Goal: Task Accomplishment & Management: Use online tool/utility

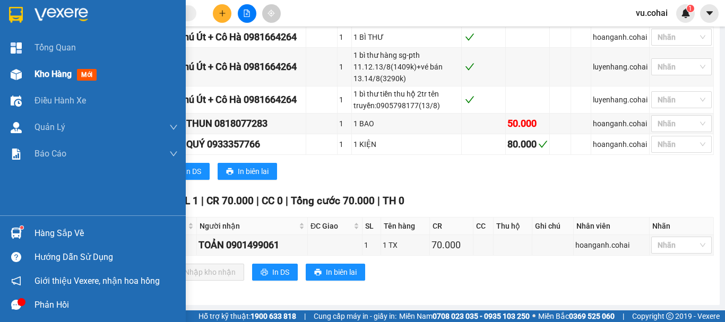
drag, startPoint x: 51, startPoint y: 72, endPoint x: 82, endPoint y: 75, distance: 30.5
click at [52, 72] on span "Kho hàng" at bounding box center [52, 74] width 37 height 10
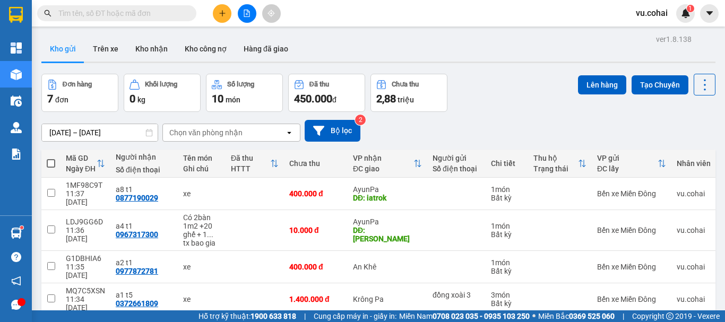
drag, startPoint x: 52, startPoint y: 41, endPoint x: 56, endPoint y: 52, distance: 11.4
click at [55, 49] on button "Kho gửi" at bounding box center [62, 48] width 43 height 25
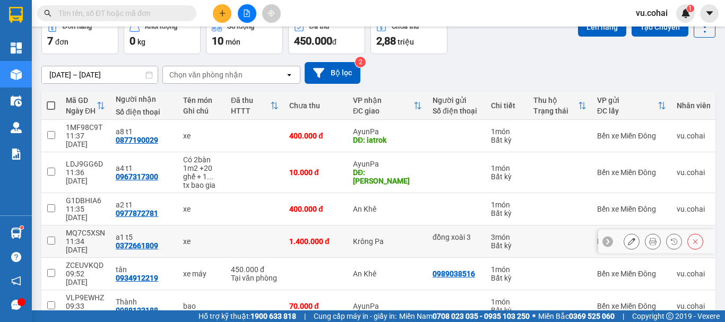
scroll to position [99, 0]
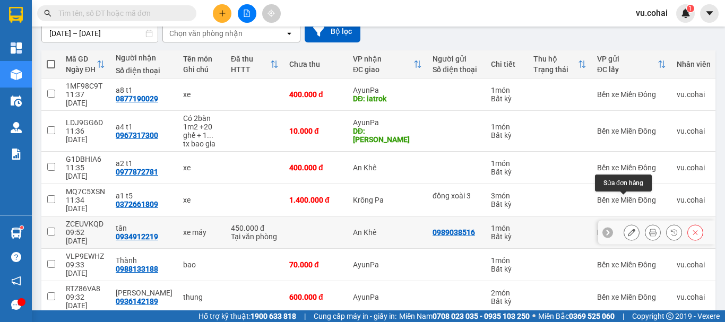
click at [624, 223] on button at bounding box center [631, 232] width 15 height 19
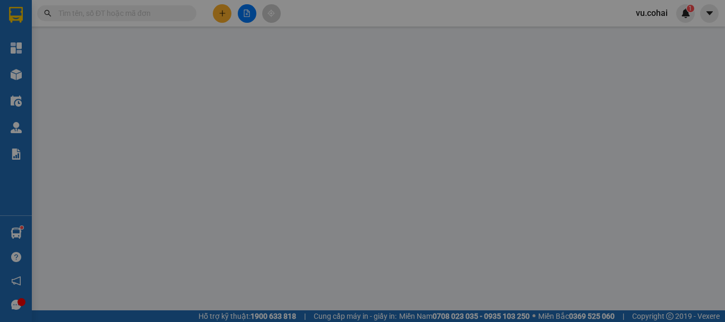
type input "0989038516"
type input "0934912219"
type input "tân"
type input "450.000"
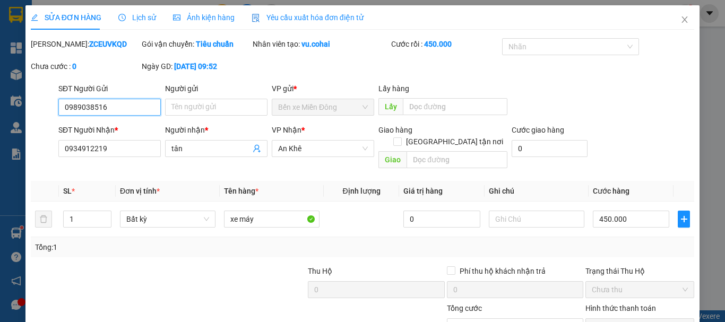
scroll to position [67, 0]
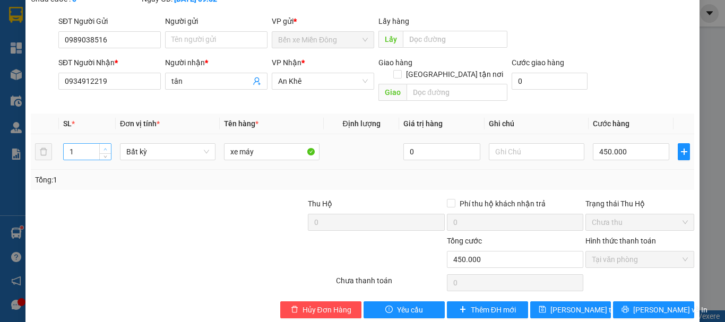
type input "2"
click at [103, 147] on icon "up" at bounding box center [105, 149] width 4 height 4
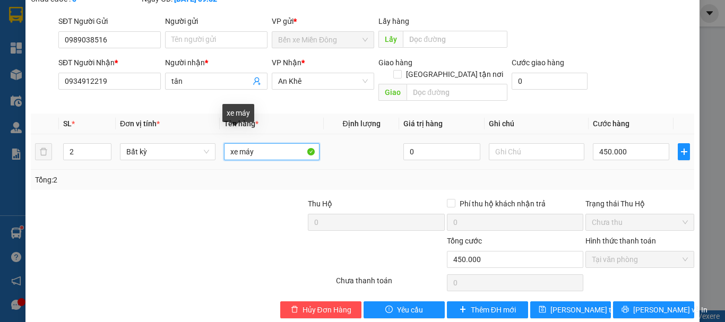
click at [226, 143] on input "xe máy" at bounding box center [272, 151] width 96 height 17
click at [263, 143] on input "1xe máy" at bounding box center [272, 151] width 96 height 17
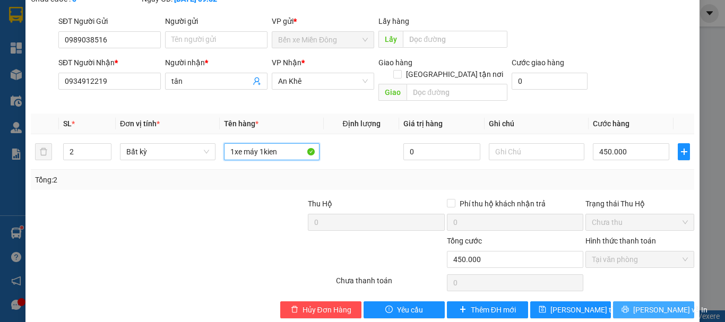
type input "1xe máy 1kien"
click at [639, 304] on span "[PERSON_NAME] và In" at bounding box center [670, 310] width 74 height 12
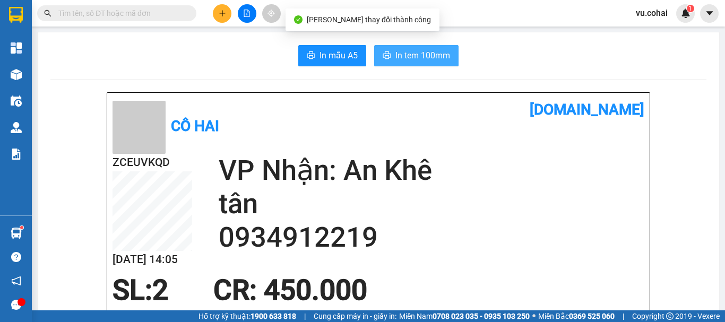
click at [414, 57] on span "In tem 100mm" at bounding box center [422, 55] width 55 height 13
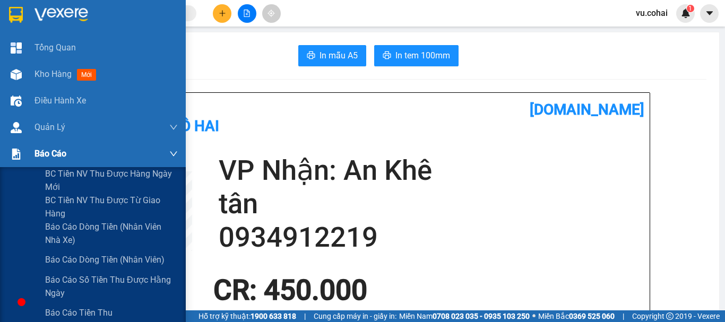
click at [48, 152] on span "Báo cáo" at bounding box center [50, 153] width 32 height 13
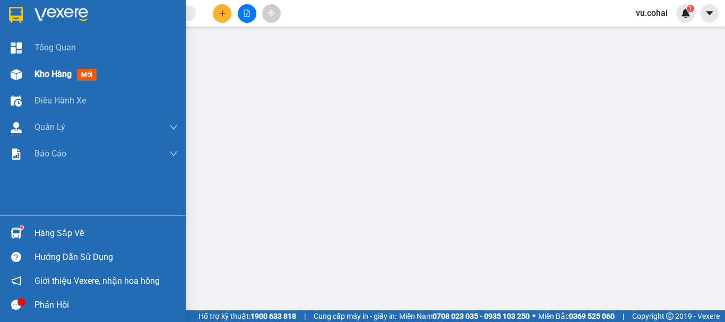
click at [48, 78] on span "Kho hàng" at bounding box center [52, 74] width 37 height 10
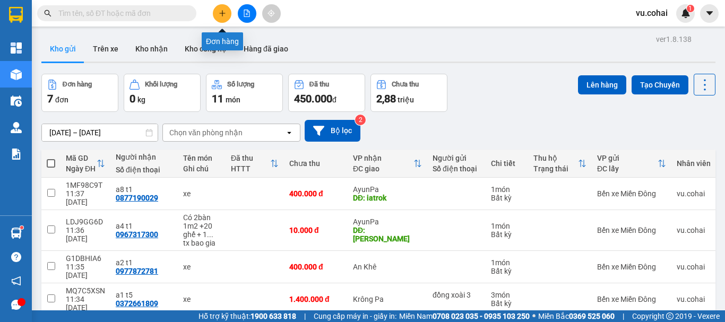
click at [222, 14] on icon "plus" at bounding box center [222, 13] width 7 height 7
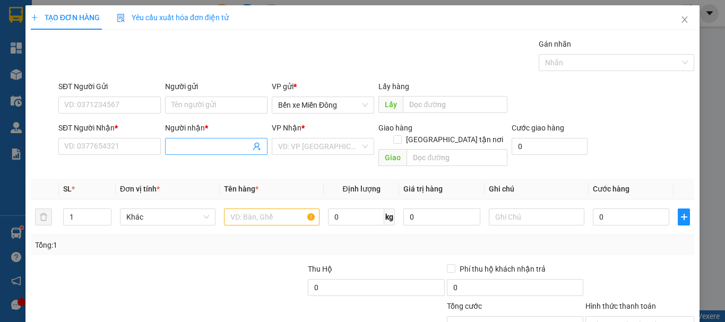
click at [197, 149] on input "Người nhận *" at bounding box center [210, 147] width 79 height 12
type input "xuân hủ tiếu"
click at [235, 170] on div "xuân hủ tiếu - 0373092308" at bounding box center [214, 168] width 89 height 12
type input "0373092308"
type input "xuân hủ tiếu"
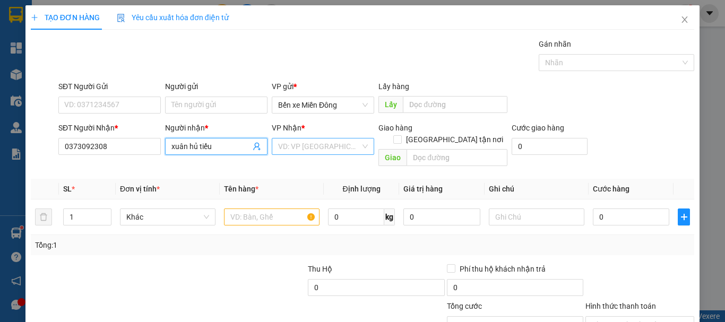
click at [301, 149] on input "search" at bounding box center [319, 146] width 82 height 16
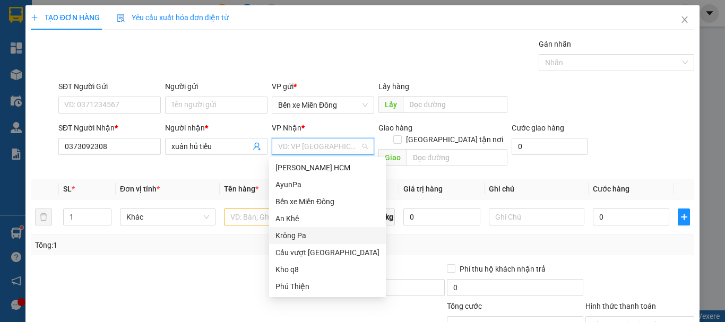
click at [301, 232] on div "Krông Pa" at bounding box center [327, 236] width 104 height 12
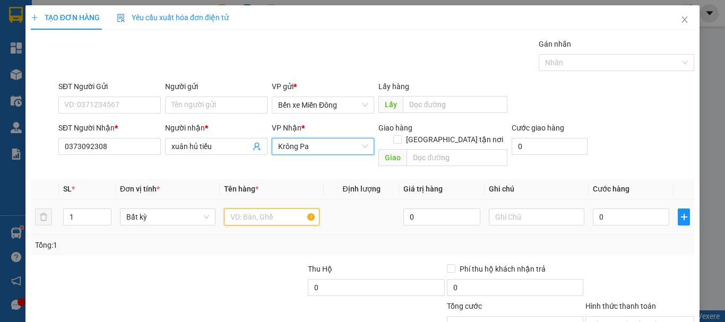
click at [259, 209] on input "text" at bounding box center [272, 217] width 96 height 17
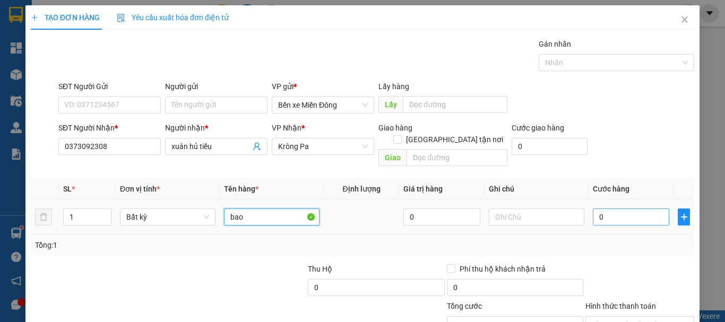
type input "bao"
click at [634, 209] on input "0" at bounding box center [631, 217] width 76 height 17
type input "005"
type input "5"
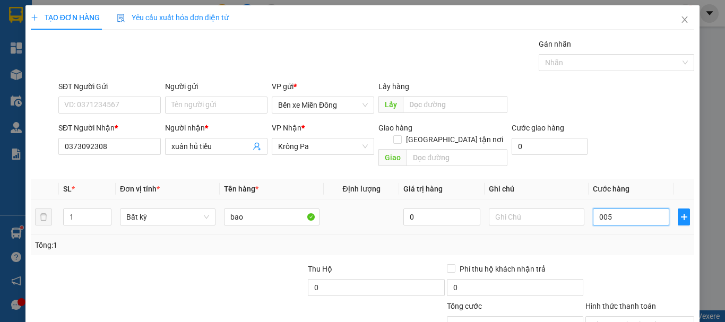
type input "0.050"
type input "50"
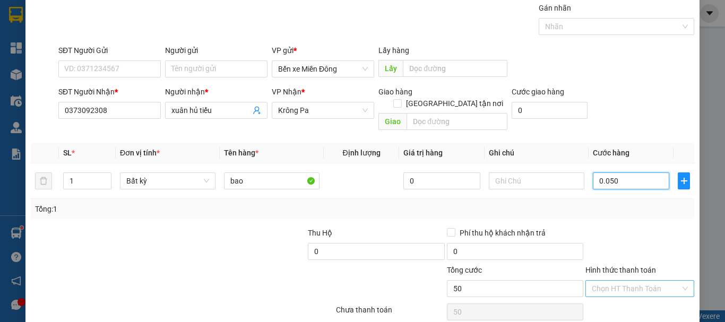
scroll to position [71, 0]
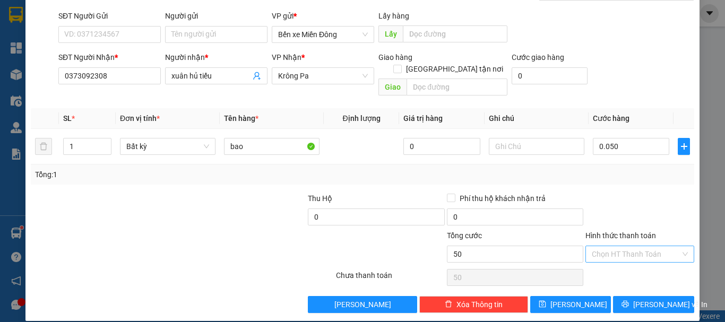
click at [621, 246] on input "Hình thức thanh toán" at bounding box center [636, 254] width 89 height 16
type input "50.000"
click at [620, 268] on div "Tại văn phòng" at bounding box center [633, 264] width 95 height 12
type input "0"
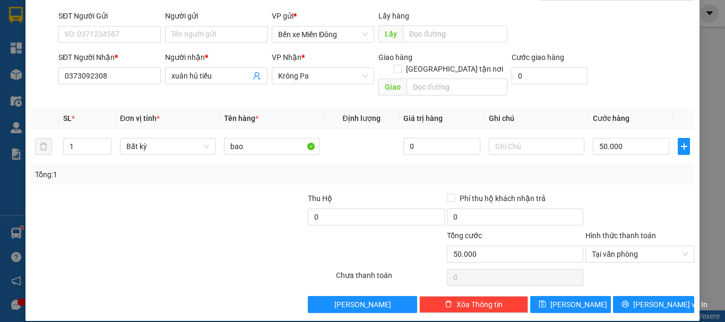
click at [579, 301] on div "TẠO ĐƠN HÀNG Yêu cầu xuất hóa đơn điện tử Transit Pickup Surcharge Ids Transit …" at bounding box center [362, 128] width 674 height 386
click at [578, 296] on button "[PERSON_NAME]" at bounding box center [570, 304] width 81 height 17
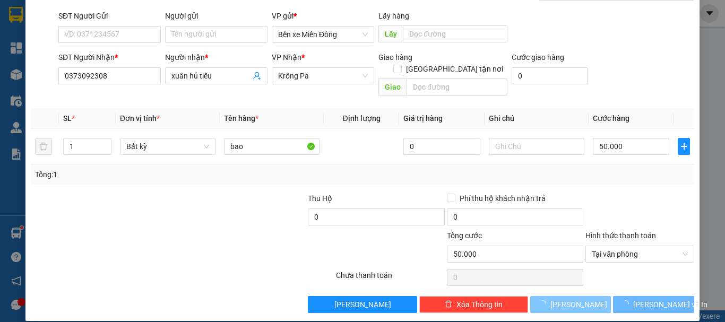
type input "0"
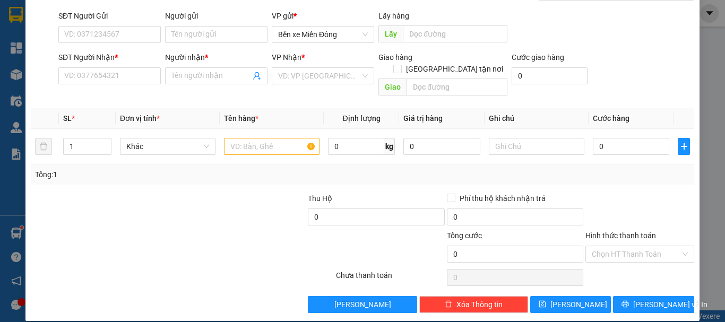
click at [109, 67] on div "SĐT Người Nhận *" at bounding box center [109, 59] width 102 height 16
click at [119, 76] on input "SĐT Người Nhận *" at bounding box center [109, 75] width 102 height 17
click at [126, 81] on input "SĐT Người Nhận *" at bounding box center [109, 75] width 102 height 17
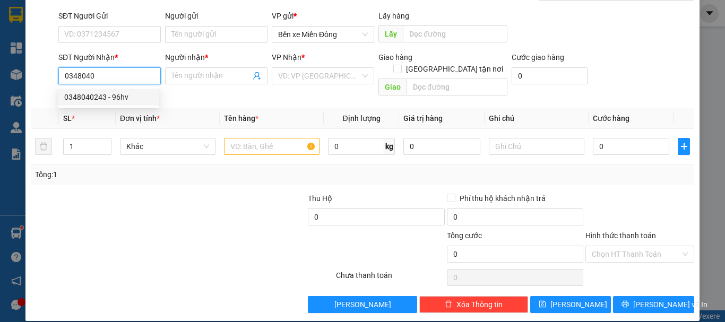
drag, startPoint x: 93, startPoint y: 96, endPoint x: 100, endPoint y: 75, distance: 21.5
click at [93, 95] on div "0348040243 - 96hv" at bounding box center [108, 97] width 89 height 12
type input "0348040243"
type input "96hv"
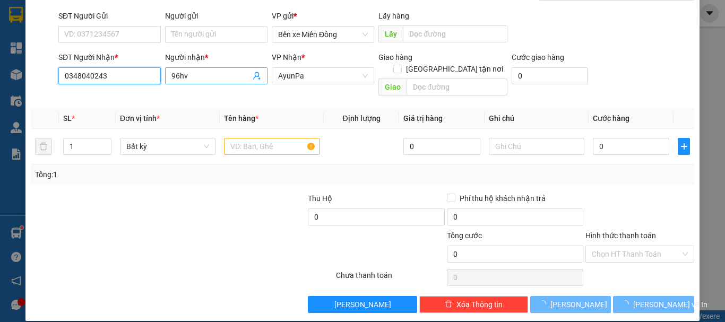
type input "0348040243"
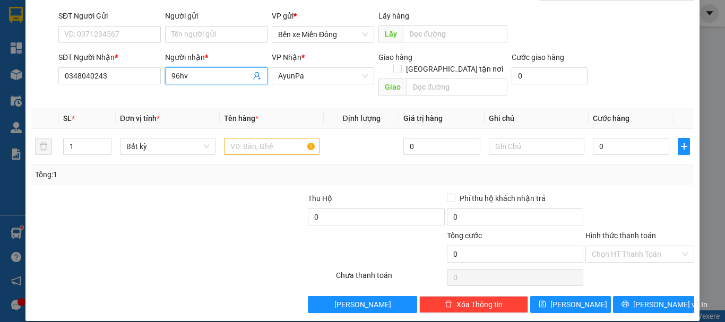
click at [222, 77] on input "96hv" at bounding box center [210, 76] width 79 height 12
type input "9"
type input "chị [PERSON_NAME]"
click at [278, 138] on input "text" at bounding box center [272, 146] width 96 height 17
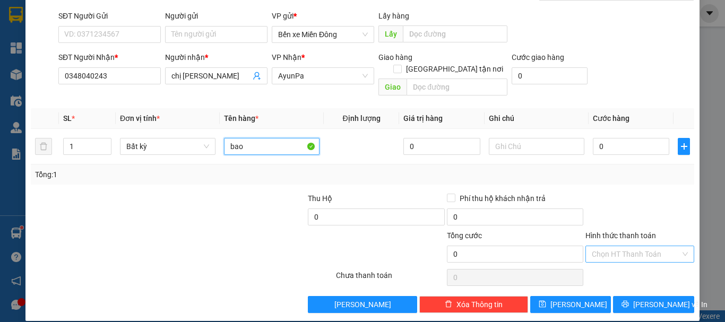
type input "bao"
click at [622, 246] on input "Hình thức thanh toán" at bounding box center [636, 254] width 89 height 16
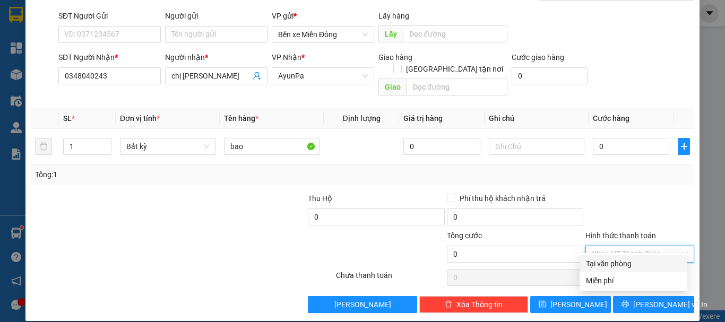
click at [623, 246] on input "Hình thức thanh toán" at bounding box center [636, 254] width 89 height 16
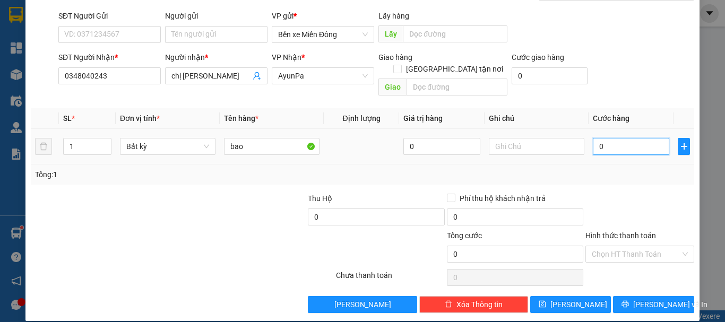
click at [615, 138] on input "0" at bounding box center [631, 146] width 76 height 17
type input "001"
type input "1"
type input "0.010"
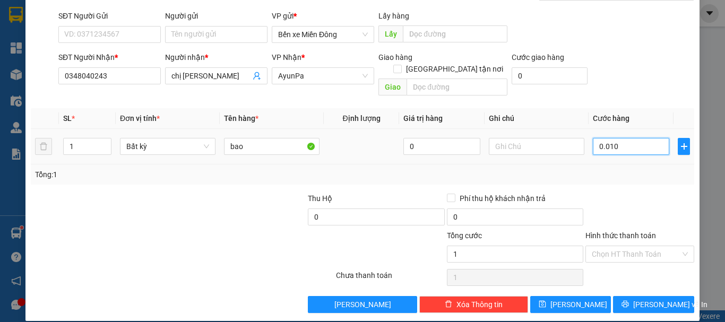
type input "10"
type input "00.100"
type input "100"
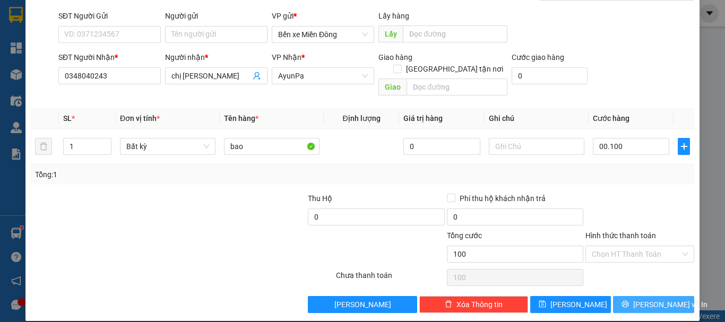
click at [662, 299] on span "[PERSON_NAME] và In" at bounding box center [670, 305] width 74 height 12
type input "100.000"
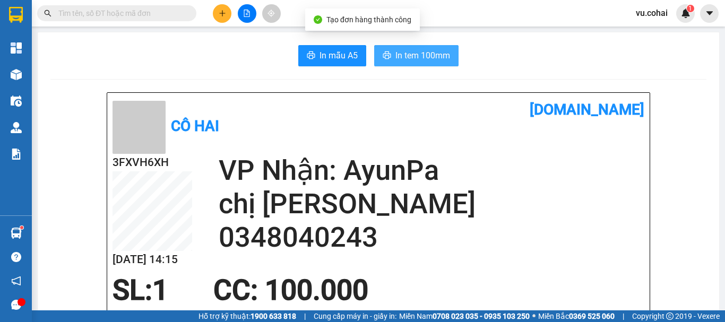
click at [419, 46] on button "In tem 100mm" at bounding box center [416, 55] width 84 height 21
click at [424, 66] on button "In tem 100mm" at bounding box center [416, 55] width 84 height 21
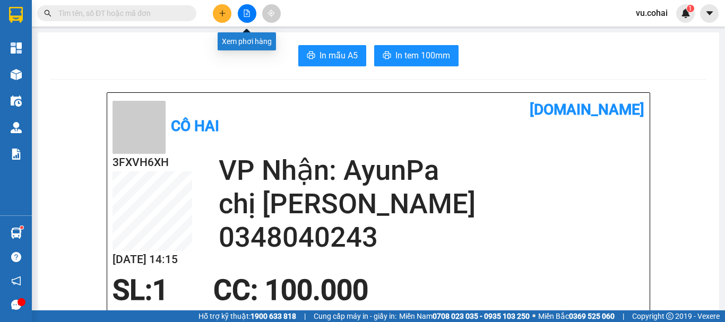
drag, startPoint x: 253, startPoint y: 17, endPoint x: 247, endPoint y: 21, distance: 7.2
click at [247, 21] on button at bounding box center [247, 13] width 19 height 19
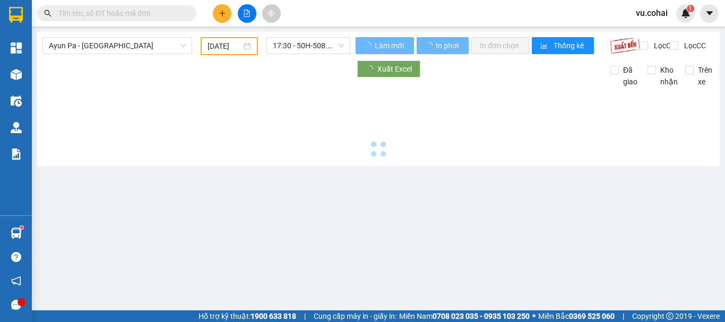
type input "[DATE]"
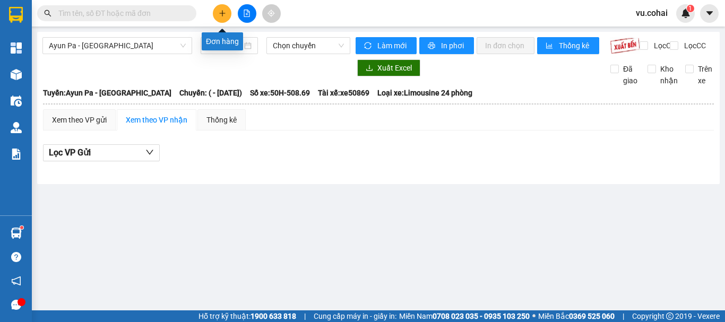
click at [223, 11] on icon "plus" at bounding box center [222, 13] width 7 height 7
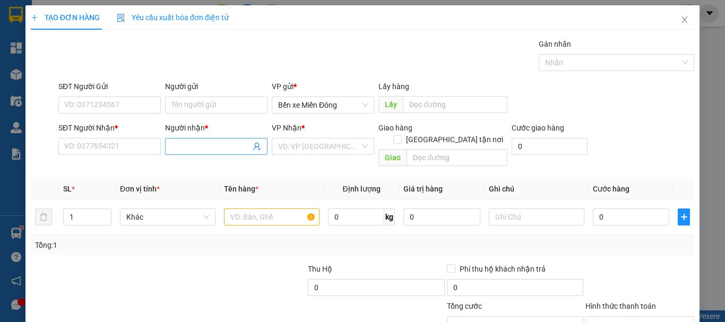
click at [189, 144] on input "Người nhận *" at bounding box center [210, 147] width 79 height 12
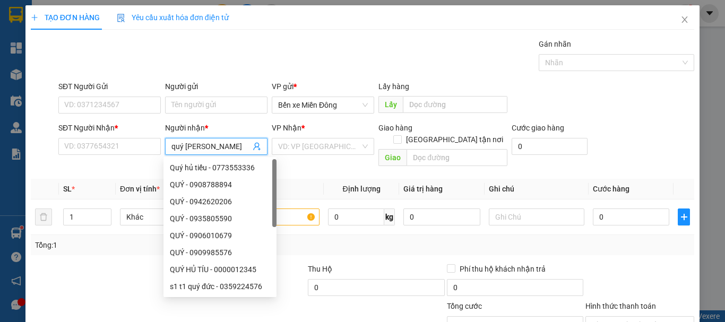
type input "quý chư"
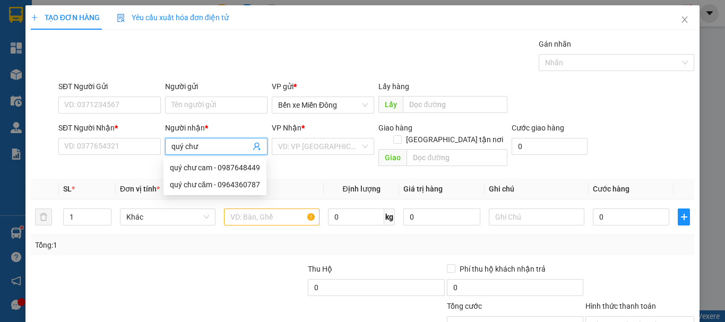
click at [246, 168] on div "quý chư cam - 0987648449" at bounding box center [215, 168] width 90 height 12
type input "0987648449"
type input "quý chư cam"
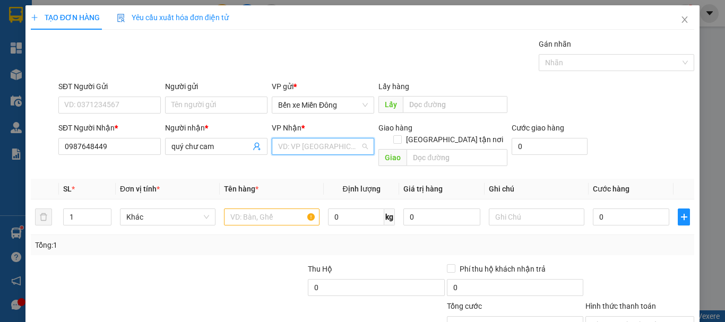
click at [340, 153] on input "search" at bounding box center [319, 146] width 82 height 16
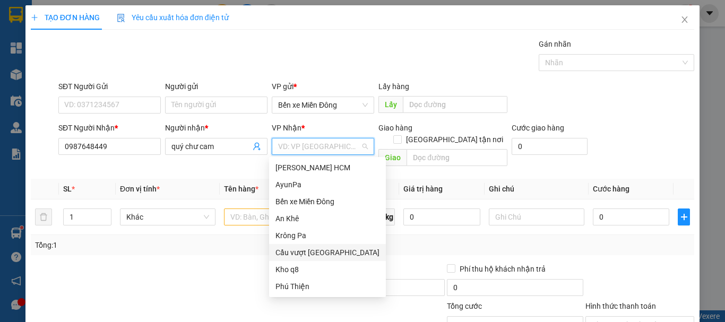
click at [300, 245] on div "Cầu vượt [GEOGRAPHIC_DATA]" at bounding box center [327, 252] width 117 height 17
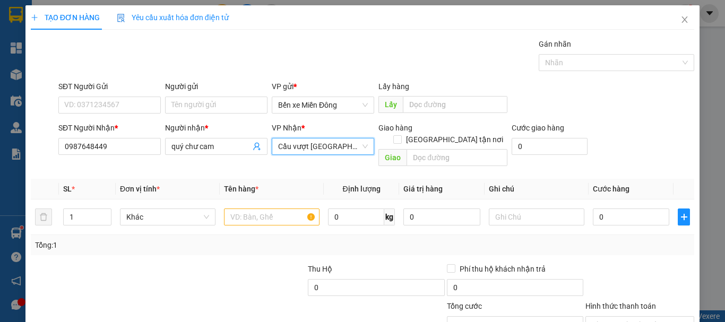
click at [333, 143] on span "Cầu vượt [GEOGRAPHIC_DATA]" at bounding box center [323, 146] width 90 height 16
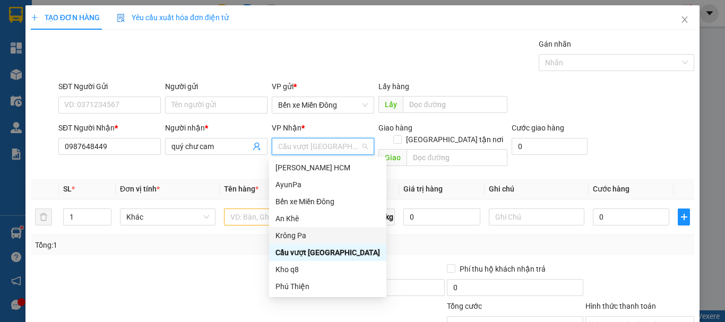
drag, startPoint x: 298, startPoint y: 232, endPoint x: 359, endPoint y: 196, distance: 70.4
click at [301, 228] on div "Krông Pa" at bounding box center [327, 235] width 117 height 17
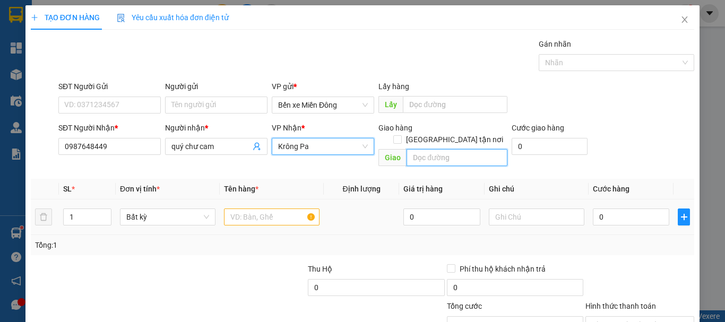
click at [445, 151] on input "text" at bounding box center [456, 157] width 101 height 17
type input "chư căm"
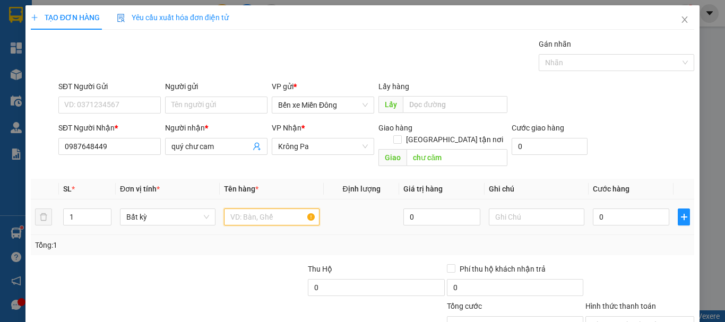
click at [242, 209] on input "text" at bounding box center [272, 217] width 96 height 17
type input "bao"
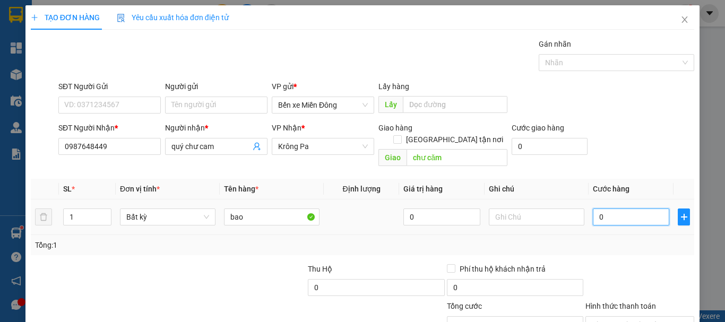
click at [627, 209] on input "0" at bounding box center [631, 217] width 76 height 17
type input "005"
type input "5"
type input "00"
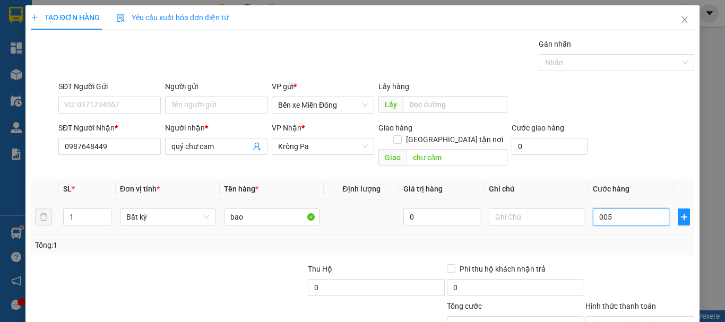
type input "0"
type input "007"
type input "7"
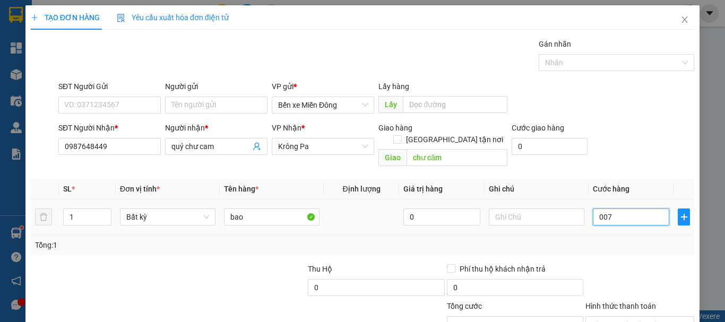
type input "0.070"
type input "70"
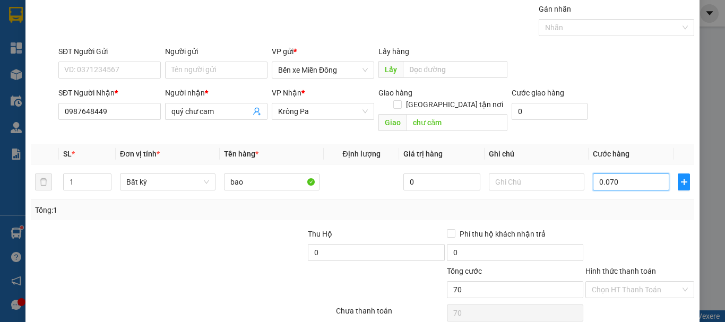
scroll to position [71, 0]
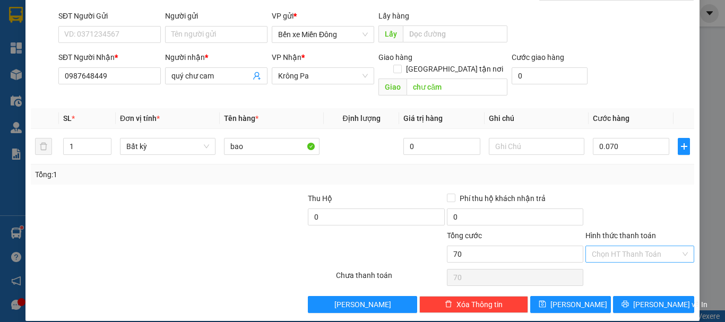
click at [606, 250] on input "Hình thức thanh toán" at bounding box center [636, 254] width 89 height 16
type input "70.000"
click at [608, 266] on div "Tại văn phòng" at bounding box center [633, 264] width 95 height 12
type input "0"
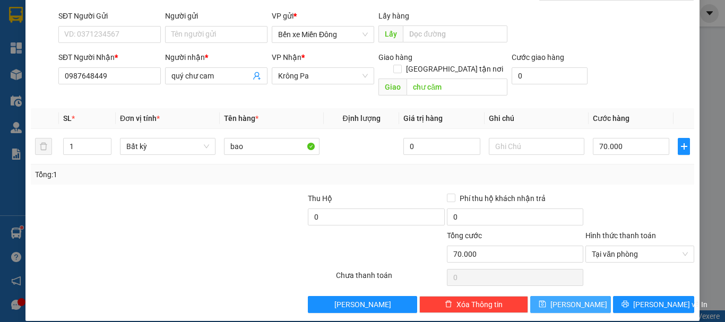
click at [587, 296] on button "[PERSON_NAME]" at bounding box center [570, 304] width 81 height 17
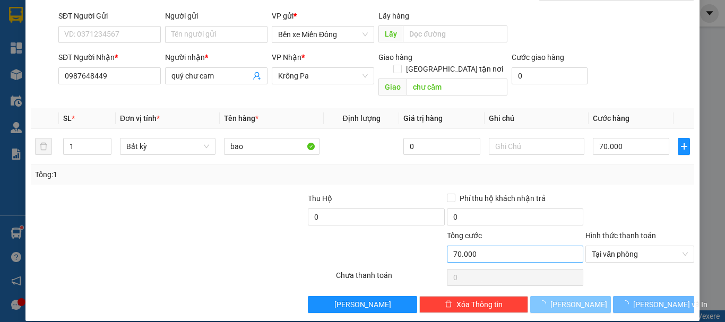
type input "0"
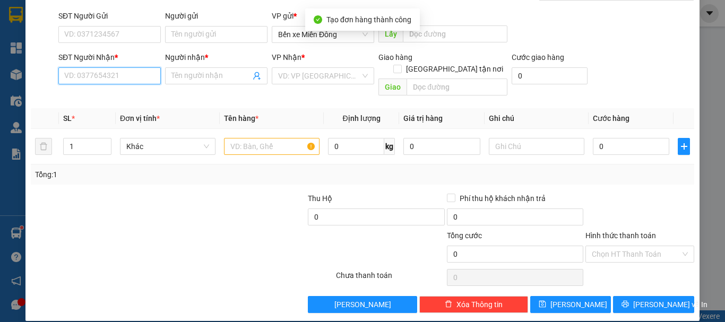
click at [112, 77] on input "SĐT Người Nhận *" at bounding box center [109, 75] width 102 height 17
click at [87, 82] on input "SĐT Người Nhận *" at bounding box center [109, 75] width 102 height 17
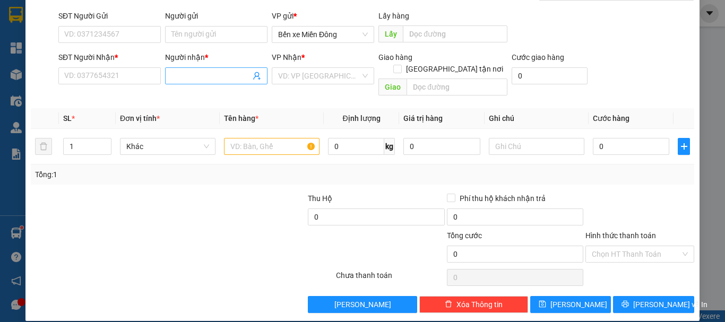
drag, startPoint x: 177, startPoint y: 78, endPoint x: 173, endPoint y: 70, distance: 9.3
click at [176, 76] on input "Người nhận *" at bounding box center [210, 76] width 79 height 12
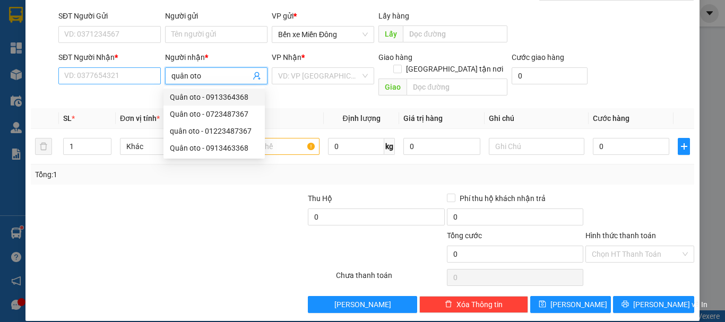
type input "quân oto"
click at [125, 78] on input "SĐT Người Nhận *" at bounding box center [109, 75] width 102 height 17
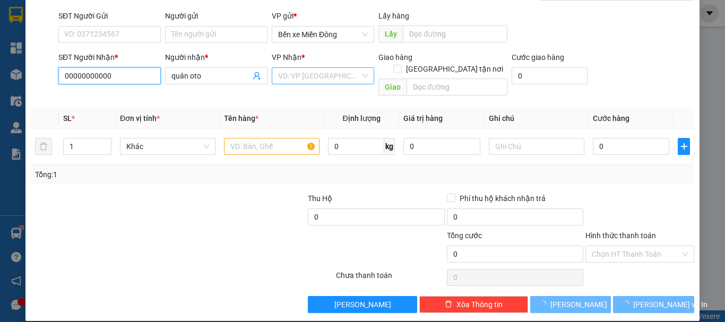
type input "00000000000"
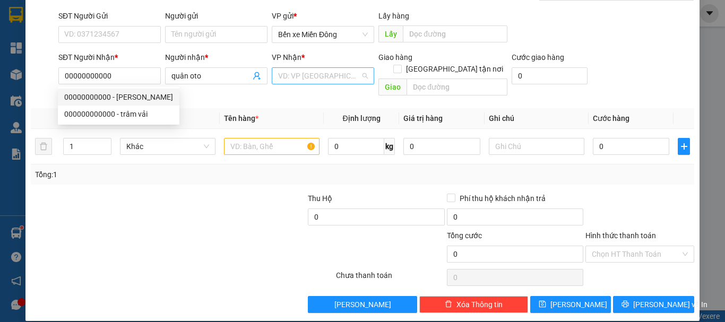
click at [309, 77] on input "search" at bounding box center [319, 76] width 82 height 16
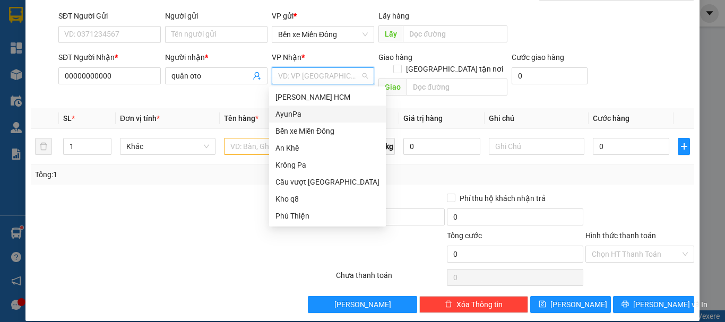
click at [289, 116] on div "AyunPa" at bounding box center [327, 114] width 104 height 12
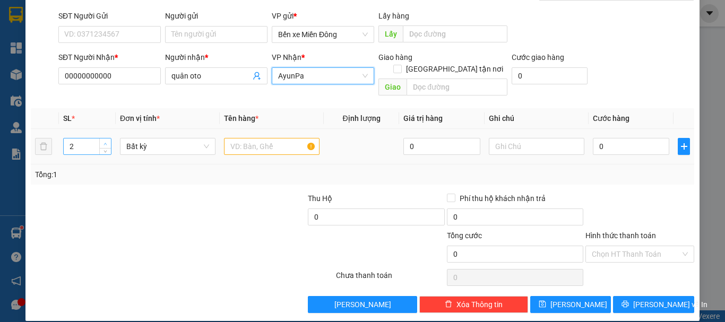
click at [107, 141] on span "up" at bounding box center [105, 144] width 6 height 6
type input "5"
click at [103, 142] on icon "up" at bounding box center [105, 144] width 4 height 4
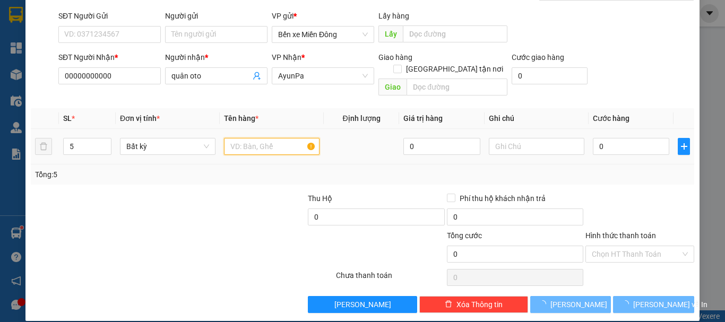
click at [275, 140] on input "text" at bounding box center [272, 146] width 96 height 17
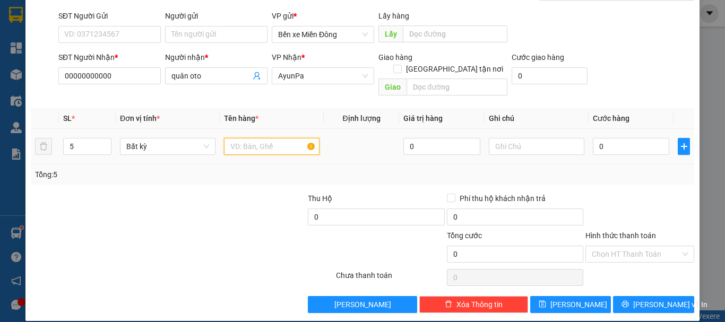
drag, startPoint x: 259, startPoint y: 134, endPoint x: 250, endPoint y: 128, distance: 10.6
click at [253, 138] on input "text" at bounding box center [272, 146] width 96 height 17
type input "thùng"
click at [605, 138] on input "0" at bounding box center [631, 146] width 76 height 17
click at [604, 138] on input "0" at bounding box center [631, 146] width 76 height 17
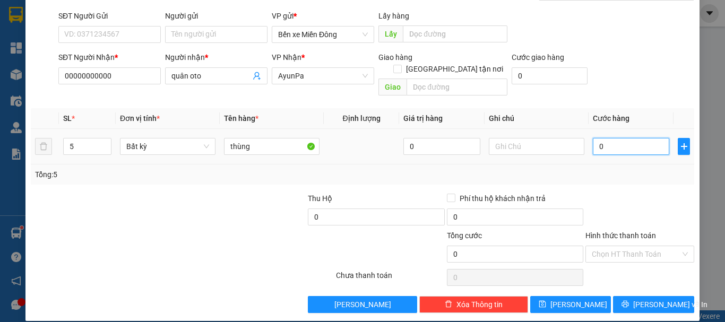
click at [600, 138] on input "0" at bounding box center [631, 146] width 76 height 17
click at [593, 138] on input "0" at bounding box center [631, 146] width 76 height 17
type input "20"
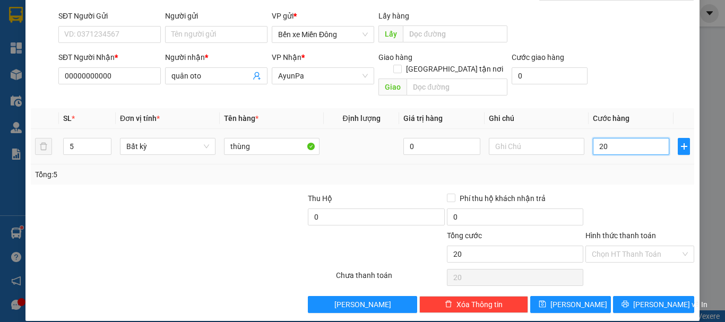
type input "250"
type input "250.000"
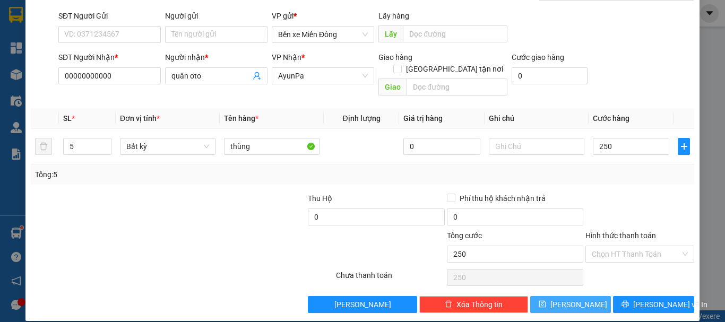
type input "250.000"
click at [579, 299] on button "[PERSON_NAME]" at bounding box center [570, 304] width 81 height 17
type input "1"
type input "0"
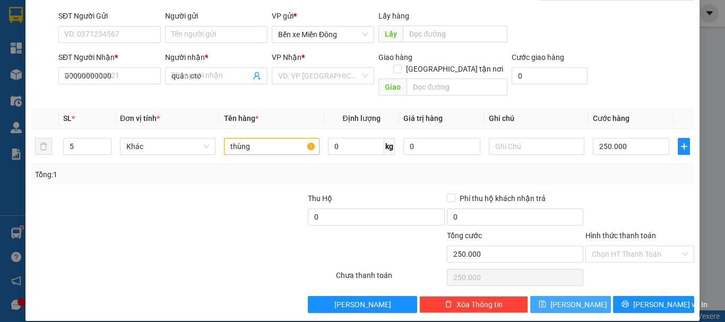
type input "0"
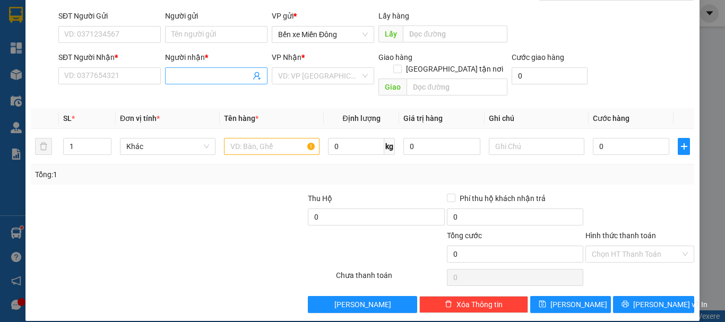
click at [203, 73] on input "Người nhận *" at bounding box center [210, 76] width 79 height 12
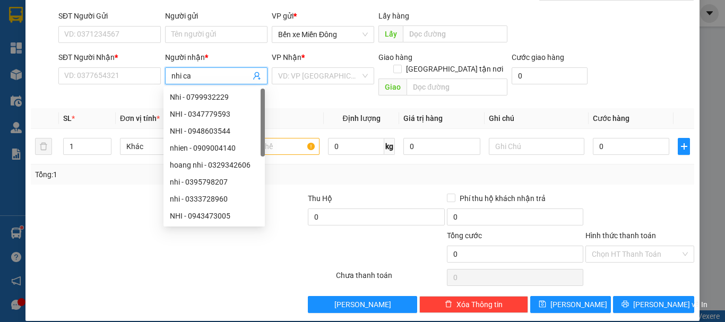
type input "nhi cá"
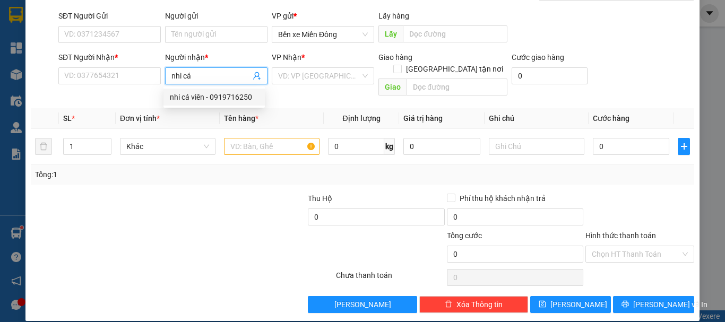
click at [231, 94] on div "nhi cá viên - 0919716250" at bounding box center [214, 97] width 89 height 12
type input "0919716250"
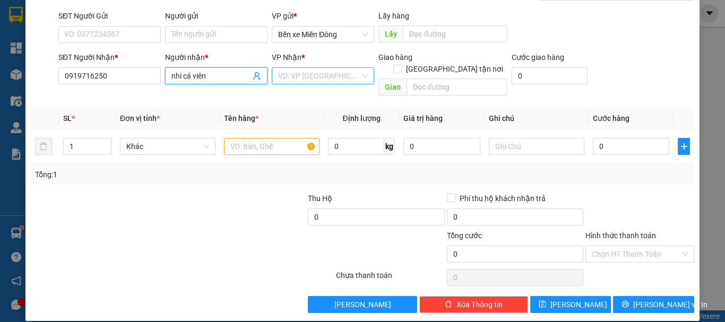
type input "nhi cá viên"
click at [313, 77] on input "search" at bounding box center [319, 76] width 82 height 16
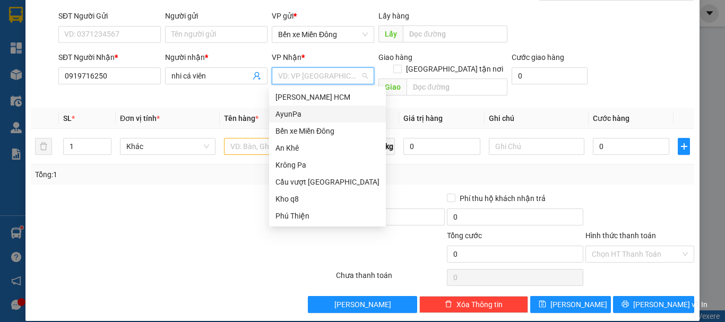
click at [296, 110] on div "AyunPa" at bounding box center [327, 114] width 104 height 12
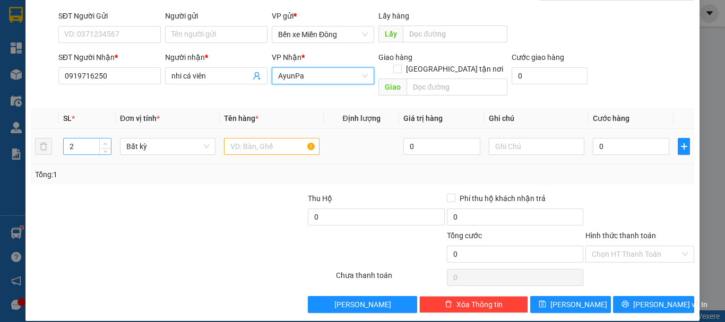
click at [105, 142] on icon "up" at bounding box center [105, 144] width 4 height 4
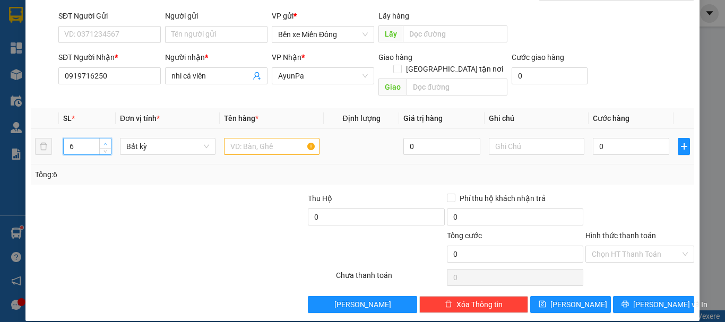
type input "7"
click at [103, 142] on icon "up" at bounding box center [105, 144] width 4 height 4
drag, startPoint x: 255, startPoint y: 136, endPoint x: 255, endPoint y: 128, distance: 7.4
click at [255, 138] on input "text" at bounding box center [272, 146] width 96 height 17
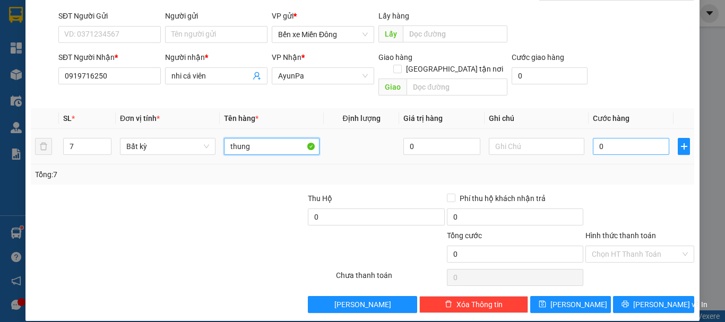
type input "thung"
drag, startPoint x: 601, startPoint y: 138, endPoint x: 595, endPoint y: 132, distance: 8.3
click at [601, 138] on input "0" at bounding box center [631, 146] width 76 height 17
click at [593, 138] on input "0" at bounding box center [631, 146] width 76 height 17
type input "50"
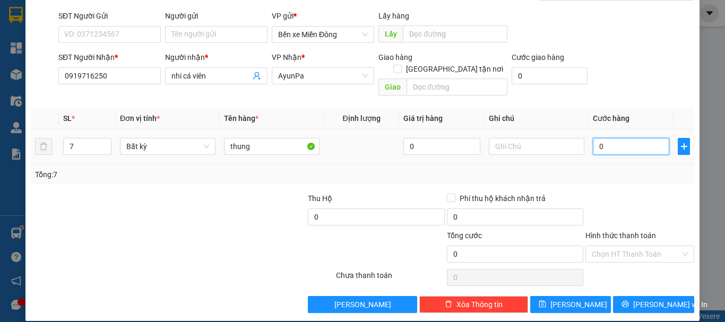
type input "50"
type input "550"
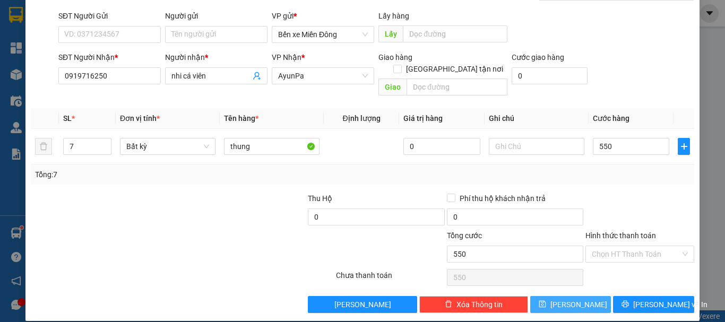
click at [567, 299] on span "[PERSON_NAME]" at bounding box center [578, 305] width 57 height 12
type input "550.000"
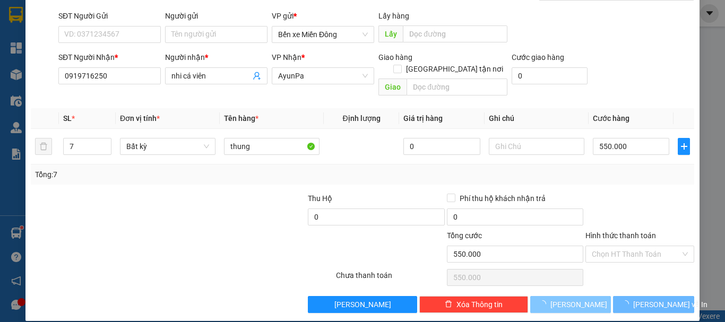
type input "1"
type input "0"
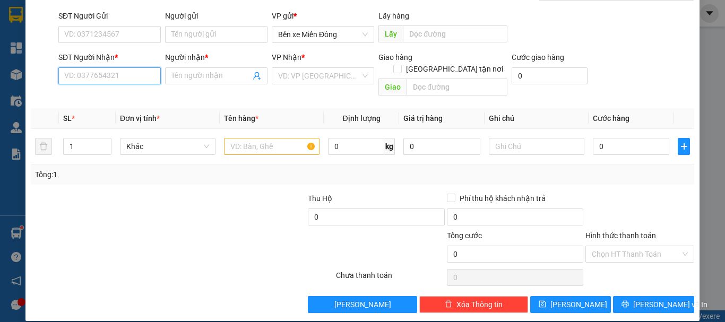
click at [101, 79] on input "SĐT Người Nhận *" at bounding box center [109, 75] width 102 height 17
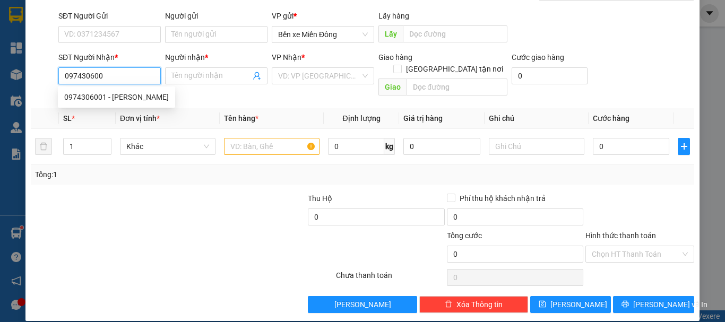
type input "0974306001"
click at [109, 105] on div "0974306001 - [PERSON_NAME]" at bounding box center [116, 97] width 117 height 17
type input "TUAN"
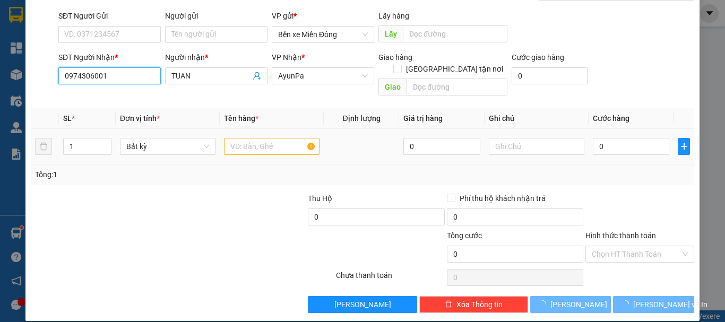
type input "0974306001"
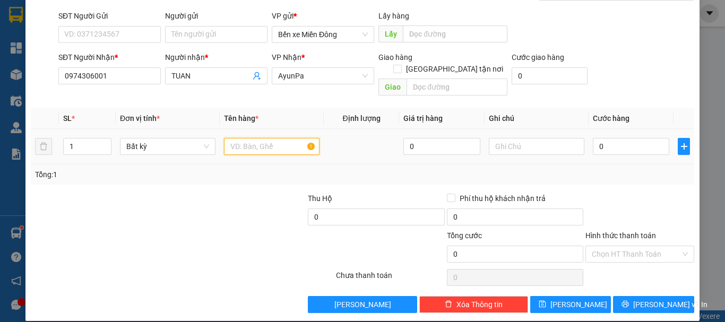
click at [273, 138] on input "text" at bounding box center [272, 146] width 96 height 17
type input "hộp"
click at [630, 138] on input "0" at bounding box center [631, 146] width 76 height 17
type input "004"
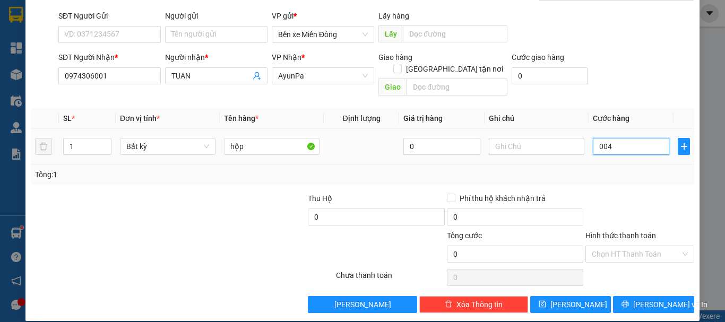
type input "4"
type input "0.040"
type input "40"
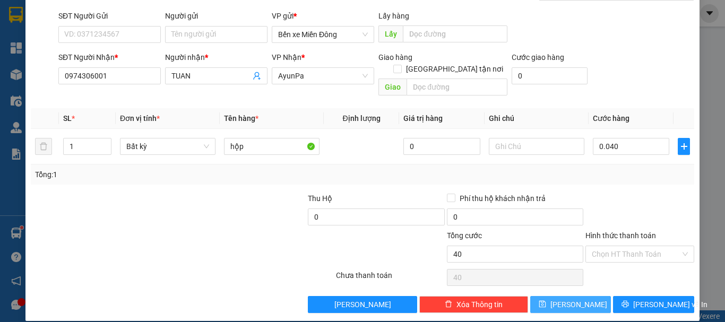
type input "40.000"
click at [574, 299] on span "[PERSON_NAME]" at bounding box center [578, 305] width 57 height 12
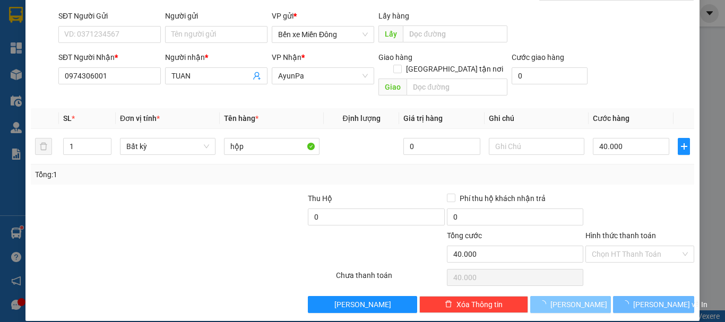
type input "0"
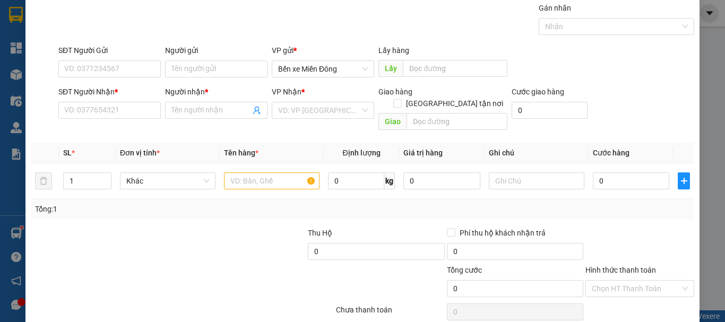
scroll to position [0, 0]
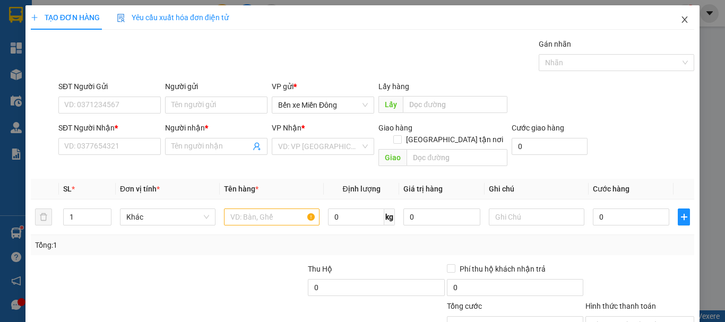
click at [682, 20] on icon "close" at bounding box center [685, 19] width 6 height 6
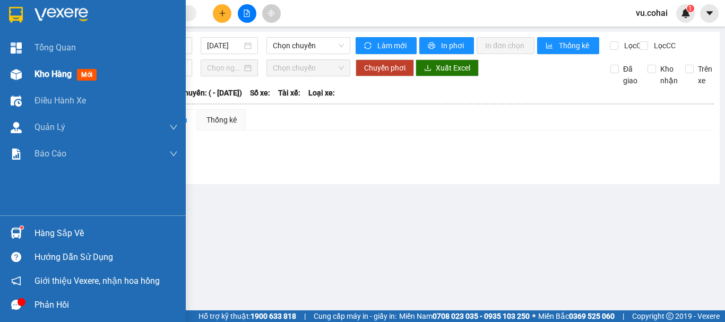
drag, startPoint x: 51, startPoint y: 66, endPoint x: 67, endPoint y: 79, distance: 20.1
click at [52, 70] on div "Kho hàng mới" at bounding box center [105, 74] width 143 height 27
click at [52, 72] on span "Kho hàng" at bounding box center [52, 74] width 37 height 10
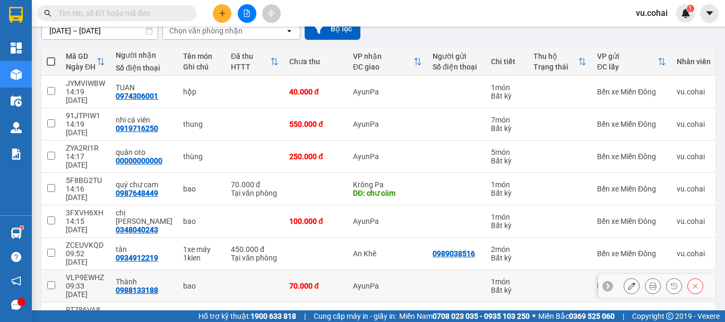
scroll to position [106, 0]
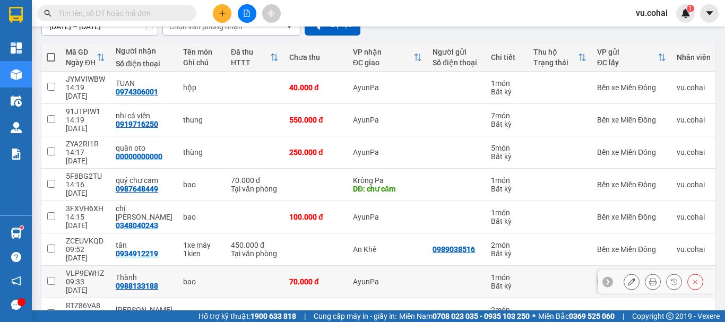
click at [51, 277] on input "checkbox" at bounding box center [51, 281] width 8 height 8
checkbox input "true"
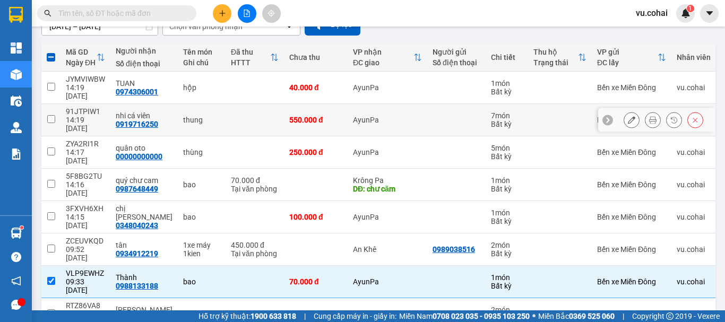
click at [54, 115] on input "checkbox" at bounding box center [51, 119] width 8 height 8
checkbox input "true"
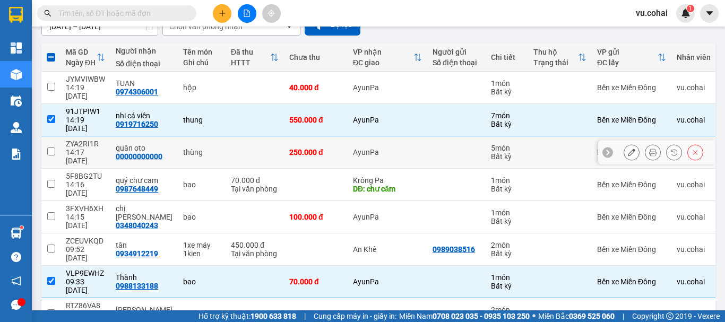
click at [51, 136] on td at bounding box center [50, 152] width 19 height 32
checkbox input "true"
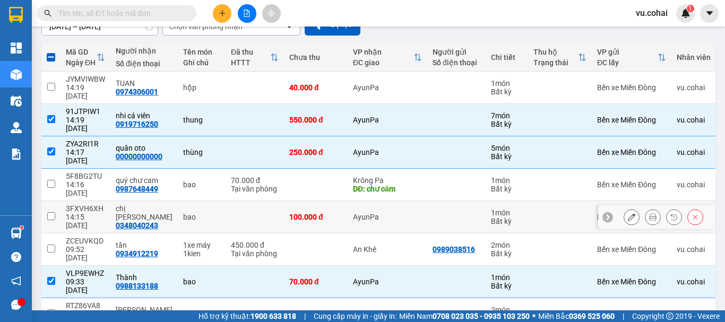
click at [53, 201] on td at bounding box center [50, 217] width 19 height 32
checkbox input "true"
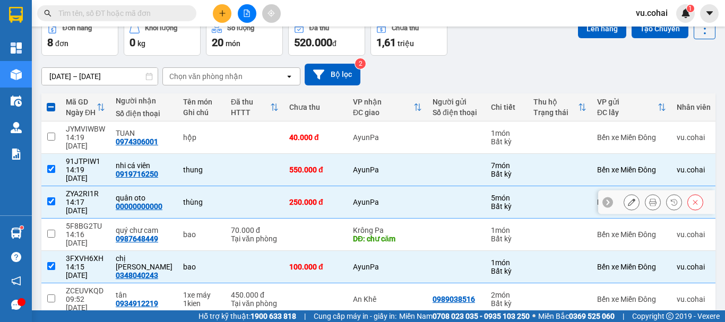
scroll to position [0, 0]
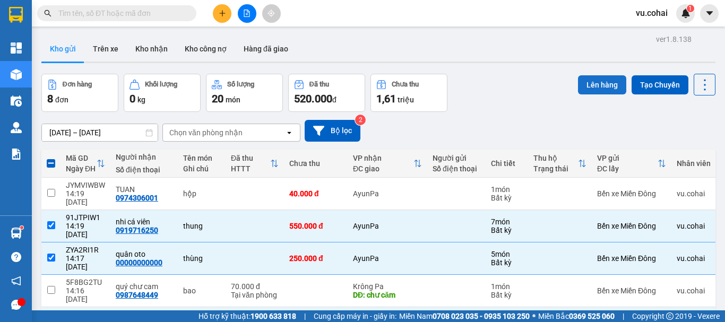
click at [597, 84] on button "Lên hàng" at bounding box center [602, 84] width 48 height 19
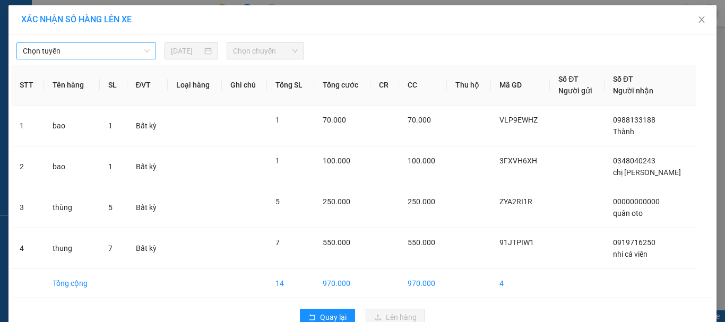
click at [105, 45] on span "Chọn tuyến" at bounding box center [86, 51] width 127 height 16
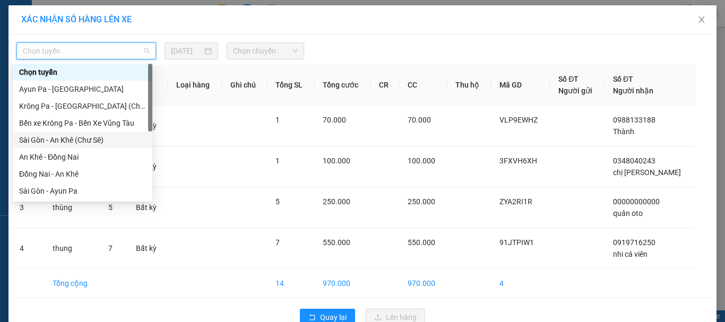
click at [86, 145] on div "Sài Gòn - An Khê (Chư Sê)" at bounding box center [82, 140] width 127 height 12
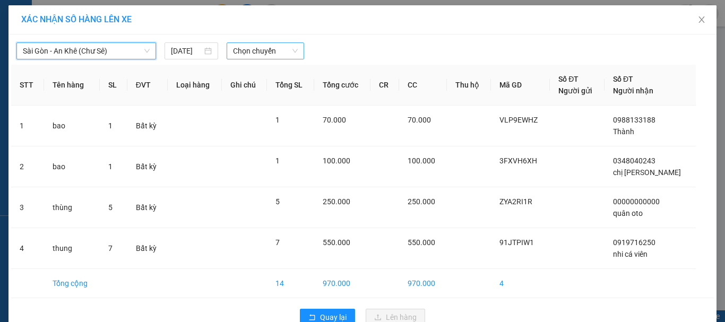
click at [259, 47] on span "Chọn chuyến" at bounding box center [265, 51] width 65 height 16
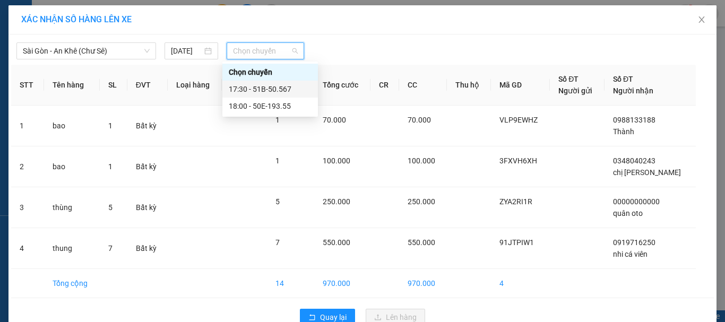
click at [274, 92] on div "17:30 - 51B-50.567" at bounding box center [270, 89] width 83 height 12
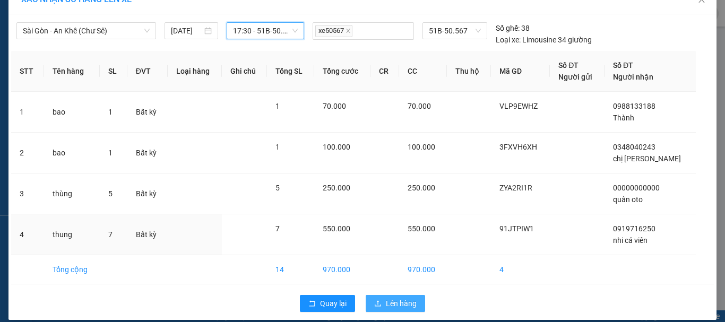
scroll to position [31, 0]
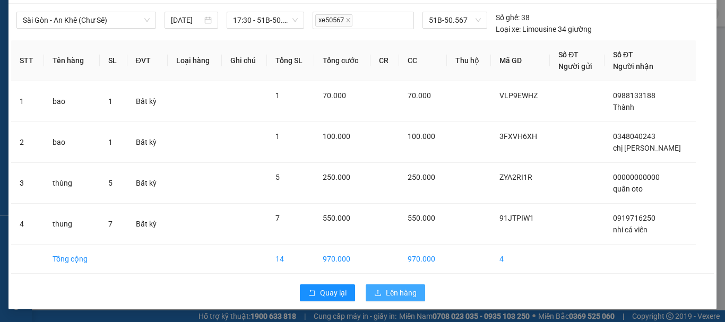
click at [392, 290] on span "Lên hàng" at bounding box center [401, 293] width 31 height 12
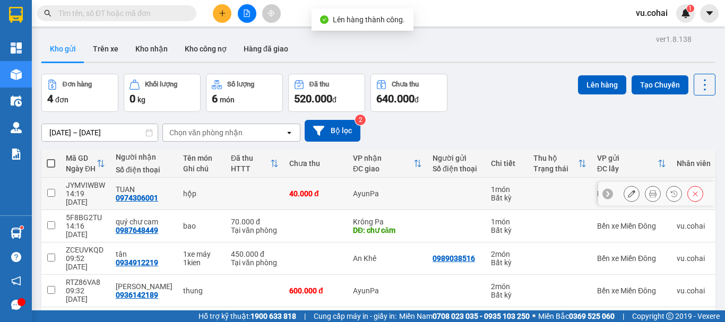
click at [49, 191] on input "checkbox" at bounding box center [51, 193] width 8 height 8
checkbox input "true"
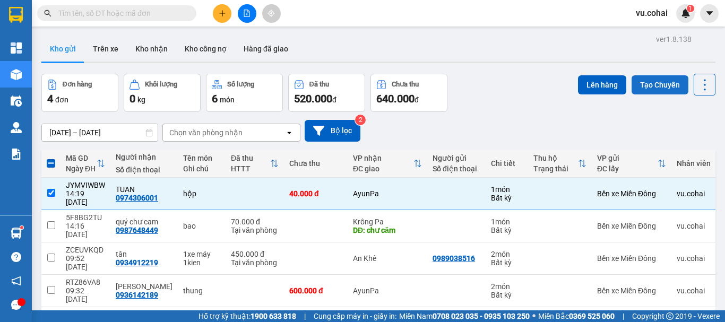
click at [646, 81] on button "Tạo Chuyến" at bounding box center [659, 84] width 57 height 19
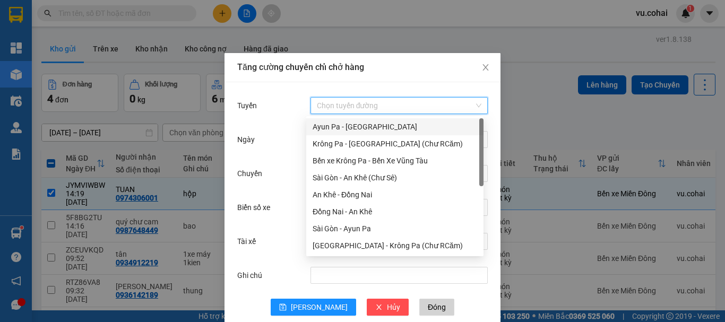
click at [356, 102] on input "Tuyến" at bounding box center [395, 106] width 157 height 16
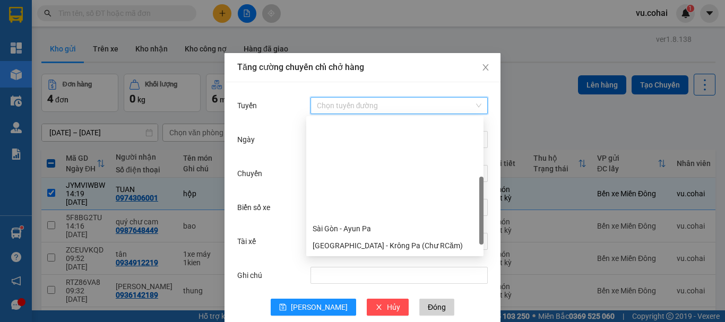
scroll to position [136, 0]
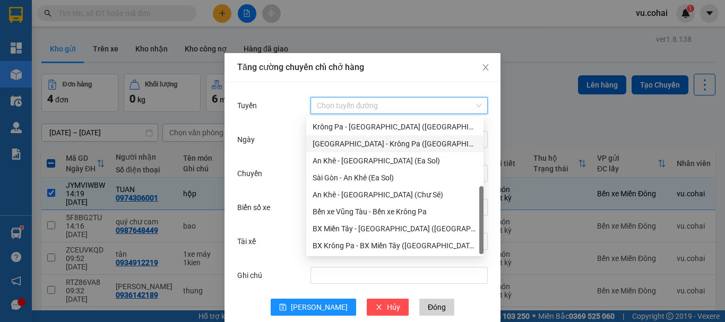
click at [372, 139] on div "[GEOGRAPHIC_DATA] - Krông Pa ([GEOGRAPHIC_DATA])" at bounding box center [395, 144] width 164 height 12
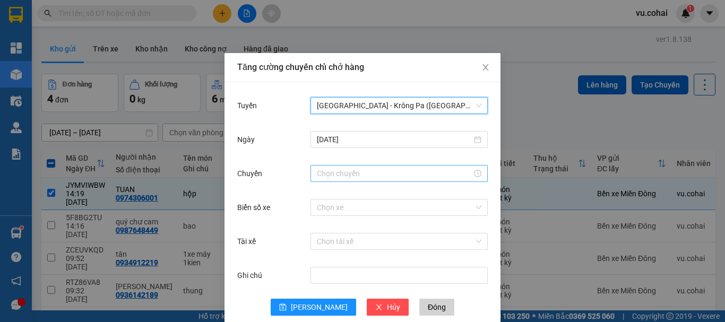
click at [333, 177] on input "Chuyến" at bounding box center [394, 174] width 155 height 12
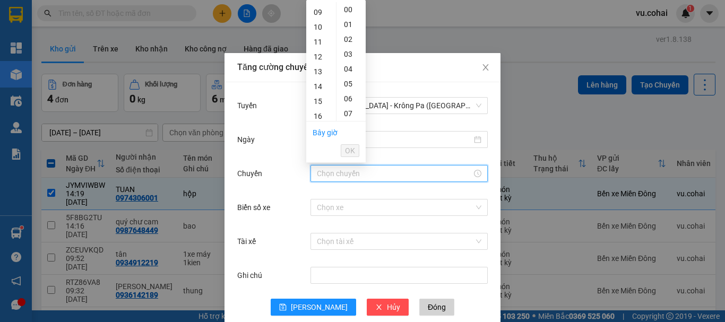
scroll to position [159, 0]
click at [319, 116] on div "18" at bounding box center [321, 117] width 30 height 15
type input "18:00"
click at [356, 155] on button "OK" at bounding box center [350, 150] width 19 height 13
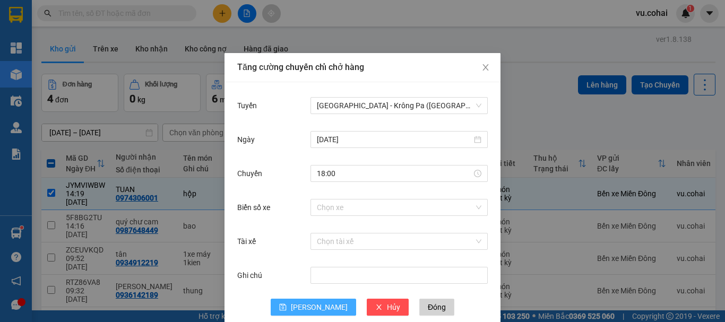
click at [324, 309] on button "[PERSON_NAME]" at bounding box center [313, 307] width 85 height 17
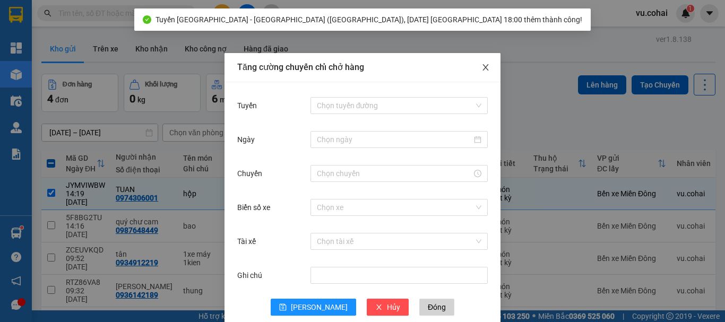
click at [475, 69] on span "Close" at bounding box center [486, 68] width 30 height 30
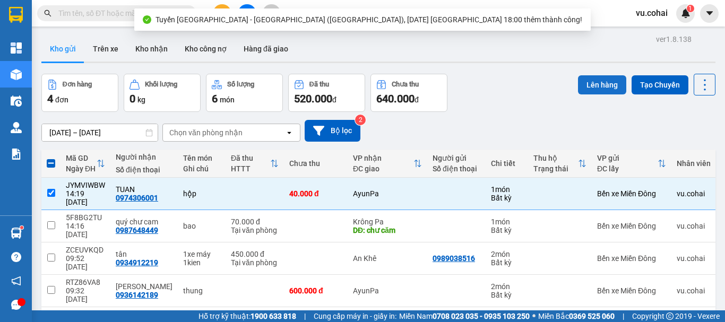
click at [582, 88] on button "Lên hàng" at bounding box center [602, 84] width 48 height 19
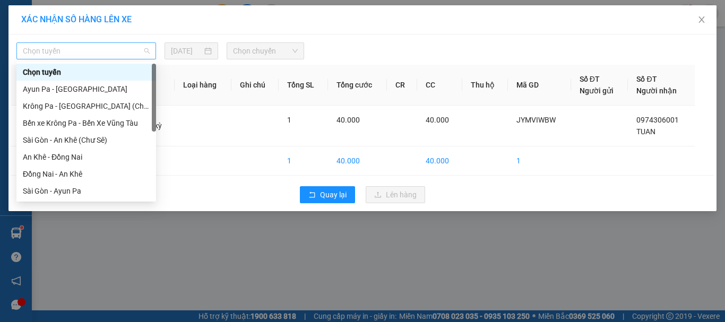
click at [112, 55] on span "Chọn tuyến" at bounding box center [86, 51] width 127 height 16
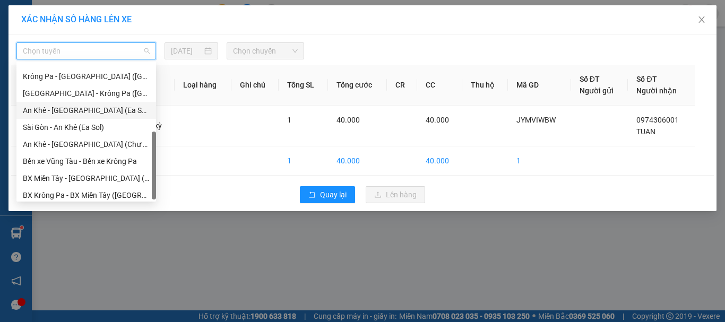
scroll to position [153, 0]
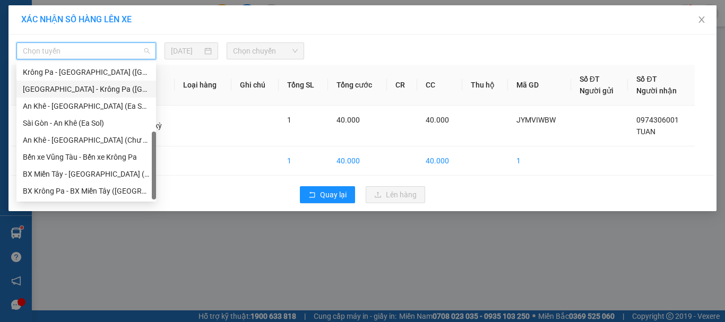
drag, startPoint x: 93, startPoint y: 90, endPoint x: 170, endPoint y: 75, distance: 78.4
click at [94, 90] on div "[GEOGRAPHIC_DATA] - Krông Pa ([GEOGRAPHIC_DATA])" at bounding box center [86, 89] width 127 height 12
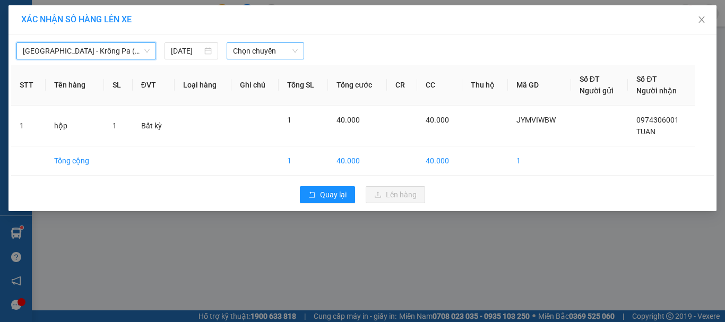
click at [268, 47] on span "Chọn chuyến" at bounding box center [265, 51] width 65 height 16
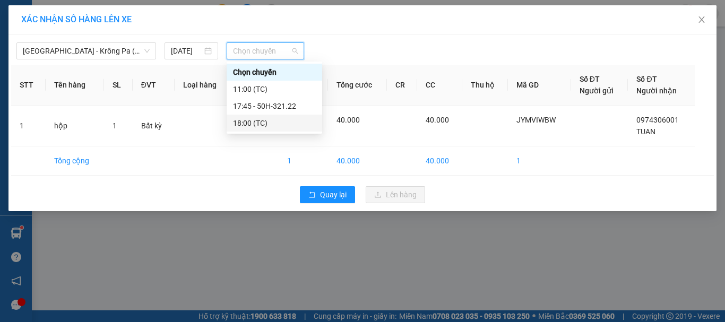
click at [248, 128] on div "18:00 (TC)" at bounding box center [274, 123] width 83 height 12
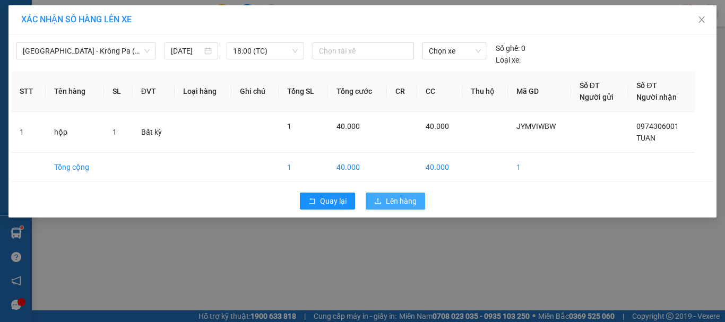
click at [400, 200] on span "Lên hàng" at bounding box center [401, 201] width 31 height 12
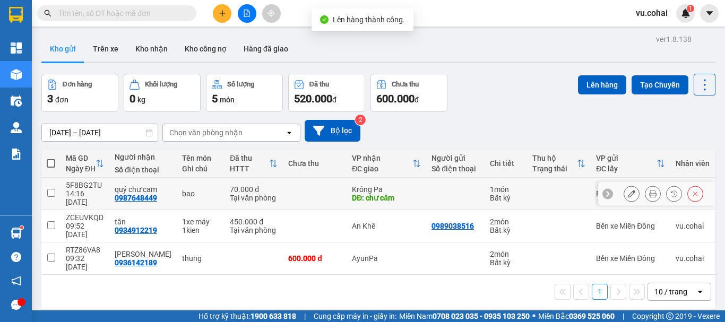
click at [53, 193] on td at bounding box center [50, 194] width 19 height 32
checkbox input "true"
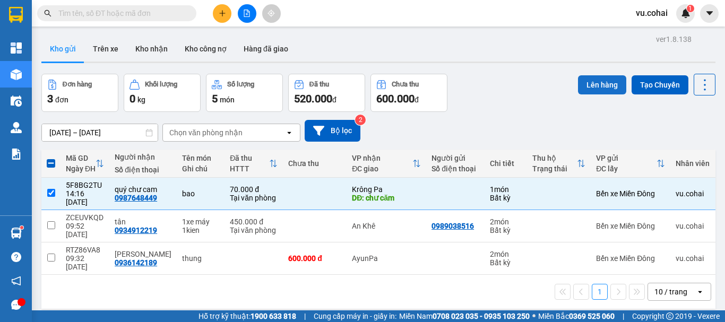
click at [595, 85] on button "Lên hàng" at bounding box center [602, 84] width 48 height 19
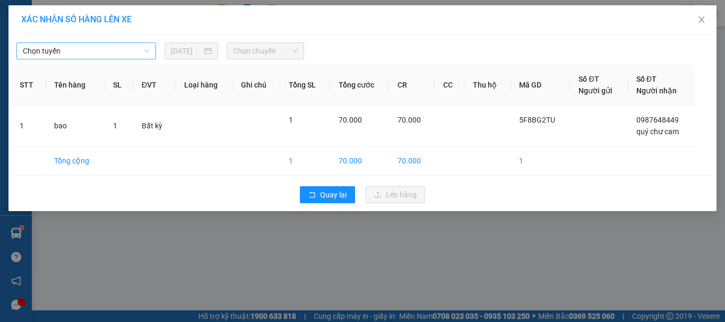
click at [111, 47] on span "Chọn tuyến" at bounding box center [86, 51] width 127 height 16
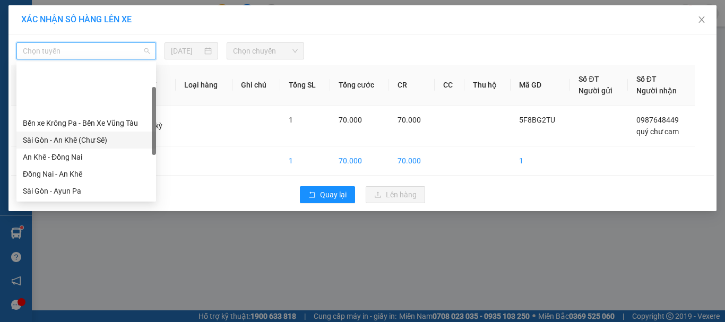
scroll to position [53, 0]
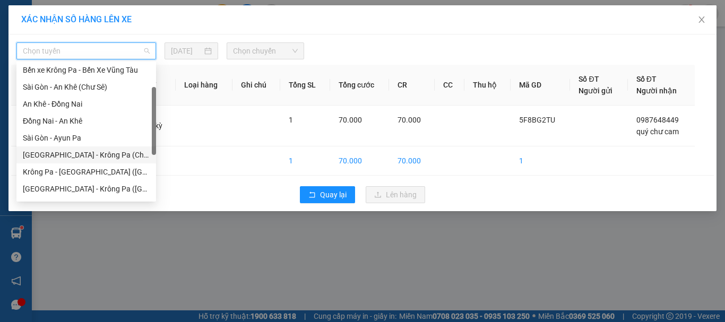
click at [111, 158] on div "[GEOGRAPHIC_DATA] - Krông Pa (Chư RCăm)" at bounding box center [86, 155] width 127 height 12
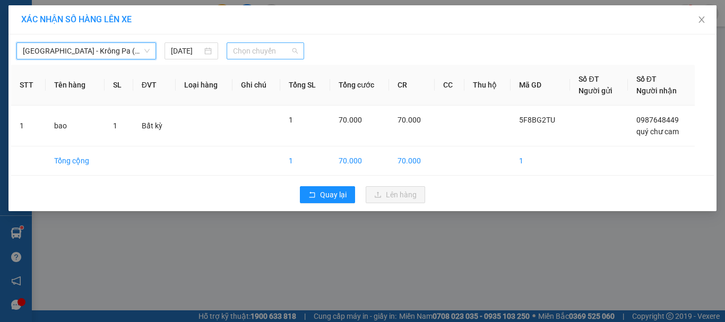
click at [244, 49] on span "Chọn chuyến" at bounding box center [265, 51] width 65 height 16
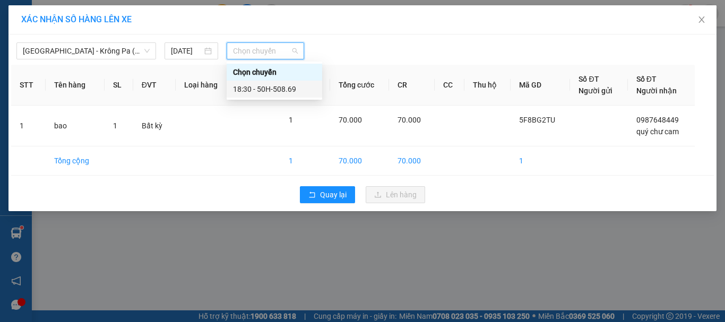
click at [276, 88] on div "18:30 - 50H-508.69" at bounding box center [274, 89] width 83 height 12
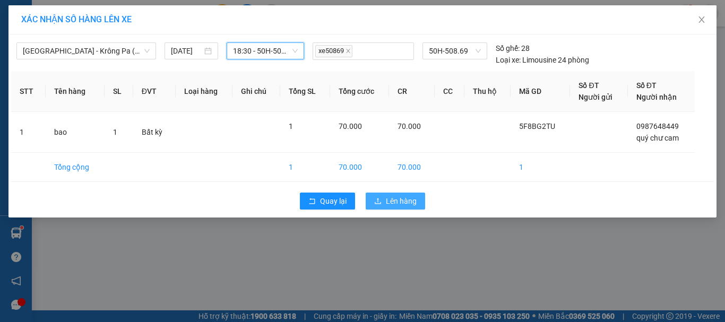
click at [403, 200] on span "Lên hàng" at bounding box center [401, 201] width 31 height 12
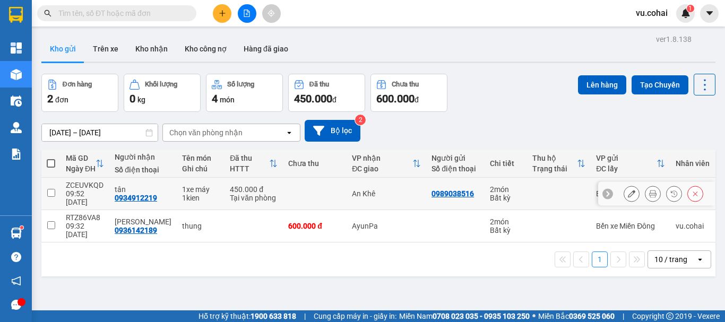
click at [54, 190] on input "checkbox" at bounding box center [51, 193] width 8 height 8
checkbox input "true"
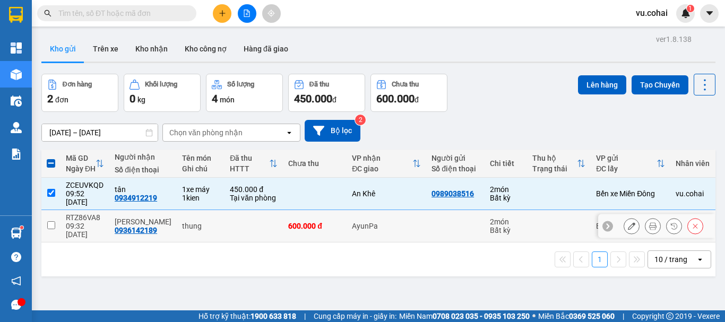
click at [48, 221] on input "checkbox" at bounding box center [51, 225] width 8 height 8
checkbox input "true"
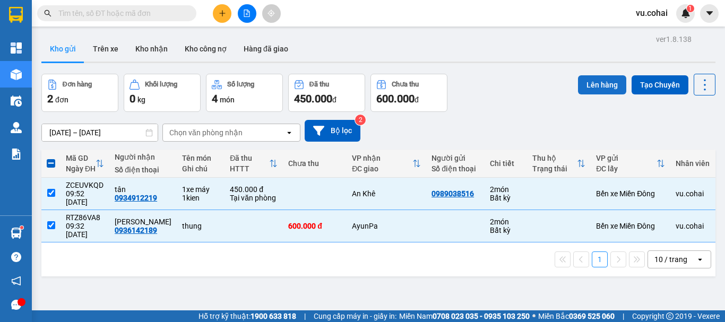
click at [584, 88] on button "Lên hàng" at bounding box center [602, 84] width 48 height 19
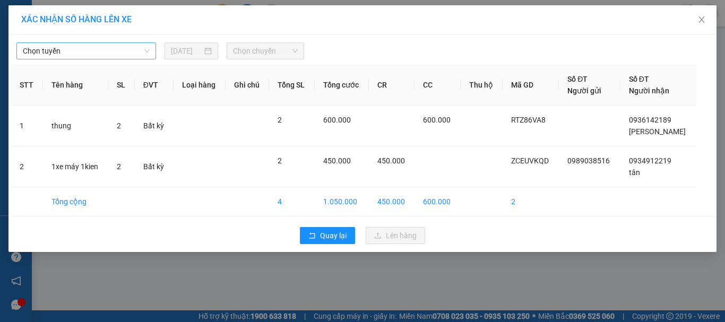
click at [102, 50] on span "Chọn tuyến" at bounding box center [86, 51] width 127 height 16
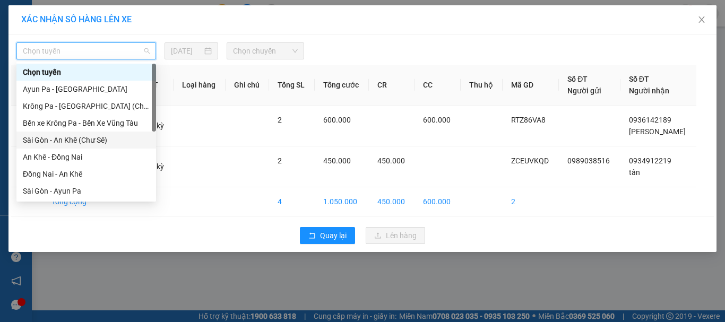
click at [100, 142] on div "Sài Gòn - An Khê (Chư Sê)" at bounding box center [86, 140] width 127 height 12
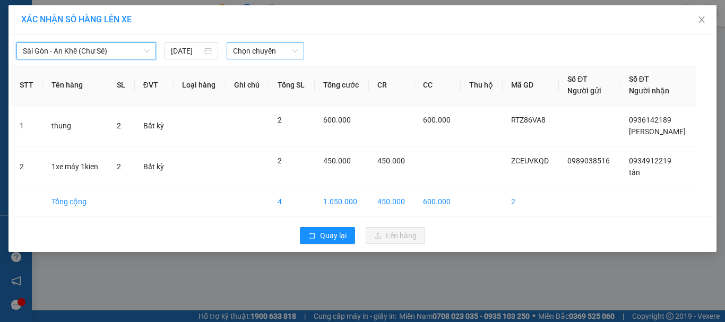
click at [249, 56] on span "Chọn chuyến" at bounding box center [265, 51] width 65 height 16
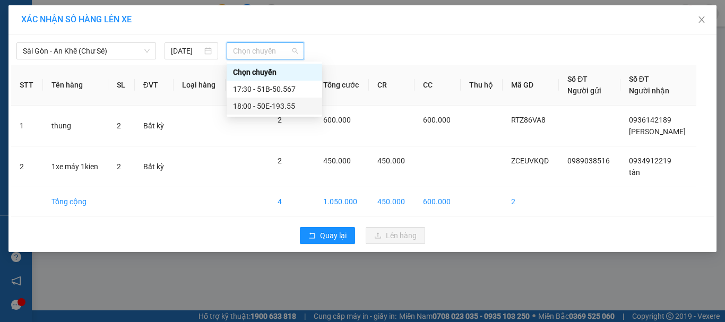
click at [285, 107] on div "18:00 - 50E-193.55" at bounding box center [274, 106] width 83 height 12
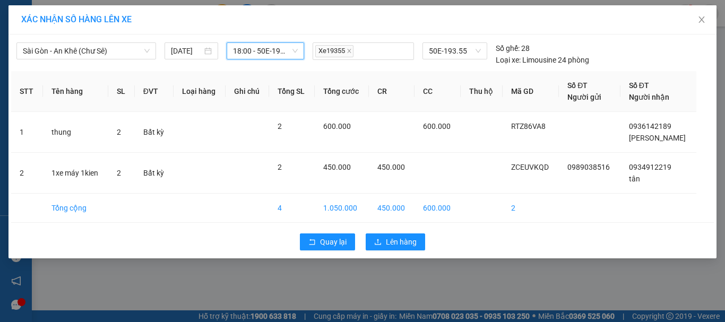
click at [268, 50] on span "18:00 - 50E-193.55" at bounding box center [265, 51] width 65 height 16
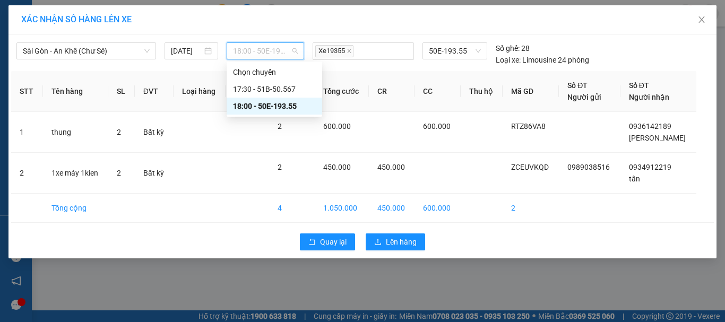
click at [277, 107] on div "18:00 - 50E-193.55" at bounding box center [274, 106] width 83 height 12
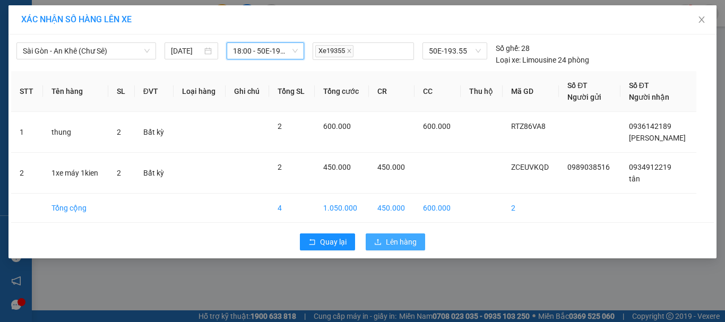
click at [400, 244] on span "Lên hàng" at bounding box center [401, 242] width 31 height 12
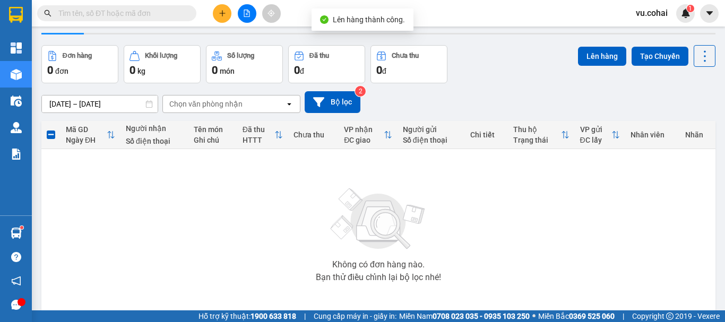
scroll to position [53, 0]
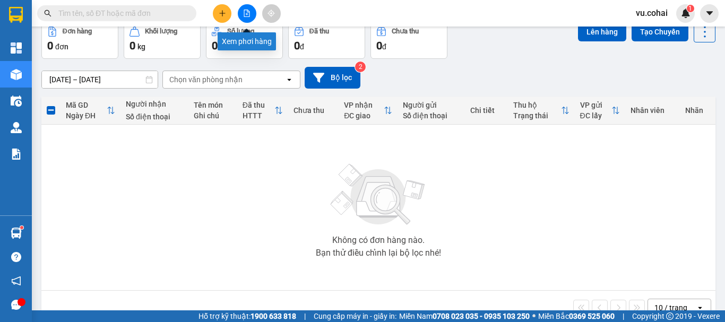
click at [247, 15] on icon "file-add" at bounding box center [246, 13] width 7 height 7
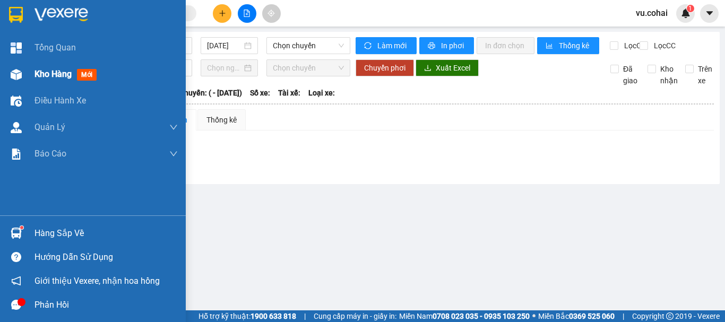
click at [47, 76] on span "Kho hàng" at bounding box center [52, 74] width 37 height 10
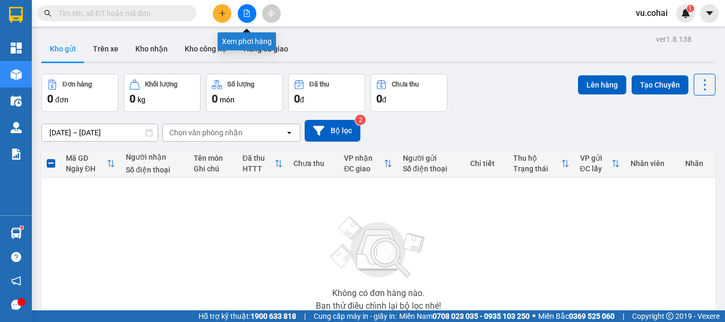
click at [244, 13] on icon "file-add" at bounding box center [247, 13] width 6 height 7
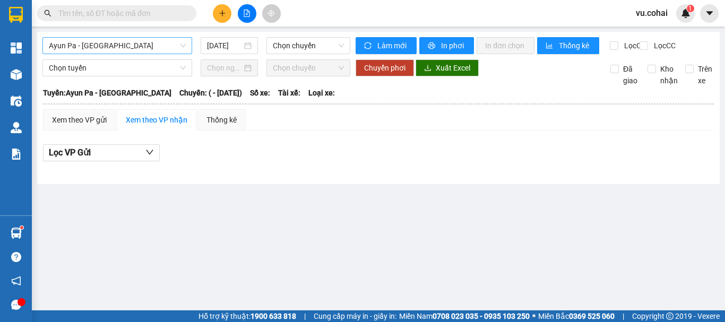
click at [116, 51] on span "Ayun Pa - [GEOGRAPHIC_DATA]" at bounding box center [117, 46] width 137 height 16
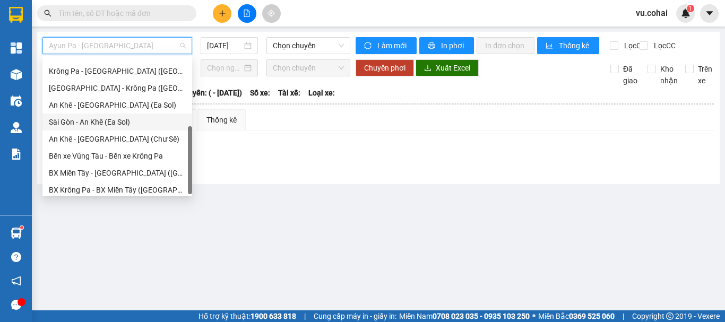
scroll to position [153, 0]
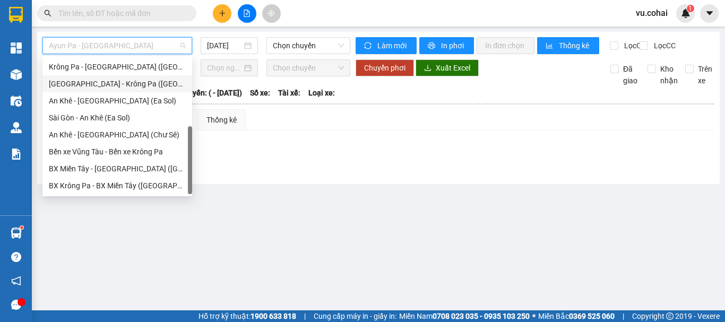
click at [123, 89] on div "[GEOGRAPHIC_DATA] - Krông Pa ([GEOGRAPHIC_DATA])" at bounding box center [117, 84] width 137 height 12
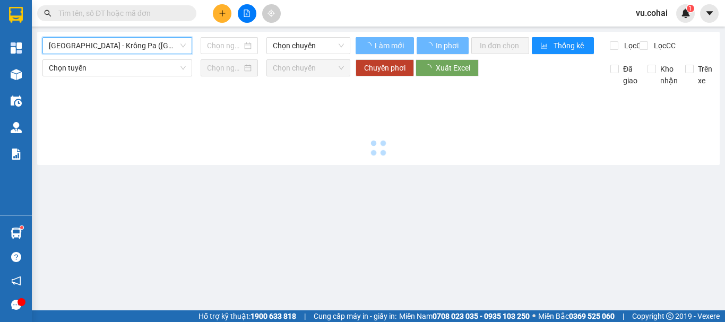
type input "[DATE]"
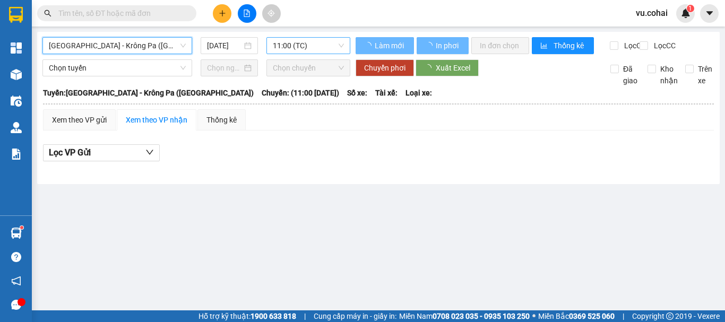
click at [308, 42] on span "11:00 (TC)" at bounding box center [308, 46] width 71 height 16
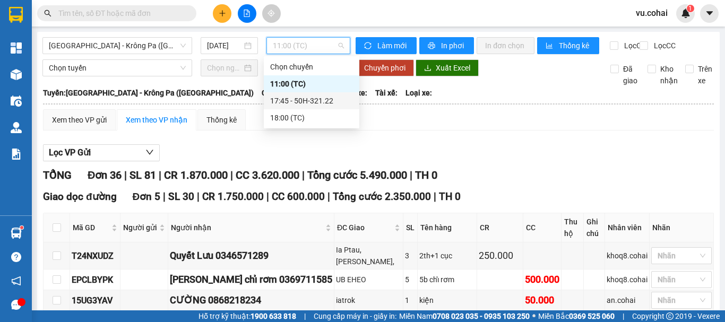
drag, startPoint x: 308, startPoint y: 102, endPoint x: 308, endPoint y: 95, distance: 7.4
click at [309, 102] on div "17:45 - 50H-321.22" at bounding box center [311, 101] width 83 height 12
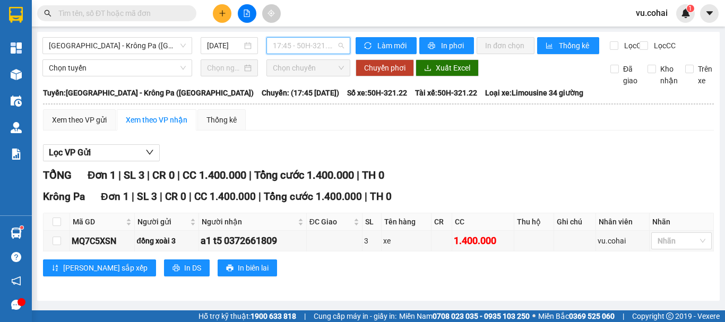
drag, startPoint x: 302, startPoint y: 45, endPoint x: 328, endPoint y: 79, distance: 42.8
click at [302, 45] on span "17:45 - 50H-321.22" at bounding box center [308, 46] width 71 height 16
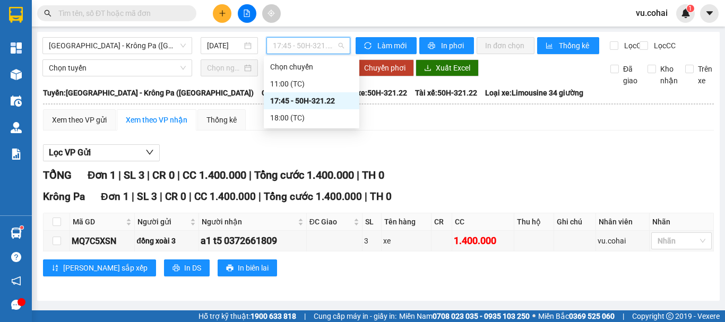
click at [313, 99] on div "17:45 - 50H-321.22" at bounding box center [311, 101] width 83 height 12
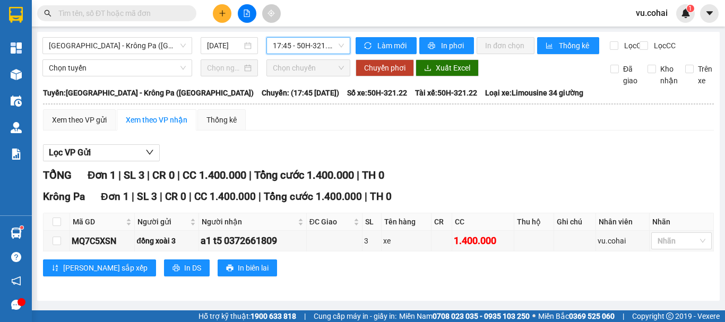
drag, startPoint x: 296, startPoint y: 40, endPoint x: 299, endPoint y: 45, distance: 5.7
click at [296, 41] on span "17:45 - 50H-321.22" at bounding box center [308, 46] width 71 height 16
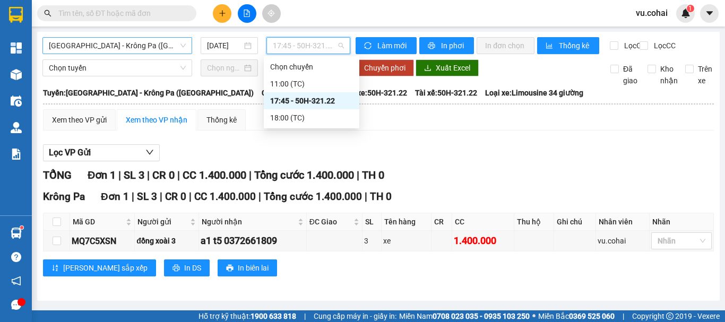
click at [150, 48] on span "[GEOGRAPHIC_DATA] - Krông Pa ([GEOGRAPHIC_DATA])" at bounding box center [117, 46] width 137 height 16
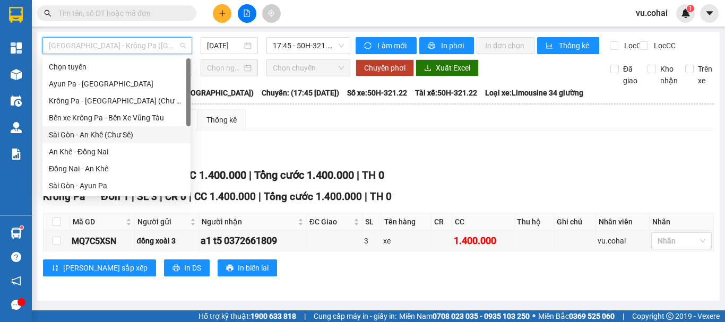
drag, startPoint x: 116, startPoint y: 134, endPoint x: 251, endPoint y: 77, distance: 146.5
click at [118, 134] on div "Sài Gòn - An Khê (Chư Sê)" at bounding box center [116, 135] width 135 height 12
type input "[DATE]"
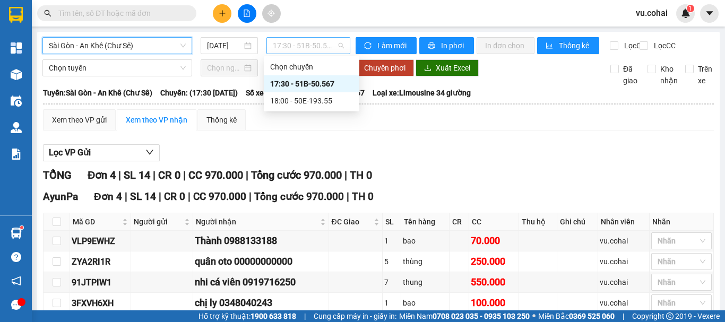
drag, startPoint x: 311, startPoint y: 41, endPoint x: 318, endPoint y: 48, distance: 9.8
click at [314, 43] on span "17:30 - 51B-50.567" at bounding box center [308, 46] width 71 height 16
click at [305, 84] on div "17:30 - 51B-50.567" at bounding box center [311, 84] width 83 height 12
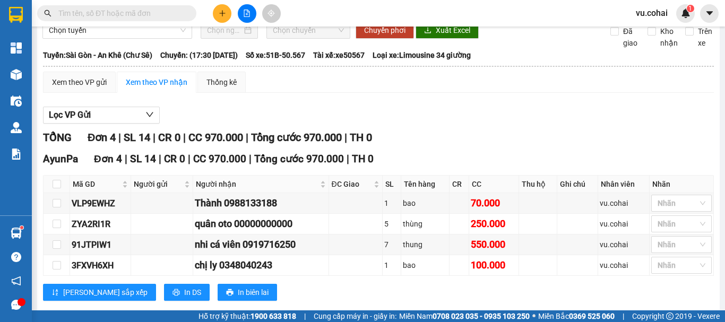
scroll to position [67, 0]
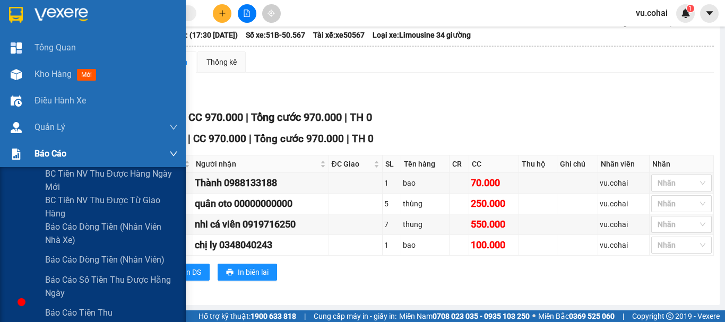
click at [41, 157] on span "Báo cáo" at bounding box center [50, 153] width 32 height 13
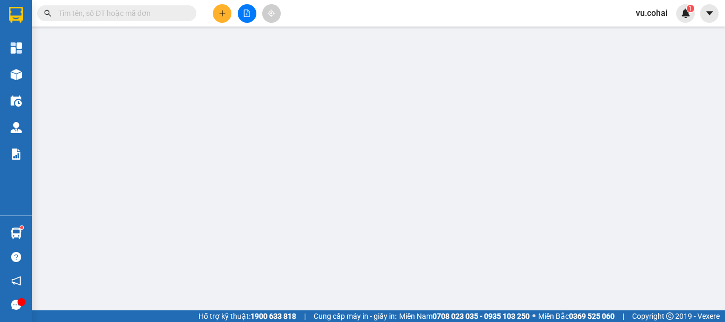
click at [117, 11] on input "text" at bounding box center [120, 13] width 125 height 12
paste input "MC8DVTB5"
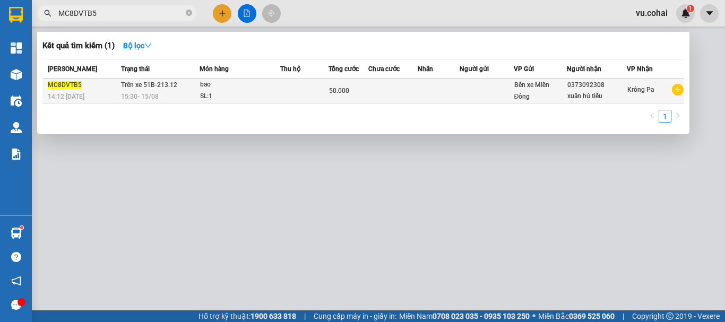
type input "MC8DVTB5"
click at [349, 102] on td "50.000" at bounding box center [348, 91] width 40 height 25
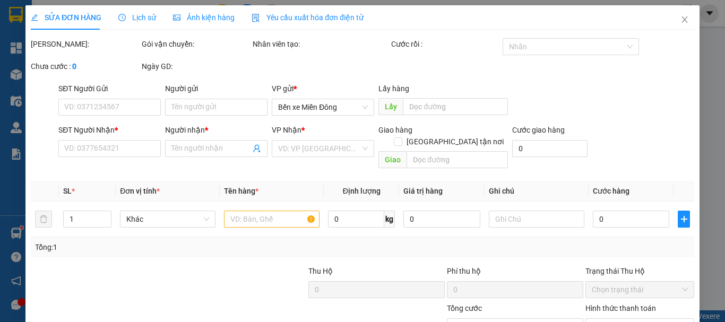
type input "0373092308"
type input "xuân hủ tiếu"
type input "50.000"
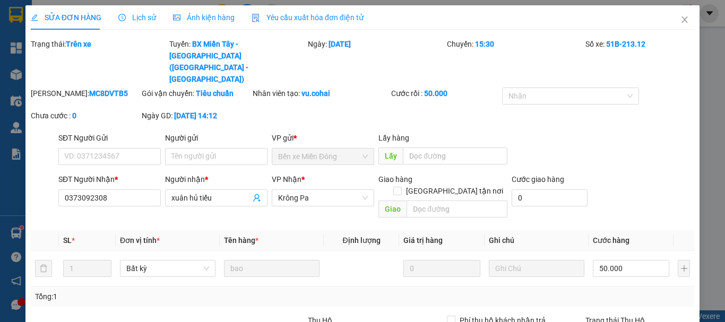
click at [140, 20] on span "Lịch sử" at bounding box center [137, 17] width 38 height 8
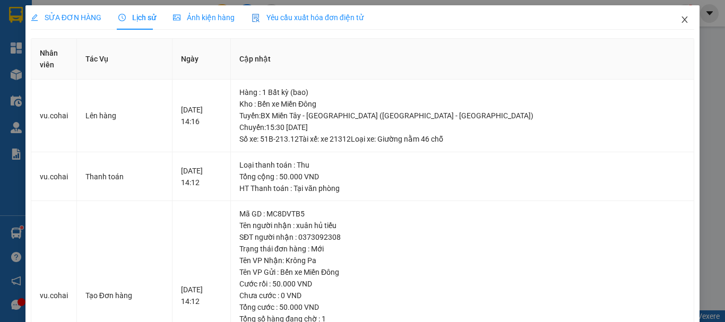
click at [680, 22] on icon "close" at bounding box center [684, 19] width 8 height 8
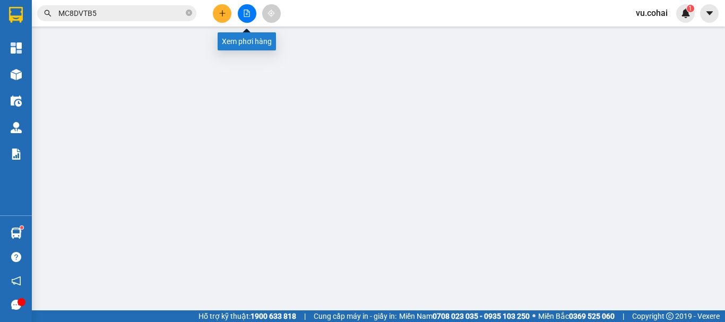
click at [245, 12] on icon "file-add" at bounding box center [246, 13] width 7 height 7
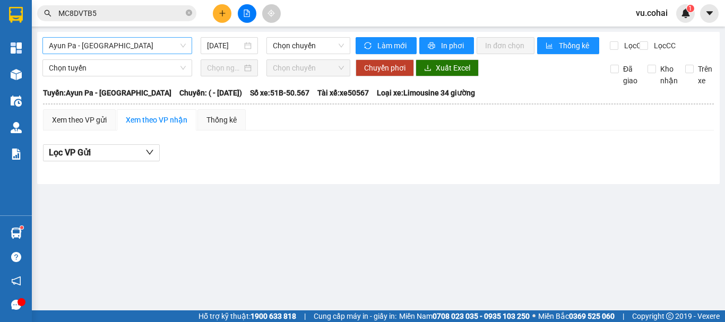
click at [120, 47] on span "Ayun Pa - [GEOGRAPHIC_DATA]" at bounding box center [117, 46] width 137 height 16
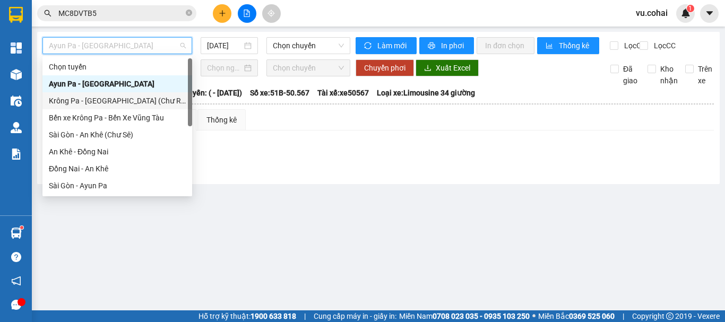
scroll to position [153, 0]
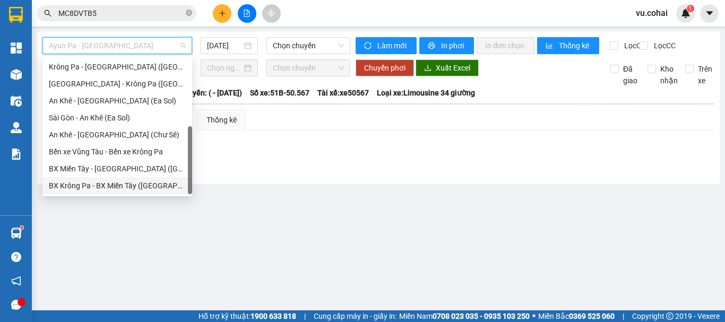
drag, startPoint x: 123, startPoint y: 190, endPoint x: 154, endPoint y: 170, distance: 37.0
click at [123, 189] on div "BX Krông Pa - BX Miền Tây ([GEOGRAPHIC_DATA] - [GEOGRAPHIC_DATA])" at bounding box center [117, 186] width 137 height 12
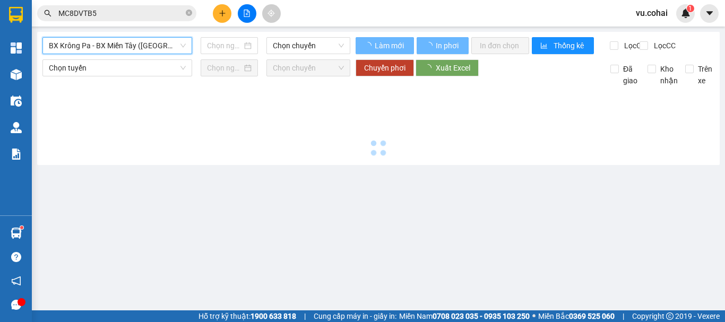
type input "[DATE]"
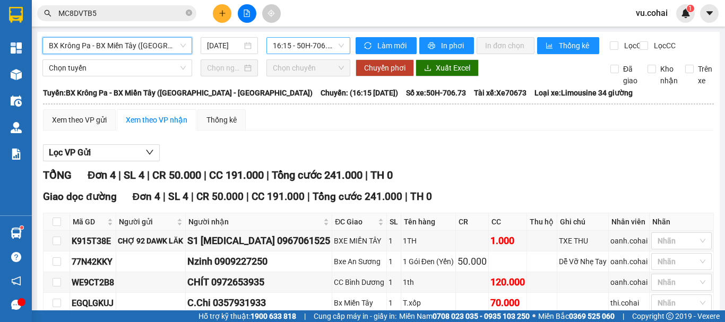
click at [292, 51] on span "16:15 - 50H-706.73" at bounding box center [308, 46] width 71 height 16
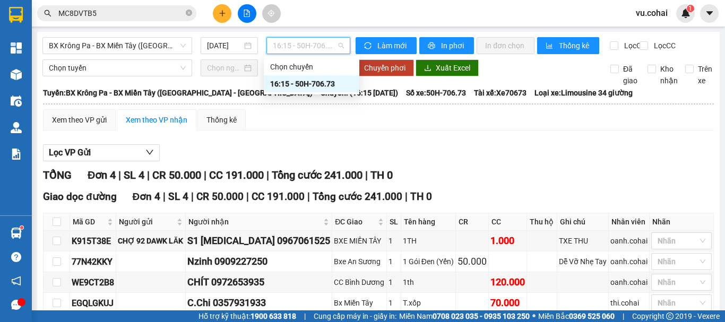
click at [309, 88] on div "16:15 - 50H-706.73" at bounding box center [311, 84] width 83 height 12
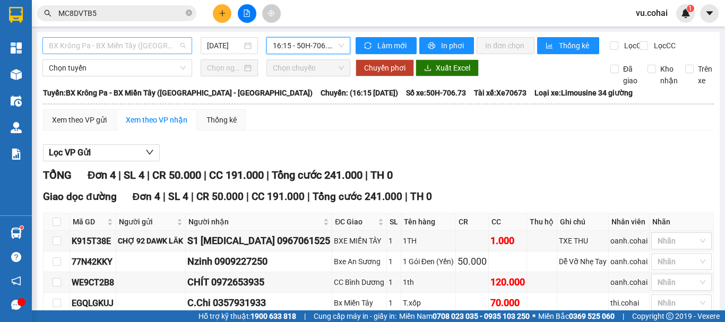
click at [148, 42] on span "BX Krông Pa - BX Miền Tây ([GEOGRAPHIC_DATA] - [GEOGRAPHIC_DATA])" at bounding box center [117, 46] width 137 height 16
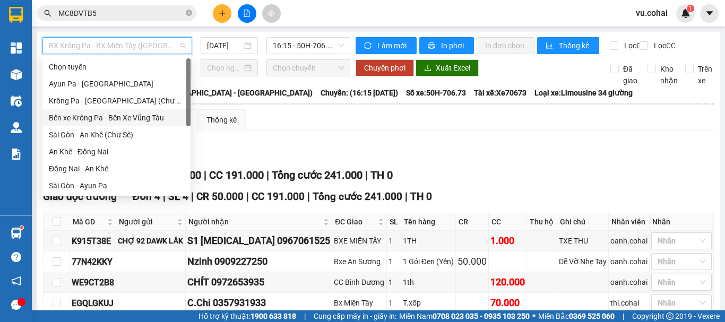
click at [110, 120] on div "Bến xe Krông Pa - Bến Xe Vũng Tàu" at bounding box center [116, 118] width 135 height 12
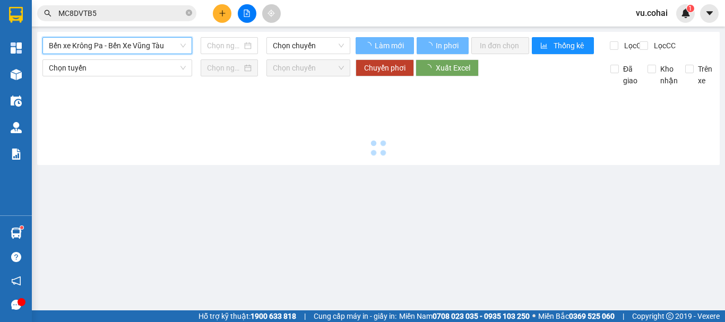
type input "[DATE]"
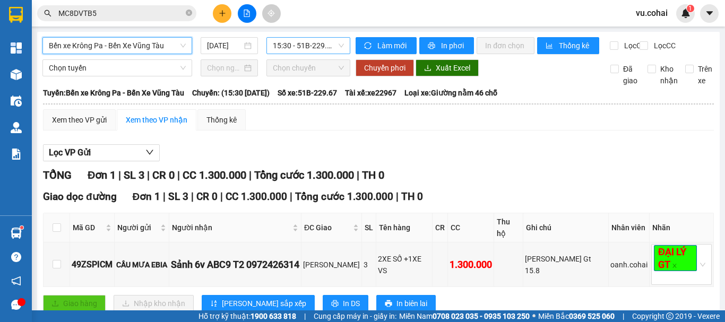
click at [311, 46] on span "15:30 - 51B-229.67" at bounding box center [308, 46] width 71 height 16
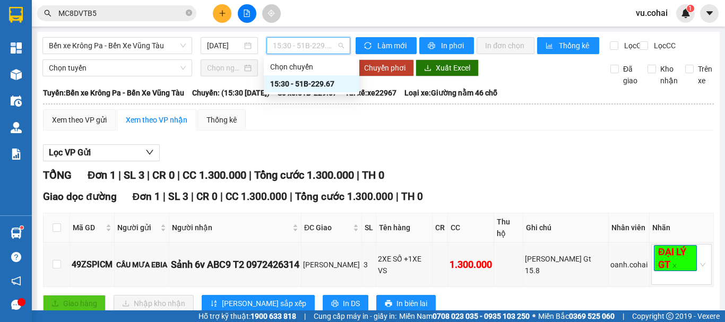
click at [315, 83] on div "15:30 - 51B-229.67" at bounding box center [311, 84] width 83 height 12
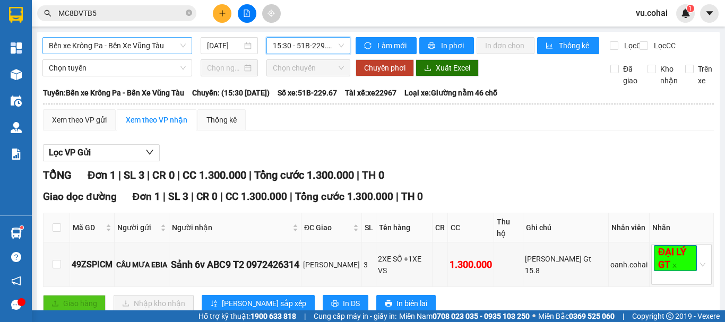
click at [137, 40] on span "Bến xe Krông Pa - Bến Xe Vũng Tàu" at bounding box center [117, 46] width 137 height 16
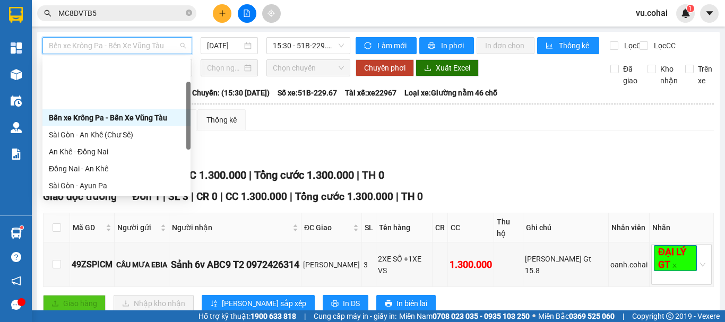
scroll to position [53, 0]
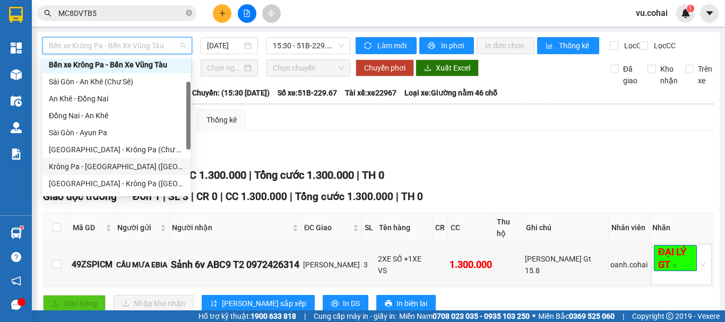
click at [100, 169] on div "Krông Pa - [GEOGRAPHIC_DATA] ([GEOGRAPHIC_DATA])" at bounding box center [116, 167] width 135 height 12
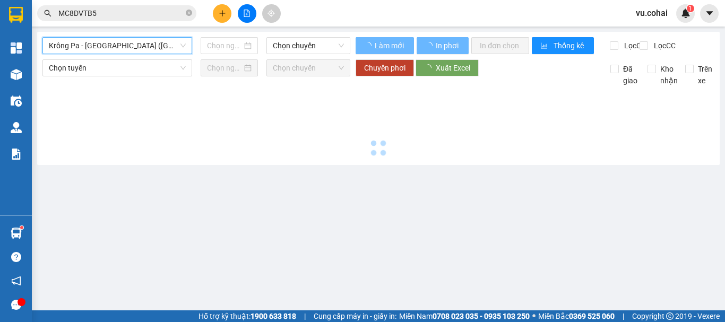
type input "[DATE]"
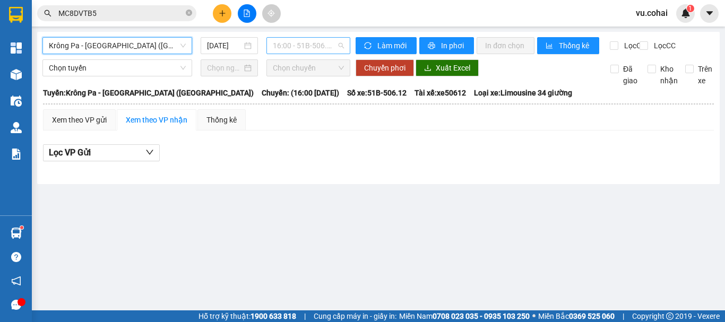
click at [291, 42] on span "16:00 - 51B-506.12" at bounding box center [308, 46] width 71 height 16
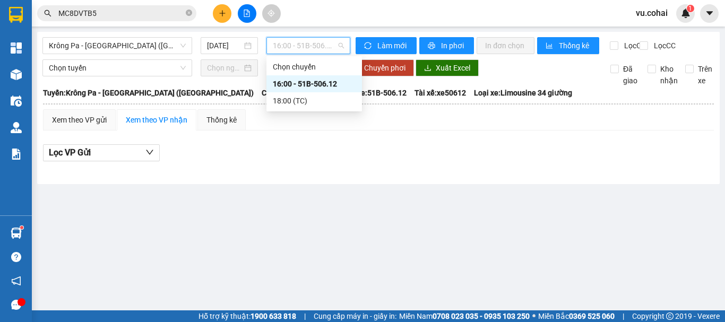
click at [307, 84] on div "16:00 - 51B-506.12" at bounding box center [314, 84] width 83 height 12
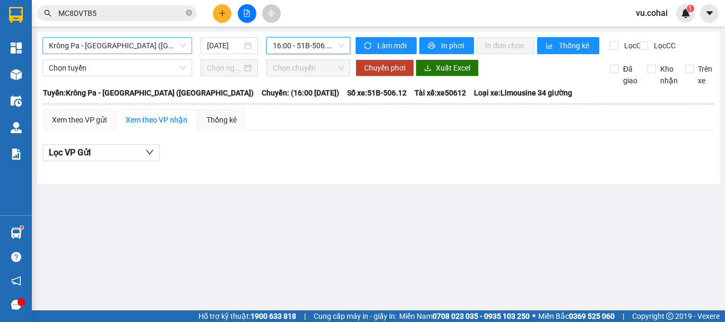
click at [126, 46] on span "Krông Pa - [GEOGRAPHIC_DATA] ([GEOGRAPHIC_DATA])" at bounding box center [117, 46] width 137 height 16
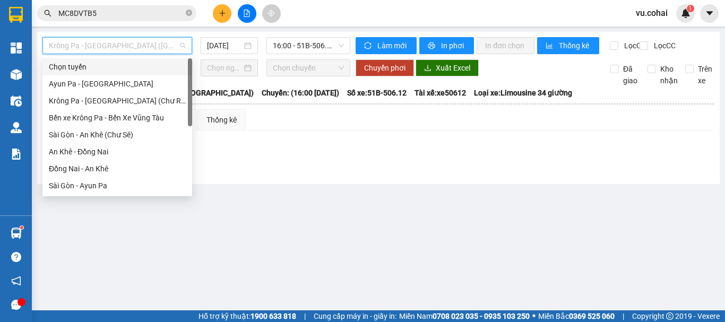
click at [118, 10] on input "MC8DVTB5" at bounding box center [120, 13] width 125 height 12
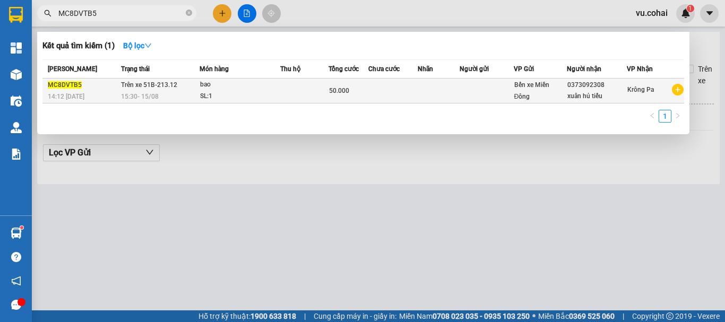
click at [378, 98] on td at bounding box center [392, 91] width 49 height 25
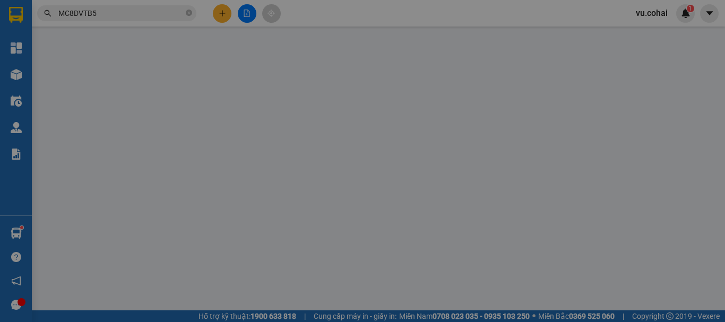
type input "0373092308"
type input "xuân hủ tiếu"
type input "50.000"
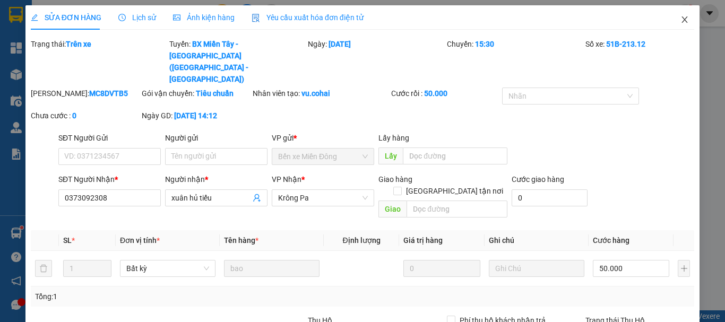
drag, startPoint x: 679, startPoint y: 23, endPoint x: 669, endPoint y: 22, distance: 10.1
click at [680, 23] on icon "close" at bounding box center [684, 19] width 8 height 8
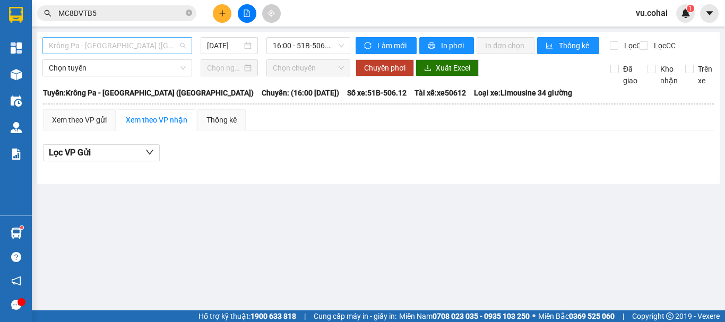
click at [142, 48] on span "Krông Pa - [GEOGRAPHIC_DATA] ([GEOGRAPHIC_DATA])" at bounding box center [117, 46] width 137 height 16
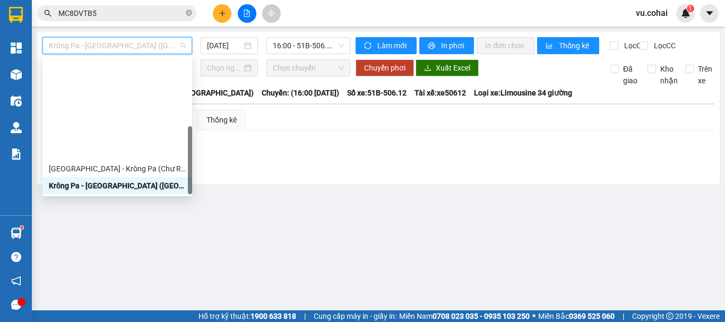
scroll to position [153, 0]
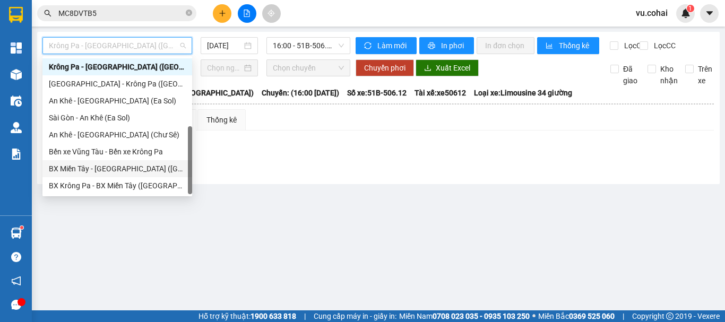
click at [127, 172] on div "BX Miền Tây - [GEOGRAPHIC_DATA] ([GEOGRAPHIC_DATA] - [GEOGRAPHIC_DATA])" at bounding box center [117, 169] width 137 height 12
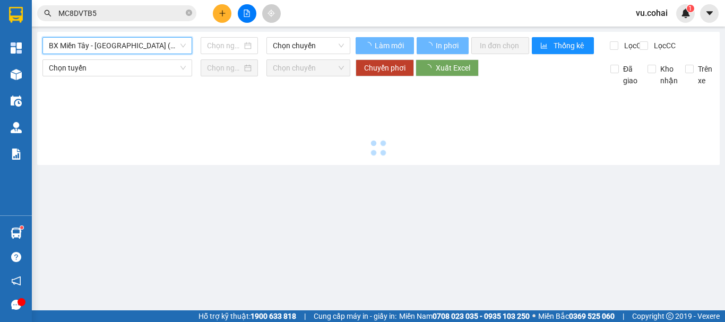
type input "[DATE]"
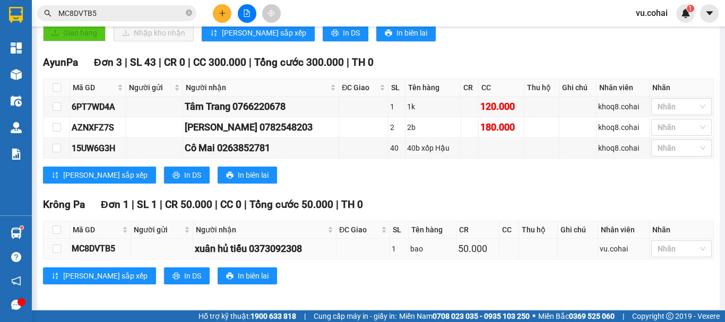
scroll to position [248, 0]
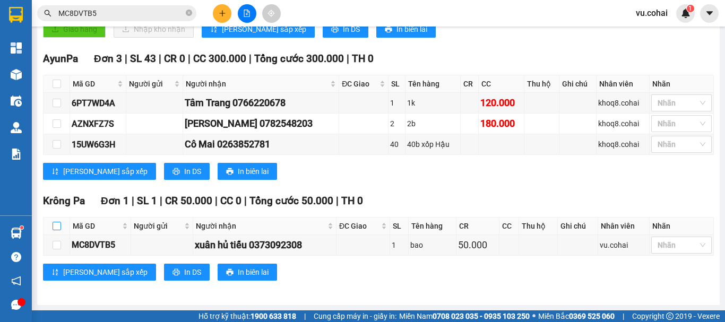
click at [59, 227] on input "checkbox" at bounding box center [57, 226] width 8 height 8
checkbox input "true"
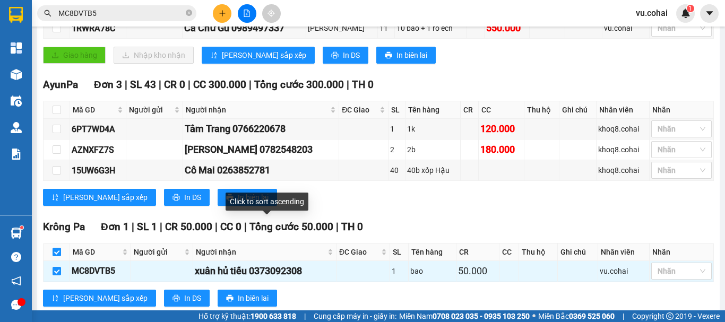
scroll to position [36, 0]
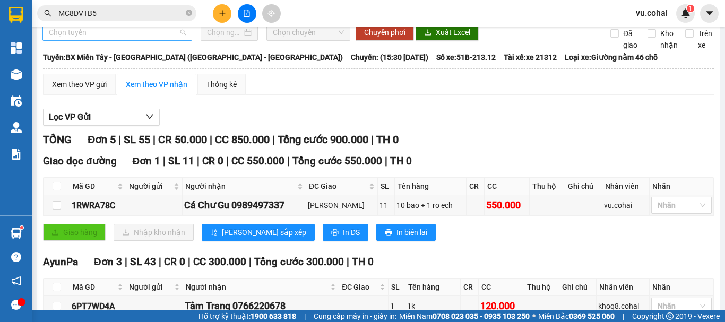
click at [132, 40] on span "Chọn tuyến" at bounding box center [117, 32] width 137 height 16
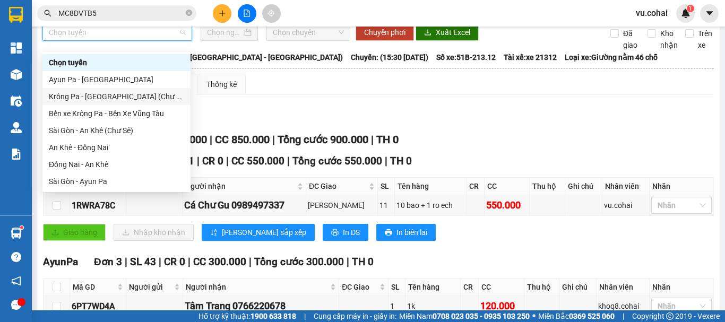
scroll to position [153, 0]
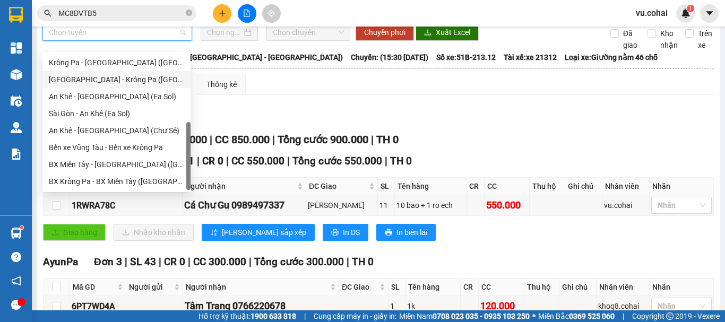
click at [114, 79] on div "[GEOGRAPHIC_DATA] - Krông Pa ([GEOGRAPHIC_DATA])" at bounding box center [116, 80] width 135 height 12
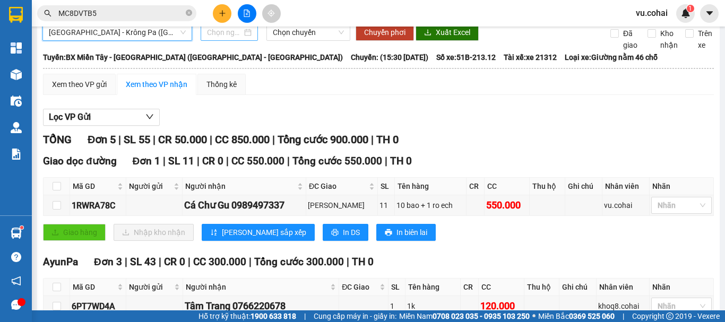
click at [216, 38] on input at bounding box center [224, 33] width 35 height 12
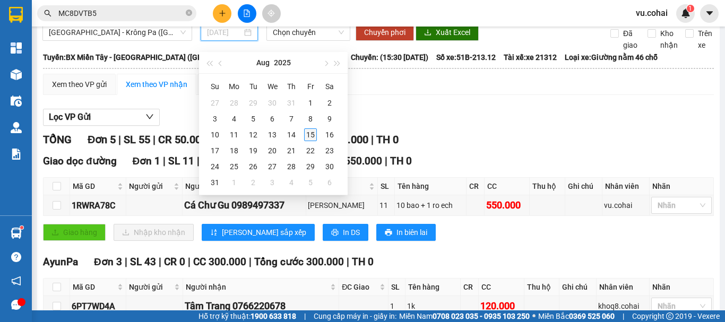
type input "[DATE]"
drag, startPoint x: 310, startPoint y: 139, endPoint x: 305, endPoint y: 115, distance: 25.0
click at [310, 136] on div "15" at bounding box center [310, 134] width 13 height 13
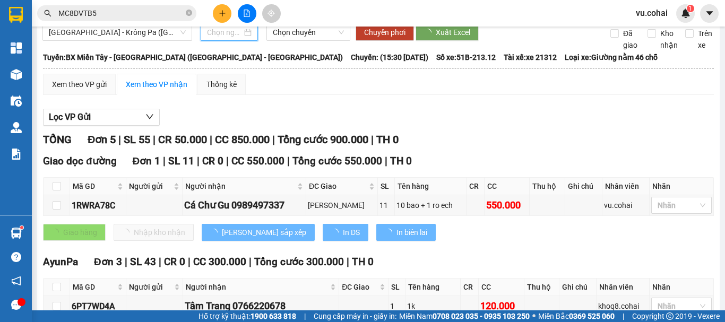
type input "[DATE]"
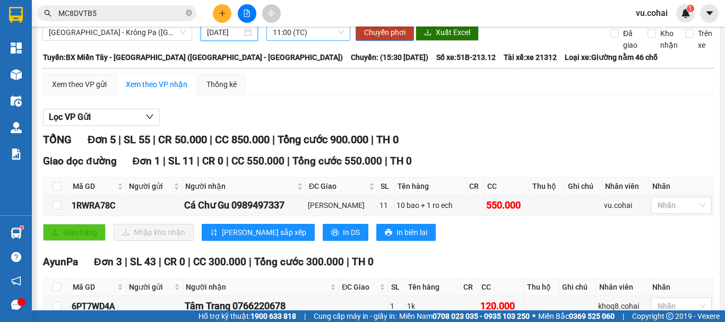
click at [299, 40] on span "11:00 (TC)" at bounding box center [308, 32] width 71 height 16
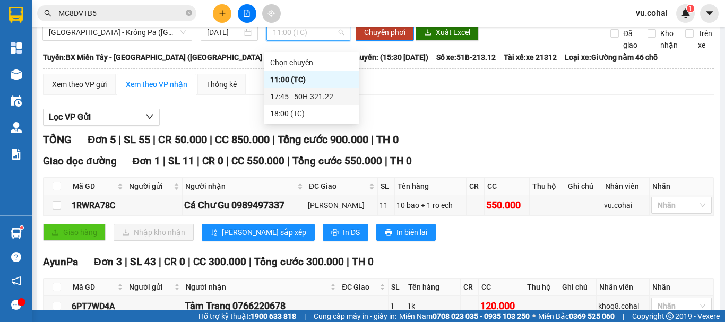
click at [317, 100] on div "17:45 - 50H-321.22" at bounding box center [311, 97] width 83 height 12
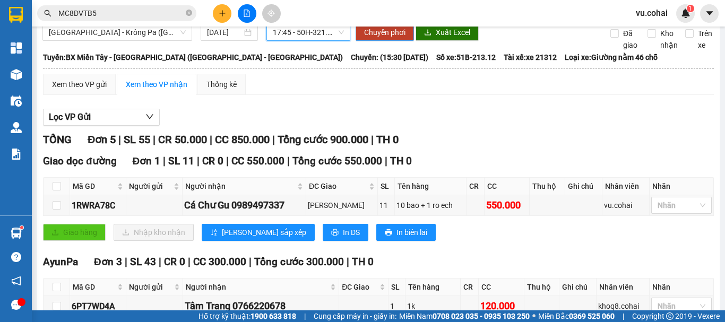
click at [375, 38] on span "Chuyển phơi" at bounding box center [384, 33] width 41 height 12
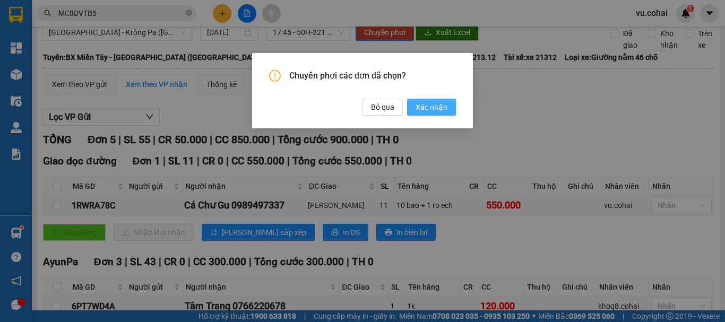
drag, startPoint x: 433, startPoint y: 114, endPoint x: 427, endPoint y: 111, distance: 7.6
click at [429, 113] on button "Xác nhận" at bounding box center [431, 107] width 49 height 17
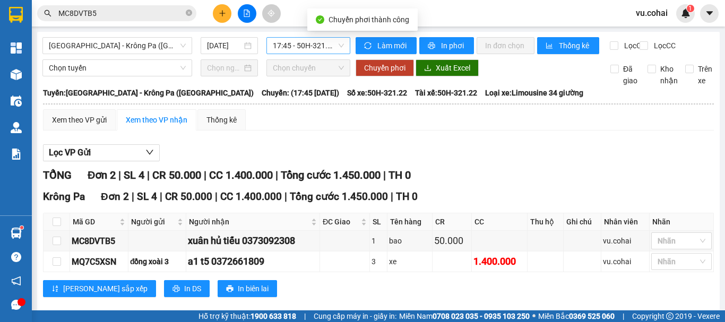
click at [288, 46] on span "17:45 - 50H-321.22" at bounding box center [308, 46] width 71 height 16
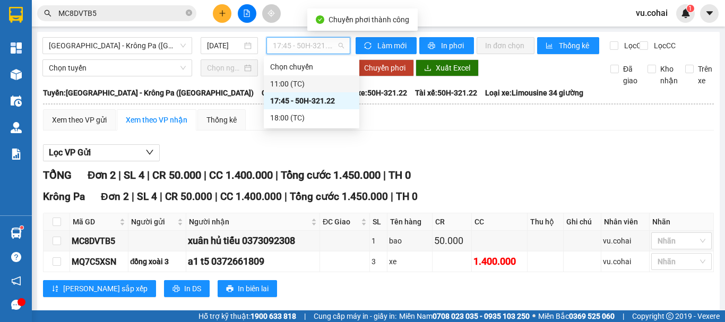
click at [306, 88] on div "11:00 (TC)" at bounding box center [311, 84] width 83 height 12
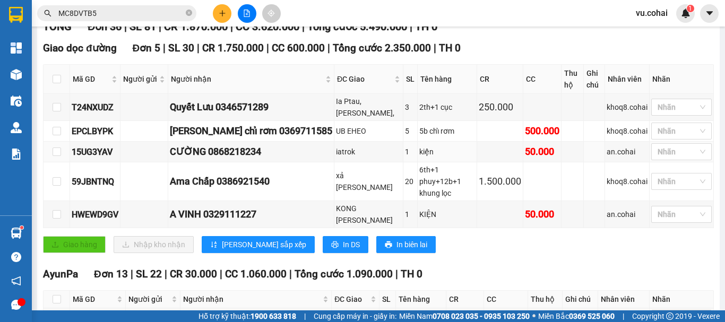
scroll to position [106, 0]
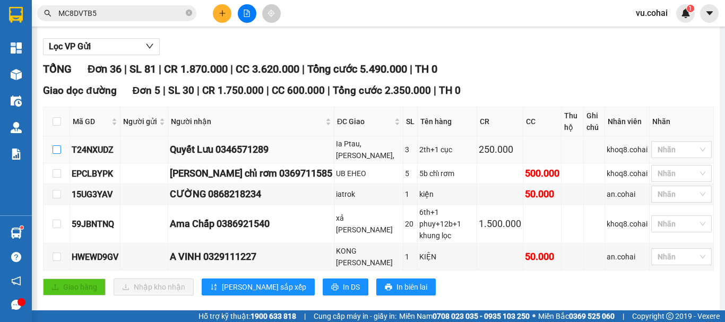
click at [56, 153] on input "checkbox" at bounding box center [57, 149] width 8 height 8
checkbox input "true"
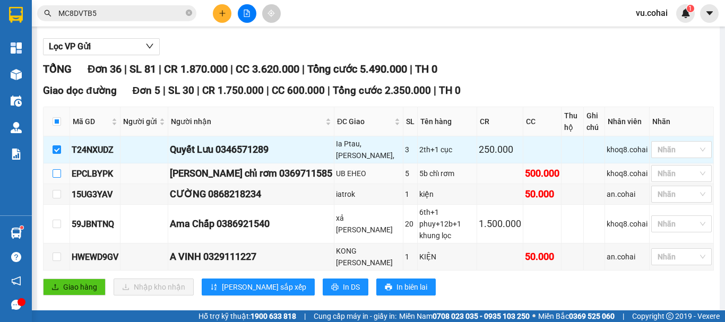
click at [57, 177] on input "checkbox" at bounding box center [57, 173] width 8 height 8
checkbox input "true"
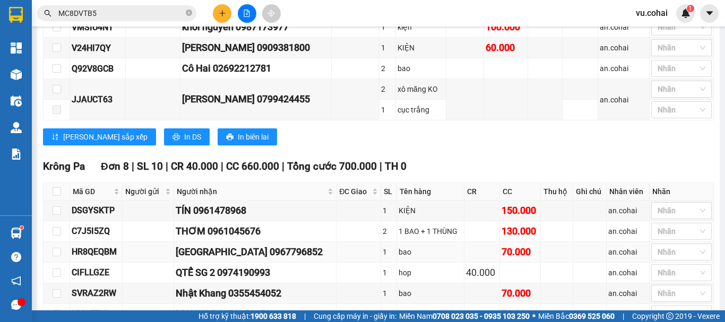
scroll to position [690, 0]
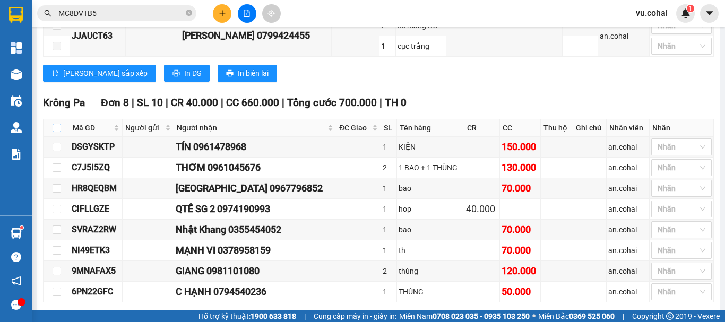
click at [56, 124] on input "checkbox" at bounding box center [57, 128] width 8 height 8
checkbox input "true"
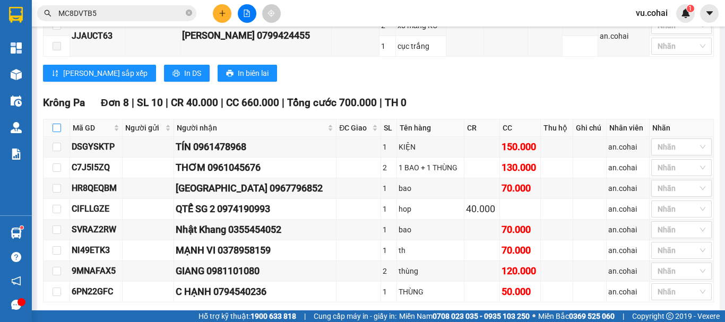
checkbox input "true"
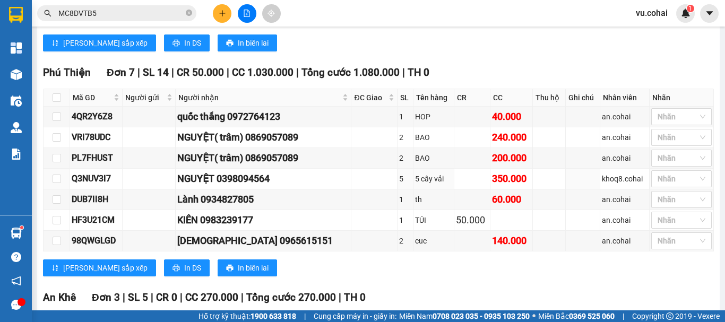
scroll to position [876, 0]
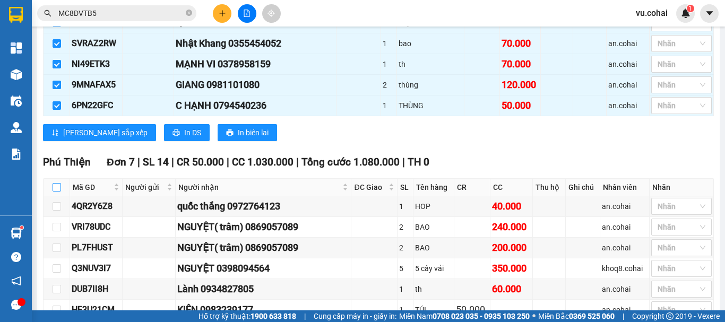
click at [59, 183] on input "checkbox" at bounding box center [57, 187] width 8 height 8
checkbox input "true"
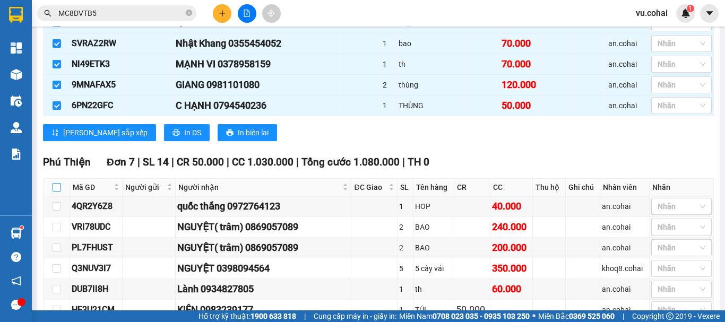
checkbox input "true"
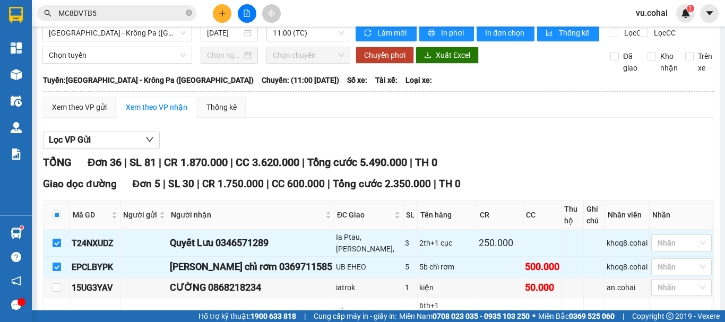
scroll to position [0, 0]
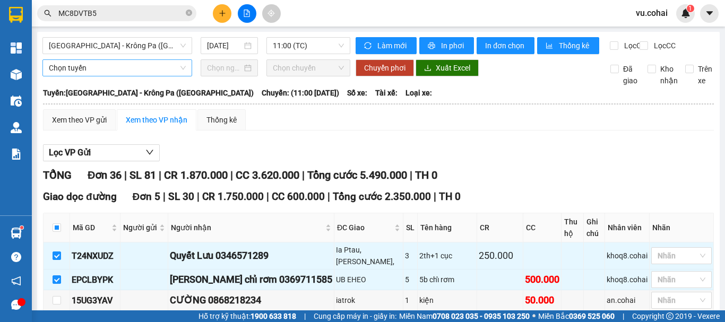
click at [102, 74] on span "Chọn tuyến" at bounding box center [117, 68] width 137 height 16
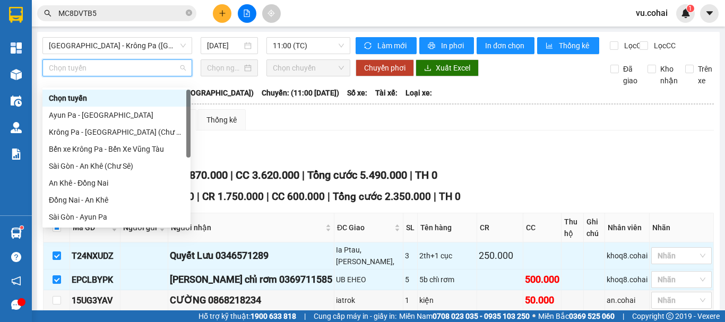
scroll to position [153, 0]
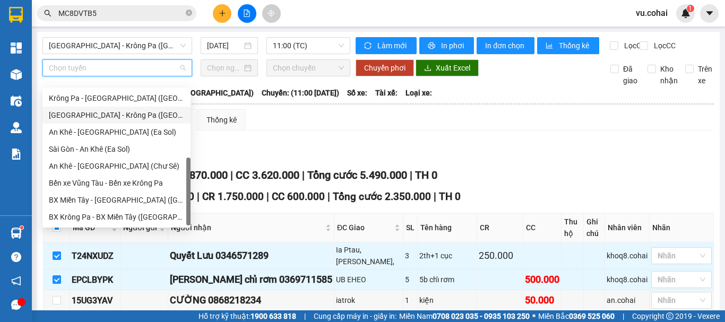
click at [120, 116] on div "[GEOGRAPHIC_DATA] - Krông Pa ([GEOGRAPHIC_DATA])" at bounding box center [116, 115] width 135 height 12
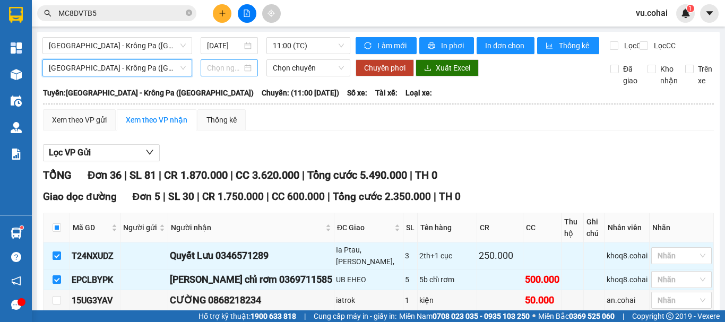
click at [223, 74] on input at bounding box center [224, 68] width 35 height 12
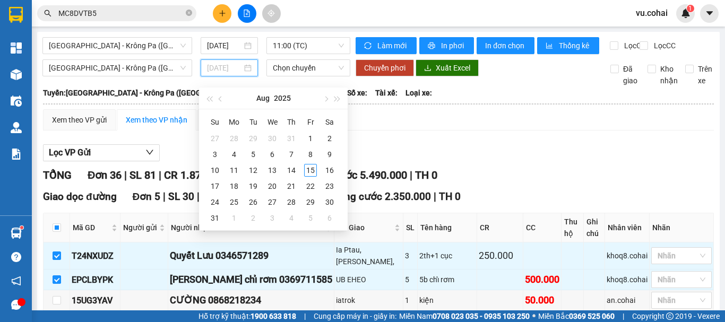
type input "[DATE]"
click at [128, 76] on span "[GEOGRAPHIC_DATA] - Krông Pa ([GEOGRAPHIC_DATA])" at bounding box center [117, 68] width 137 height 16
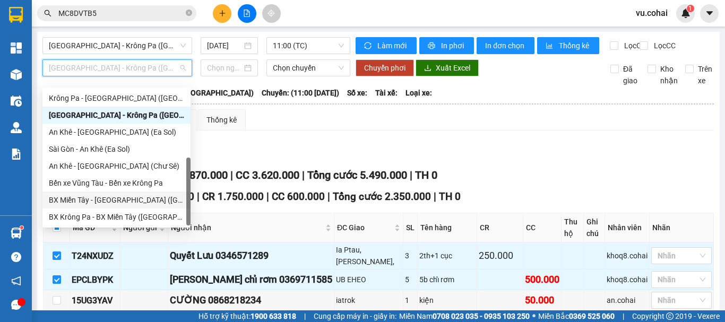
scroll to position [47, 0]
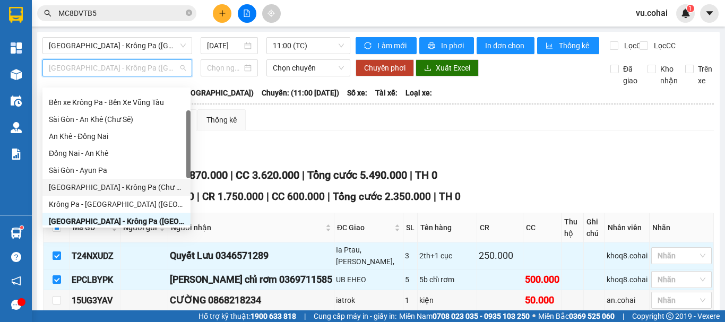
click at [132, 188] on div "[GEOGRAPHIC_DATA] - Krông Pa (Chư RCăm)" at bounding box center [116, 187] width 135 height 12
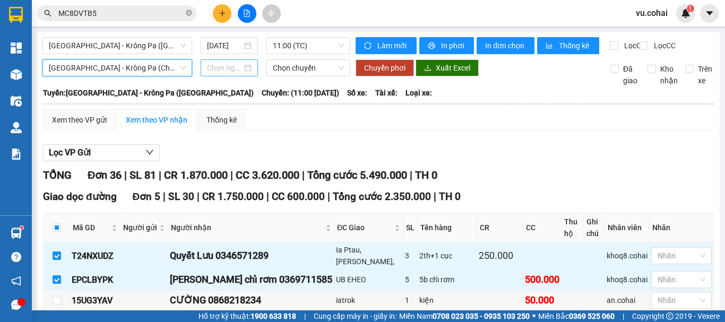
click at [216, 76] on div at bounding box center [229, 67] width 57 height 17
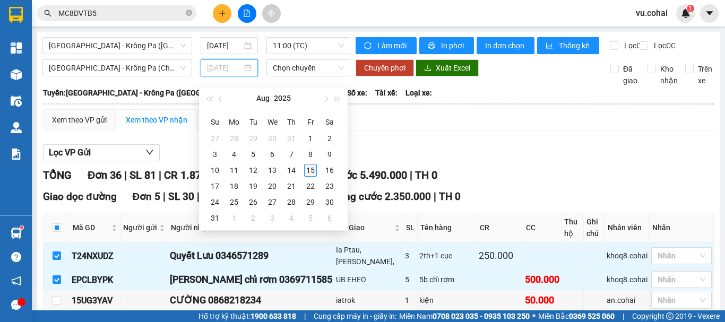
type input "[DATE]"
click at [314, 172] on div "15" at bounding box center [310, 170] width 13 height 13
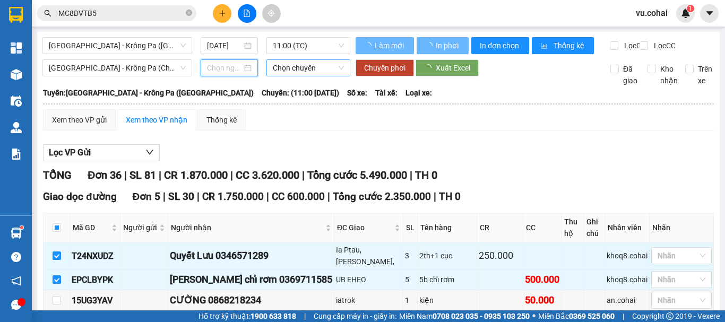
click at [298, 73] on span "Chọn chuyến" at bounding box center [308, 68] width 71 height 16
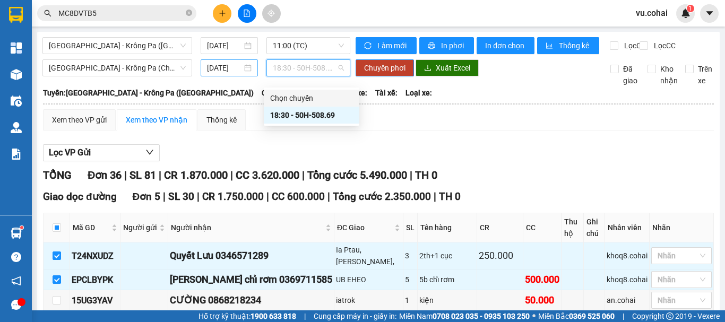
click at [229, 74] on input "[DATE]" at bounding box center [224, 68] width 35 height 12
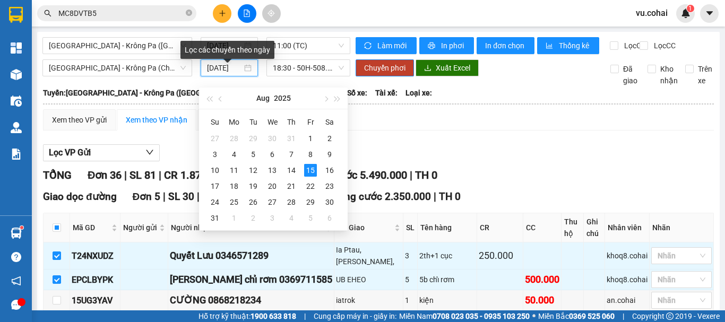
click at [231, 74] on input "[DATE]" at bounding box center [224, 68] width 35 height 12
type input "[DATE]"
drag, startPoint x: 308, startPoint y: 171, endPoint x: 300, endPoint y: 105, distance: 67.3
click at [308, 170] on div "15" at bounding box center [310, 170] width 13 height 13
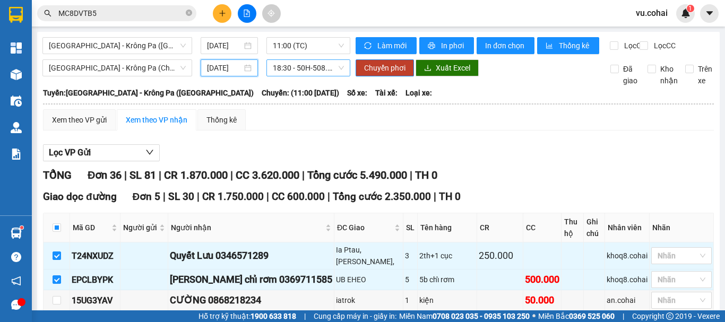
click at [294, 76] on span "18:30 - 50H-508.69" at bounding box center [308, 68] width 71 height 16
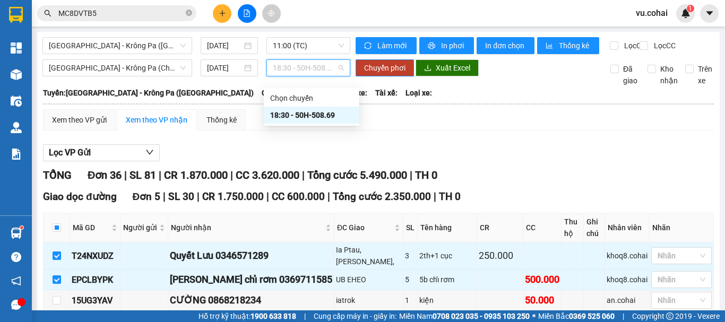
click at [311, 115] on div "18:30 - 50H-508.69" at bounding box center [311, 115] width 83 height 12
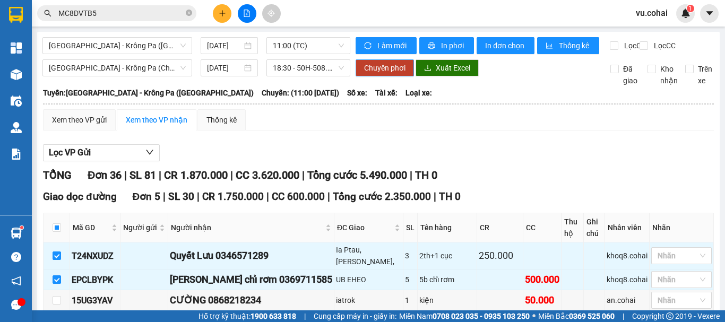
click at [374, 76] on button "Chuyển phơi" at bounding box center [384, 67] width 58 height 17
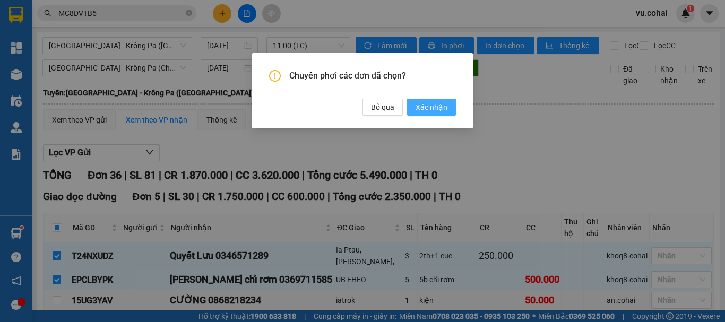
click at [415, 104] on button "Xác nhận" at bounding box center [431, 107] width 49 height 17
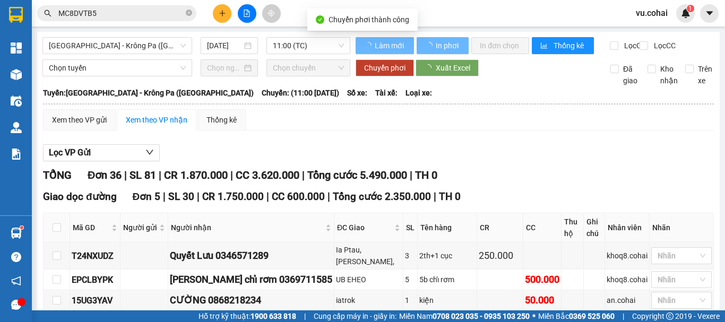
checkbox input "false"
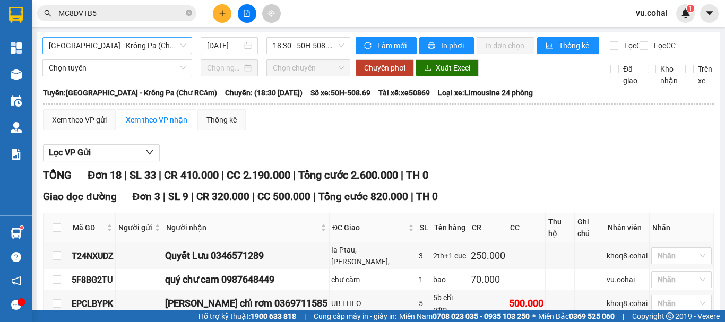
click at [158, 46] on span "[GEOGRAPHIC_DATA] - Krông Pa (Chư RCăm)" at bounding box center [117, 46] width 137 height 16
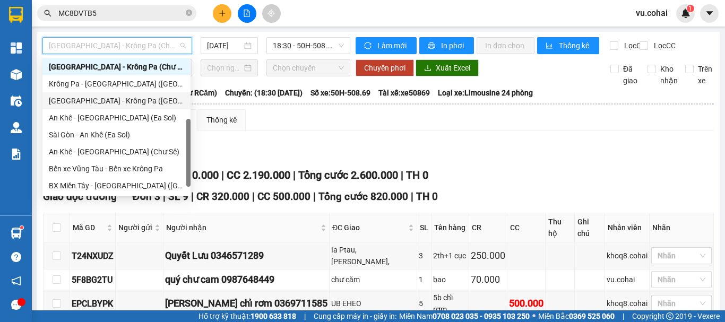
click at [116, 106] on div "[GEOGRAPHIC_DATA] - Krông Pa ([GEOGRAPHIC_DATA])" at bounding box center [116, 101] width 135 height 12
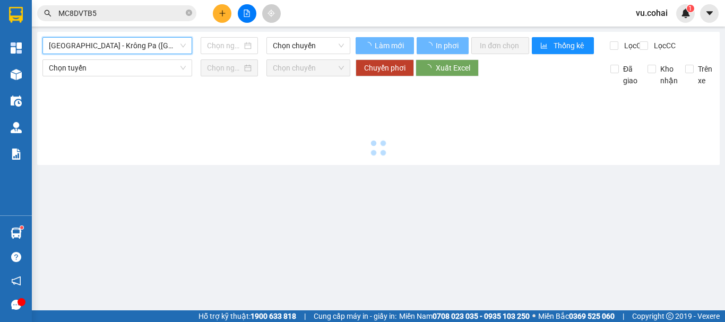
type input "[DATE]"
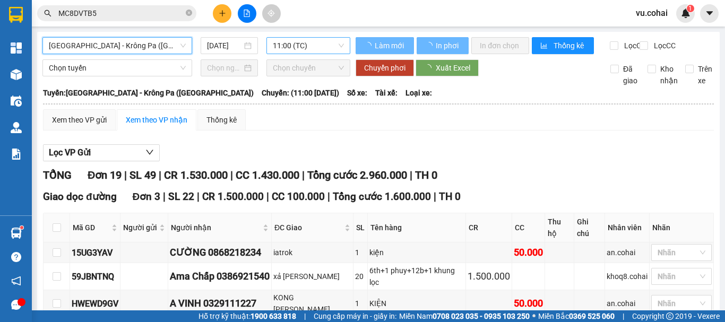
click at [292, 47] on span "11:00 (TC)" at bounding box center [308, 46] width 71 height 16
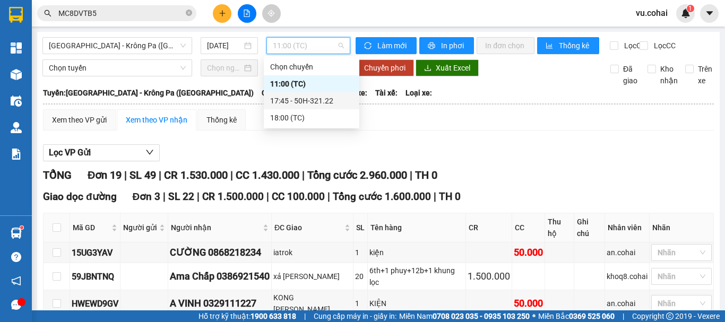
click at [307, 102] on div "17:45 - 50H-321.22" at bounding box center [311, 101] width 83 height 12
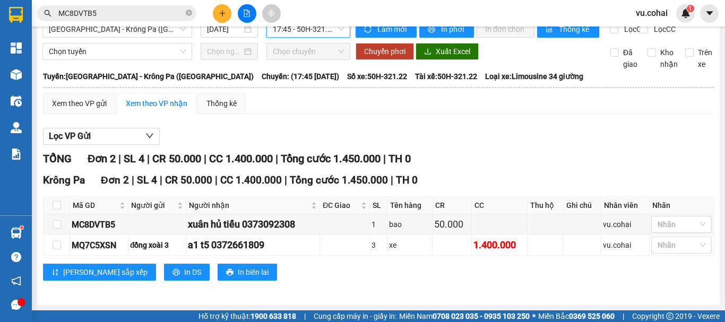
scroll to position [25, 0]
click at [57, 225] on input "checkbox" at bounding box center [57, 224] width 8 height 8
checkbox input "true"
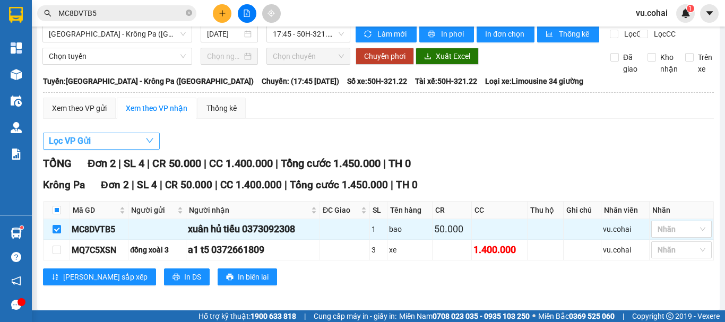
scroll to position [0, 0]
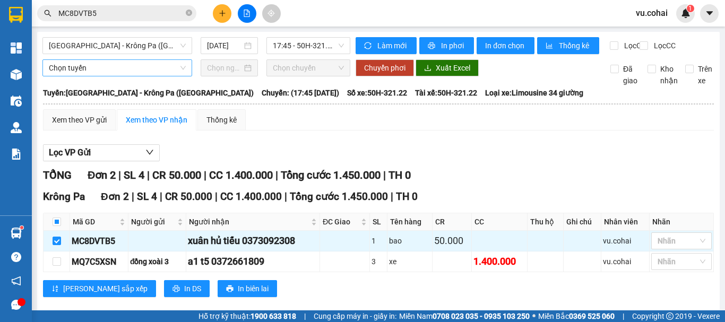
click at [137, 72] on span "Chọn tuyến" at bounding box center [117, 68] width 137 height 16
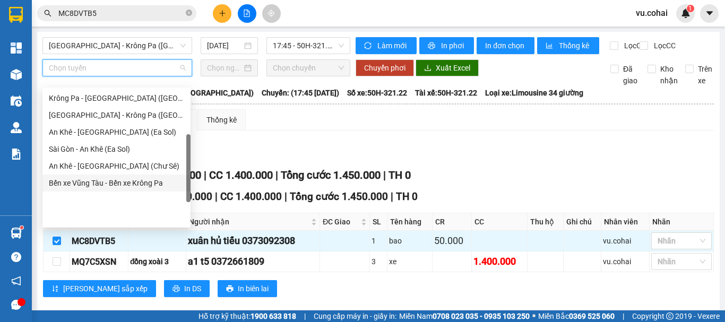
scroll to position [100, 0]
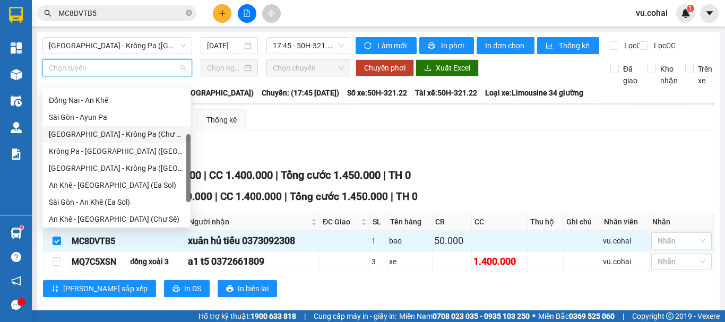
click at [145, 135] on div "[GEOGRAPHIC_DATA] - Krông Pa (Chư RCăm)" at bounding box center [116, 134] width 135 height 12
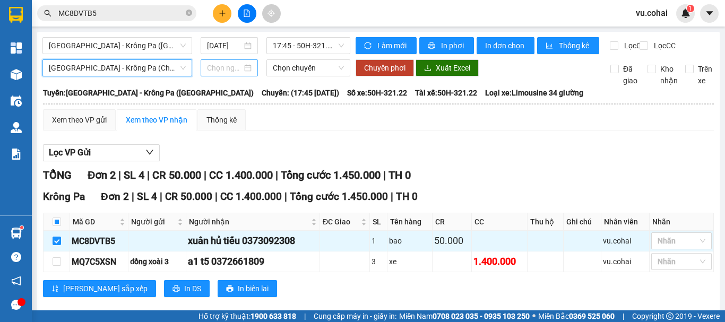
click at [227, 74] on input at bounding box center [224, 68] width 35 height 12
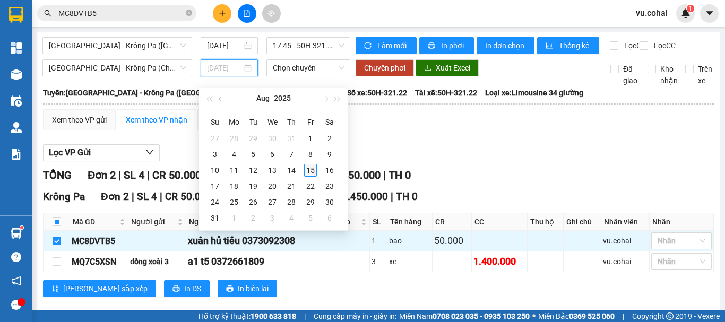
type input "[DATE]"
click at [315, 169] on div "15" at bounding box center [310, 170] width 13 height 13
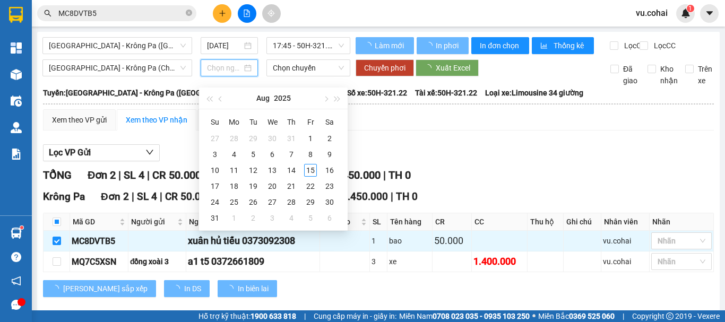
type input "[DATE]"
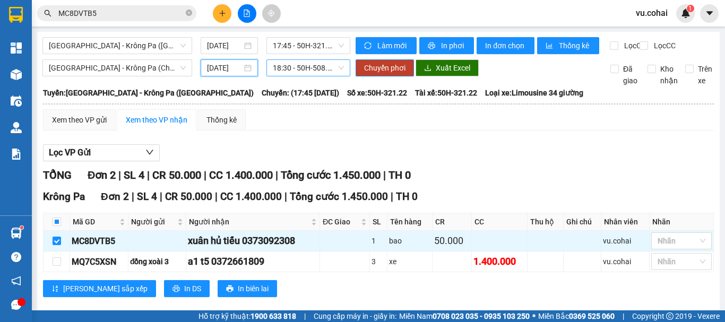
click at [309, 76] on span "18:30 - 50H-508.69" at bounding box center [308, 68] width 71 height 16
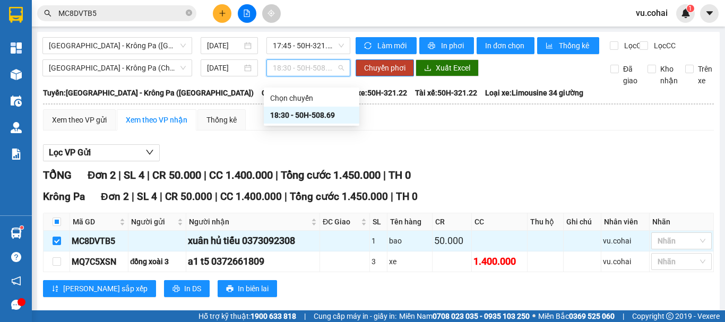
click at [323, 115] on div "18:30 - 50H-508.69" at bounding box center [311, 115] width 83 height 12
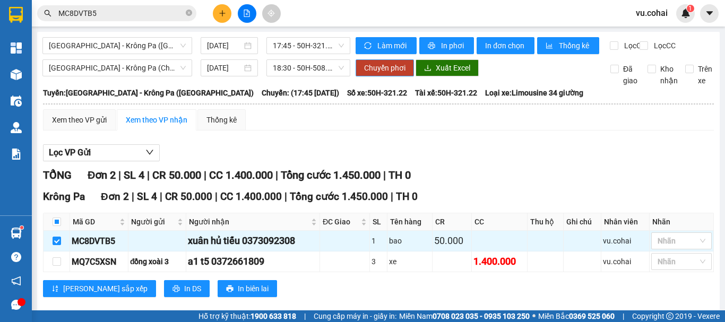
click at [366, 74] on span "Chuyển phơi" at bounding box center [384, 68] width 41 height 12
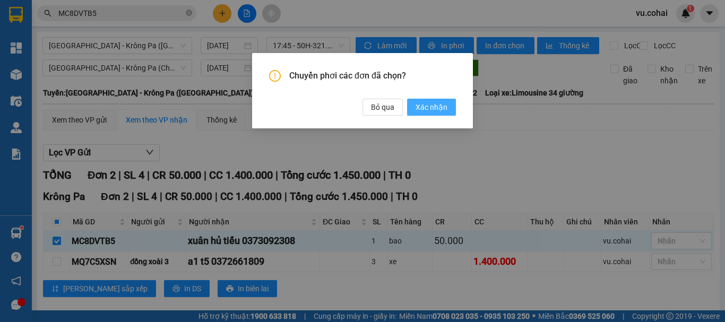
click at [415, 107] on button "Xác nhận" at bounding box center [431, 107] width 49 height 17
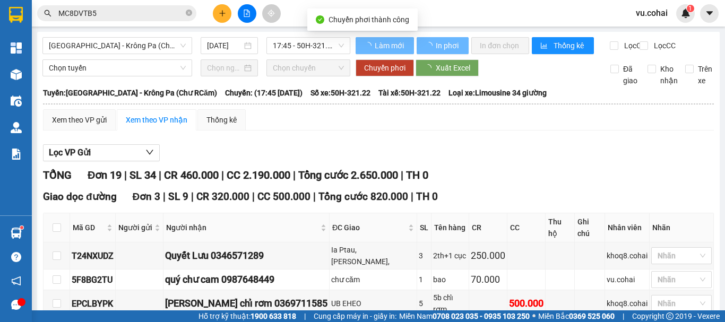
checkbox input "false"
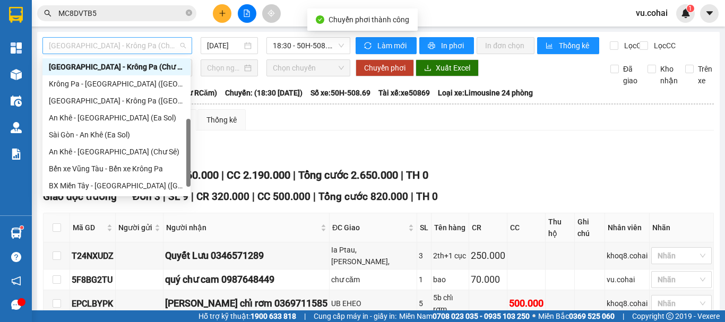
click at [148, 39] on span "[GEOGRAPHIC_DATA] - Krông Pa (Chư RCăm)" at bounding box center [117, 46] width 137 height 16
click at [113, 102] on div "[GEOGRAPHIC_DATA] - Krông Pa ([GEOGRAPHIC_DATA])" at bounding box center [116, 101] width 135 height 12
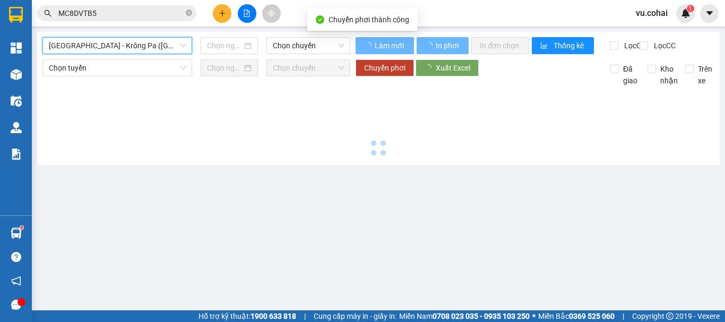
type input "[DATE]"
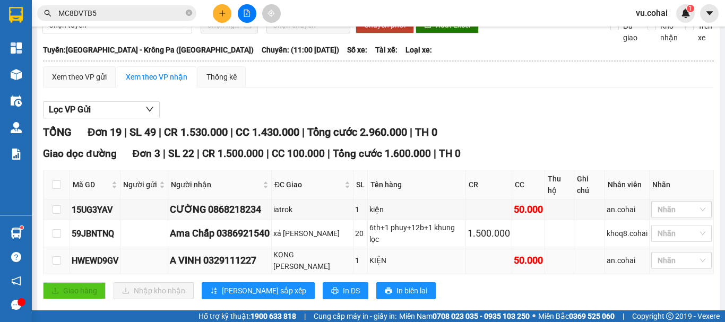
scroll to position [159, 0]
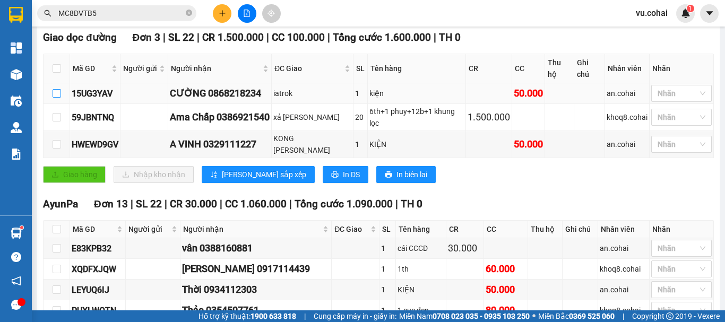
click at [57, 91] on input "checkbox" at bounding box center [57, 93] width 8 height 8
checkbox input "true"
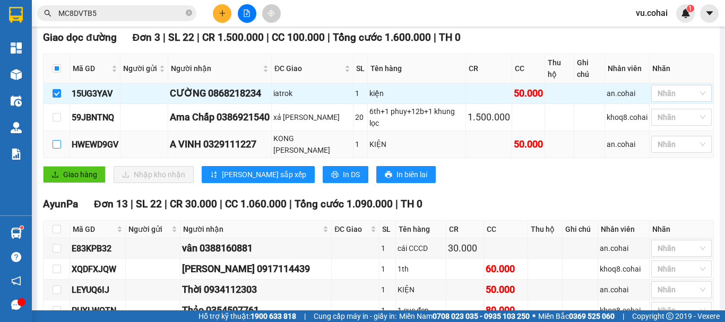
click at [56, 140] on input "checkbox" at bounding box center [57, 144] width 8 height 8
checkbox input "true"
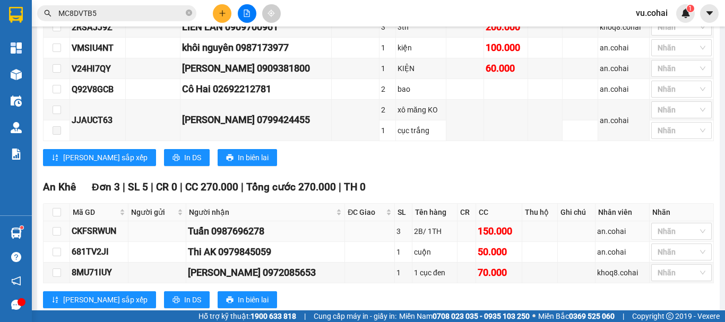
scroll to position [558, 0]
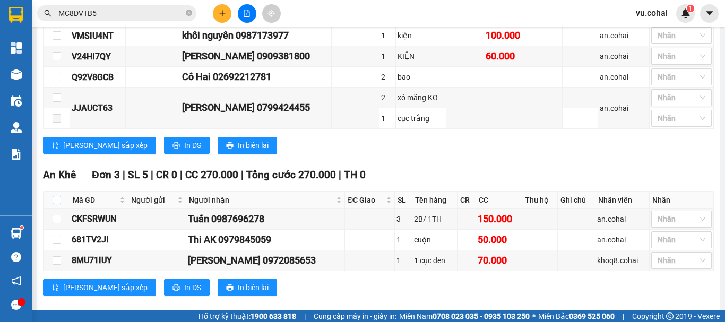
click at [54, 196] on input "checkbox" at bounding box center [57, 200] width 8 height 8
checkbox input "true"
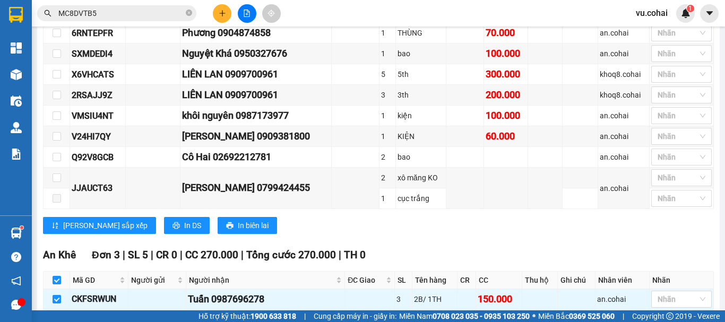
scroll to position [0, 0]
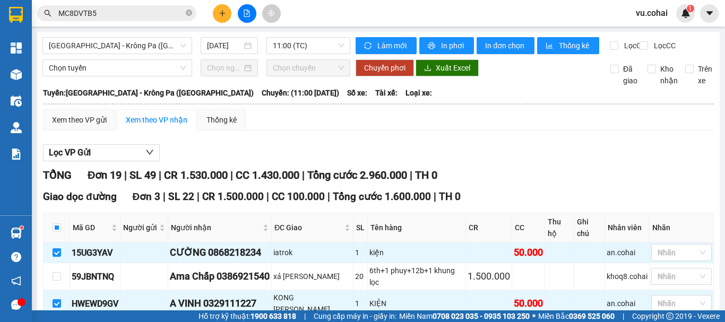
drag, startPoint x: 135, startPoint y: 75, endPoint x: 131, endPoint y: 86, distance: 11.4
click at [134, 75] on span "Chọn tuyến" at bounding box center [117, 68] width 137 height 16
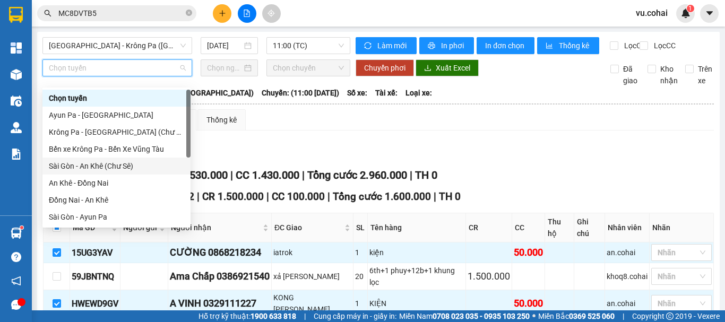
click at [127, 168] on div "Sài Gòn - An Khê (Chư Sê)" at bounding box center [116, 166] width 135 height 12
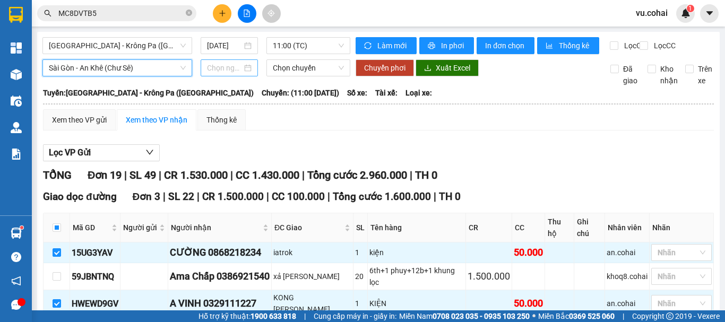
click at [225, 74] on input at bounding box center [224, 68] width 35 height 12
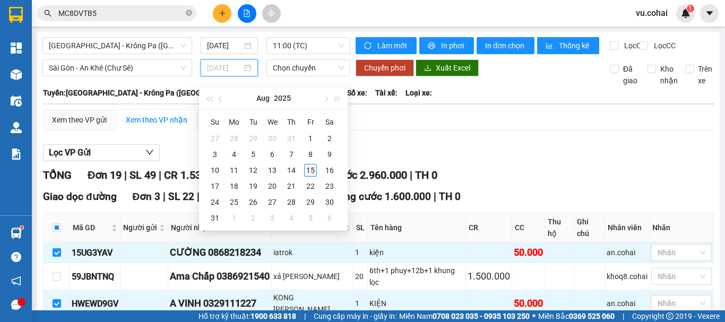
type input "[DATE]"
drag, startPoint x: 307, startPoint y: 170, endPoint x: 306, endPoint y: 115, distance: 55.2
click at [307, 169] on div "15" at bounding box center [310, 170] width 13 height 13
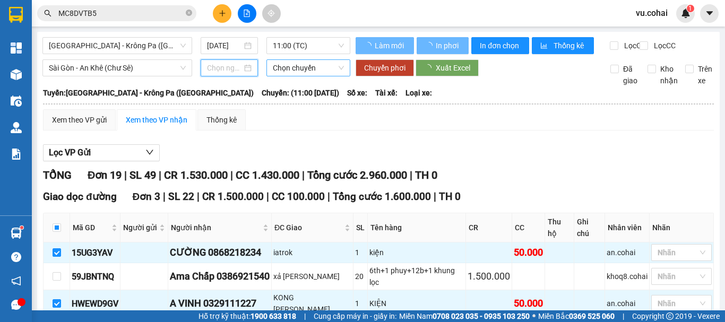
type input "[DATE]"
click at [309, 76] on span "Chọn chuyến" at bounding box center [308, 68] width 71 height 16
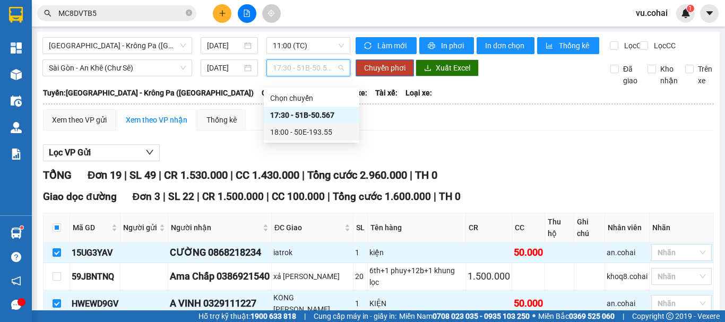
click at [308, 132] on div "18:00 - 50E-193.55" at bounding box center [311, 132] width 83 height 12
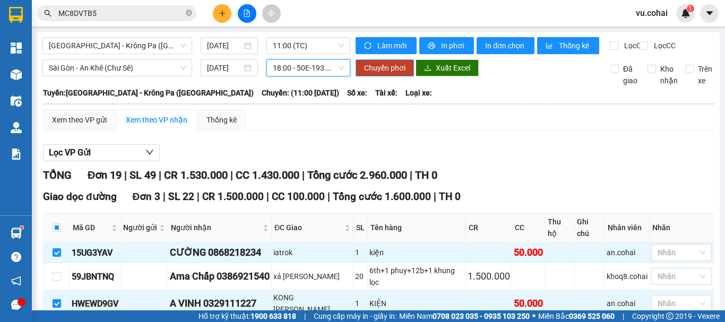
click at [374, 72] on span "Chuyển phơi" at bounding box center [384, 68] width 41 height 12
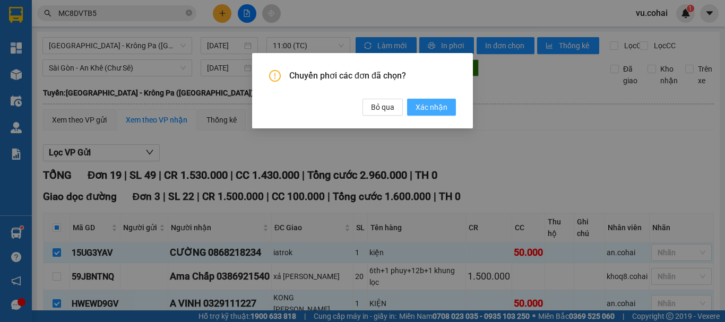
click at [433, 108] on span "Xác nhận" at bounding box center [431, 107] width 32 height 12
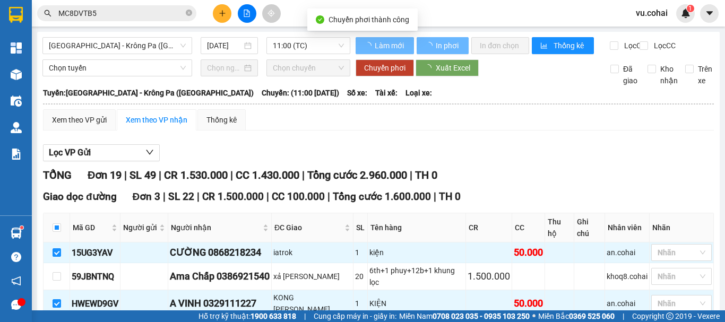
checkbox input "false"
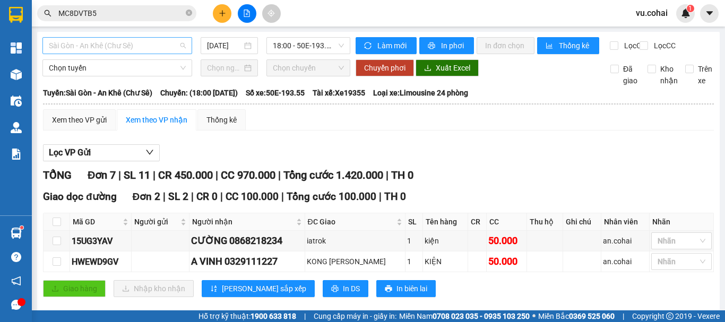
scroll to position [68, 0]
click at [157, 41] on span "Sài Gòn - An Khê (Chư Sê)" at bounding box center [117, 46] width 137 height 16
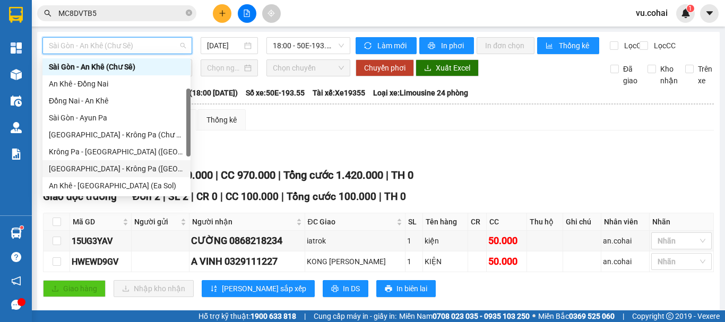
click at [116, 166] on div "[GEOGRAPHIC_DATA] - Krông Pa ([GEOGRAPHIC_DATA])" at bounding box center [116, 169] width 135 height 12
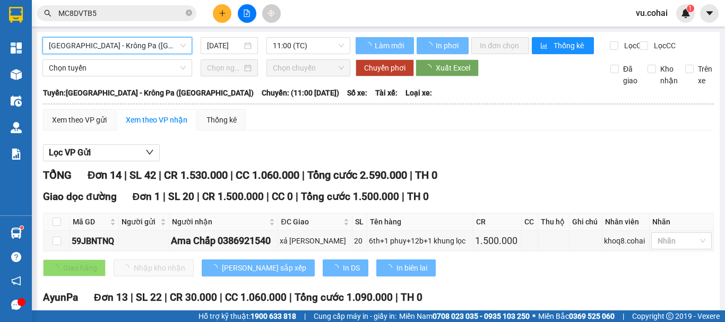
click at [288, 45] on span "11:00 (TC)" at bounding box center [308, 46] width 71 height 16
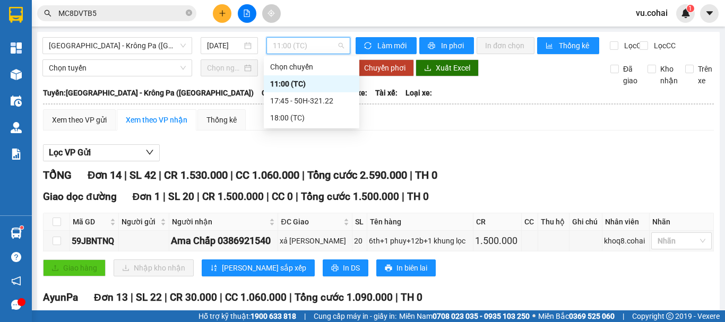
click at [293, 84] on div "11:00 (TC)" at bounding box center [311, 84] width 83 height 12
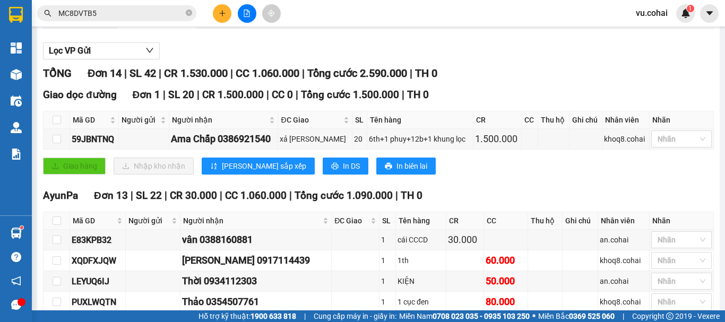
scroll to position [106, 0]
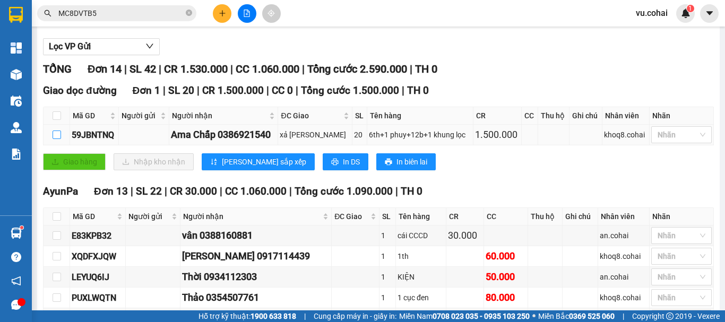
drag, startPoint x: 57, startPoint y: 146, endPoint x: 86, endPoint y: 141, distance: 29.7
click at [57, 139] on input "checkbox" at bounding box center [57, 135] width 8 height 8
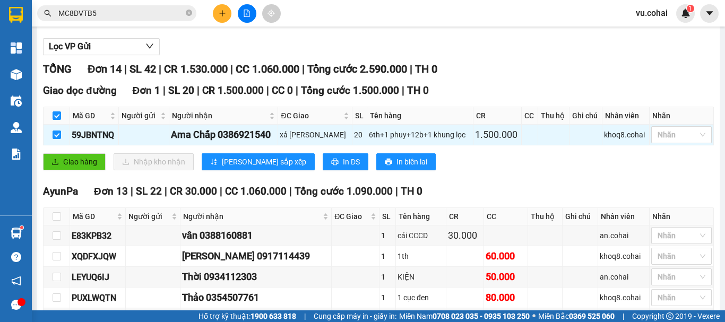
scroll to position [0, 0]
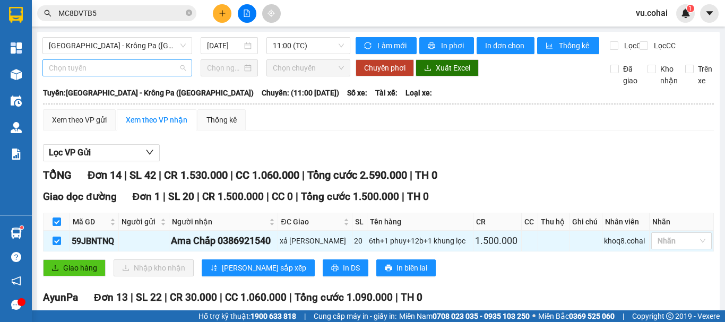
click at [135, 76] on span "Chọn tuyến" at bounding box center [117, 68] width 137 height 16
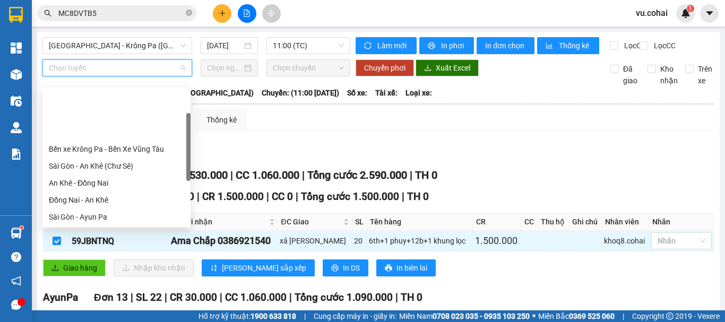
scroll to position [153, 0]
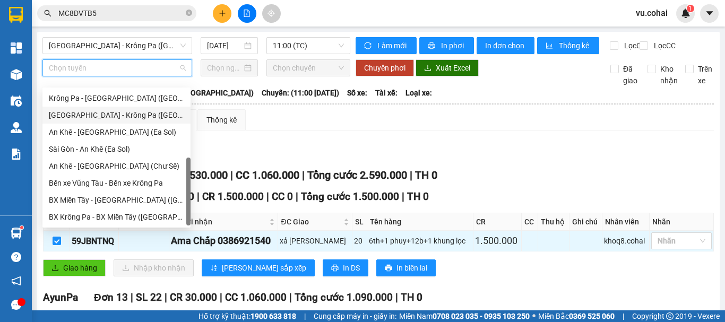
click at [126, 119] on div "[GEOGRAPHIC_DATA] - Krông Pa ([GEOGRAPHIC_DATA])" at bounding box center [116, 115] width 135 height 12
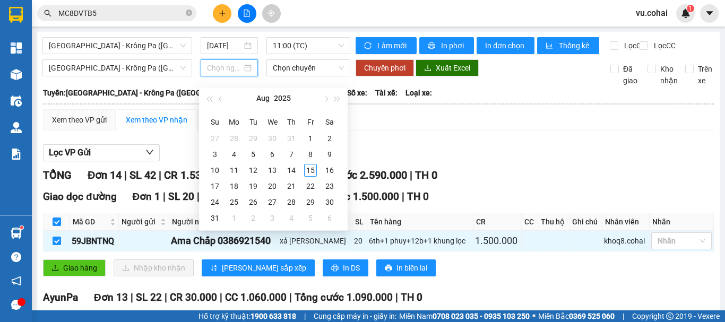
click at [227, 74] on input at bounding box center [224, 68] width 35 height 12
drag, startPoint x: 308, startPoint y: 169, endPoint x: 299, endPoint y: 108, distance: 61.6
click at [308, 168] on div "15" at bounding box center [310, 170] width 13 height 13
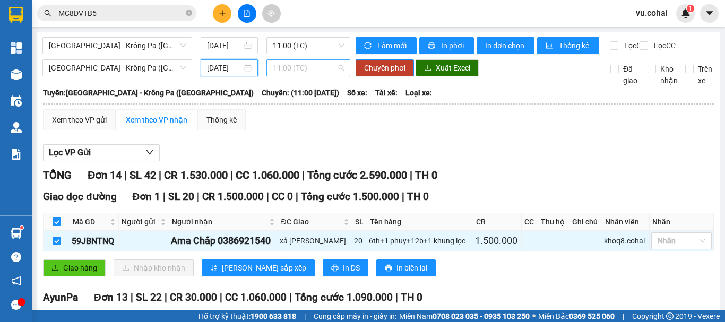
click at [300, 76] on span "11:00 (TC)" at bounding box center [308, 68] width 71 height 16
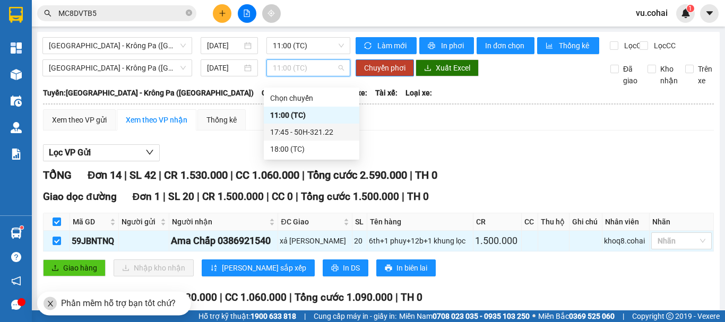
click at [313, 131] on div "17:45 - 50H-321.22" at bounding box center [311, 132] width 83 height 12
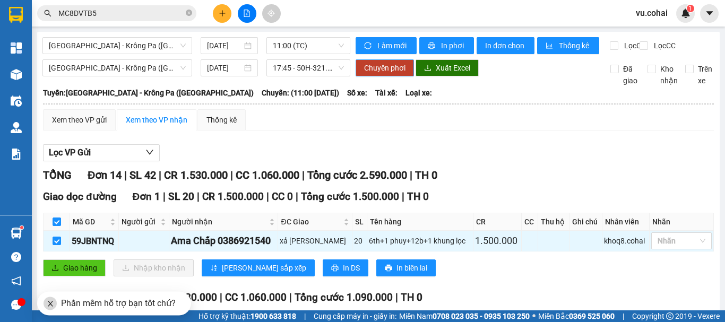
click at [381, 74] on span "Chuyển phơi" at bounding box center [384, 68] width 41 height 12
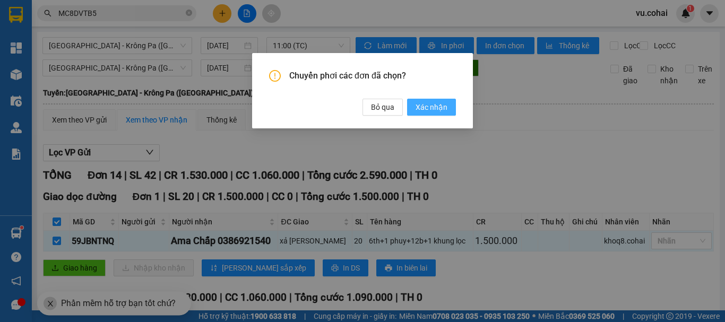
click at [421, 100] on button "Xác nhận" at bounding box center [431, 107] width 49 height 17
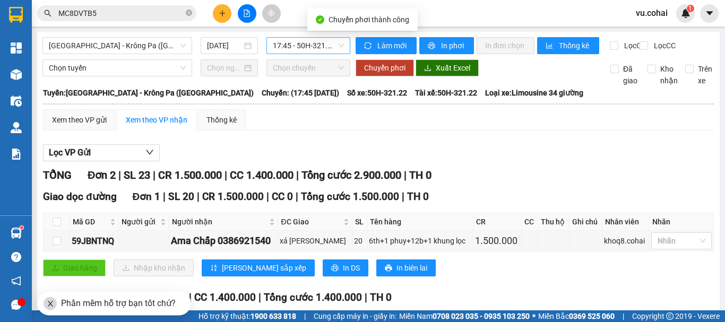
click at [281, 47] on span "17:45 - 50H-321.22" at bounding box center [308, 46] width 71 height 16
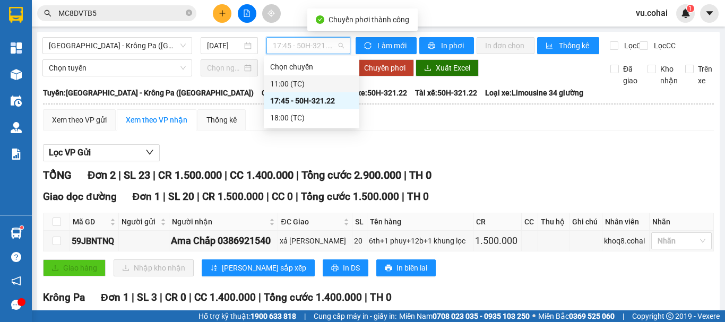
click at [298, 82] on div "11:00 (TC)" at bounding box center [311, 84] width 83 height 12
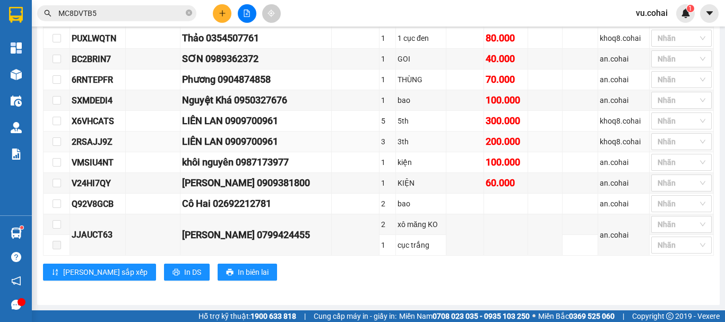
scroll to position [53, 0]
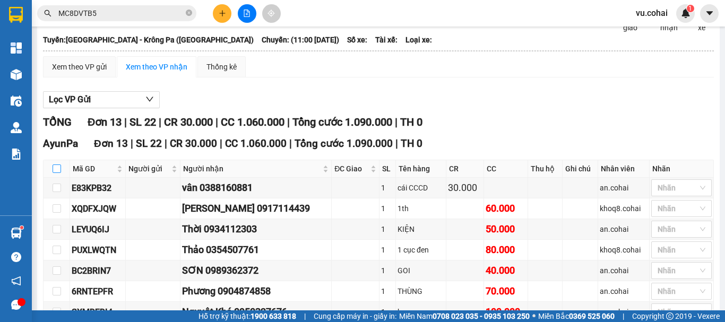
click at [57, 173] on input "checkbox" at bounding box center [57, 168] width 8 height 8
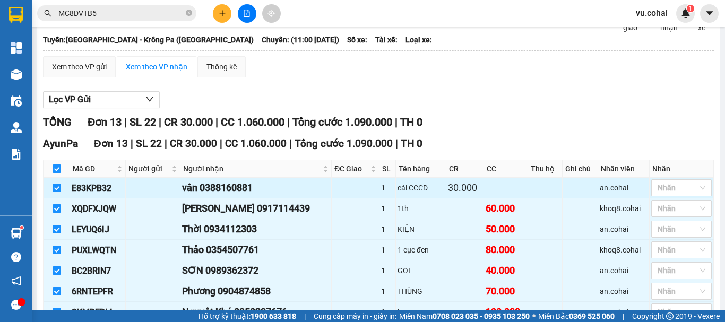
click at [56, 192] on input "checkbox" at bounding box center [57, 188] width 8 height 8
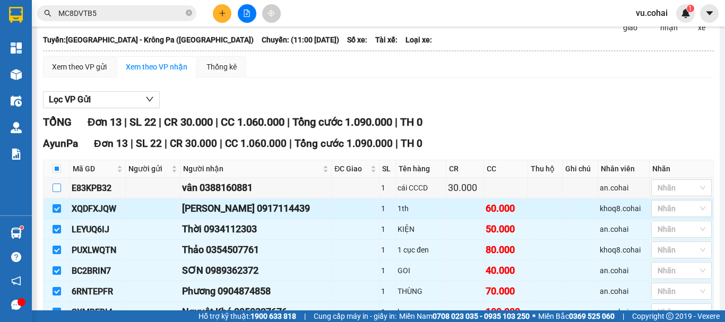
scroll to position [106, 0]
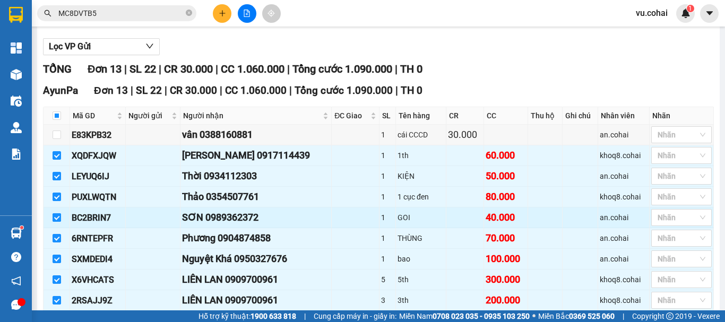
click at [57, 222] on input "checkbox" at bounding box center [57, 217] width 8 height 8
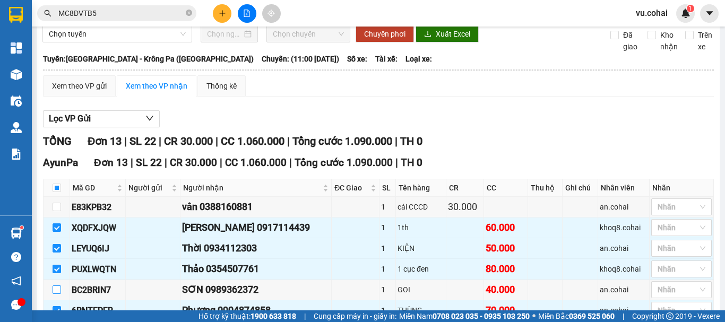
scroll to position [0, 0]
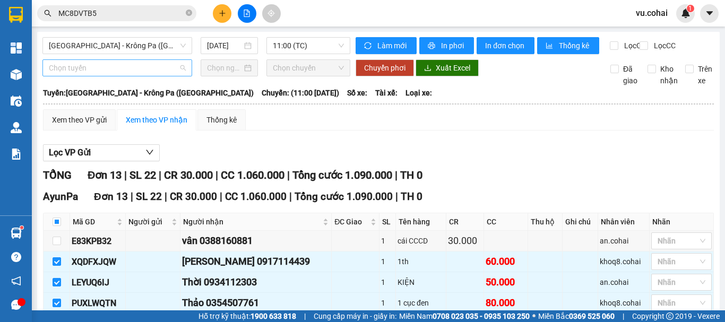
click at [136, 69] on span "Chọn tuyến" at bounding box center [117, 68] width 137 height 16
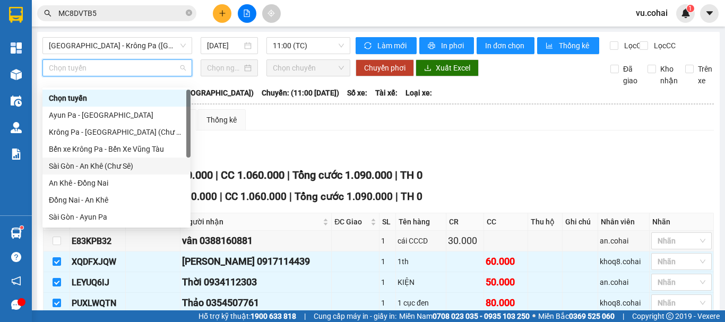
click at [124, 166] on div "Sài Gòn - An Khê (Chư Sê)" at bounding box center [116, 166] width 135 height 12
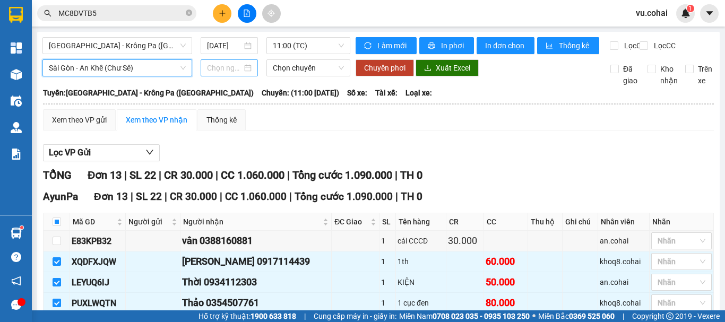
click at [225, 74] on input at bounding box center [224, 68] width 35 height 12
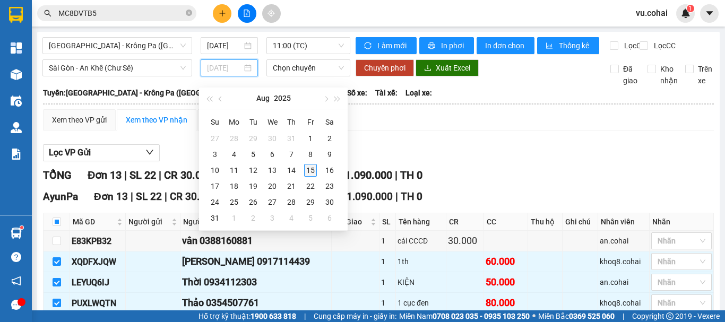
click at [308, 169] on div "15" at bounding box center [310, 170] width 13 height 13
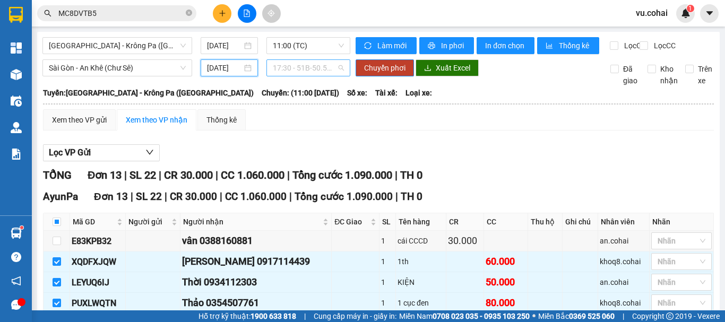
click at [297, 75] on span "17:30 - 51B-50.567" at bounding box center [308, 68] width 71 height 16
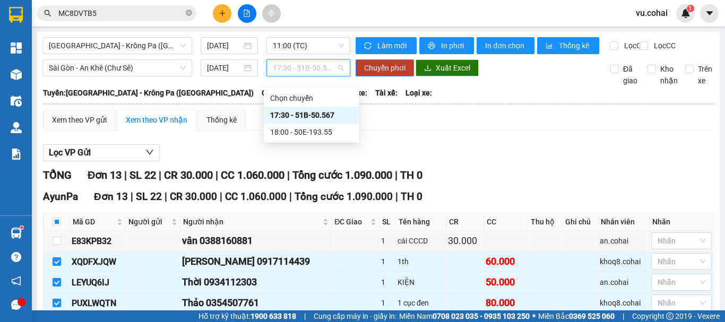
click at [313, 117] on div "17:30 - 51B-50.567" at bounding box center [311, 115] width 83 height 12
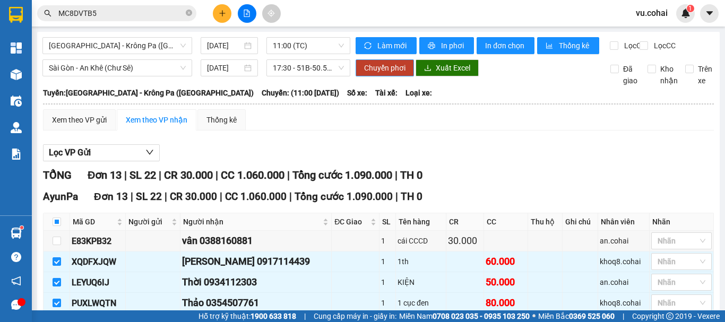
click at [378, 74] on span "Chuyển phơi" at bounding box center [384, 68] width 41 height 12
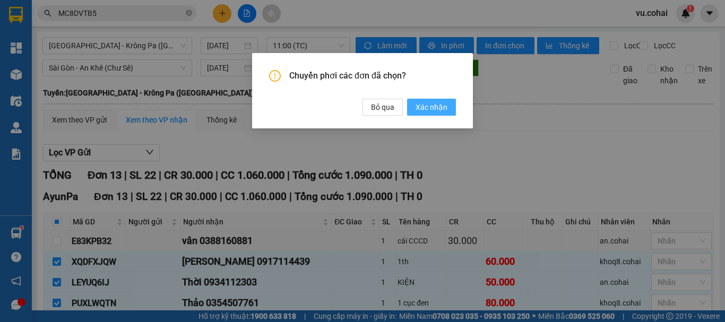
click at [427, 110] on span "Xác nhận" at bounding box center [431, 107] width 32 height 12
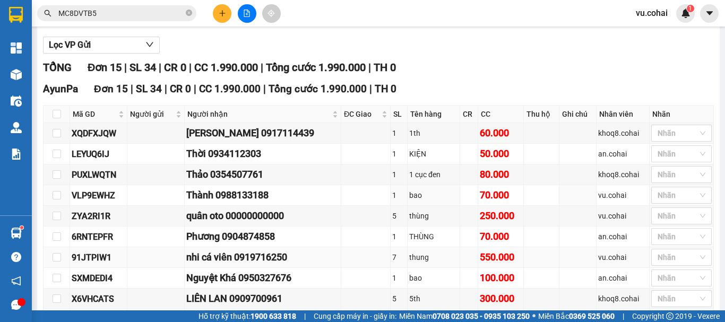
scroll to position [265, 0]
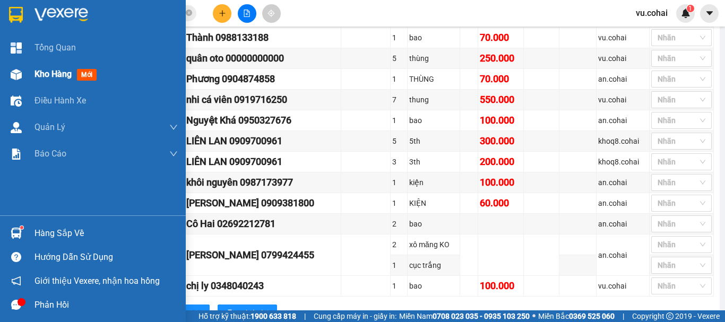
click at [55, 80] on div "Kho hàng mới" at bounding box center [67, 73] width 66 height 13
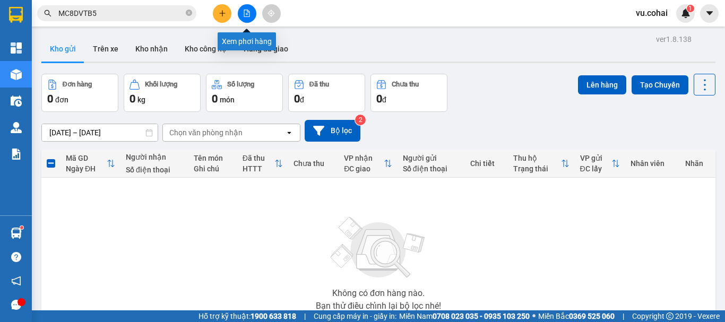
click at [248, 16] on icon "file-add" at bounding box center [247, 13] width 6 height 7
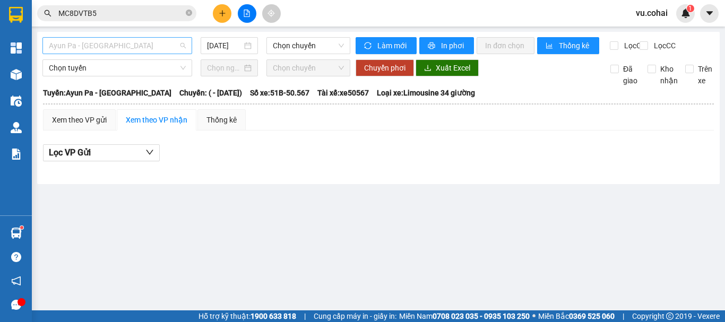
click at [136, 45] on span "Ayun Pa - [GEOGRAPHIC_DATA]" at bounding box center [117, 46] width 137 height 16
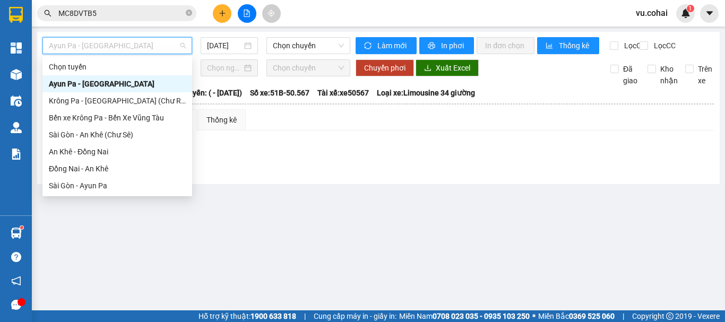
scroll to position [153, 0]
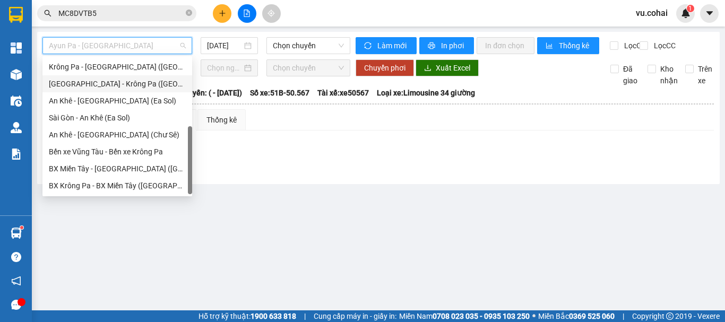
click at [113, 89] on div "[GEOGRAPHIC_DATA] - Krông Pa ([GEOGRAPHIC_DATA])" at bounding box center [117, 84] width 137 height 12
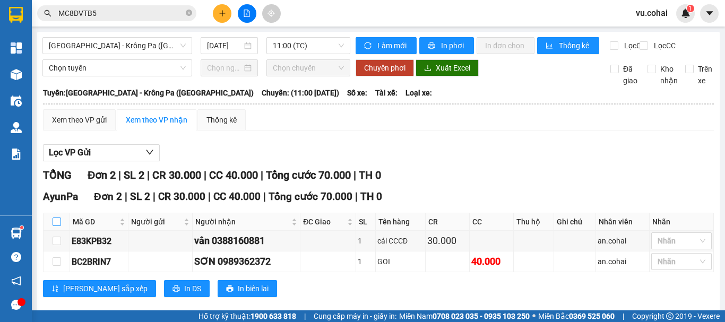
click at [56, 226] on input "checkbox" at bounding box center [57, 222] width 8 height 8
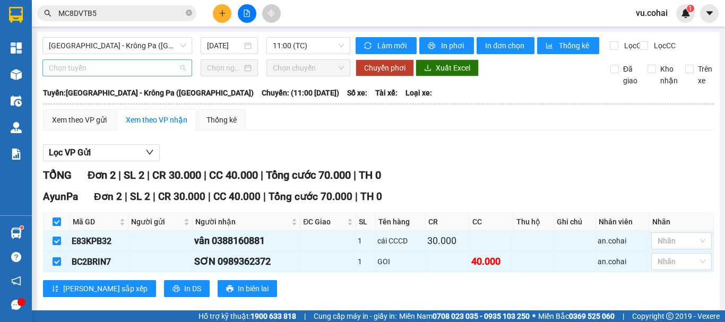
click at [104, 73] on span "Chọn tuyến" at bounding box center [117, 68] width 137 height 16
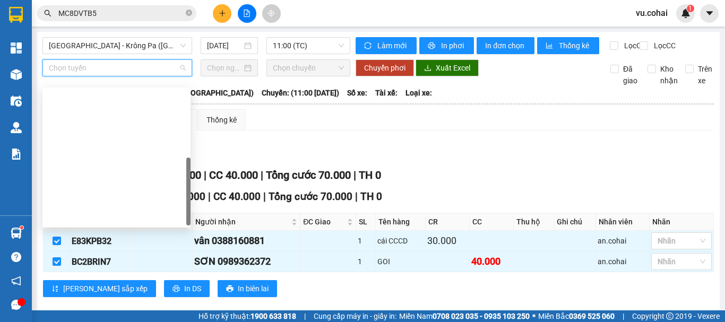
scroll to position [153, 0]
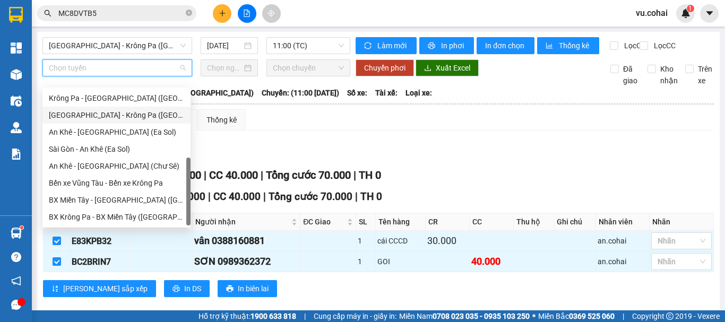
click at [125, 118] on div "[GEOGRAPHIC_DATA] - Krông Pa ([GEOGRAPHIC_DATA])" at bounding box center [116, 115] width 135 height 12
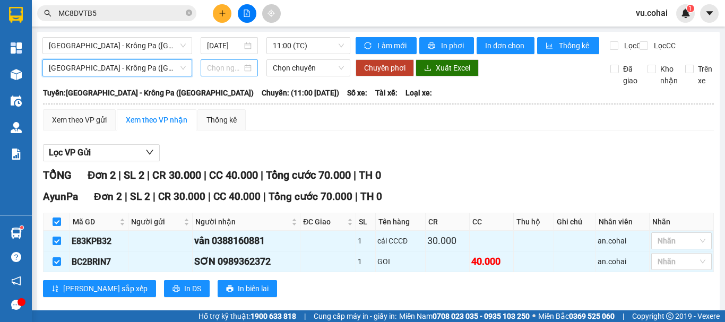
click at [229, 74] on input at bounding box center [224, 68] width 35 height 12
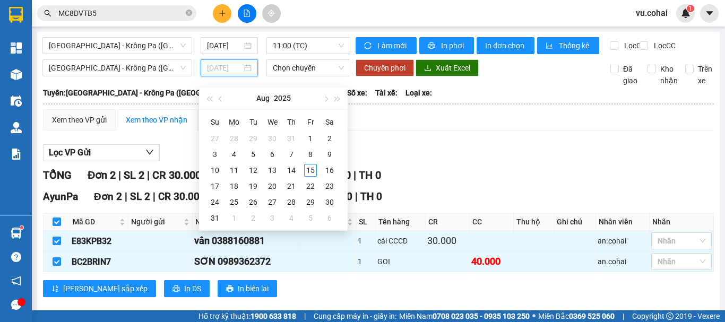
drag, startPoint x: 308, startPoint y: 170, endPoint x: 300, endPoint y: 103, distance: 66.9
click at [308, 169] on div "15" at bounding box center [310, 170] width 13 height 13
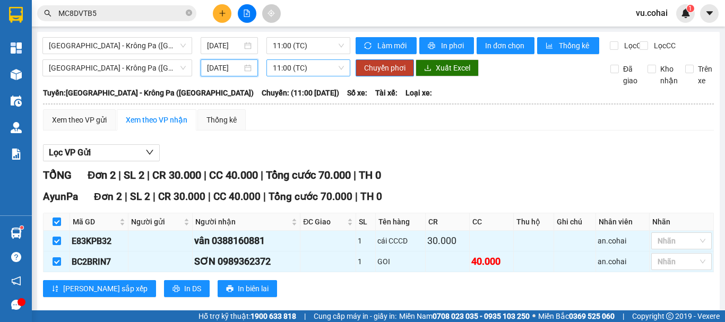
click at [310, 74] on span "11:00 (TC)" at bounding box center [308, 68] width 71 height 16
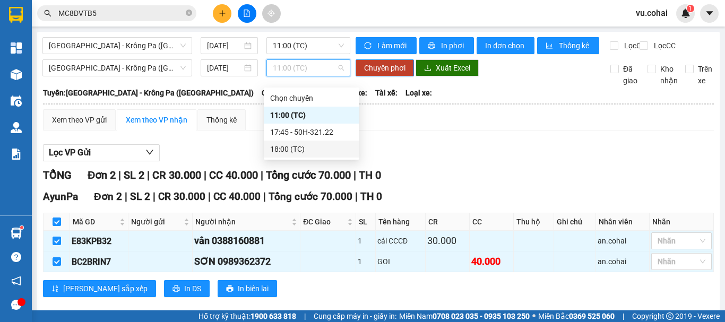
click at [282, 152] on div "18:00 (TC)" at bounding box center [311, 149] width 83 height 12
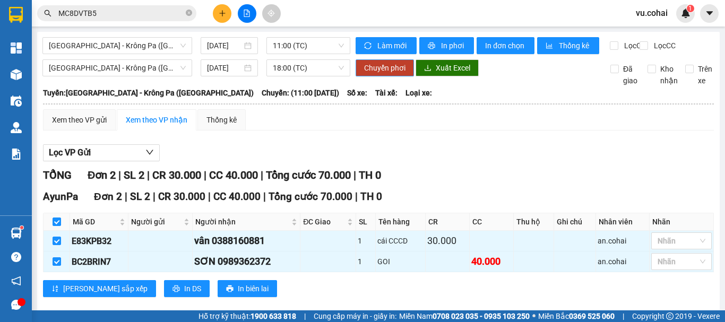
click at [372, 74] on span "Chuyển phơi" at bounding box center [384, 68] width 41 height 12
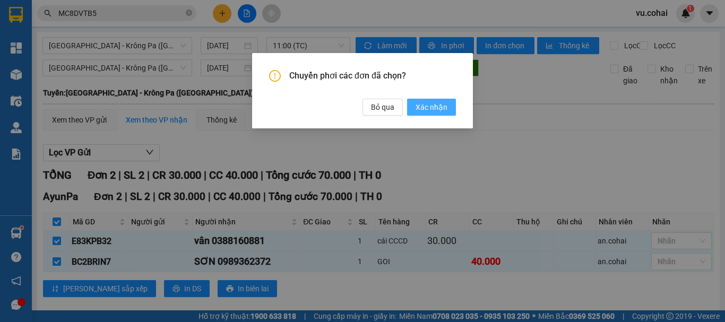
click at [429, 112] on span "Xác nhận" at bounding box center [431, 107] width 32 height 12
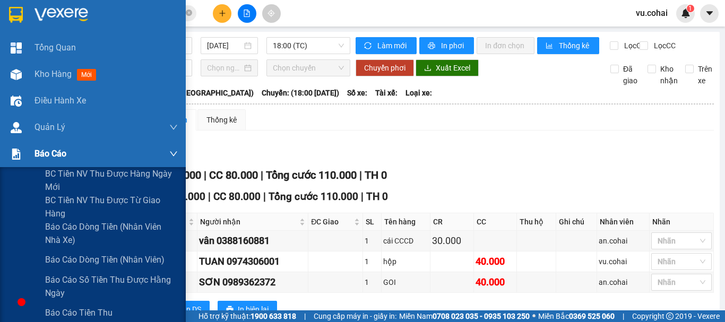
click at [48, 157] on span "Báo cáo" at bounding box center [50, 153] width 32 height 13
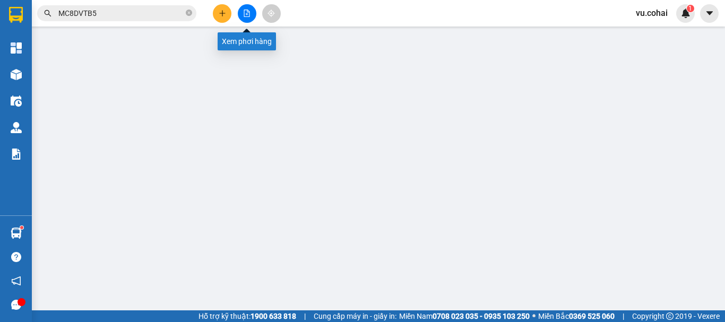
click at [241, 12] on button at bounding box center [247, 13] width 19 height 19
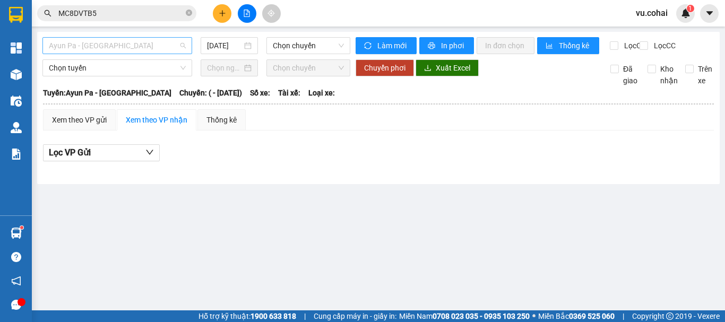
click at [109, 48] on span "Ayun Pa - [GEOGRAPHIC_DATA]" at bounding box center [117, 46] width 137 height 16
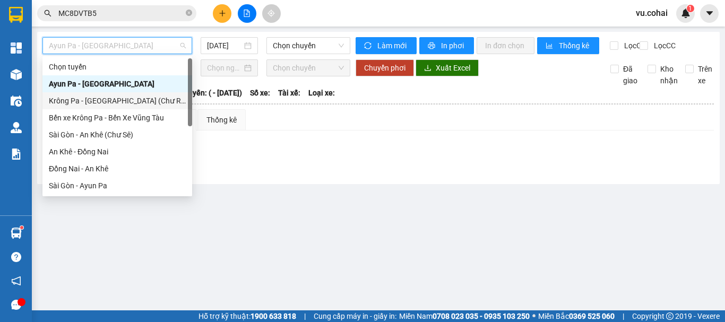
click at [117, 103] on div "Krông Pa - [GEOGRAPHIC_DATA] (Chư RCăm)" at bounding box center [117, 101] width 137 height 12
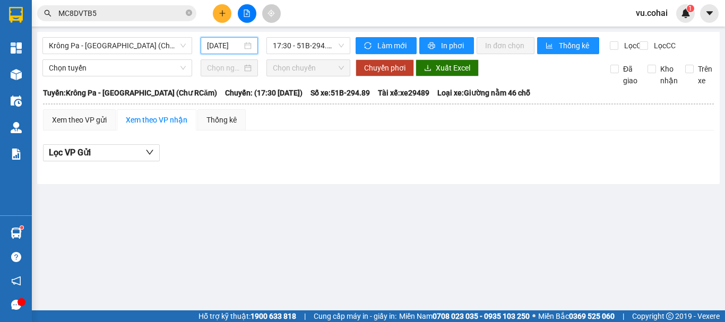
click at [239, 46] on input "[DATE]" at bounding box center [224, 46] width 35 height 12
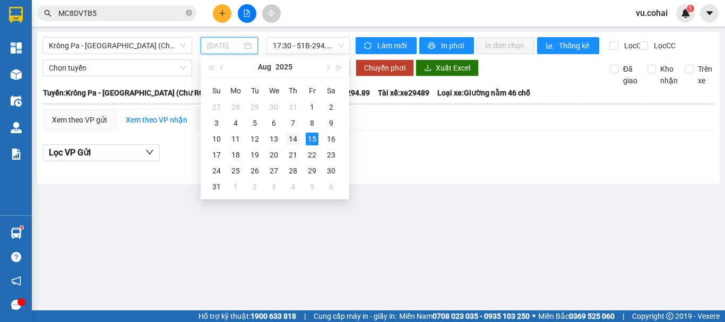
click at [292, 136] on div "14" at bounding box center [293, 139] width 13 height 13
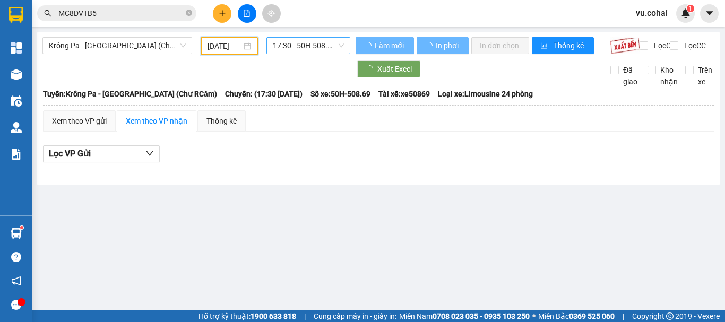
click at [310, 46] on span "17:30 - 50H-508.69" at bounding box center [308, 46] width 71 height 16
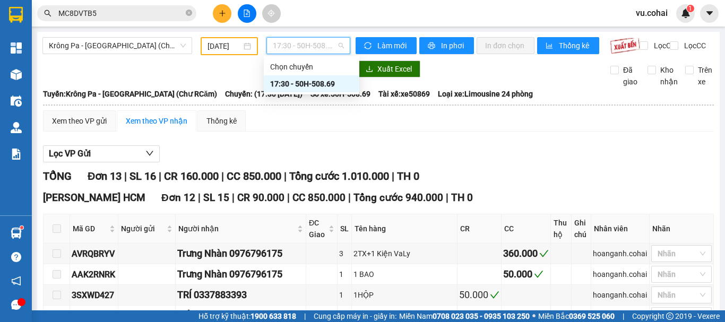
click at [318, 85] on div "17:30 - 50H-508.69" at bounding box center [311, 84] width 83 height 12
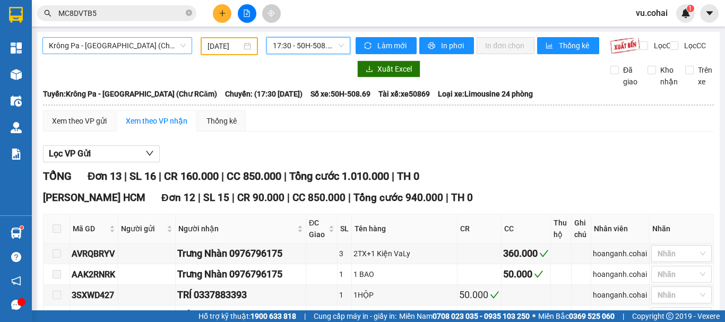
click at [131, 48] on span "Krông Pa - [GEOGRAPHIC_DATA] (Chư RCăm)" at bounding box center [117, 46] width 137 height 16
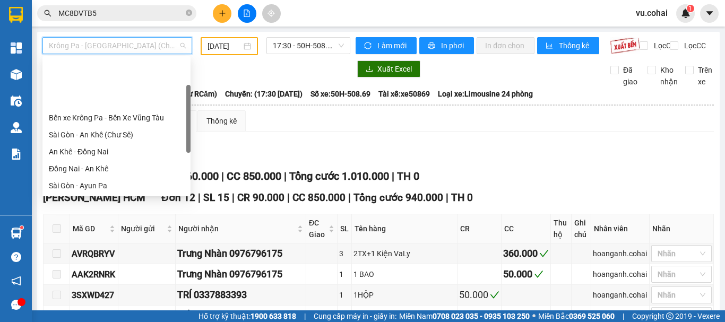
scroll to position [53, 0]
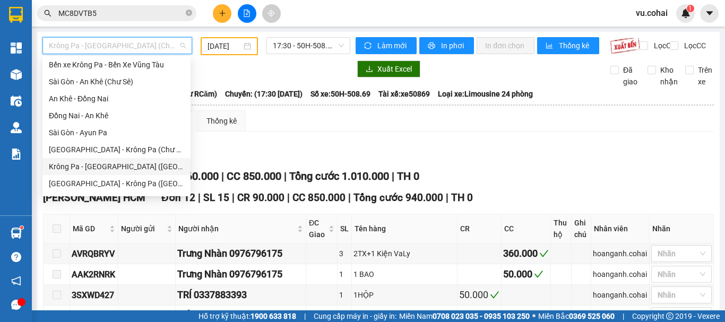
drag, startPoint x: 99, startPoint y: 169, endPoint x: 219, endPoint y: 37, distance: 178.0
click at [99, 167] on div "Krông Pa - [GEOGRAPHIC_DATA] ([GEOGRAPHIC_DATA])" at bounding box center [116, 167] width 135 height 12
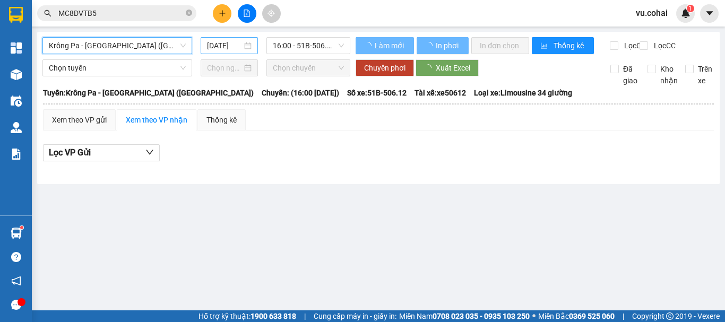
click at [218, 43] on input "[DATE]" at bounding box center [224, 46] width 35 height 12
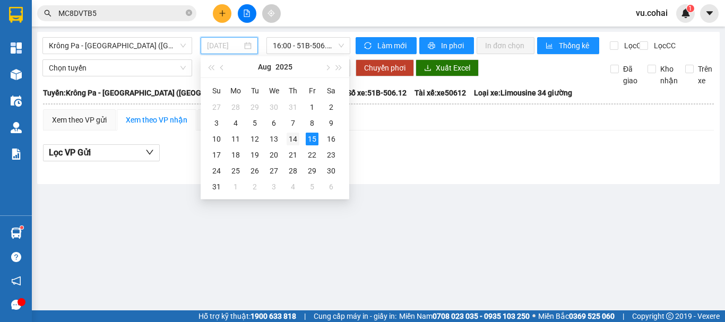
click at [292, 142] on div "14" at bounding box center [293, 139] width 13 height 13
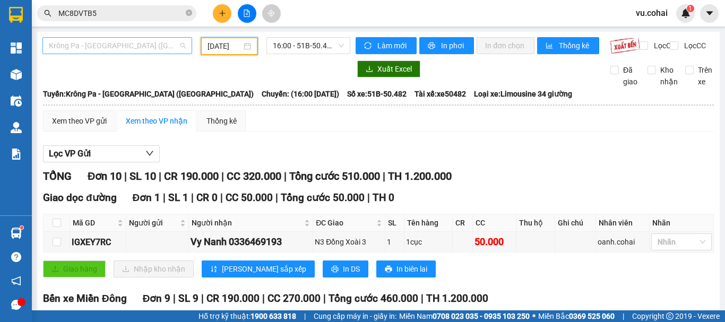
click at [116, 50] on span "Krông Pa - [GEOGRAPHIC_DATA] ([GEOGRAPHIC_DATA])" at bounding box center [117, 46] width 137 height 16
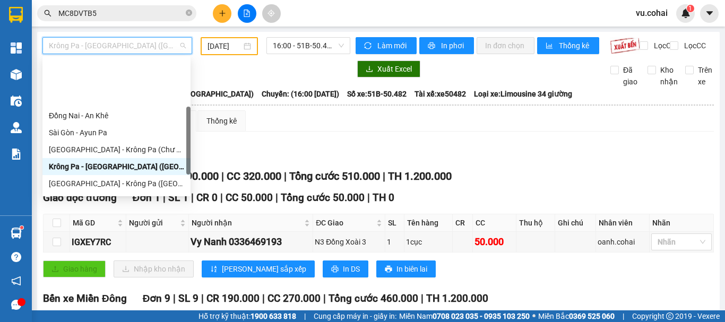
scroll to position [149, 0]
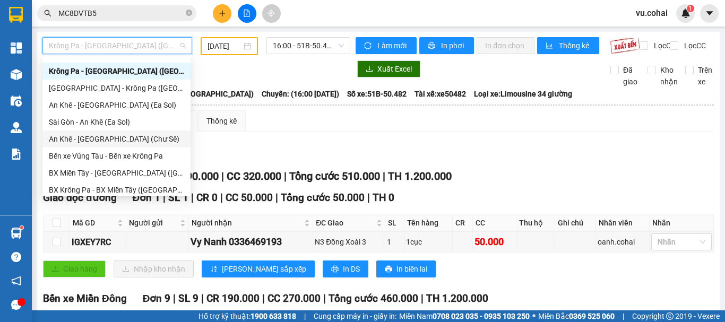
click at [99, 139] on div "An Khê - [GEOGRAPHIC_DATA] (Chư Sê)" at bounding box center [116, 139] width 135 height 12
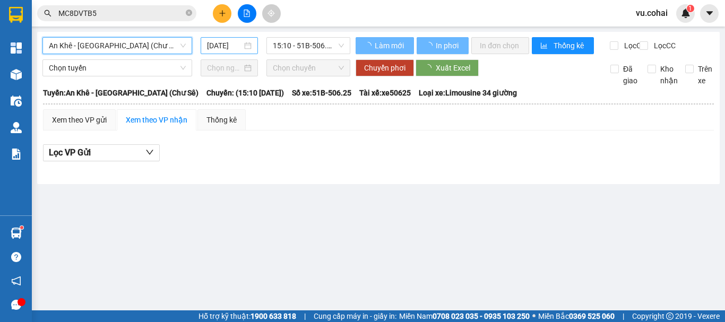
click at [212, 40] on input "[DATE]" at bounding box center [224, 46] width 35 height 12
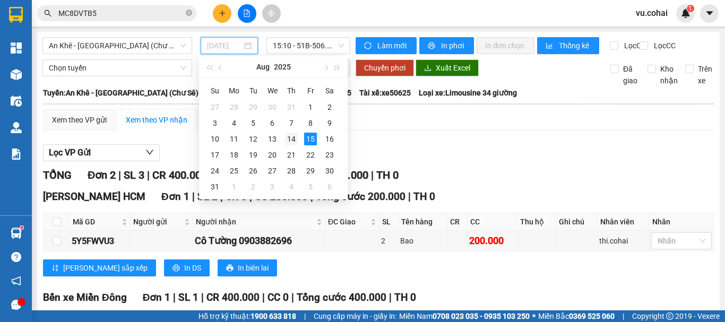
click at [289, 140] on div "14" at bounding box center [291, 139] width 13 height 13
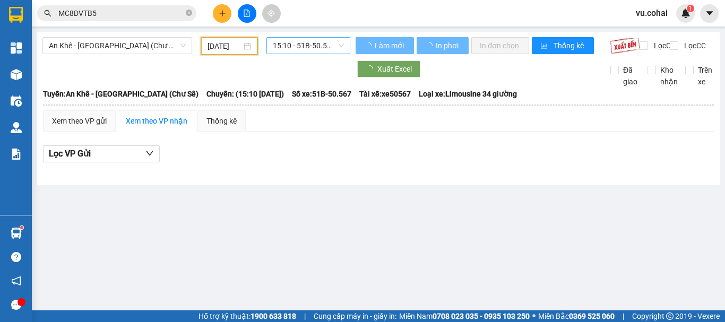
click at [300, 42] on span "15:10 - 51B-50.567" at bounding box center [308, 46] width 71 height 16
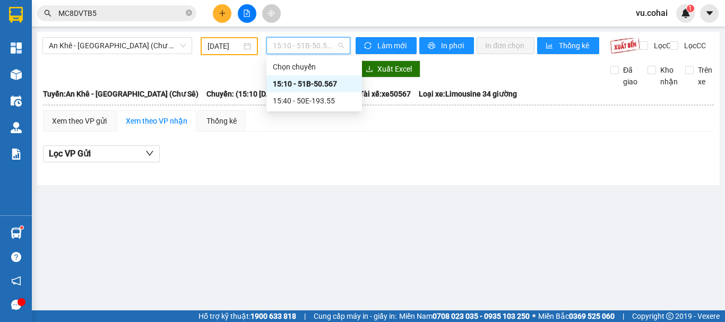
click at [313, 82] on div "15:10 - 51B-50.567" at bounding box center [314, 84] width 83 height 12
click at [318, 52] on span "15:10 - 51B-50.567" at bounding box center [308, 46] width 71 height 16
click at [325, 100] on div "15:40 - 50E-193.55" at bounding box center [314, 101] width 83 height 12
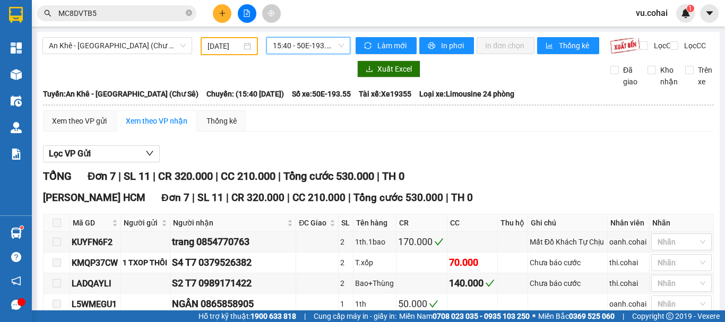
click at [303, 55] on div "15:40 15:40 - 50E-193.55" at bounding box center [308, 46] width 92 height 18
click at [307, 44] on span "15:40 - 50E-193.55" at bounding box center [308, 46] width 71 height 16
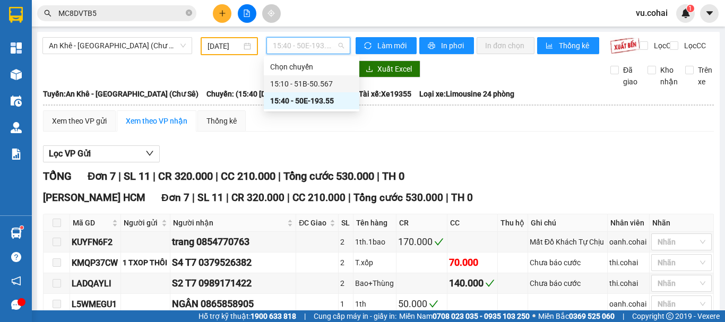
click at [315, 87] on div "15:10 - 51B-50.567" at bounding box center [311, 84] width 83 height 12
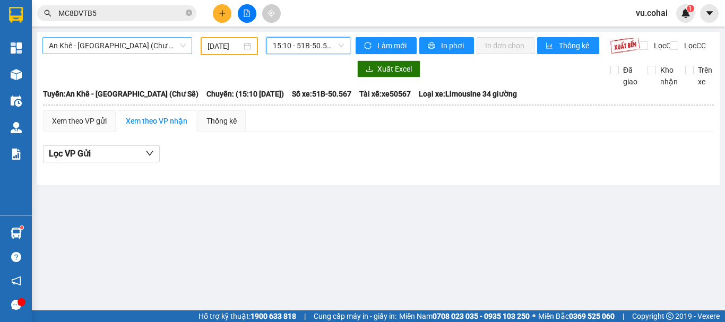
click at [154, 50] on span "An Khê - [GEOGRAPHIC_DATA] (Chư Sê)" at bounding box center [117, 46] width 137 height 16
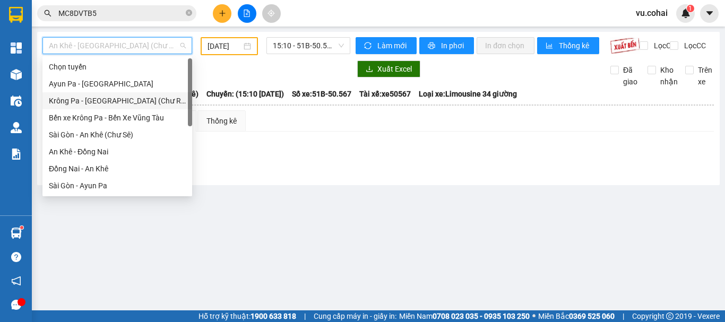
click at [120, 100] on div "Krông Pa - [GEOGRAPHIC_DATA] (Chư RCăm)" at bounding box center [117, 101] width 137 height 12
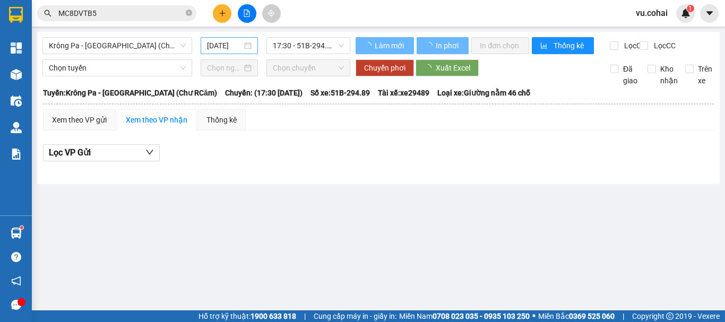
click at [244, 39] on div "[DATE]" at bounding box center [229, 45] width 57 height 17
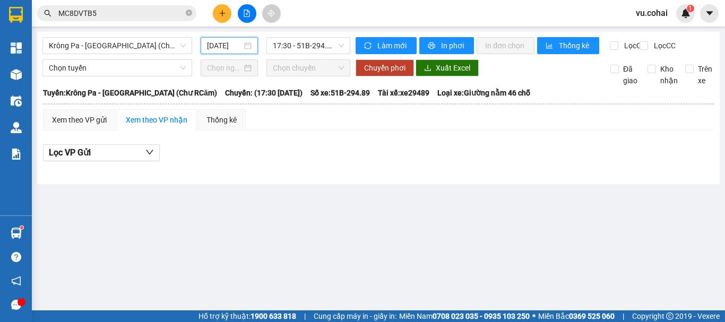
scroll to position [0, 3]
click at [240, 42] on input "[DATE]" at bounding box center [224, 46] width 35 height 12
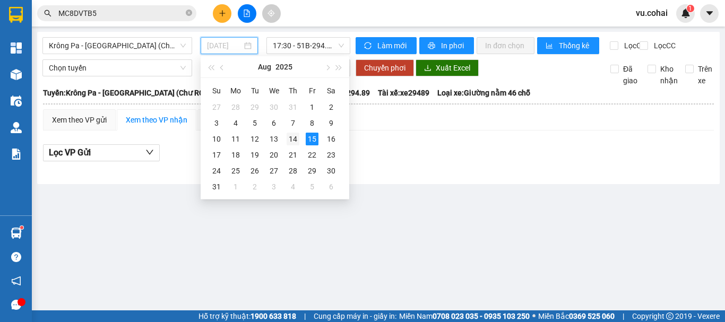
click at [293, 140] on div "14" at bounding box center [293, 139] width 13 height 13
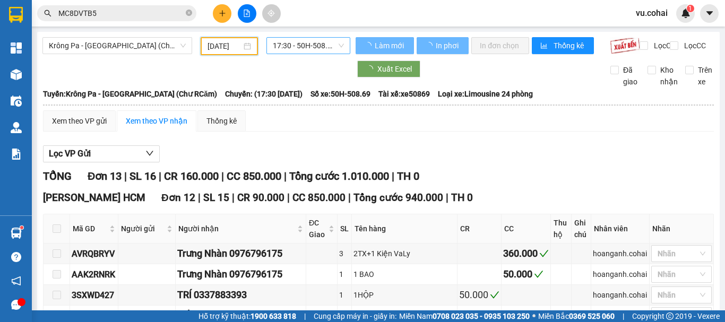
click at [298, 46] on span "17:30 - 50H-508.69" at bounding box center [308, 46] width 71 height 16
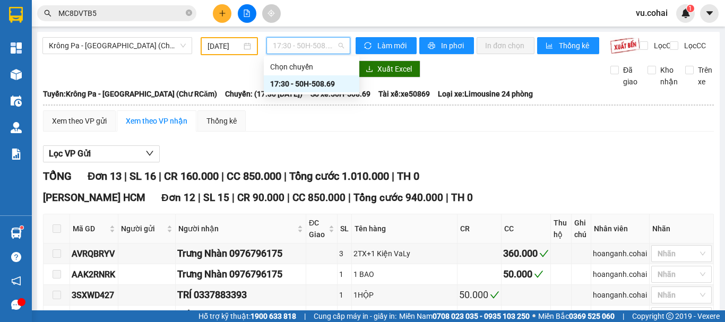
click at [307, 82] on div "17:30 - 50H-508.69" at bounding box center [311, 84] width 83 height 12
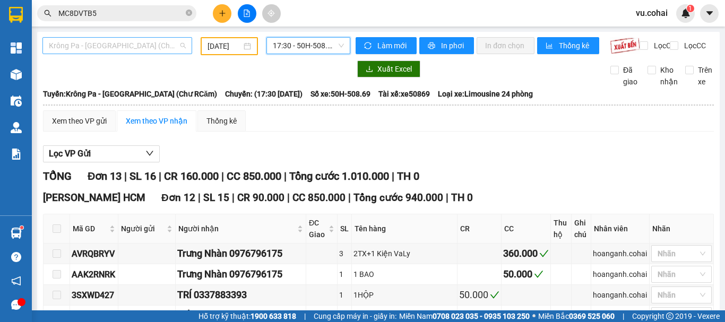
drag, startPoint x: 150, startPoint y: 42, endPoint x: 139, endPoint y: 80, distance: 39.3
click at [150, 44] on span "Krông Pa - [GEOGRAPHIC_DATA] (Chư RCăm)" at bounding box center [117, 46] width 137 height 16
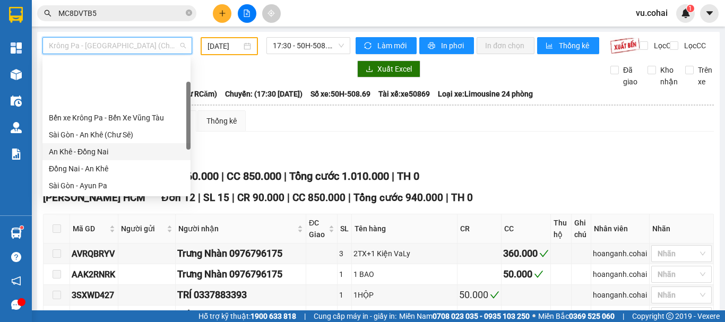
scroll to position [53, 0]
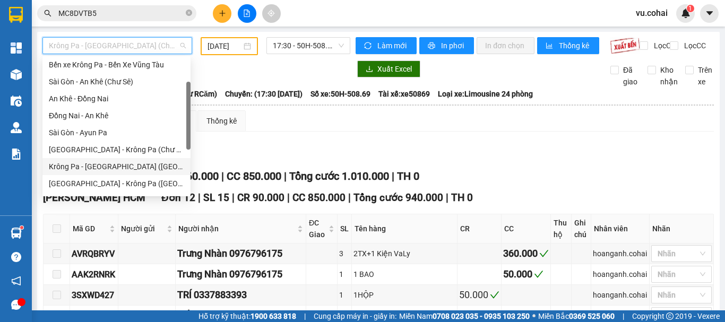
click at [118, 169] on div "Krông Pa - [GEOGRAPHIC_DATA] ([GEOGRAPHIC_DATA])" at bounding box center [116, 167] width 135 height 12
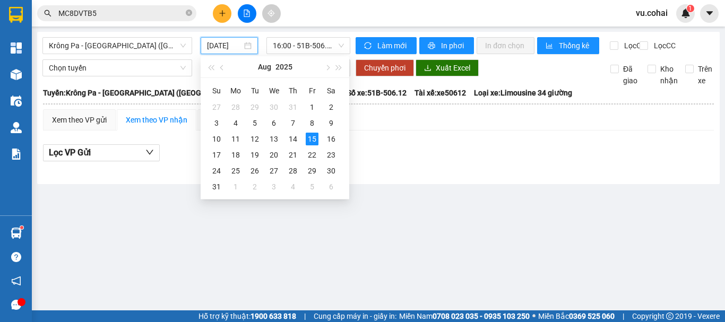
click at [221, 45] on input "[DATE]" at bounding box center [224, 46] width 35 height 12
click at [148, 45] on span "Krông Pa - [GEOGRAPHIC_DATA] ([GEOGRAPHIC_DATA])" at bounding box center [117, 46] width 137 height 16
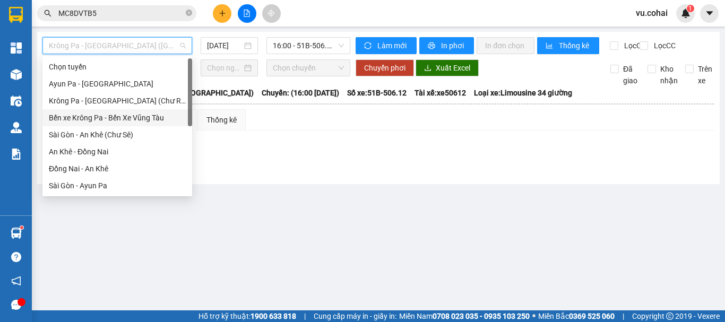
scroll to position [153, 0]
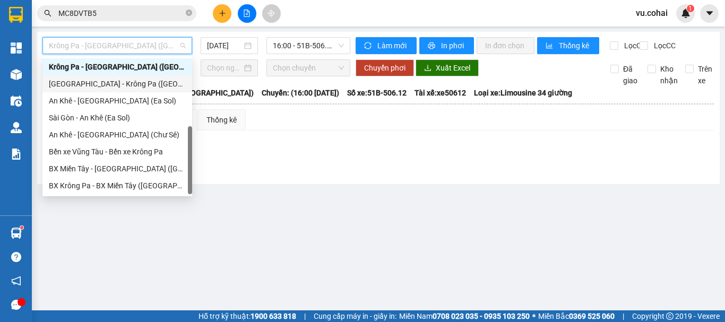
drag, startPoint x: 107, startPoint y: 84, endPoint x: 164, endPoint y: 83, distance: 57.3
click at [108, 84] on div "[GEOGRAPHIC_DATA] - Krông Pa ([GEOGRAPHIC_DATA])" at bounding box center [117, 84] width 137 height 12
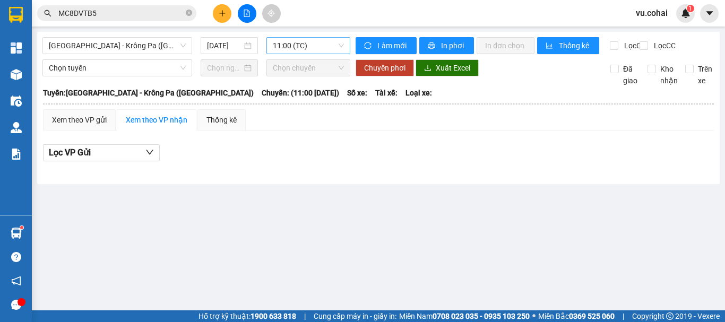
click at [309, 37] on div "[GEOGRAPHIC_DATA] - [GEOGRAPHIC_DATA] ([GEOGRAPHIC_DATA]) [DATE] 11:00 (TC) Làm…" at bounding box center [378, 108] width 682 height 152
click at [308, 41] on span "11:00 (TC)" at bounding box center [308, 46] width 71 height 16
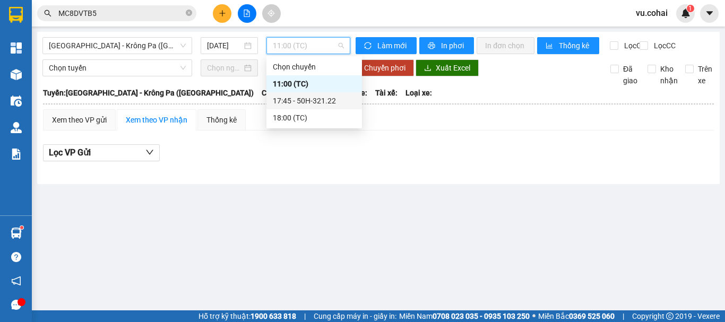
click at [314, 99] on div "17:45 - 50H-321.22" at bounding box center [314, 101] width 83 height 12
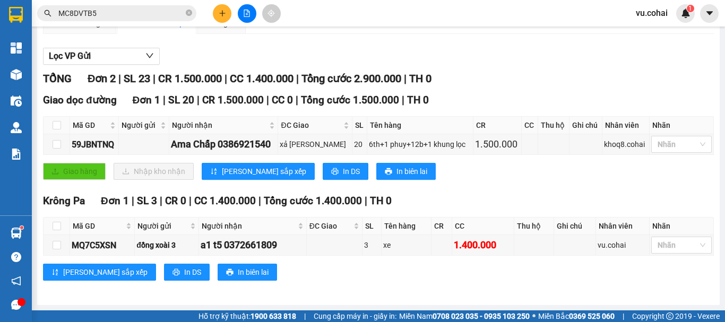
scroll to position [106, 0]
click at [215, 10] on button at bounding box center [222, 13] width 19 height 19
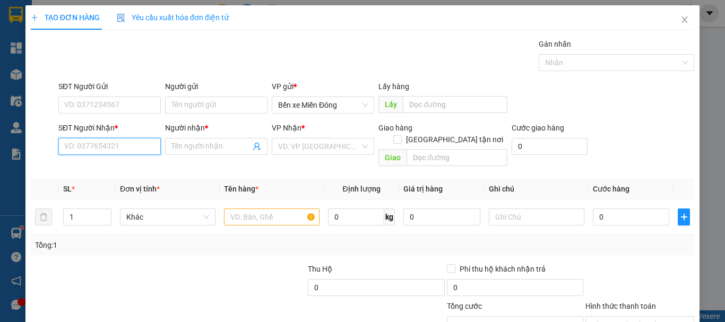
click at [98, 142] on input "SĐT Người Nhận *" at bounding box center [109, 146] width 102 height 17
click at [99, 173] on div "0938328745 - luân" at bounding box center [108, 168] width 89 height 12
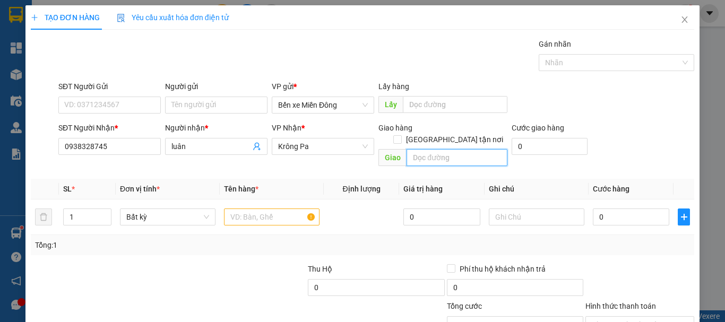
click at [437, 149] on input "text" at bounding box center [456, 157] width 101 height 17
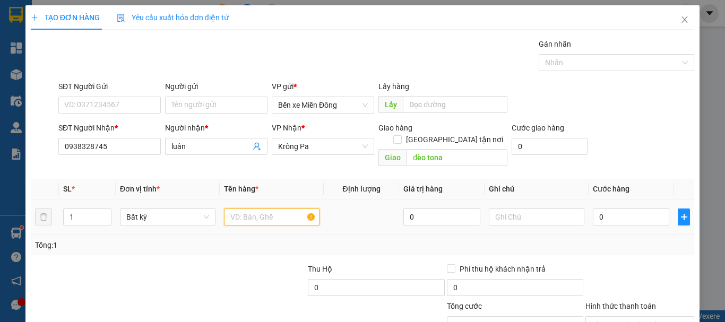
click at [276, 209] on input "text" at bounding box center [272, 217] width 96 height 17
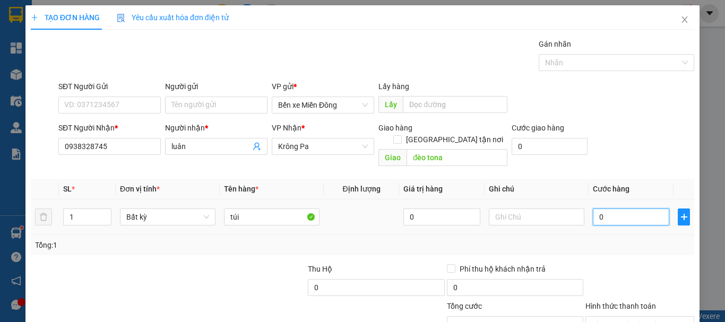
click at [636, 209] on input "0" at bounding box center [631, 217] width 76 height 17
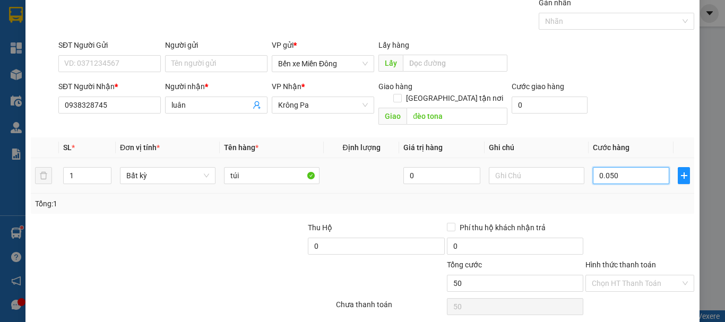
scroll to position [71, 0]
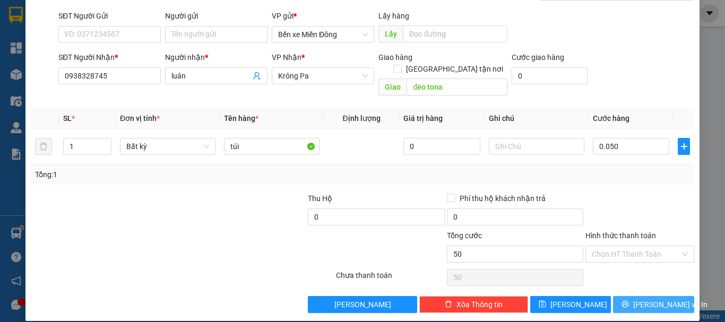
click at [660, 299] on span "[PERSON_NAME] và In" at bounding box center [670, 305] width 74 height 12
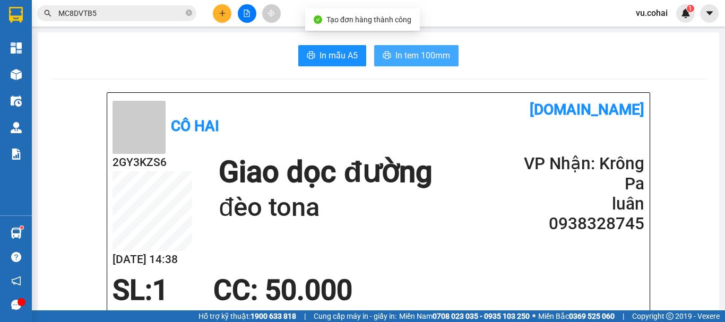
click at [423, 59] on span "In tem 100mm" at bounding box center [422, 55] width 55 height 13
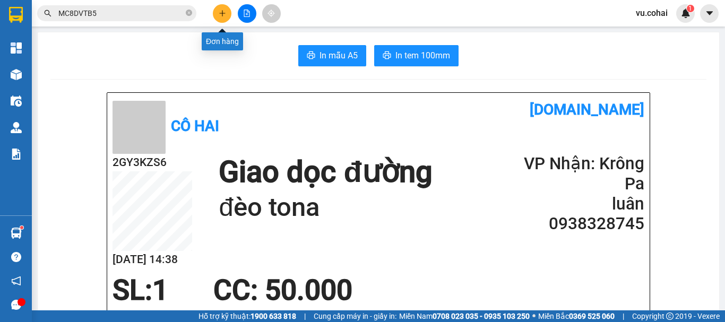
click at [217, 12] on button at bounding box center [222, 13] width 19 height 19
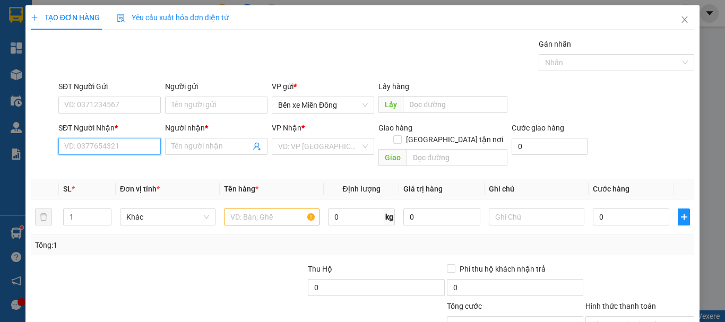
click at [110, 149] on input "SĐT Người Nhận *" at bounding box center [109, 146] width 102 height 17
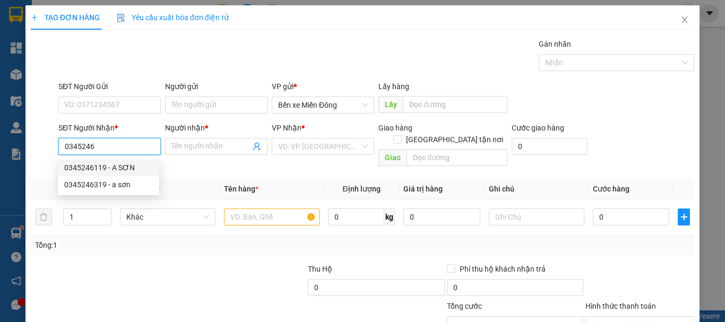
click at [122, 169] on div "0345246119 - A SƠN" at bounding box center [108, 168] width 89 height 12
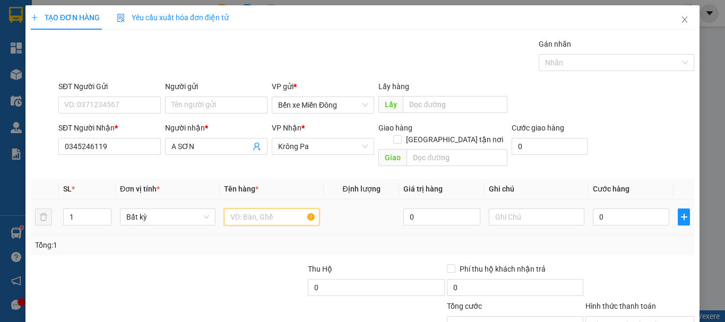
drag, startPoint x: 268, startPoint y: 202, endPoint x: 266, endPoint y: 193, distance: 9.3
click at [267, 206] on div at bounding box center [272, 216] width 96 height 21
click at [254, 209] on input "text" at bounding box center [272, 217] width 96 height 17
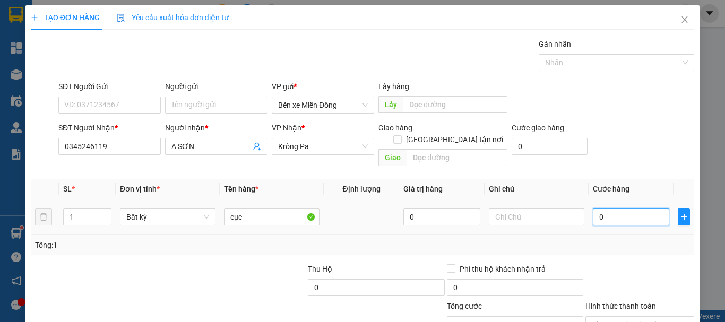
click at [608, 209] on input "0" at bounding box center [631, 217] width 76 height 17
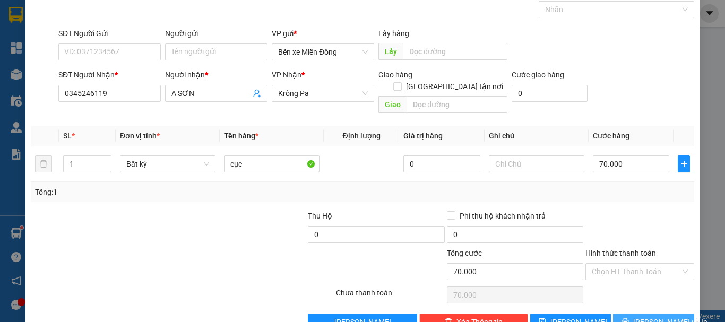
drag, startPoint x: 659, startPoint y: 315, endPoint x: 654, endPoint y: 306, distance: 10.5
click at [658, 316] on span "[PERSON_NAME] và In" at bounding box center [670, 322] width 74 height 12
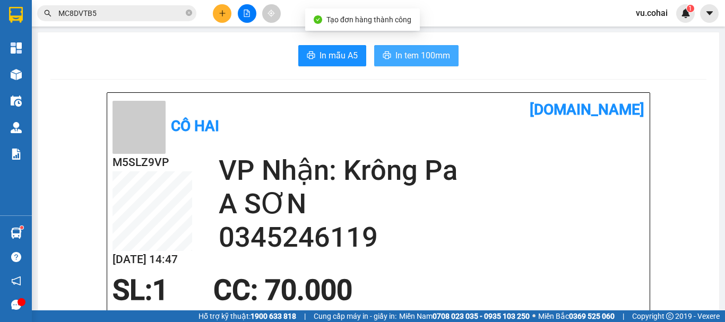
click at [432, 56] on span "In tem 100mm" at bounding box center [422, 55] width 55 height 13
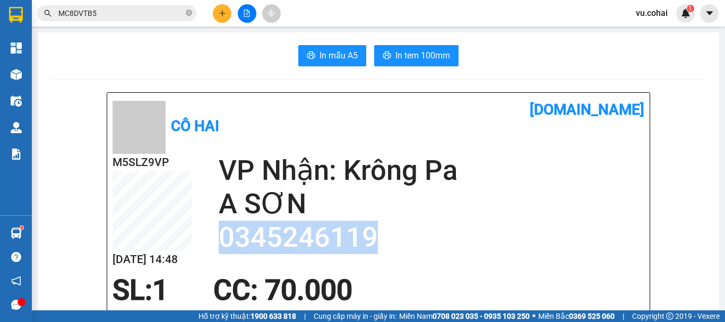
drag, startPoint x: 377, startPoint y: 238, endPoint x: 219, endPoint y: 239, distance: 158.1
click at [219, 239] on h2 "0345246119" at bounding box center [432, 237] width 426 height 33
copy h2 "0345246119"
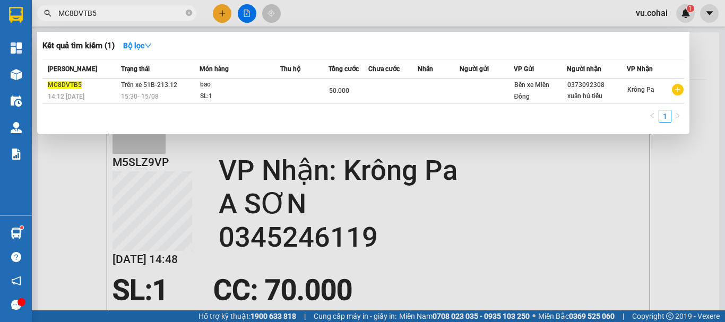
drag, startPoint x: 188, startPoint y: 10, endPoint x: 149, endPoint y: 14, distance: 39.0
click at [186, 12] on span at bounding box center [189, 13] width 6 height 10
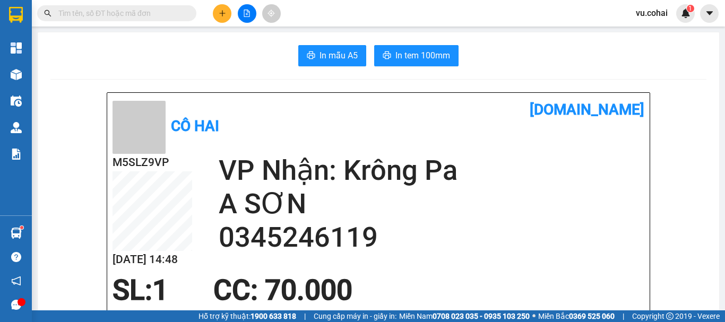
drag, startPoint x: 145, startPoint y: 14, endPoint x: 142, endPoint y: 7, distance: 7.4
click at [143, 10] on input "text" at bounding box center [120, 13] width 125 height 12
paste input "0345246119"
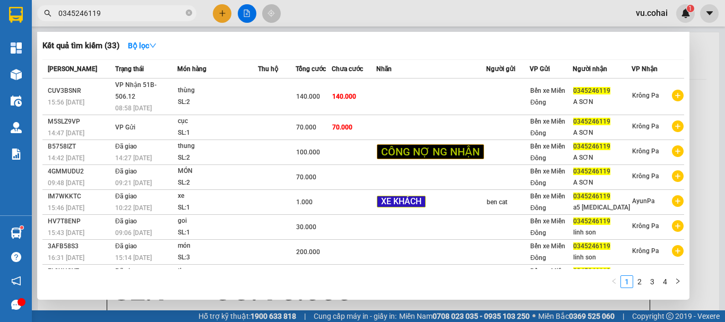
click at [226, 13] on div at bounding box center [362, 161] width 725 height 322
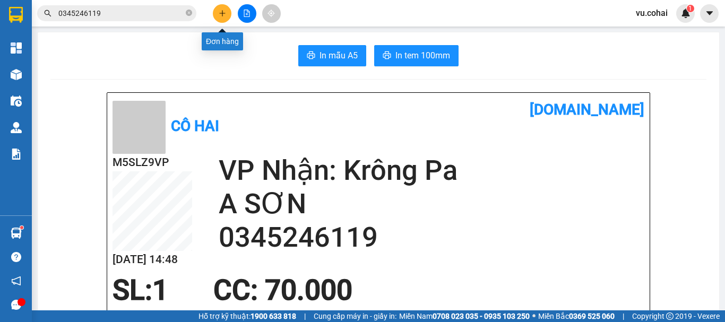
click at [215, 12] on button at bounding box center [222, 13] width 19 height 19
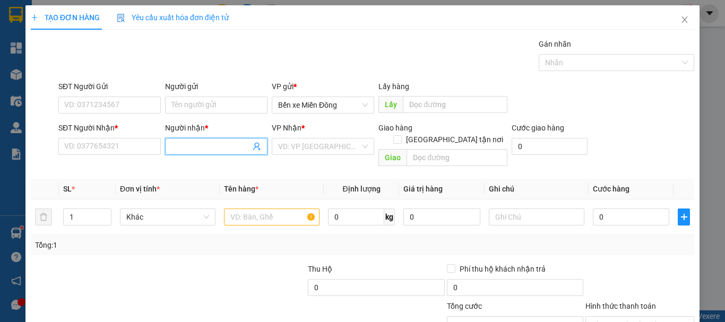
click at [201, 150] on input "Người nhận *" at bounding box center [210, 147] width 79 height 12
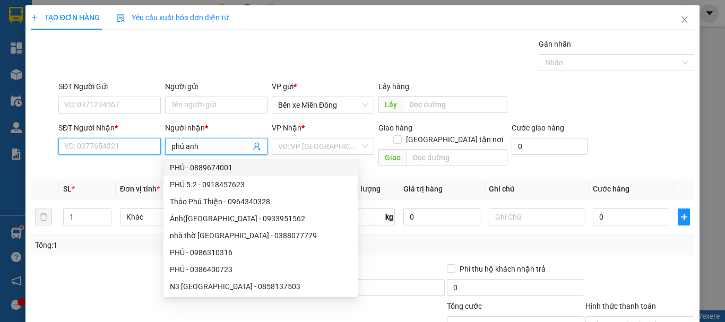
click at [98, 147] on input "SĐT Người Nhận *" at bounding box center [109, 146] width 102 height 17
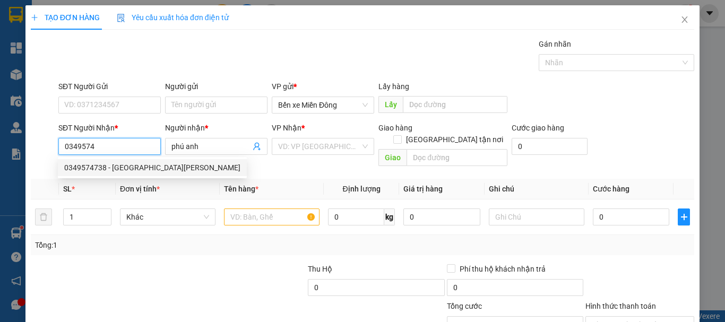
click at [135, 170] on div "0349574738 - [GEOGRAPHIC_DATA][PERSON_NAME]" at bounding box center [152, 168] width 176 height 12
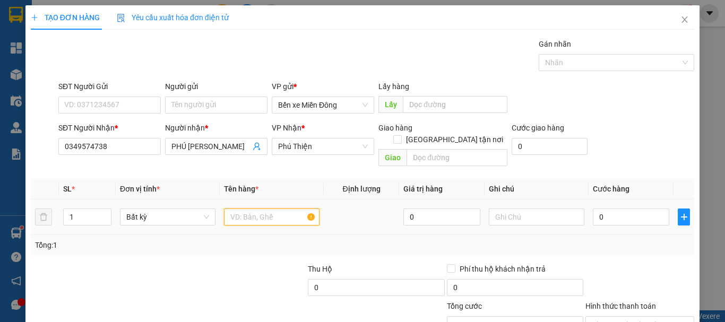
click at [266, 210] on input "text" at bounding box center [272, 217] width 96 height 17
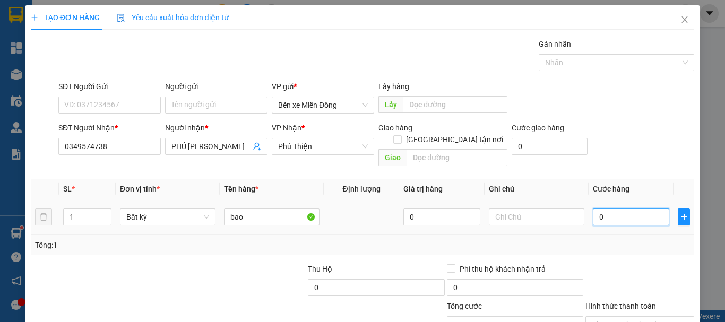
click at [648, 209] on input "0" at bounding box center [631, 217] width 76 height 17
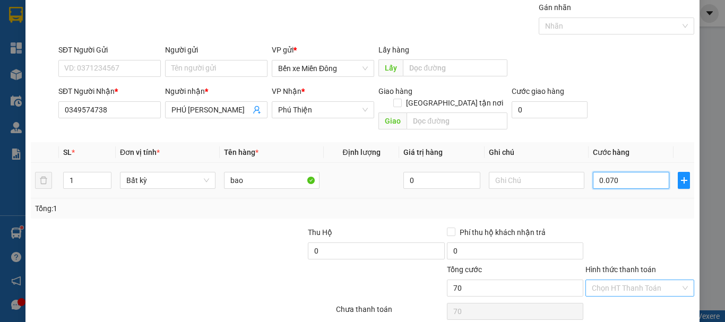
scroll to position [71, 0]
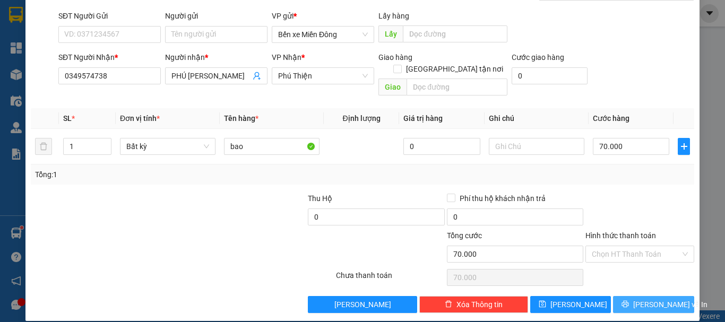
click at [634, 296] on button "[PERSON_NAME] và In" at bounding box center [653, 304] width 81 height 17
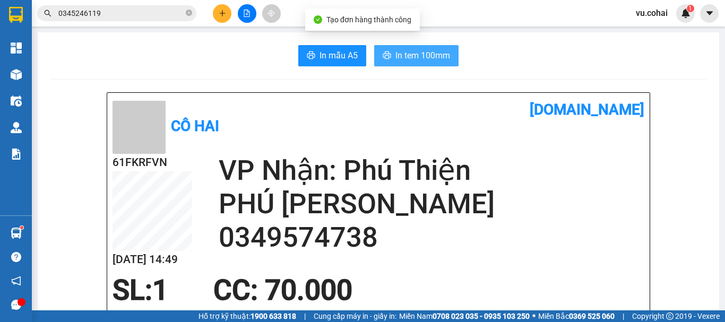
click at [424, 53] on span "In tem 100mm" at bounding box center [422, 55] width 55 height 13
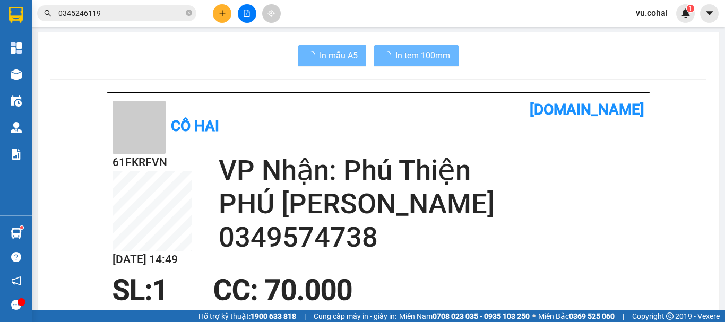
scroll to position [159, 0]
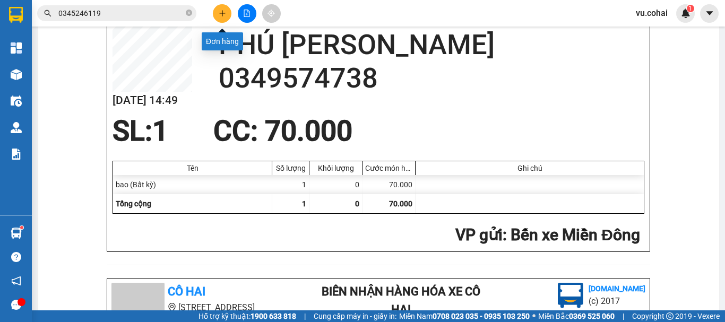
click at [217, 18] on button at bounding box center [222, 13] width 19 height 19
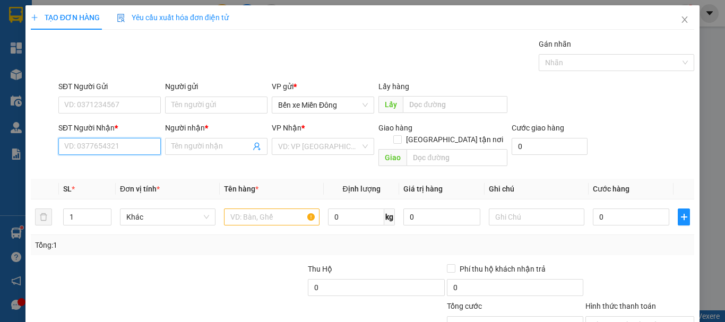
click at [120, 144] on input "SĐT Người Nhận *" at bounding box center [109, 146] width 102 height 17
click at [88, 148] on input "SĐT Người Nhận *" at bounding box center [109, 146] width 102 height 17
click at [83, 143] on input "0969043505" at bounding box center [109, 146] width 102 height 17
click at [123, 168] on div "0969543505 - a hoàn" at bounding box center [108, 168] width 89 height 12
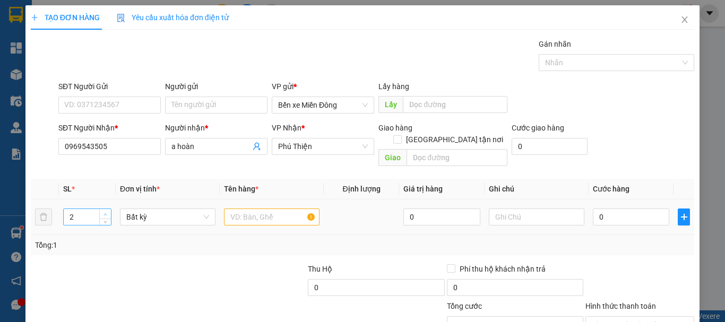
click at [102, 211] on span "up" at bounding box center [105, 214] width 6 height 6
click at [297, 209] on input "text" at bounding box center [272, 217] width 96 height 17
click at [617, 212] on input "0" at bounding box center [631, 217] width 76 height 17
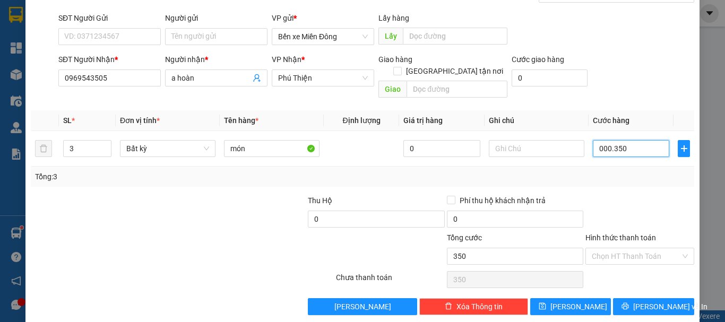
scroll to position [71, 0]
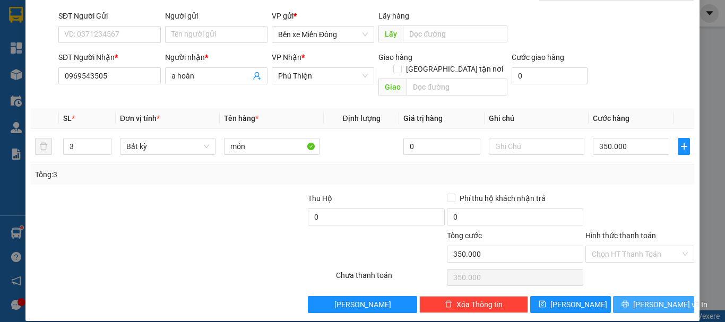
click at [656, 299] on span "[PERSON_NAME] và In" at bounding box center [670, 305] width 74 height 12
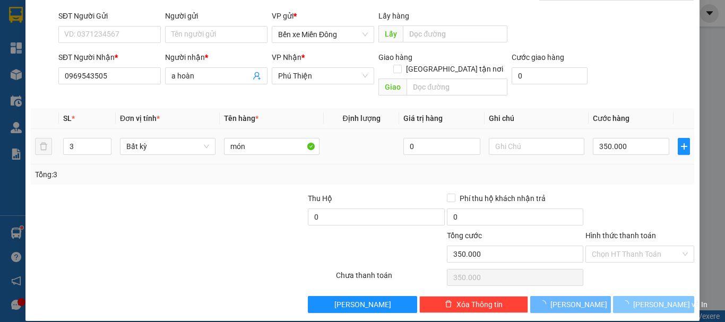
scroll to position [32, 0]
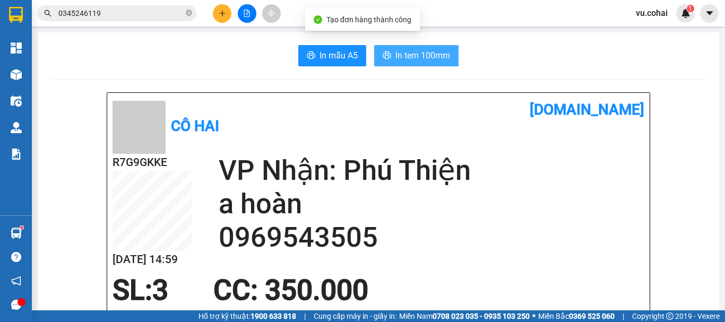
click at [423, 60] on span "In tem 100mm" at bounding box center [422, 55] width 55 height 13
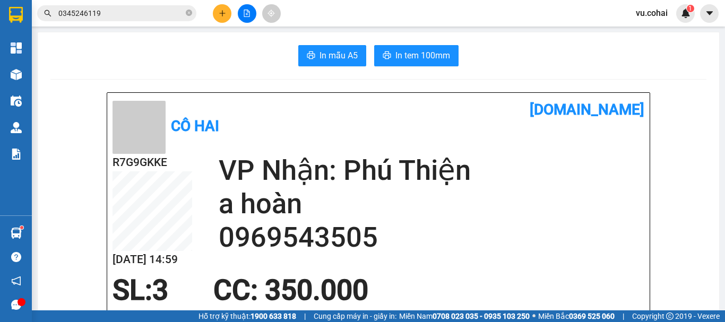
click at [215, 19] on button at bounding box center [222, 13] width 19 height 19
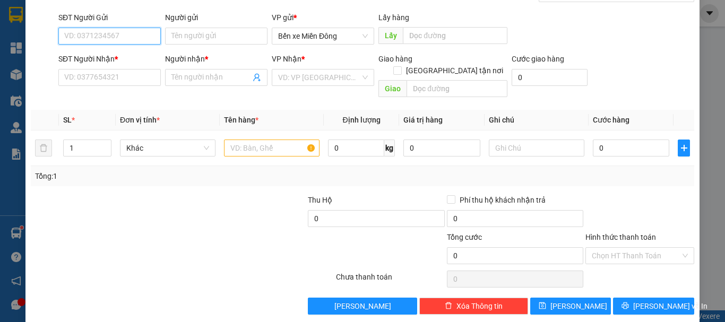
scroll to position [71, 0]
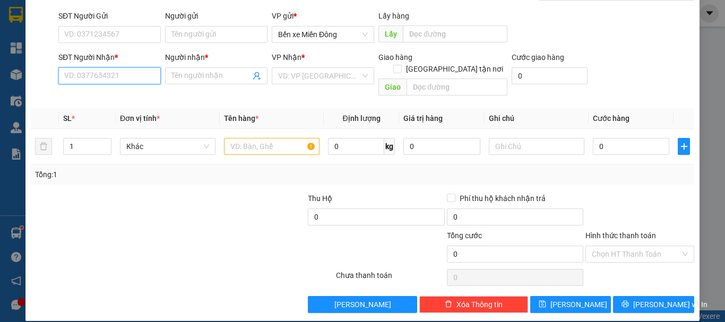
click at [120, 76] on input "SĐT Người Nhận *" at bounding box center [109, 75] width 102 height 17
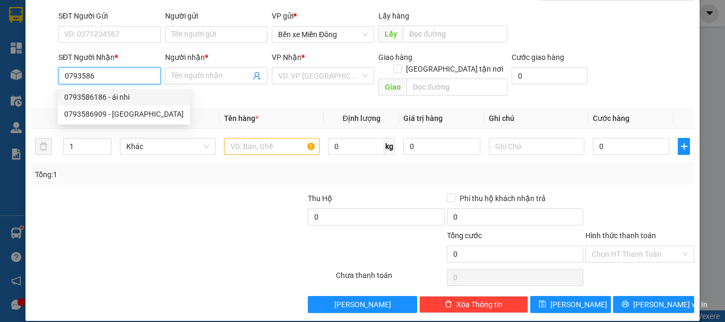
click at [127, 92] on div "0793586186 - ái nhi" at bounding box center [123, 97] width 119 height 12
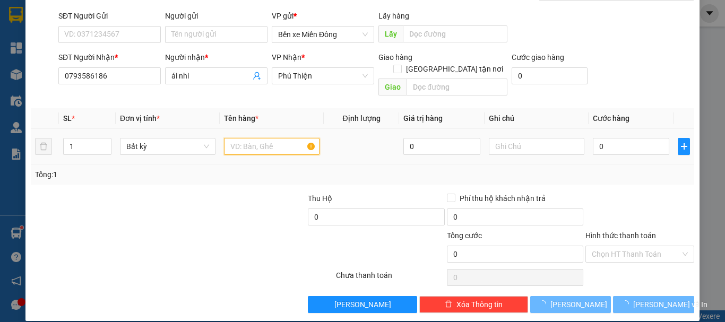
click at [268, 142] on input "text" at bounding box center [272, 146] width 96 height 17
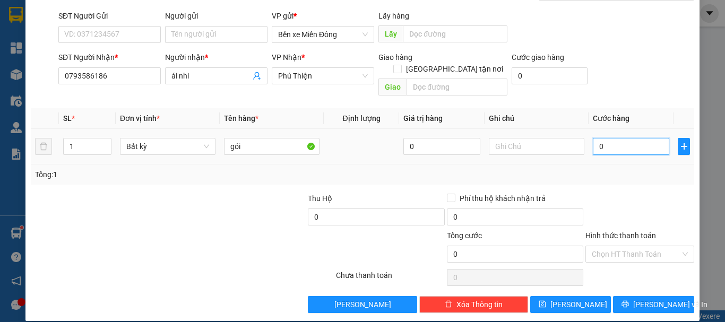
click at [609, 138] on input "0" at bounding box center [631, 146] width 76 height 17
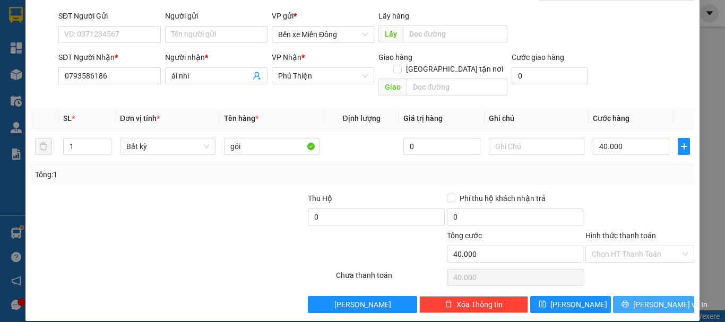
click at [643, 296] on button "[PERSON_NAME] và In" at bounding box center [653, 304] width 81 height 17
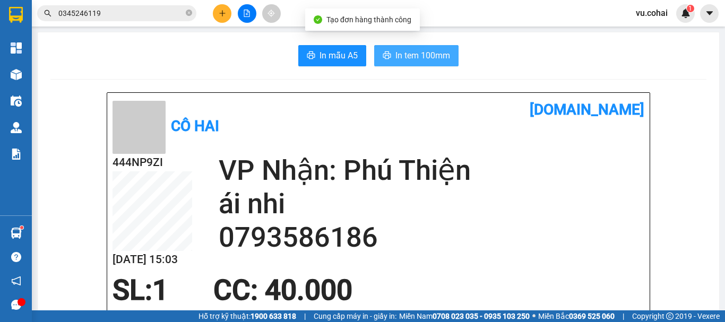
drag, startPoint x: 372, startPoint y: 42, endPoint x: 381, endPoint y: 56, distance: 16.5
click at [398, 55] on span "In tem 100mm" at bounding box center [422, 55] width 55 height 13
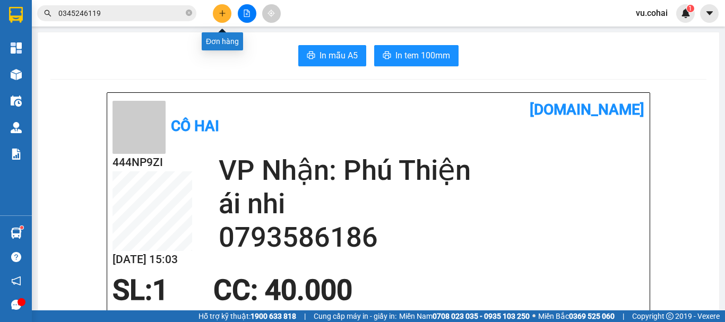
click at [213, 10] on button at bounding box center [222, 13] width 19 height 19
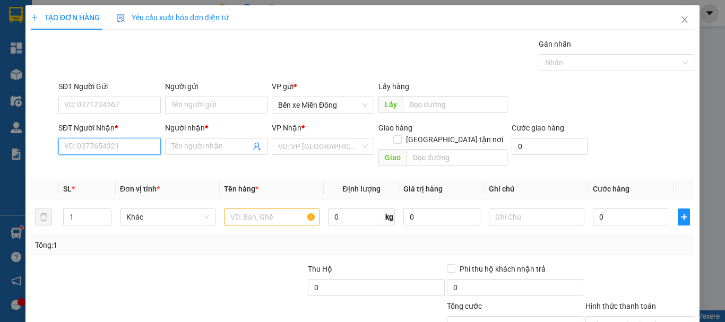
click at [107, 146] on input "SĐT Người Nhận *" at bounding box center [109, 146] width 102 height 17
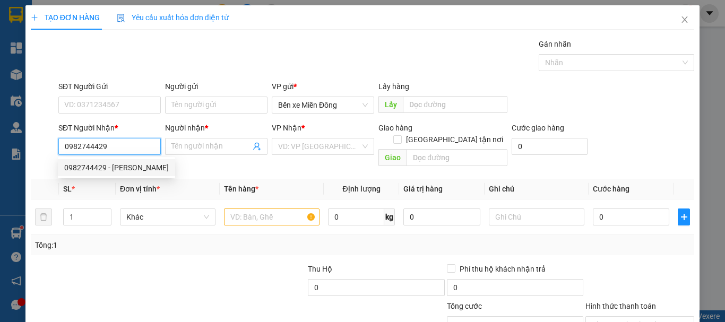
click at [115, 169] on div "0982744429 - [PERSON_NAME]" at bounding box center [116, 168] width 105 height 12
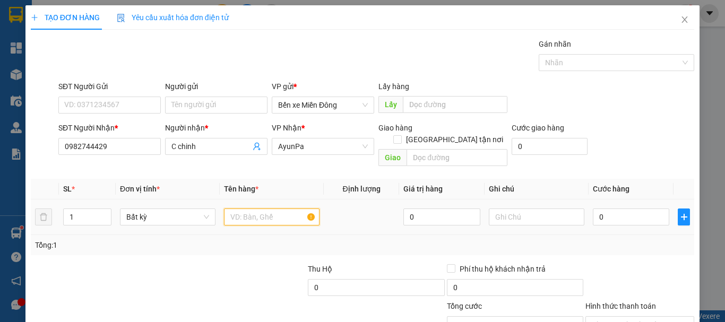
click at [249, 209] on input "text" at bounding box center [272, 217] width 96 height 17
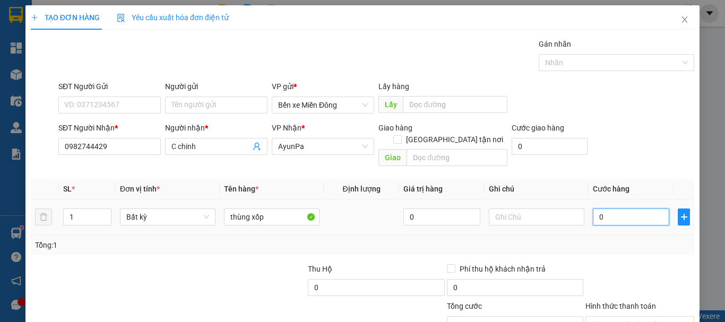
click at [620, 212] on input "0" at bounding box center [631, 217] width 76 height 17
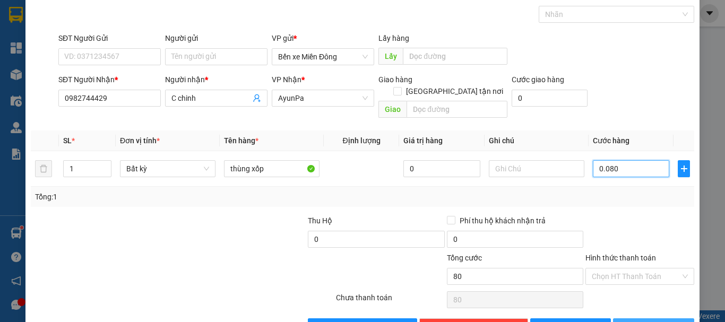
scroll to position [71, 0]
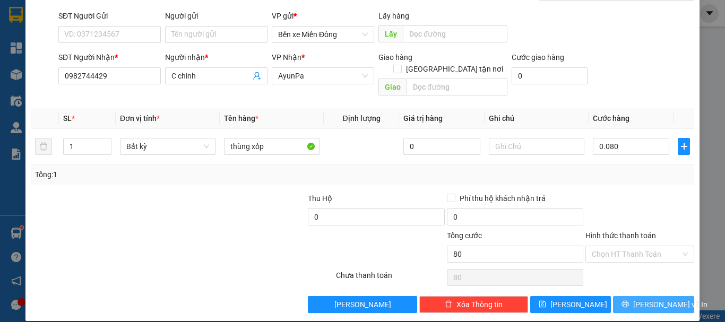
click at [642, 299] on span "[PERSON_NAME] và In" at bounding box center [670, 305] width 74 height 12
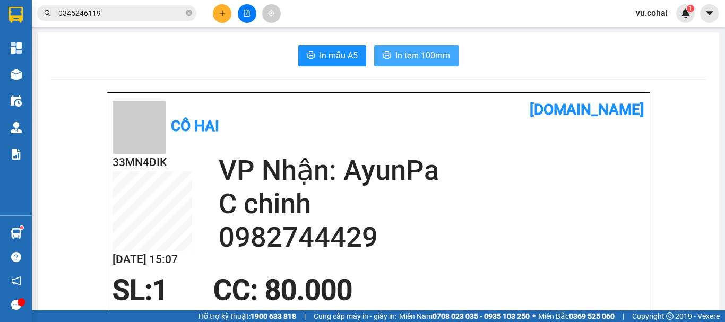
click at [436, 51] on span "In tem 100mm" at bounding box center [422, 55] width 55 height 13
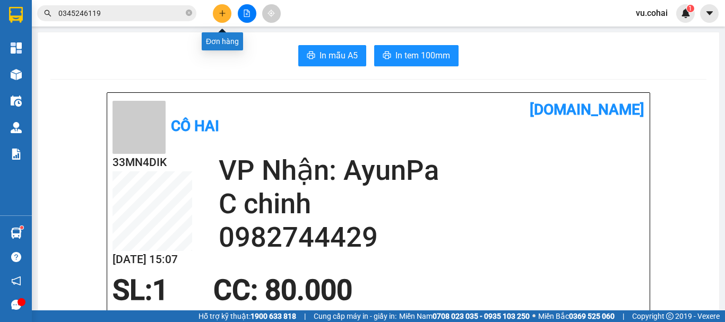
click at [227, 1] on div "Kết quả tìm kiếm ( 33 ) Bộ lọc Mã ĐH Trạng thái Món hàng Thu hộ Tổng cước Chưa …" at bounding box center [362, 13] width 725 height 27
click at [218, 10] on button at bounding box center [222, 13] width 19 height 19
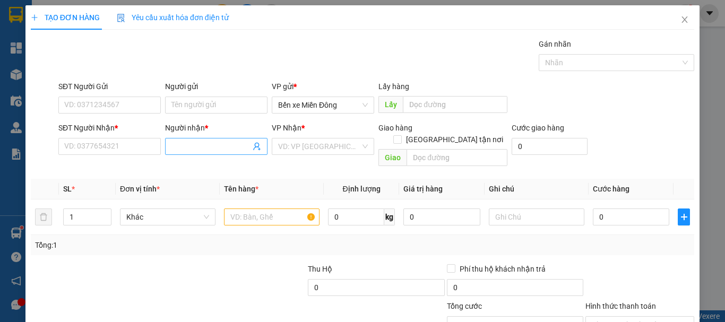
click at [210, 146] on input "Người nhận *" at bounding box center [210, 147] width 79 height 12
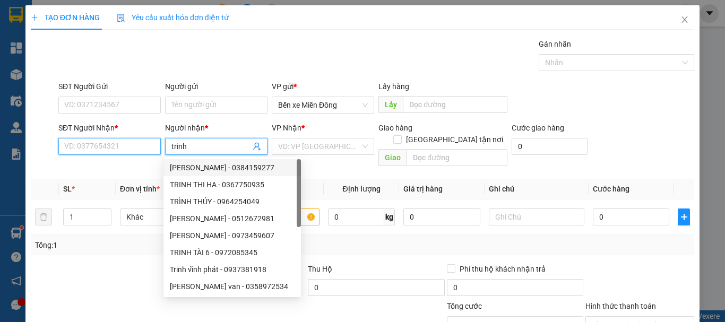
click at [108, 140] on input "SĐT Người Nhận *" at bounding box center [109, 146] width 102 height 17
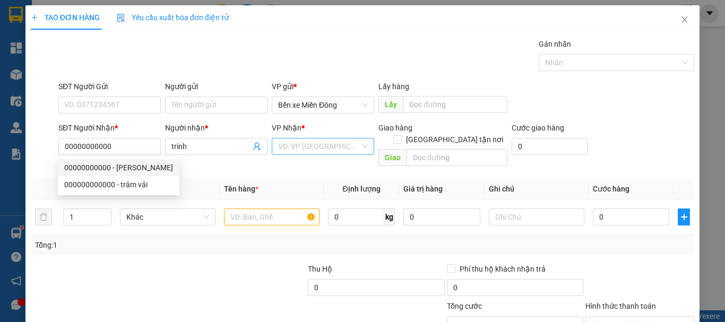
click at [348, 147] on input "search" at bounding box center [319, 146] width 82 height 16
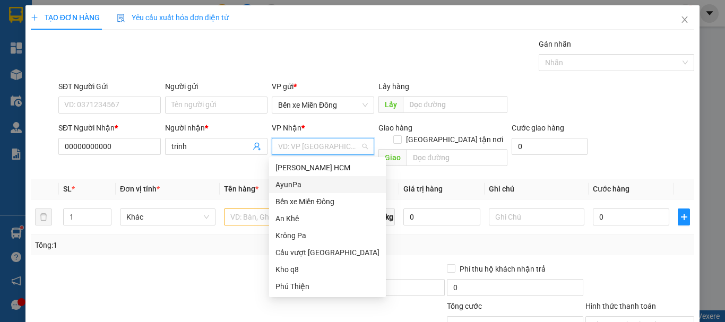
click at [288, 188] on div "AyunPa" at bounding box center [327, 185] width 104 height 12
click at [241, 209] on input "text" at bounding box center [272, 217] width 96 height 17
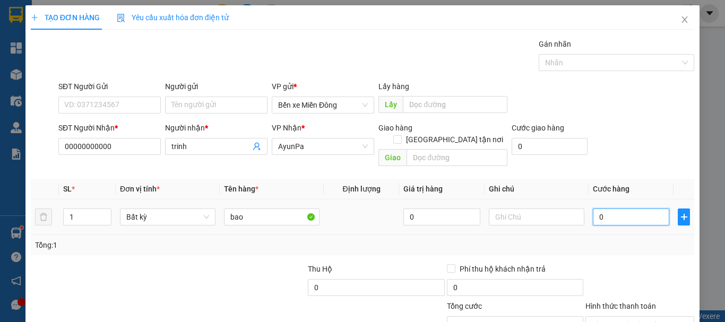
click at [643, 209] on input "0" at bounding box center [631, 217] width 76 height 17
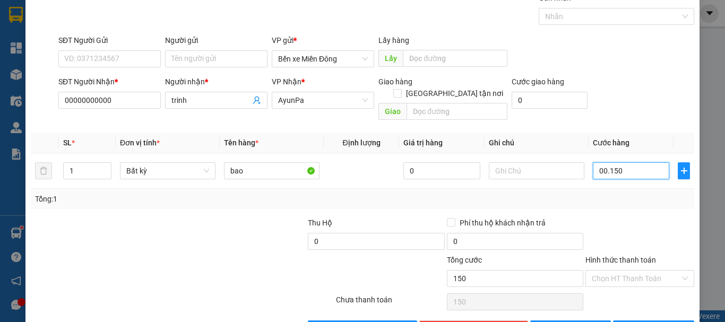
scroll to position [71, 0]
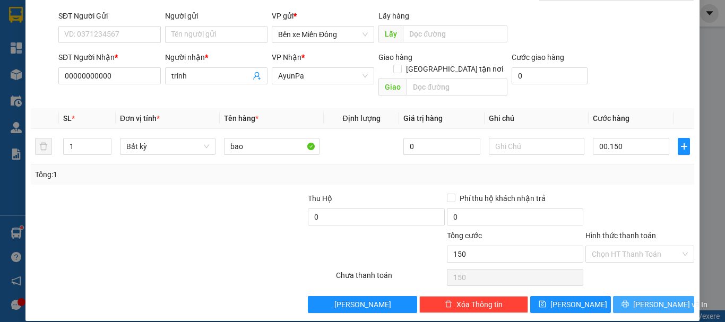
click at [639, 298] on button "[PERSON_NAME] và In" at bounding box center [653, 304] width 81 height 17
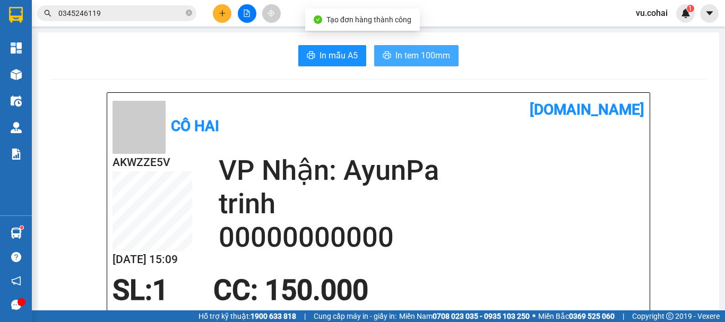
click at [412, 57] on span "In tem 100mm" at bounding box center [422, 55] width 55 height 13
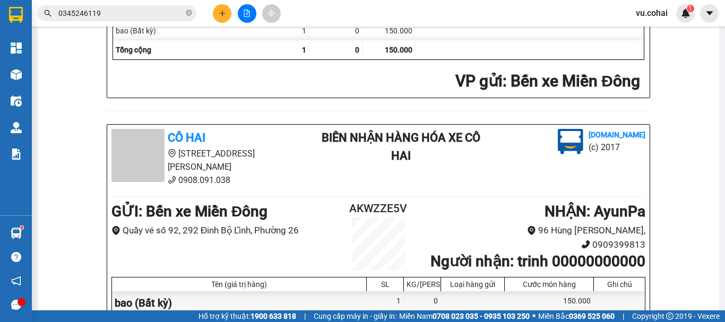
scroll to position [318, 0]
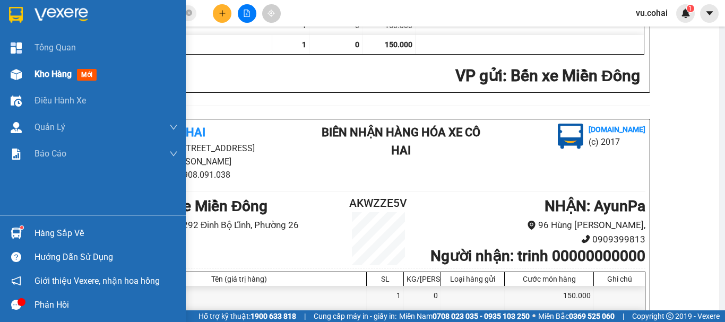
click at [46, 79] on span "Kho hàng" at bounding box center [52, 74] width 37 height 10
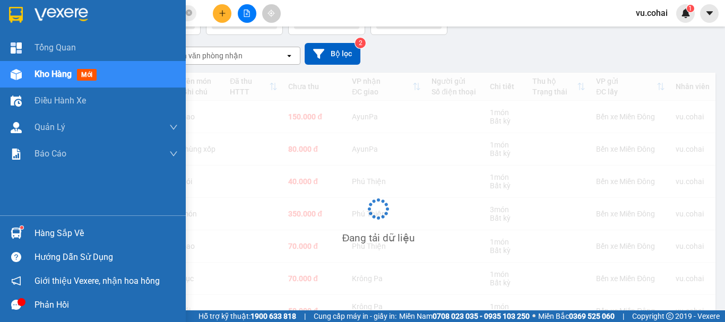
scroll to position [77, 0]
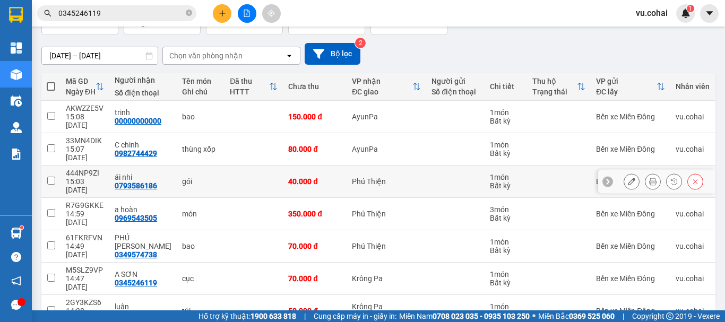
click at [55, 166] on td at bounding box center [50, 182] width 19 height 32
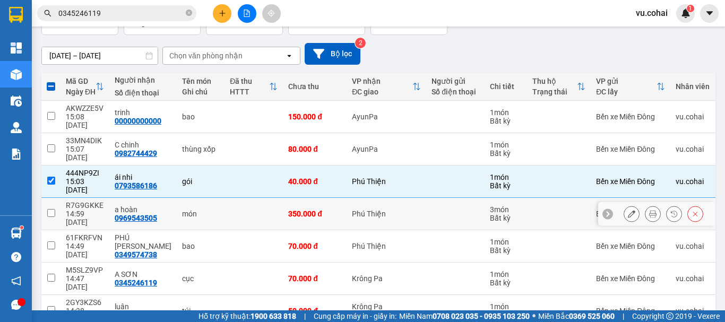
click at [63, 198] on td "R7G9GKKE 14:59 [DATE]" at bounding box center [84, 214] width 49 height 32
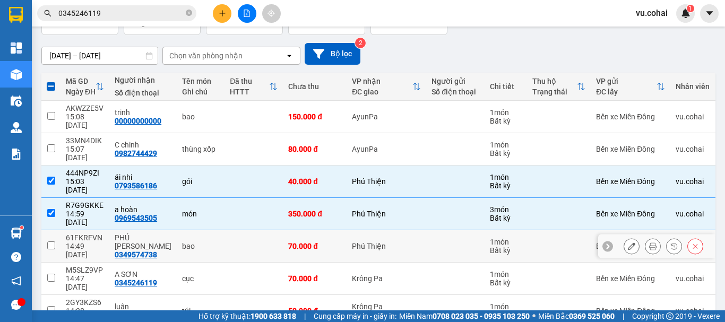
click at [49, 230] on td at bounding box center [50, 246] width 19 height 32
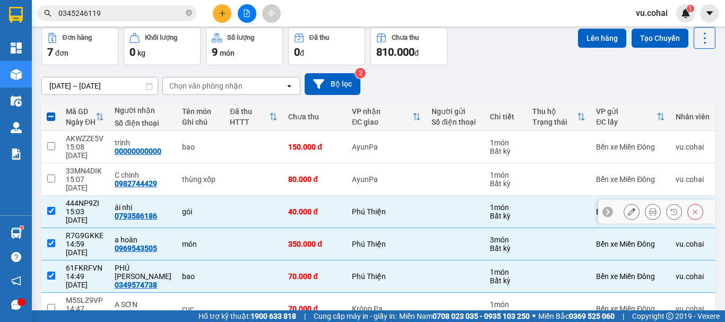
scroll to position [0, 0]
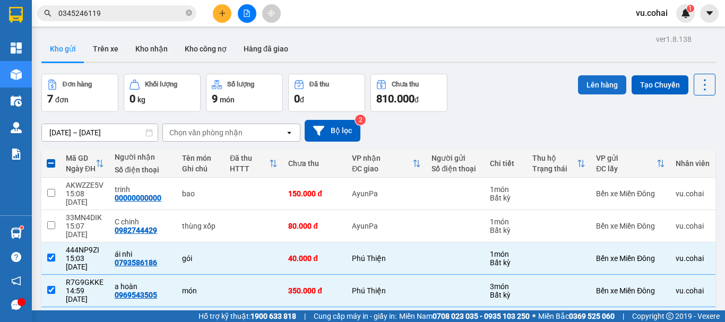
click at [596, 82] on button "Lên hàng" at bounding box center [602, 84] width 48 height 19
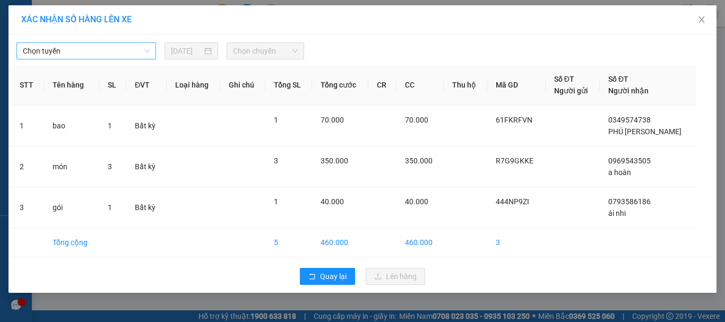
drag, startPoint x: 74, startPoint y: 61, endPoint x: 75, endPoint y: 53, distance: 8.6
click at [74, 59] on div "Chọn tuyến [DATE] Chọn chuyến STT Tên hàng SL ĐVT Loại hàng Ghi chú Tổng SL Tổn…" at bounding box center [362, 163] width 708 height 258
click at [76, 51] on span "Chọn tuyến" at bounding box center [86, 51] width 127 height 16
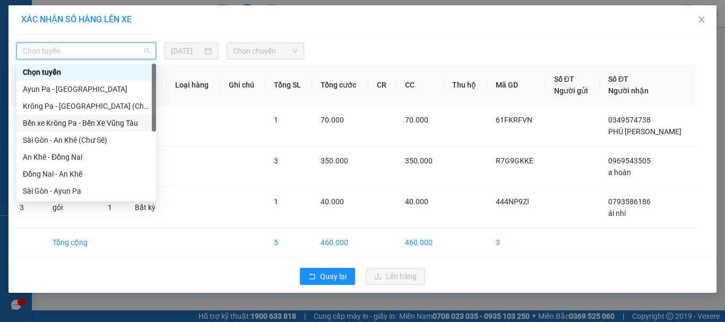
scroll to position [53, 0]
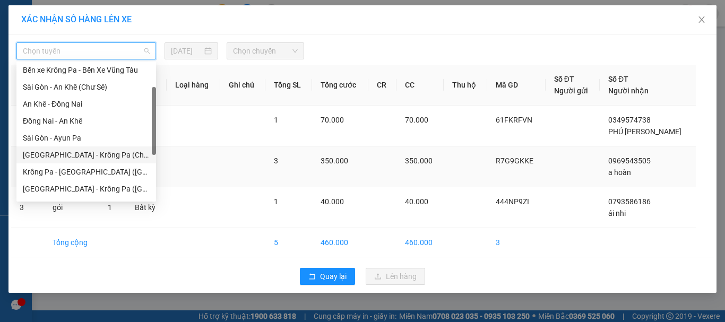
click at [105, 151] on div "[GEOGRAPHIC_DATA] - Krông Pa (Chư RCăm)" at bounding box center [86, 155] width 127 height 12
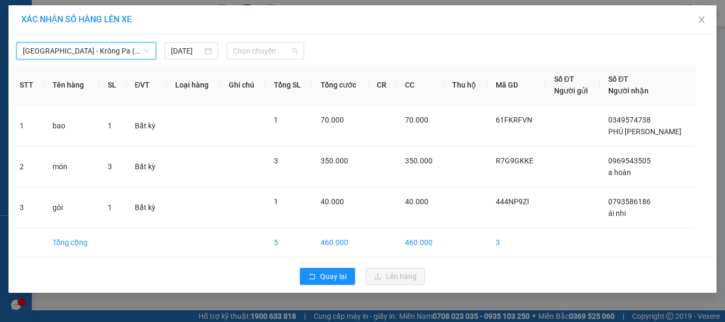
drag, startPoint x: 253, startPoint y: 48, endPoint x: 290, endPoint y: 75, distance: 46.1
click at [256, 52] on span "Chọn chuyến" at bounding box center [265, 51] width 65 height 16
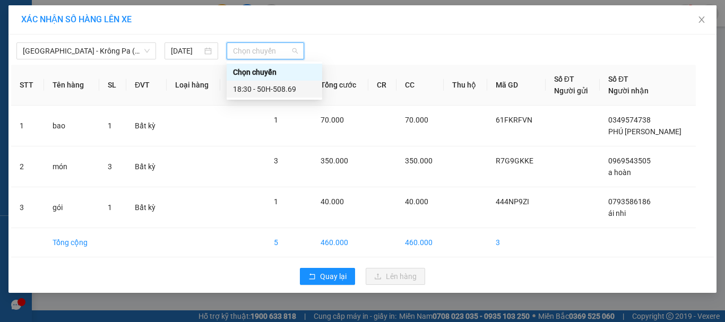
click at [279, 93] on div "18:30 - 50H-508.69" at bounding box center [274, 89] width 83 height 12
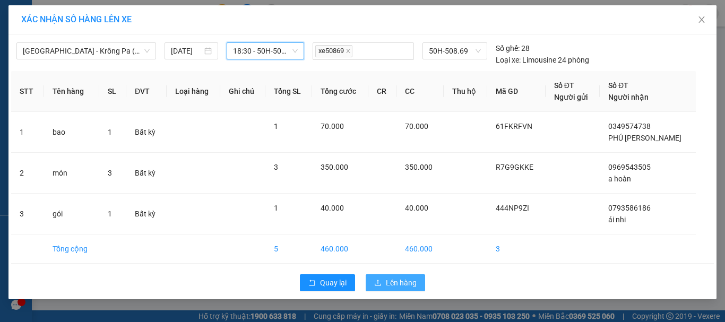
click at [397, 284] on span "Lên hàng" at bounding box center [401, 283] width 31 height 12
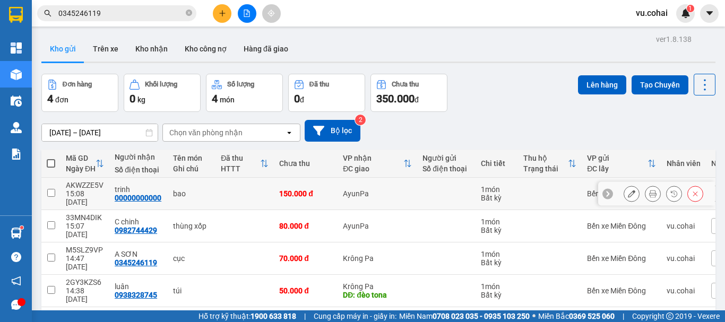
click at [44, 188] on td at bounding box center [50, 194] width 19 height 32
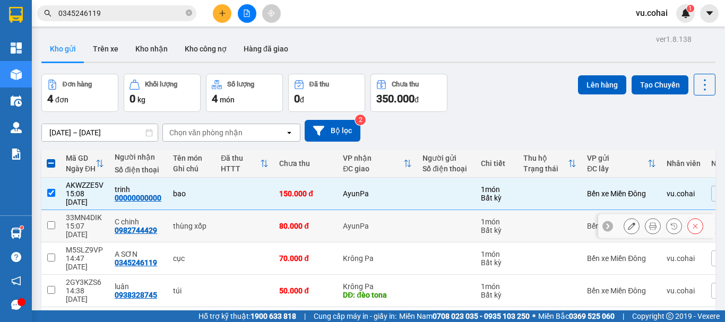
click at [55, 216] on td at bounding box center [50, 226] width 19 height 32
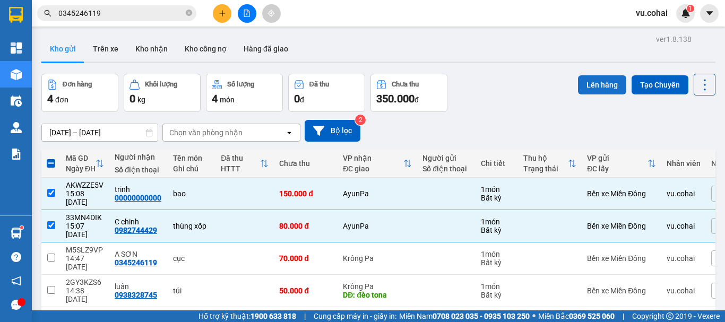
click at [594, 88] on button "Lên hàng" at bounding box center [602, 84] width 48 height 19
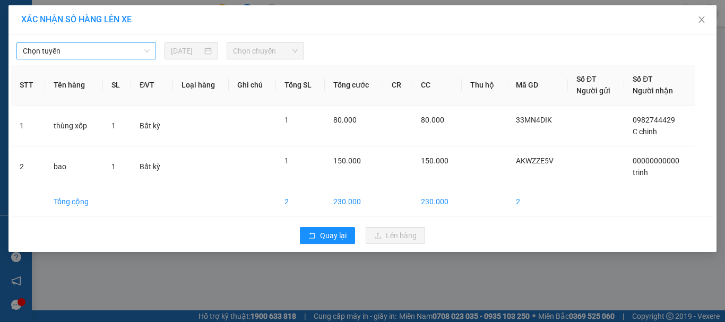
click at [105, 52] on span "Chọn tuyến" at bounding box center [86, 51] width 127 height 16
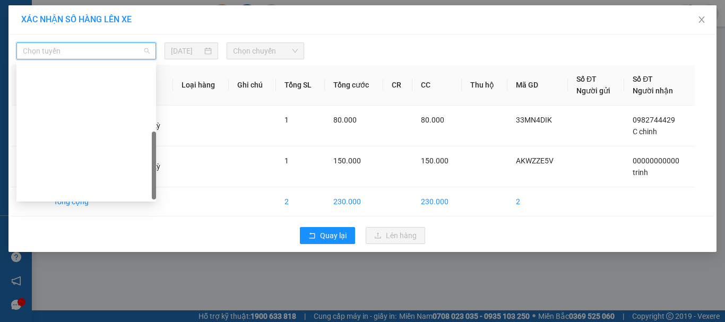
scroll to position [153, 0]
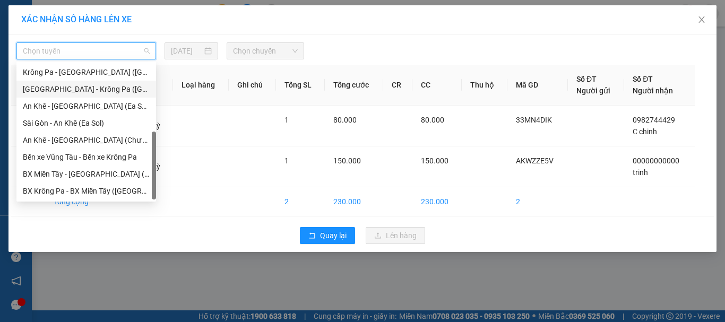
click at [97, 88] on div "[GEOGRAPHIC_DATA] - Krông Pa ([GEOGRAPHIC_DATA])" at bounding box center [86, 89] width 127 height 12
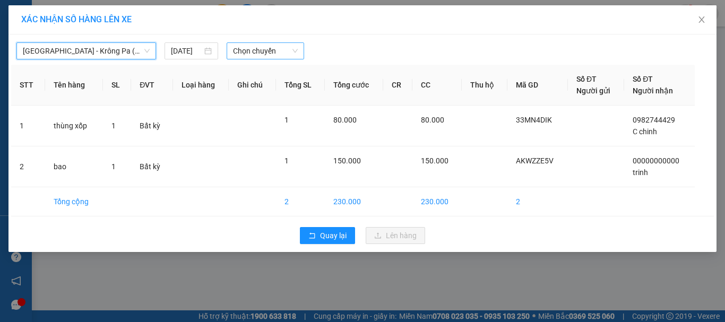
click at [244, 51] on span "Chọn chuyến" at bounding box center [265, 51] width 65 height 16
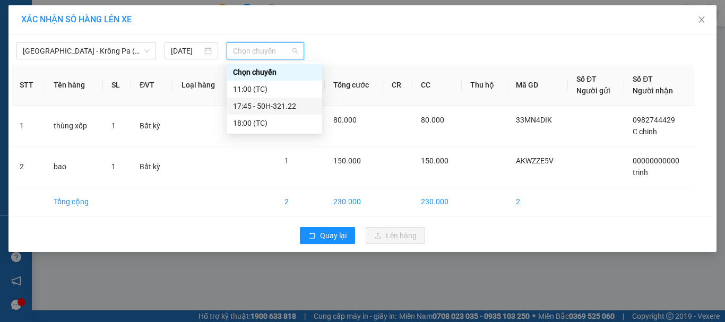
click at [270, 103] on div "17:45 - 50H-321.22" at bounding box center [274, 106] width 83 height 12
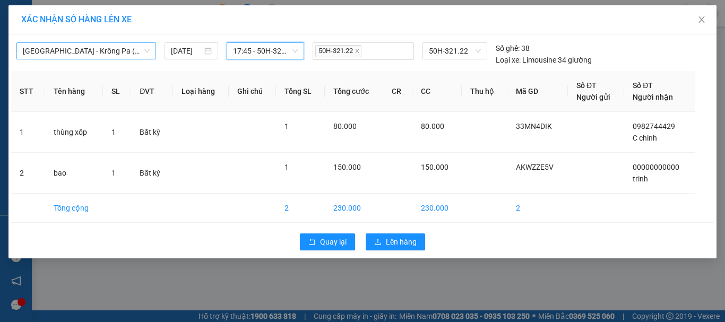
click at [105, 52] on span "[GEOGRAPHIC_DATA] - Krông Pa ([GEOGRAPHIC_DATA])" at bounding box center [86, 51] width 127 height 16
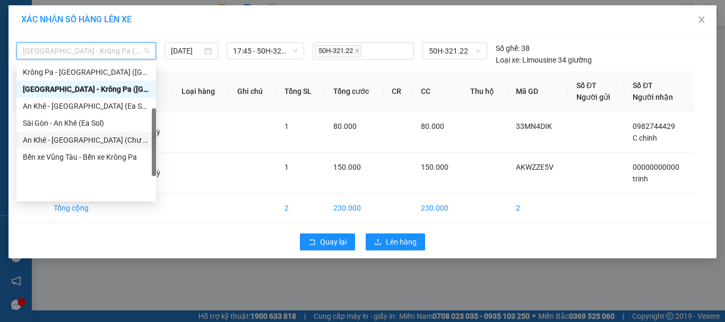
scroll to position [0, 0]
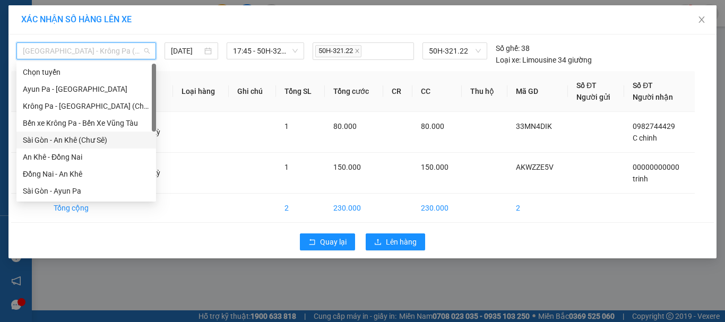
click at [97, 139] on div "Sài Gòn - An Khê (Chư Sê)" at bounding box center [86, 140] width 127 height 12
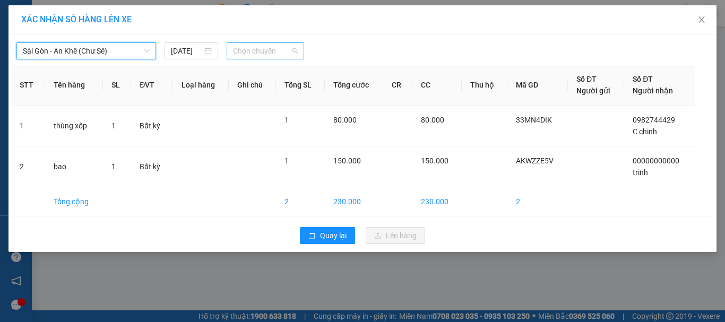
click at [277, 53] on span "Chọn chuyến" at bounding box center [265, 51] width 65 height 16
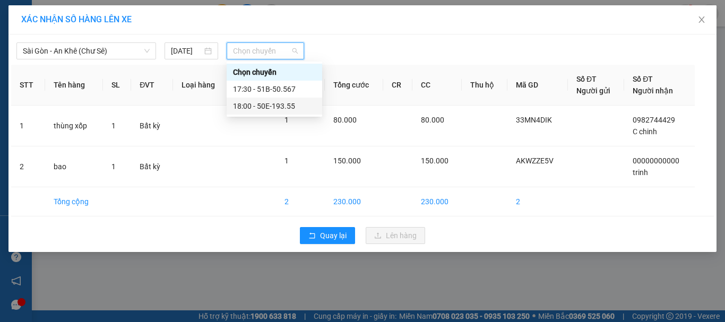
click at [281, 104] on div "18:00 - 50E-193.55" at bounding box center [274, 106] width 83 height 12
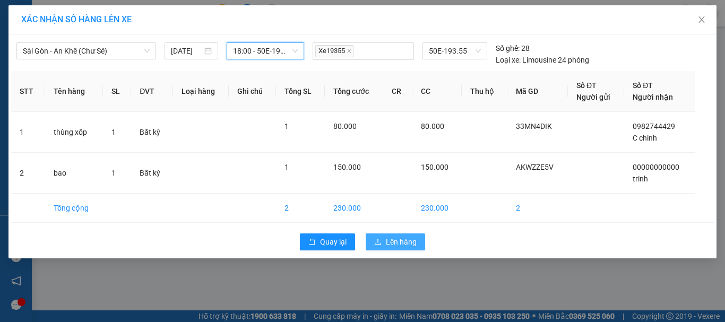
click at [395, 245] on span "Lên hàng" at bounding box center [401, 242] width 31 height 12
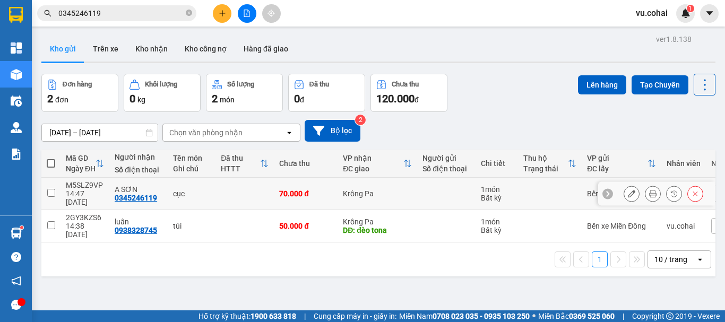
click at [57, 188] on td at bounding box center [50, 194] width 19 height 32
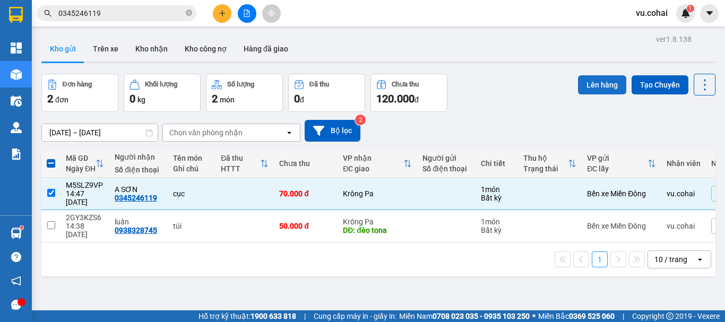
click at [592, 84] on button "Lên hàng" at bounding box center [602, 84] width 48 height 19
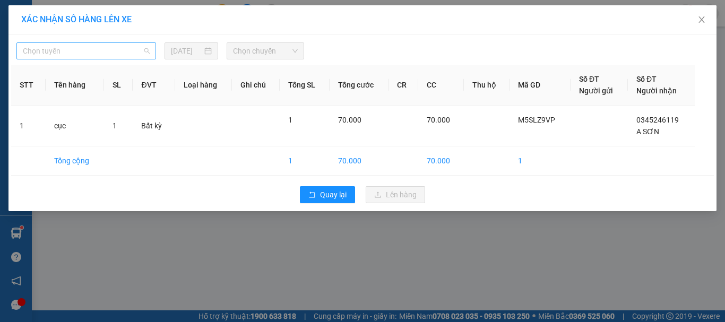
click at [96, 53] on span "Chọn tuyến" at bounding box center [86, 51] width 127 height 16
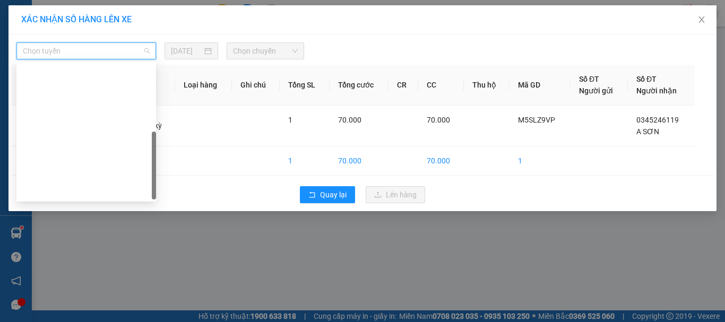
scroll to position [149, 0]
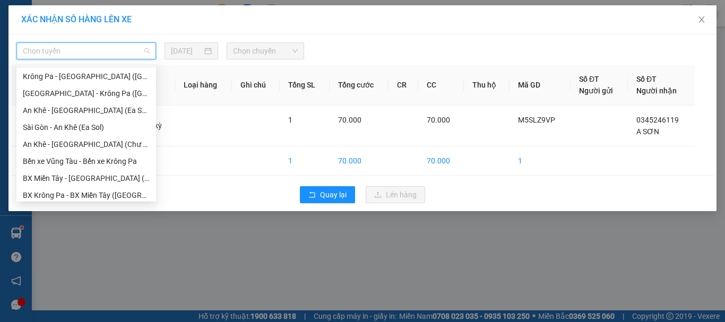
click at [86, 53] on span "Chọn tuyến" at bounding box center [86, 51] width 127 height 16
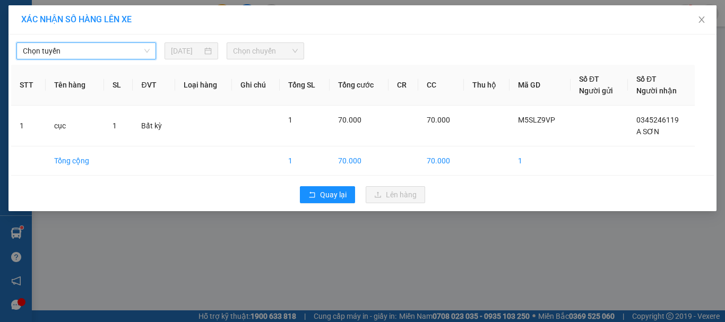
click at [86, 55] on span "Chọn tuyến" at bounding box center [86, 51] width 127 height 16
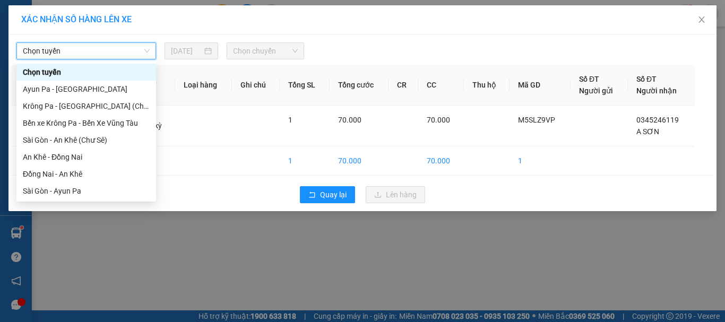
click at [77, 51] on span "Chọn tuyến" at bounding box center [86, 51] width 127 height 16
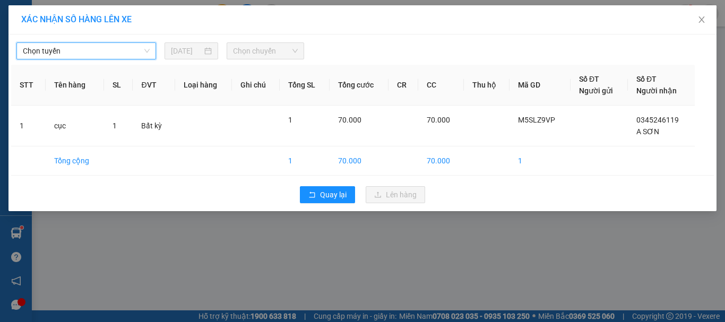
click at [76, 56] on span "Chọn tuyến" at bounding box center [86, 51] width 127 height 16
click at [329, 212] on div "XÁC NHẬN SỐ HÀNG LÊN XE Chọn tuyến [DATE] Chọn chuyến STT Tên hàng SL ĐVT Loại …" at bounding box center [362, 161] width 725 height 322
click at [112, 49] on span "Chọn tuyến" at bounding box center [86, 51] width 127 height 16
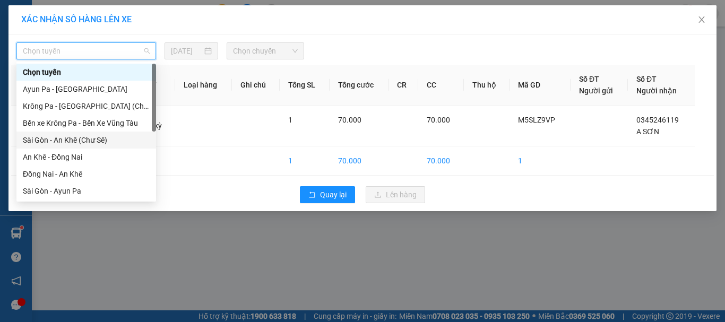
click at [92, 141] on div "Sài Gòn - An Khê (Chư Sê)" at bounding box center [86, 140] width 127 height 12
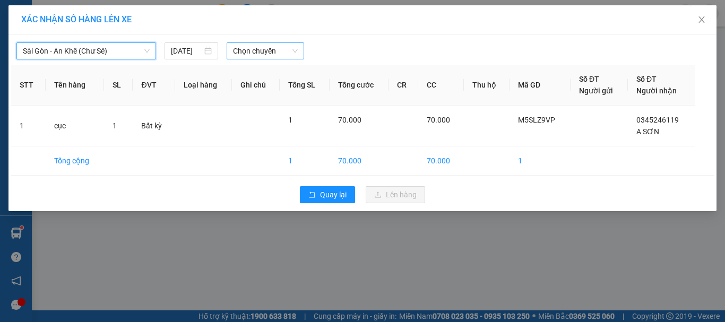
click at [246, 57] on span "Chọn chuyến" at bounding box center [265, 51] width 65 height 16
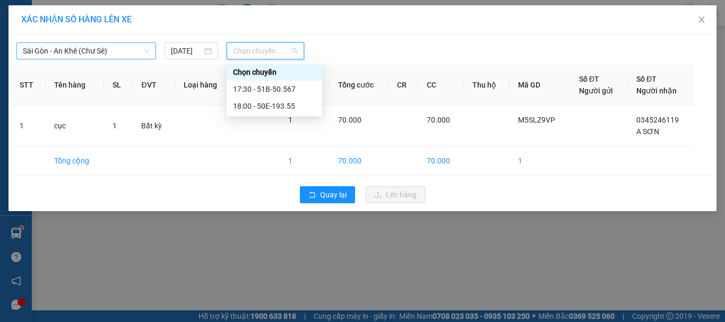
click at [123, 45] on span "Sài Gòn - An Khê (Chư Sê)" at bounding box center [86, 51] width 127 height 16
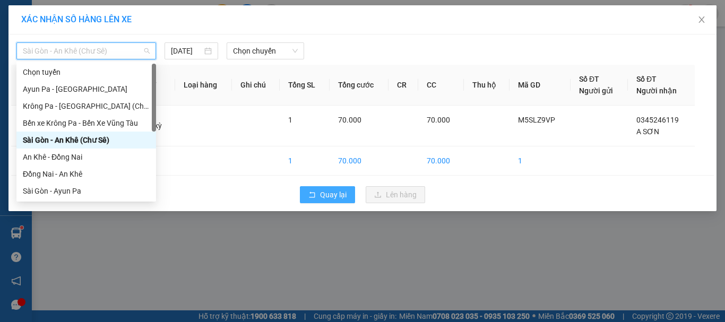
click at [321, 189] on span "Quay lại" at bounding box center [333, 195] width 27 height 12
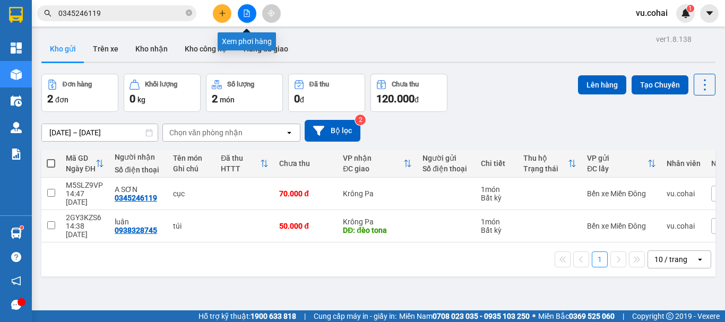
click at [249, 14] on icon "file-add" at bounding box center [246, 13] width 7 height 7
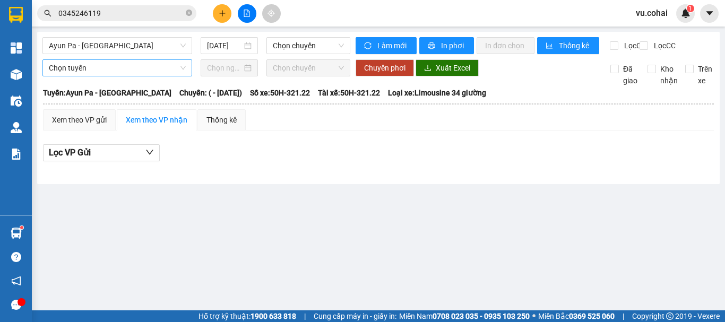
click at [128, 45] on span "Ayun Pa - [GEOGRAPHIC_DATA]" at bounding box center [117, 46] width 137 height 16
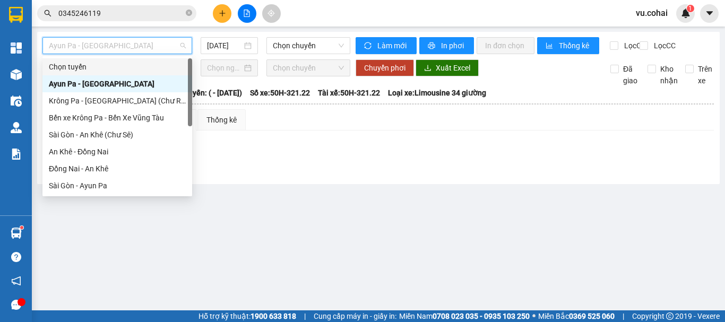
click at [289, 238] on main "Ayun Pa - [GEOGRAPHIC_DATA] [DATE] Chọn chuyến Làm mới In phơi In đơn chọn Thốn…" at bounding box center [362, 155] width 725 height 310
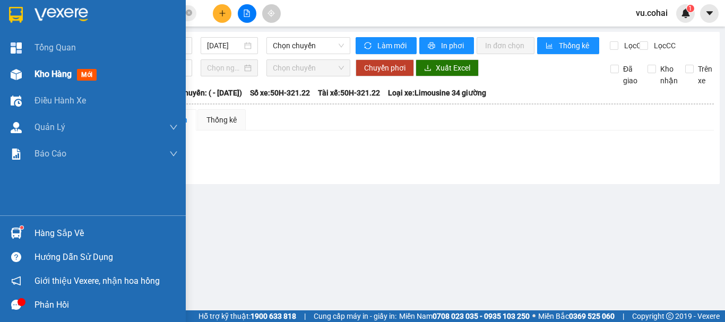
click at [53, 68] on div "Kho hàng mới" at bounding box center [67, 73] width 66 height 13
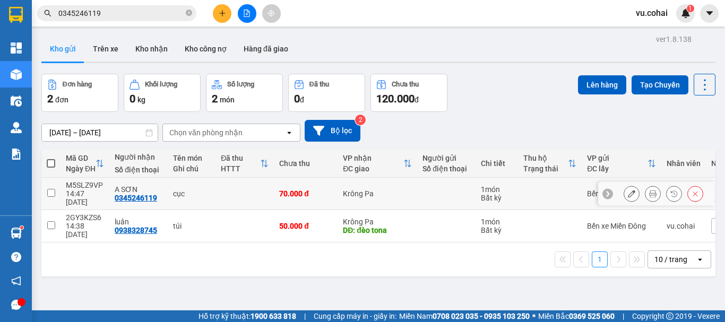
drag, startPoint x: 49, startPoint y: 186, endPoint x: 249, endPoint y: 181, distance: 199.6
click at [50, 189] on input "checkbox" at bounding box center [51, 193] width 8 height 8
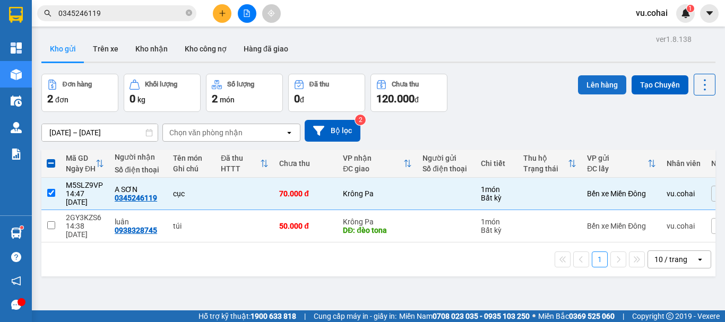
click at [582, 88] on button "Lên hàng" at bounding box center [602, 84] width 48 height 19
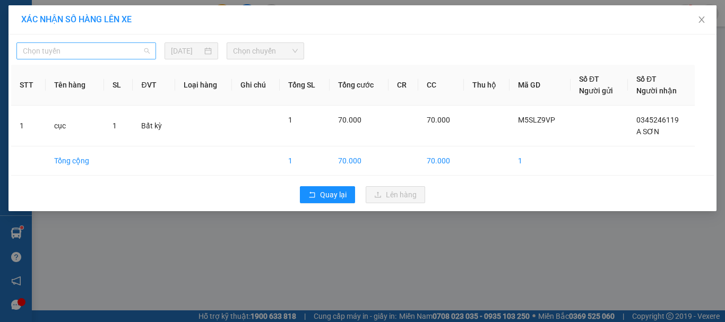
click at [82, 52] on span "Chọn tuyến" at bounding box center [86, 51] width 127 height 16
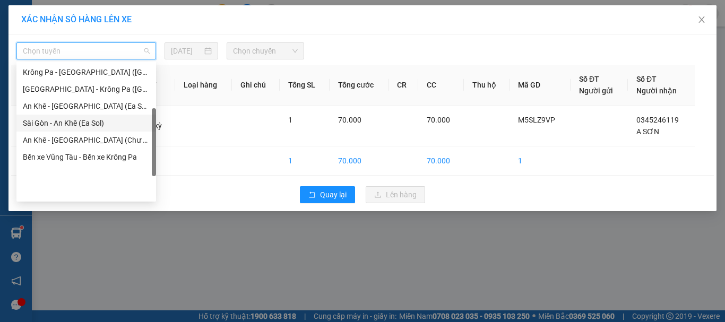
scroll to position [47, 0]
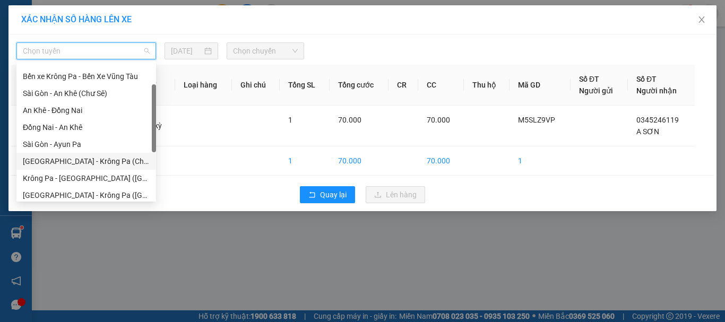
click at [111, 166] on div "[GEOGRAPHIC_DATA] - Krông Pa (Chư RCăm)" at bounding box center [86, 161] width 127 height 12
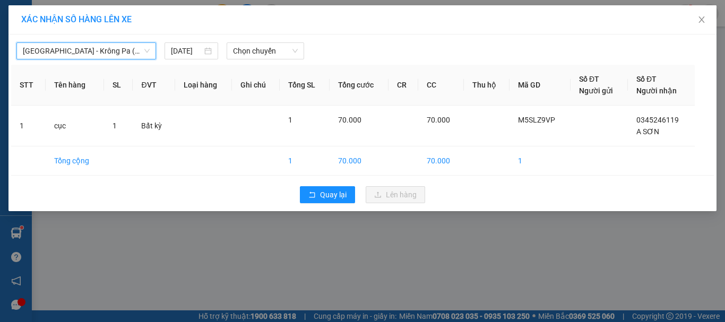
drag, startPoint x: 307, startPoint y: 34, endPoint x: 297, endPoint y: 40, distance: 11.4
click at [305, 36] on div "[GEOGRAPHIC_DATA] - Krông Pa (Chư RCăm) [GEOGRAPHIC_DATA] - Krông Pa (Chư RCăm)…" at bounding box center [362, 122] width 708 height 177
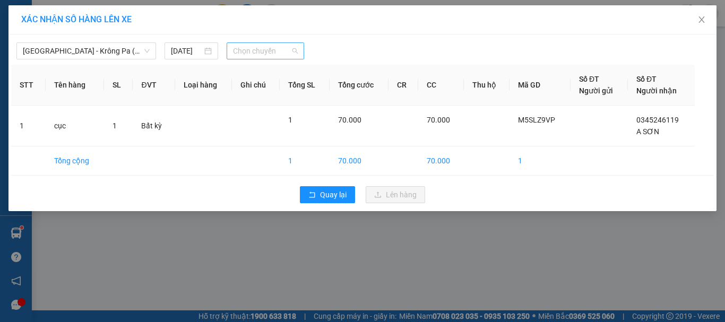
click at [270, 47] on span "Chọn chuyến" at bounding box center [265, 51] width 65 height 16
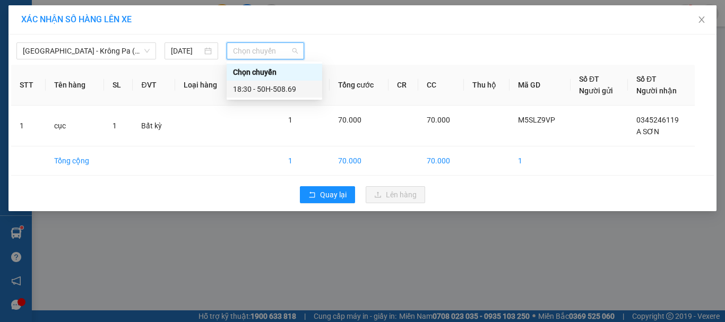
click at [280, 83] on div "18:30 - 50H-508.69" at bounding box center [274, 89] width 83 height 12
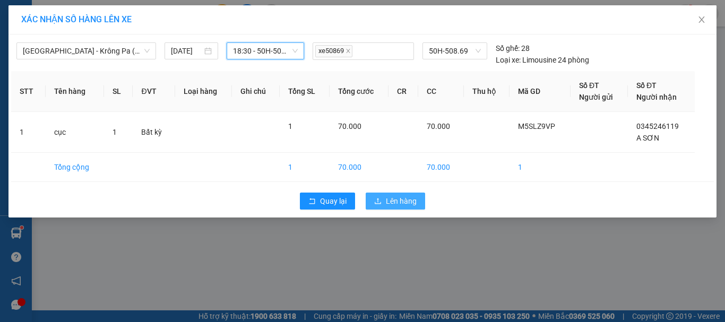
click at [393, 204] on span "Lên hàng" at bounding box center [401, 201] width 31 height 12
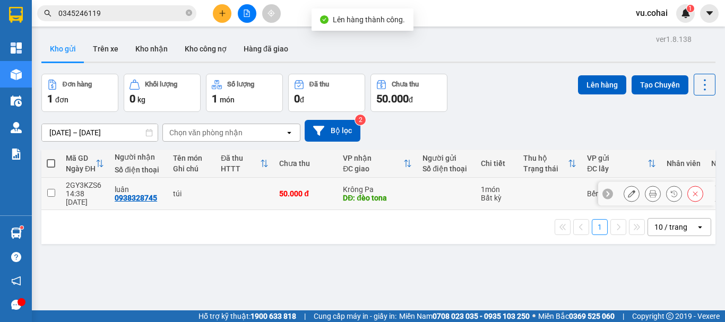
drag, startPoint x: 51, startPoint y: 189, endPoint x: 58, endPoint y: 184, distance: 8.4
click at [52, 189] on input "checkbox" at bounding box center [51, 193] width 8 height 8
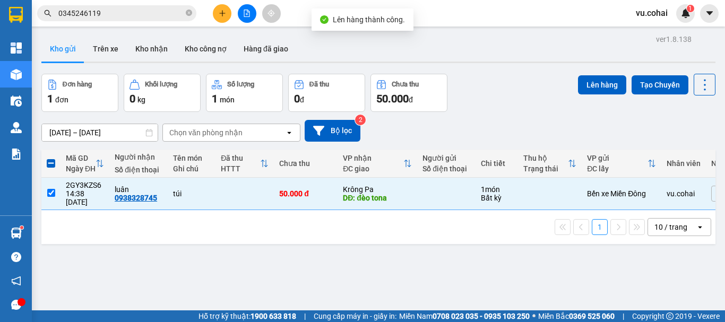
click at [589, 74] on div "Lên hàng Tạo Chuyến" at bounding box center [646, 85] width 137 height 22
click at [585, 82] on button "Lên hàng" at bounding box center [602, 84] width 48 height 19
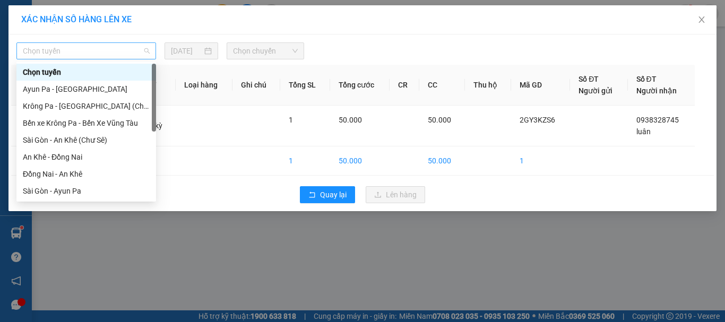
click at [93, 50] on span "Chọn tuyến" at bounding box center [86, 51] width 127 height 16
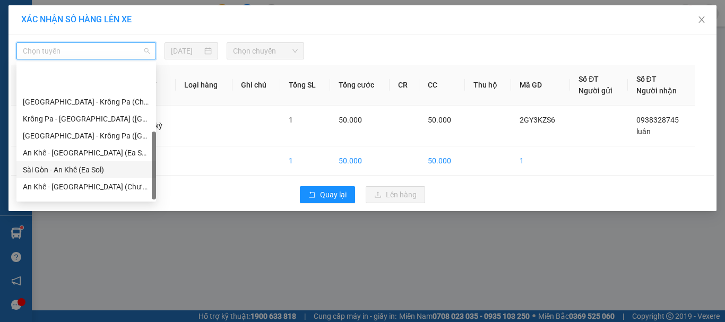
scroll to position [153, 0]
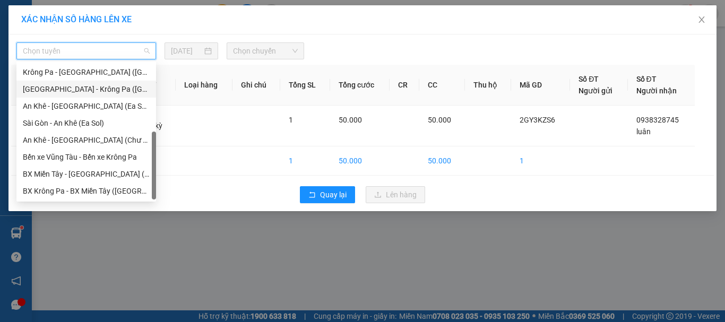
click at [97, 95] on div "[GEOGRAPHIC_DATA] - Krông Pa ([GEOGRAPHIC_DATA])" at bounding box center [86, 89] width 140 height 17
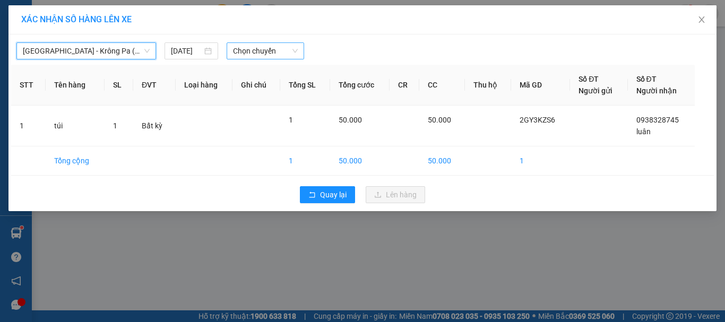
click at [276, 51] on span "Chọn chuyến" at bounding box center [265, 51] width 65 height 16
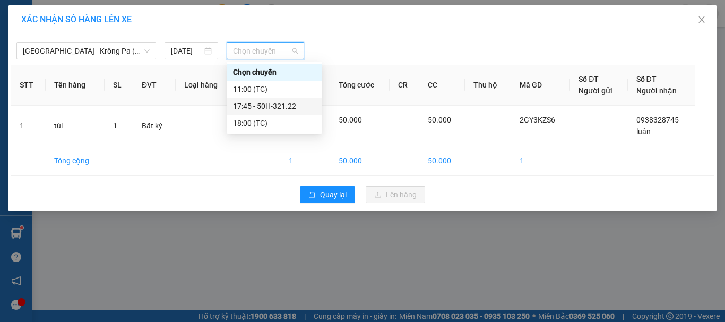
click at [281, 108] on div "17:45 - 50H-321.22" at bounding box center [274, 106] width 83 height 12
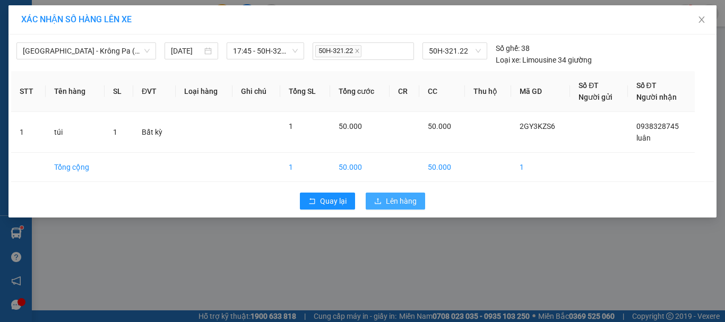
click at [386, 206] on span "Lên hàng" at bounding box center [401, 201] width 31 height 12
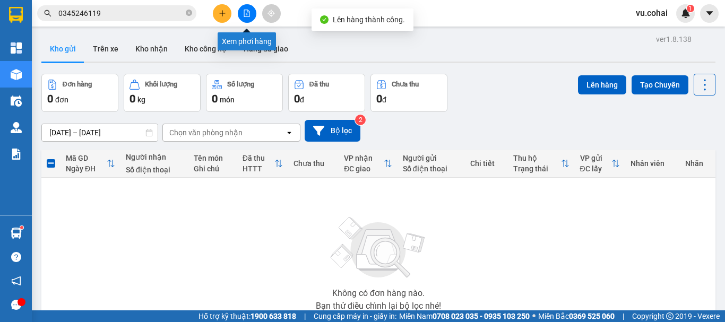
click at [244, 12] on icon "file-add" at bounding box center [247, 13] width 6 height 7
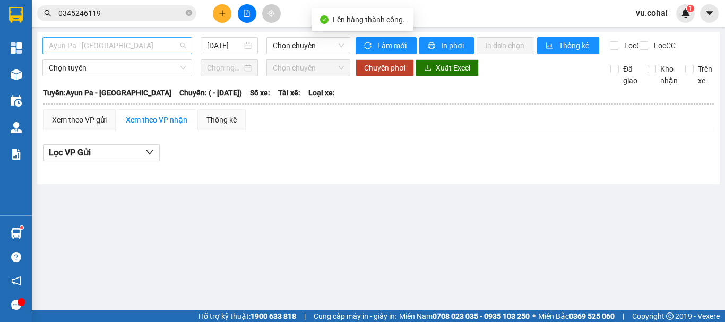
click at [104, 42] on span "Ayun Pa - [GEOGRAPHIC_DATA]" at bounding box center [117, 46] width 137 height 16
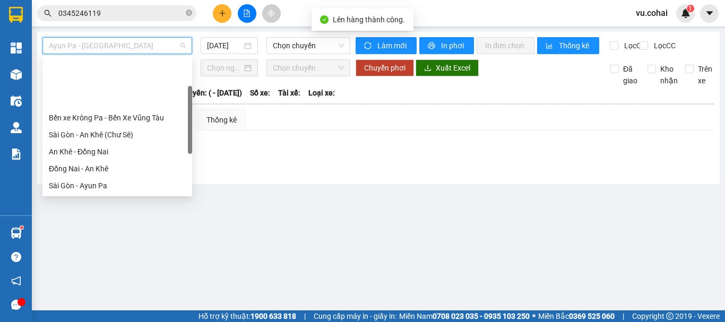
scroll to position [153, 0]
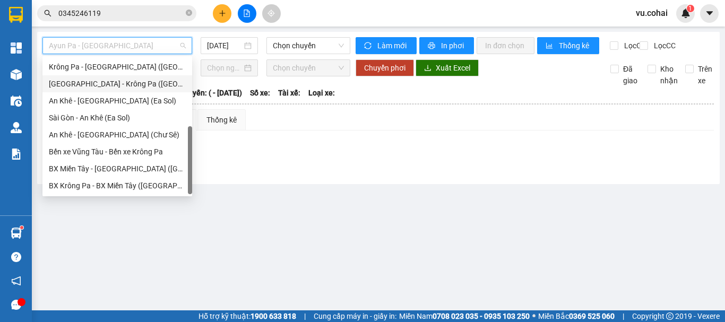
click at [123, 84] on div "[GEOGRAPHIC_DATA] - Krông Pa ([GEOGRAPHIC_DATA])" at bounding box center [117, 84] width 137 height 12
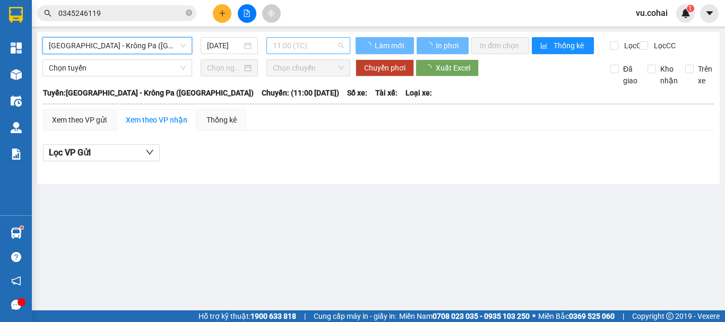
click at [313, 39] on span "11:00 (TC)" at bounding box center [308, 46] width 71 height 16
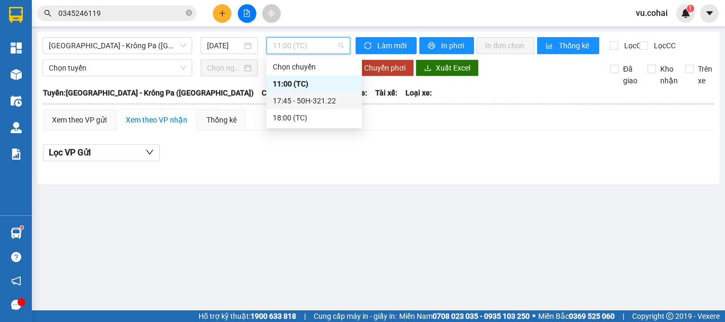
click at [313, 106] on div "17:45 - 50H-321.22" at bounding box center [314, 101] width 83 height 12
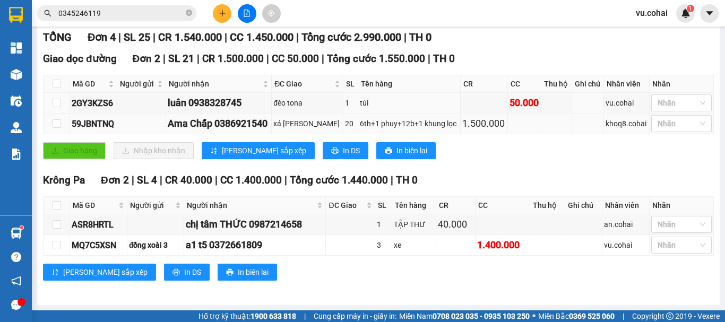
scroll to position [147, 0]
click at [57, 227] on input "checkbox" at bounding box center [57, 224] width 8 height 8
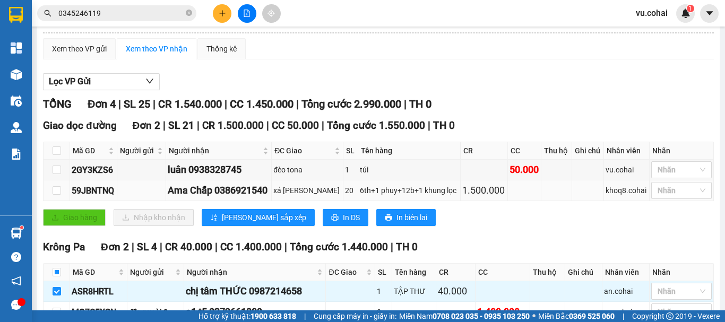
scroll to position [0, 0]
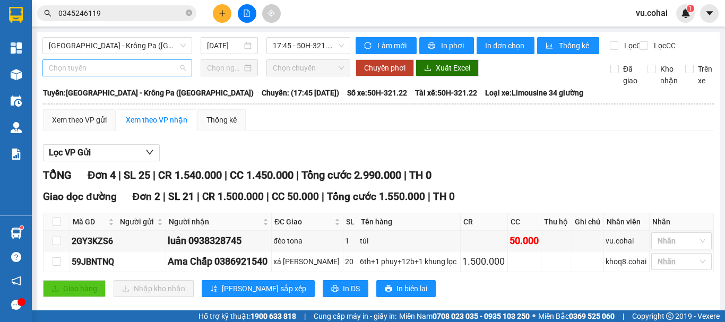
click at [140, 71] on span "Chọn tuyến" at bounding box center [117, 68] width 137 height 16
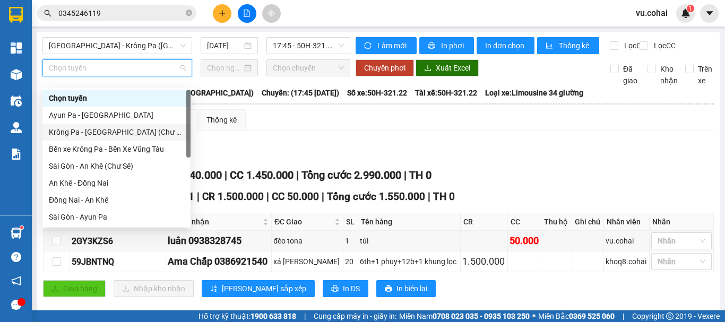
click at [145, 129] on div "Krông Pa - [GEOGRAPHIC_DATA] (Chư RCăm)" at bounding box center [116, 132] width 135 height 12
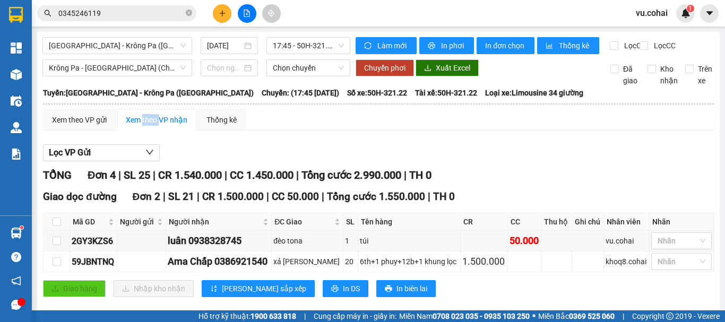
drag, startPoint x: 145, startPoint y: 129, endPoint x: 141, endPoint y: 109, distance: 21.2
click at [145, 126] on div "Xem theo VP nhận" at bounding box center [157, 120] width 62 height 12
click at [140, 76] on span "Krông Pa - [GEOGRAPHIC_DATA] (Chư RCăm)" at bounding box center [117, 68] width 137 height 16
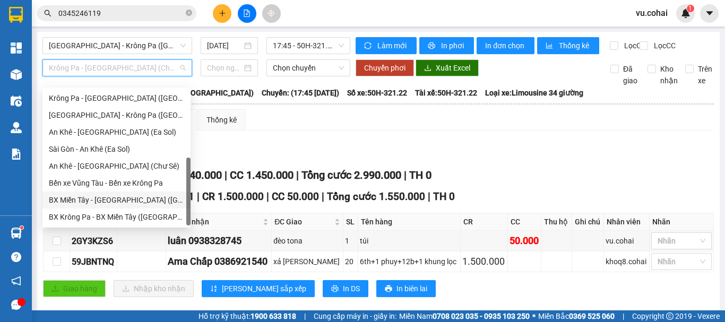
scroll to position [100, 0]
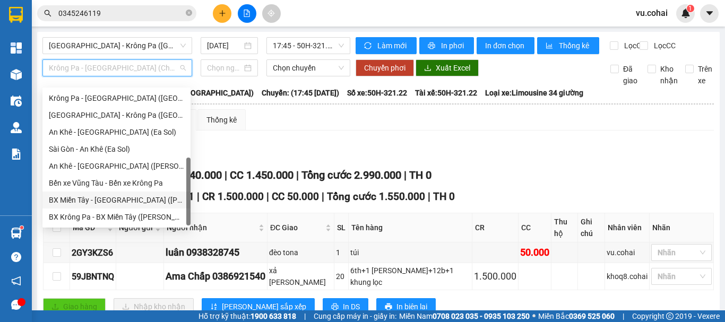
scroll to position [100, 0]
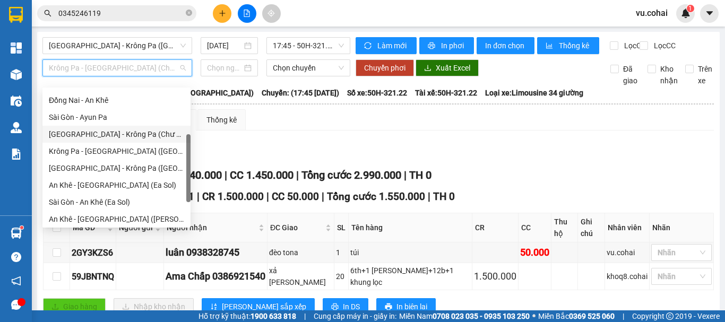
click at [120, 133] on div "[GEOGRAPHIC_DATA] - Krông Pa (Chư RCăm)" at bounding box center [116, 134] width 135 height 12
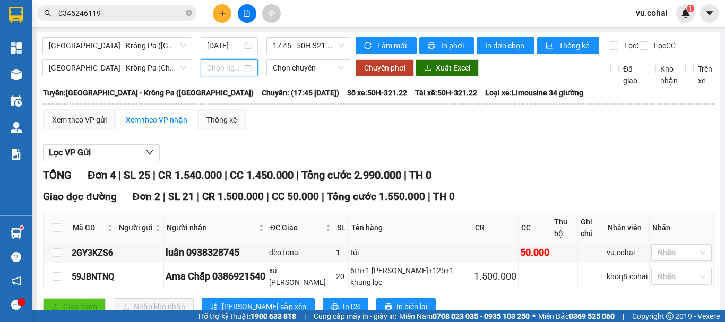
click at [220, 74] on input at bounding box center [224, 68] width 35 height 12
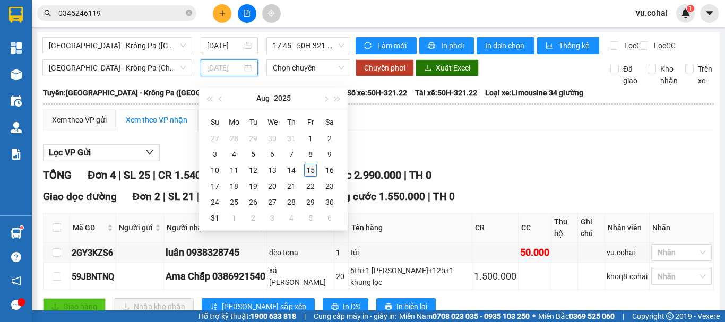
type input "[DATE]"
click at [309, 168] on div "15" at bounding box center [310, 170] width 13 height 13
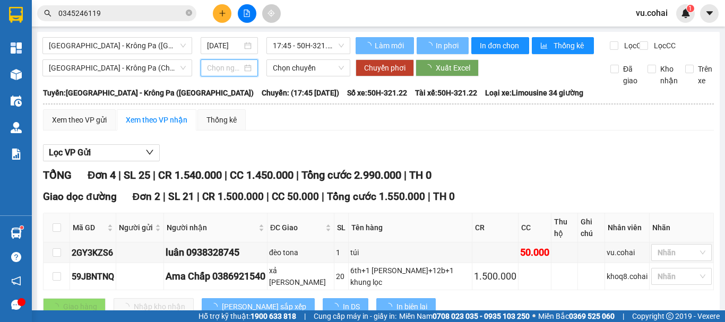
type input "[DATE]"
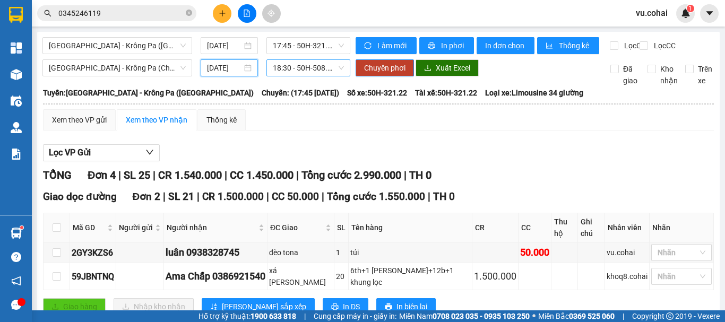
click at [300, 70] on span "18:30 - 50H-508.69" at bounding box center [308, 68] width 71 height 16
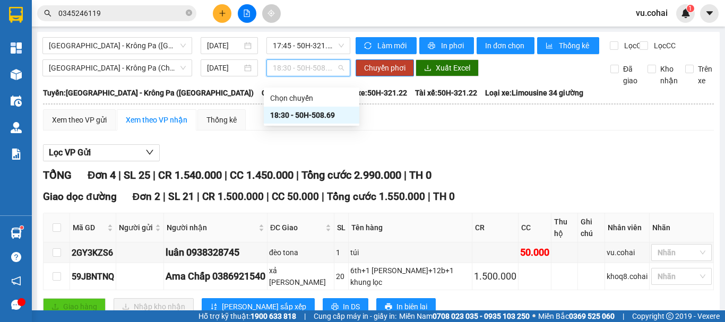
click at [313, 115] on div "18:30 - 50H-508.69" at bounding box center [311, 115] width 83 height 12
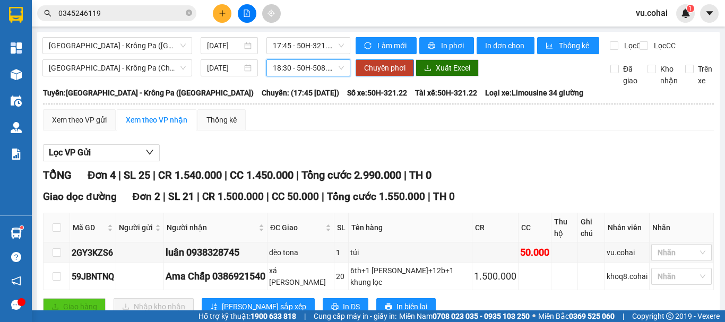
click at [385, 85] on div "Sài Gòn - Krông Pa (Chư RCăm) 15/08/2025 18:30 18:30 - 50H-508.69 Chuyển phơi X…" at bounding box center [378, 72] width 672 height 27
click at [384, 71] on span "Chuyển phơi" at bounding box center [384, 68] width 41 height 12
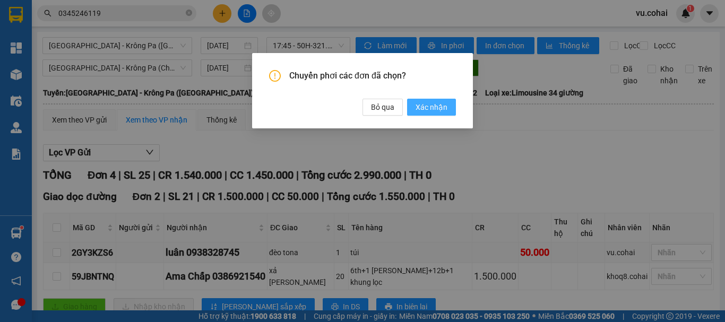
click at [437, 108] on span "Xác nhận" at bounding box center [431, 107] width 32 height 12
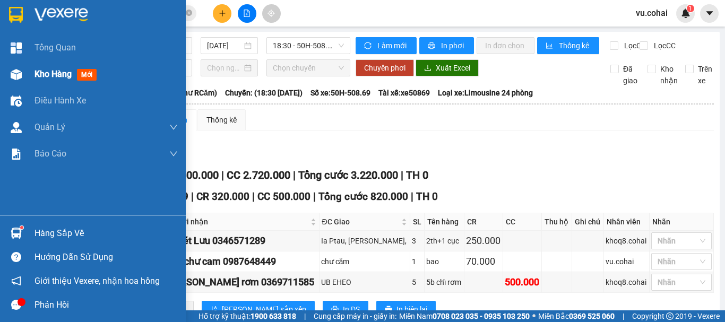
click at [54, 82] on div "Kho hàng mới" at bounding box center [105, 74] width 143 height 27
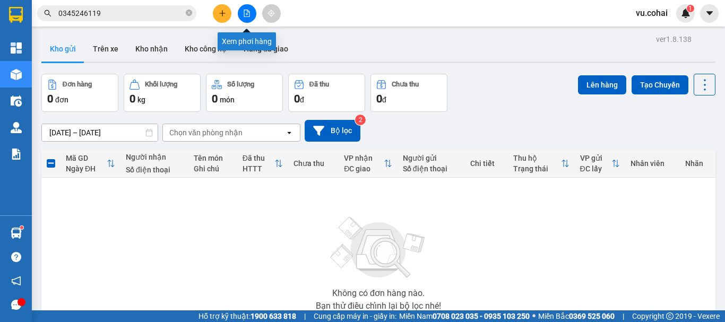
click at [247, 18] on button at bounding box center [247, 13] width 19 height 19
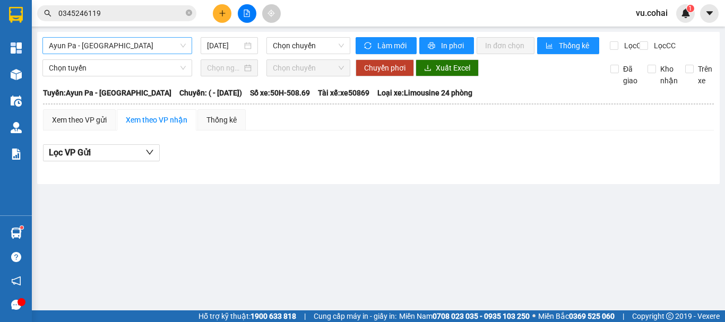
click at [119, 39] on span "Ayun Pa - [GEOGRAPHIC_DATA]" at bounding box center [117, 46] width 137 height 16
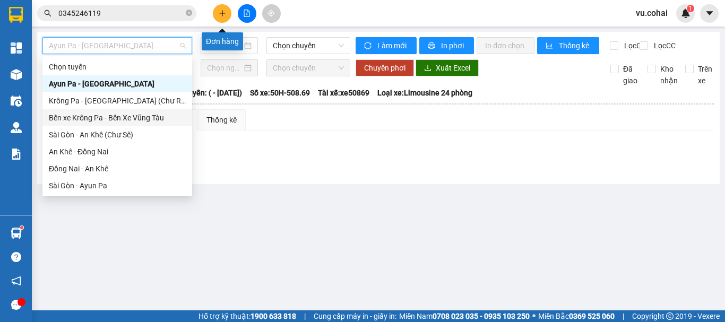
click at [224, 12] on icon "plus" at bounding box center [222, 13] width 7 height 7
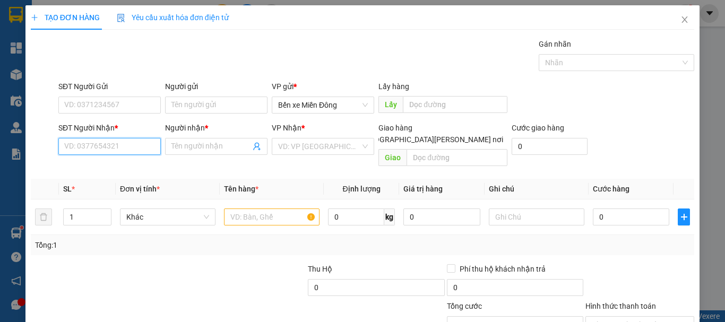
click at [109, 146] on input "SĐT Người Nhận *" at bounding box center [109, 146] width 102 height 17
click at [98, 161] on div "Transit Pickup Surcharge Ids Transit Deliver Surcharge Ids Transit Deliver Surc…" at bounding box center [362, 210] width 663 height 345
click at [122, 149] on input "SĐT Người Nhận *" at bounding box center [109, 146] width 102 height 17
click at [105, 151] on input "SĐT Người Nhận *" at bounding box center [109, 146] width 102 height 17
type input "0968185479"
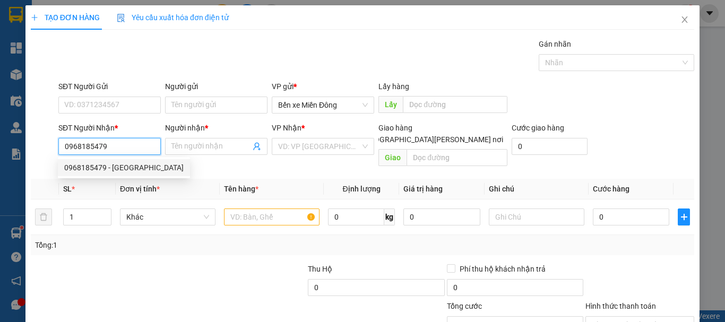
click at [113, 166] on div "0968185479 - THÁI SƠN" at bounding box center [123, 168] width 119 height 12
type input "THÁI SƠN"
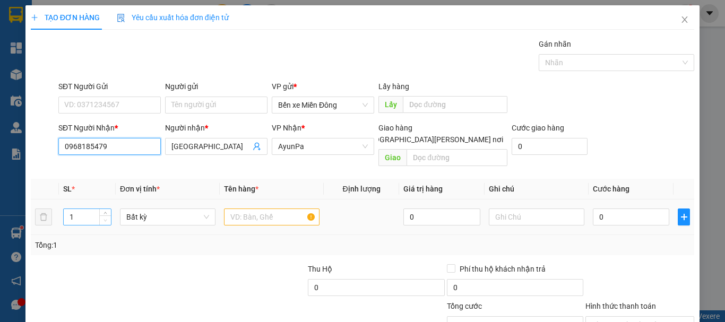
click at [105, 215] on span "Decrease Value" at bounding box center [105, 220] width 12 height 10
type input "0968185479"
click at [106, 213] on icon "up" at bounding box center [105, 215] width 4 height 4
type input "3"
drag, startPoint x: 106, startPoint y: 202, endPoint x: 179, endPoint y: 216, distance: 74.2
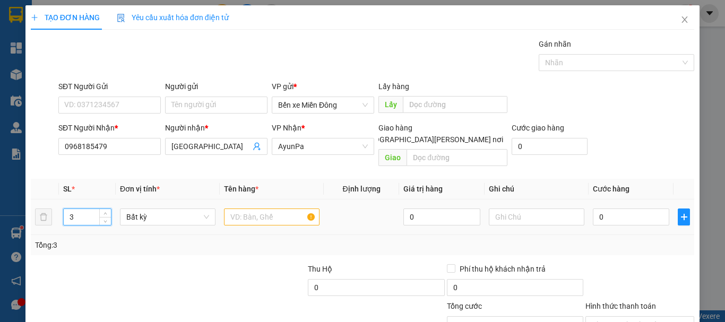
click at [106, 212] on icon "up" at bounding box center [105, 214] width 4 height 4
click at [287, 209] on input "text" at bounding box center [272, 217] width 96 height 17
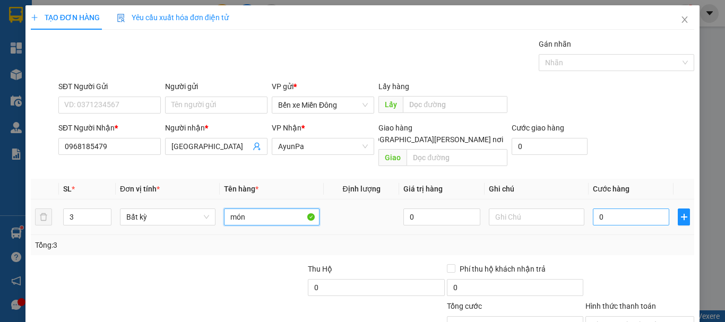
type input "món"
click at [629, 209] on input "0" at bounding box center [631, 217] width 76 height 17
click at [593, 209] on input "0" at bounding box center [631, 217] width 76 height 17
type input "20"
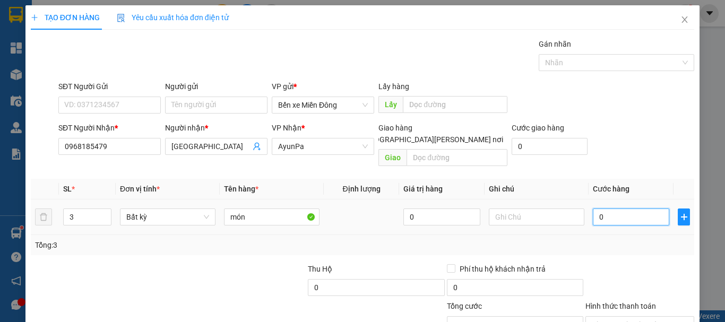
type input "20"
type input "250"
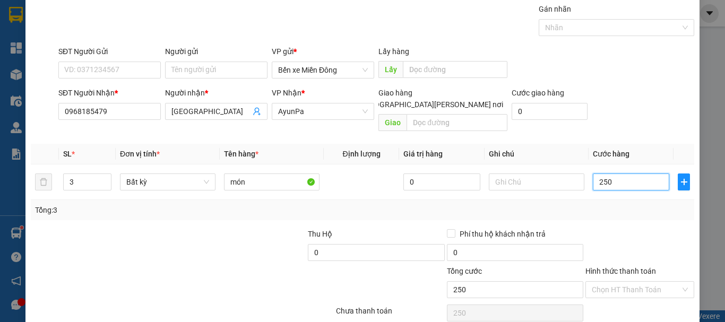
scroll to position [71, 0]
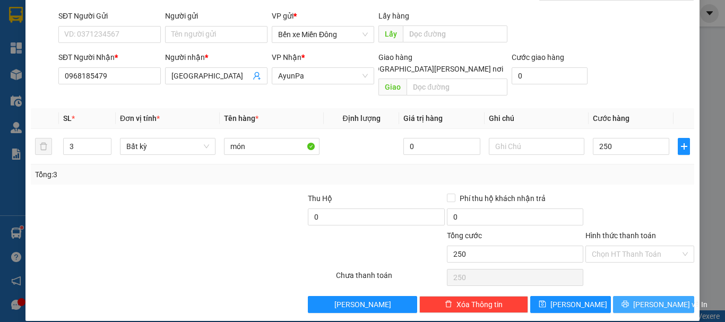
click at [636, 296] on button "[PERSON_NAME] và In" at bounding box center [653, 304] width 81 height 17
type input "250.000"
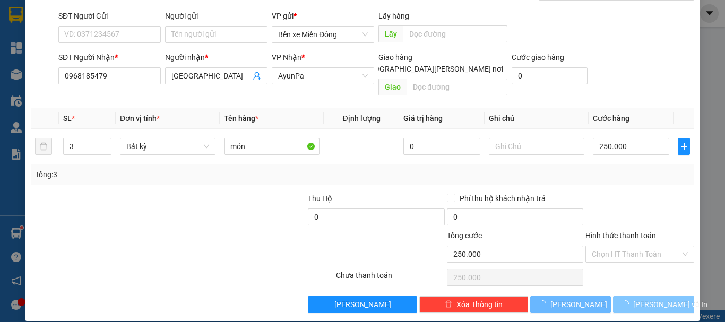
scroll to position [22, 0]
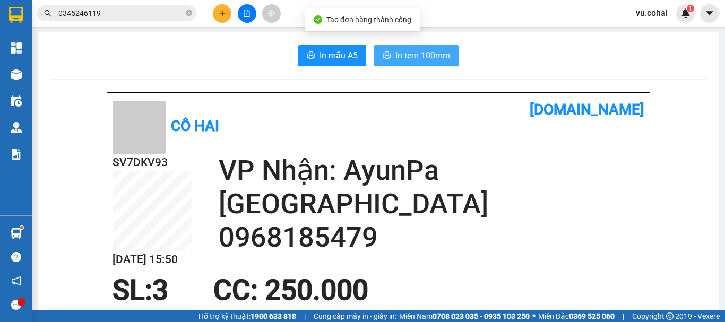
click at [425, 63] on button "In tem 100mm" at bounding box center [416, 55] width 84 height 21
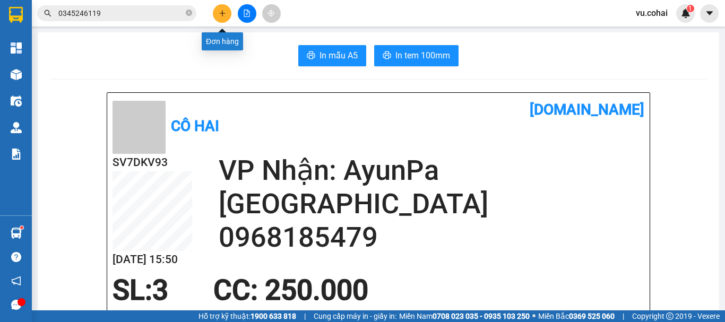
click at [216, 13] on button at bounding box center [222, 13] width 19 height 19
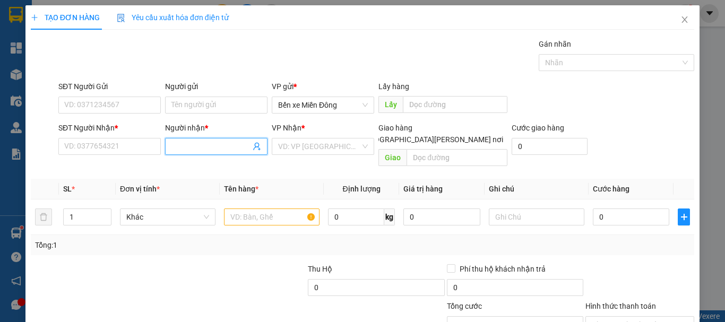
click at [189, 148] on input "Người nhận *" at bounding box center [210, 147] width 79 height 12
type input "yến vải"
click at [83, 146] on input "SĐT Người Nhận *" at bounding box center [109, 146] width 102 height 17
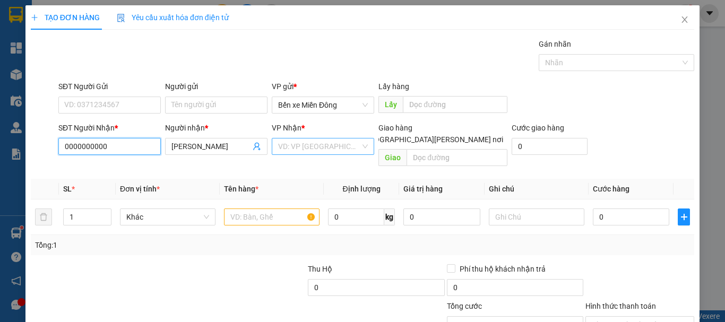
type input "0000000000"
click at [314, 153] on input "search" at bounding box center [319, 146] width 82 height 16
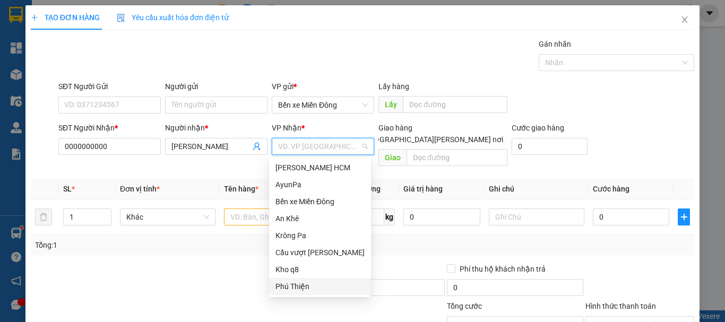
click at [300, 285] on div "Phú Thiện" at bounding box center [319, 287] width 89 height 12
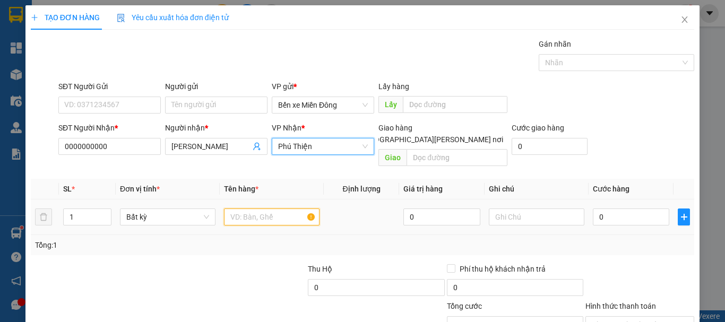
click at [268, 209] on input "text" at bounding box center [272, 217] width 96 height 17
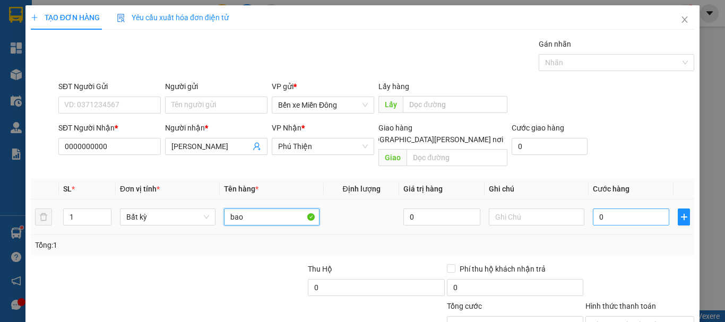
type input "bao"
click at [619, 209] on input "0" at bounding box center [631, 217] width 76 height 17
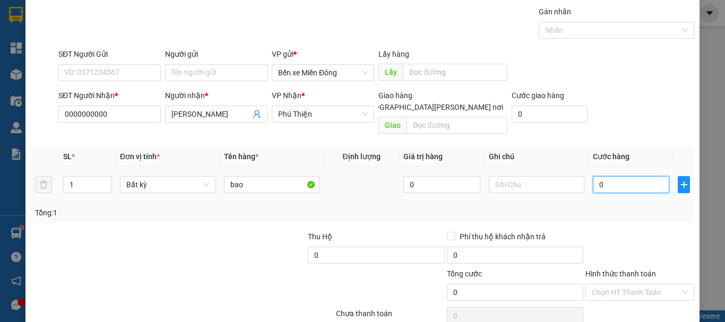
scroll to position [71, 0]
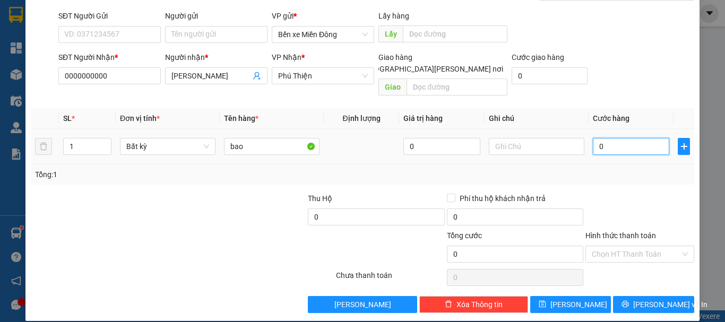
click at [593, 138] on input "0" at bounding box center [631, 146] width 76 height 17
type input "70"
drag, startPoint x: 637, startPoint y: 287, endPoint x: 637, endPoint y: 268, distance: 18.6
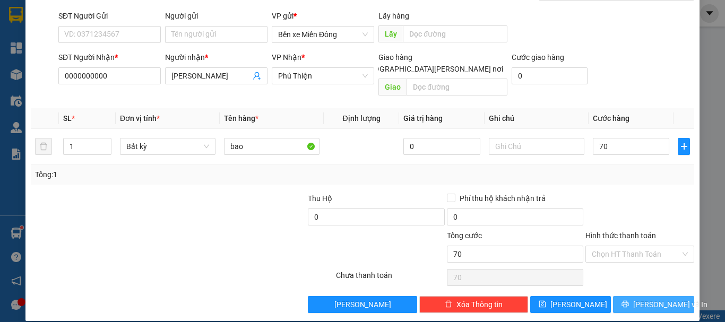
click at [637, 296] on button "[PERSON_NAME] và In" at bounding box center [653, 304] width 81 height 17
type input "70.000"
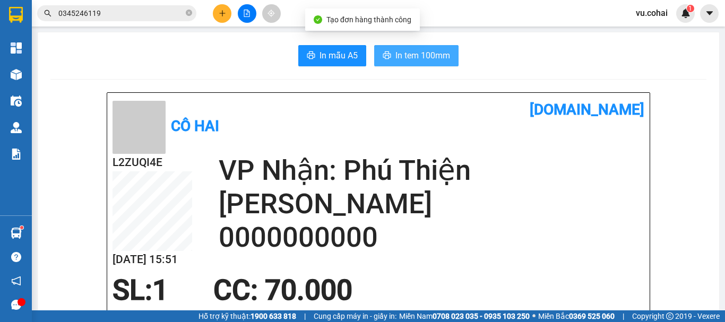
click at [402, 56] on span "In tem 100mm" at bounding box center [422, 55] width 55 height 13
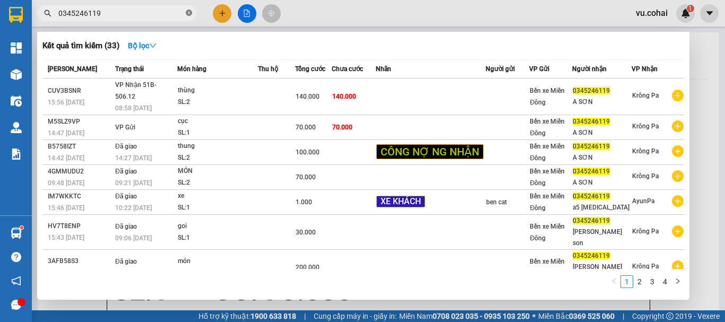
click at [189, 13] on icon "close-circle" at bounding box center [189, 13] width 6 height 6
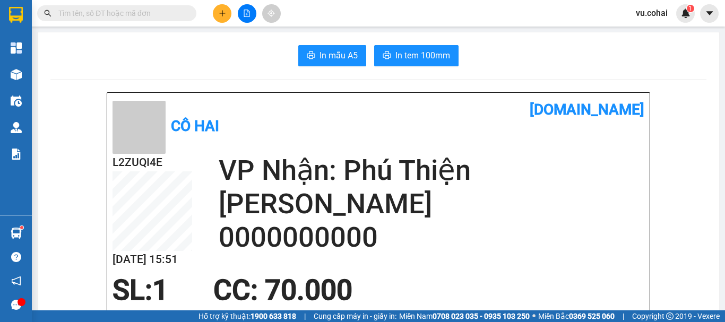
click at [156, 14] on input "text" at bounding box center [120, 13] width 125 height 12
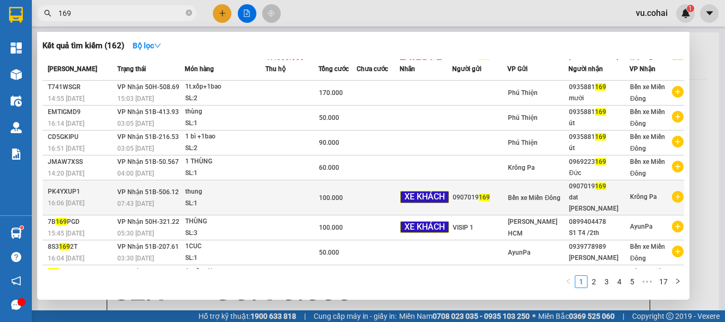
scroll to position [59, 0]
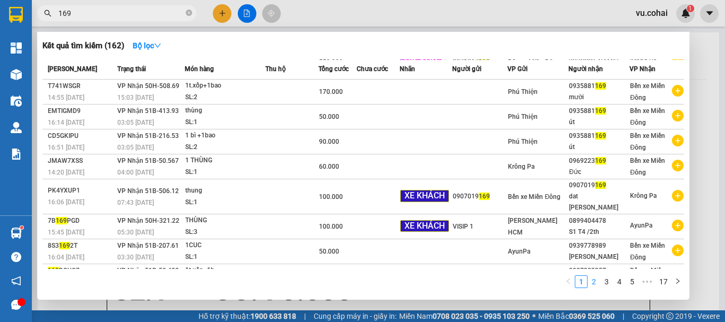
type input "169"
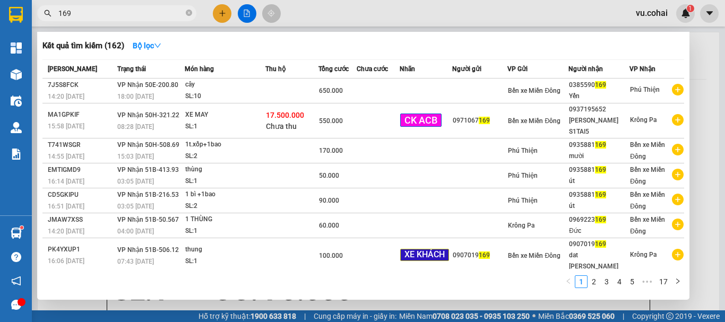
click at [597, 280] on link "2" at bounding box center [594, 282] width 12 height 12
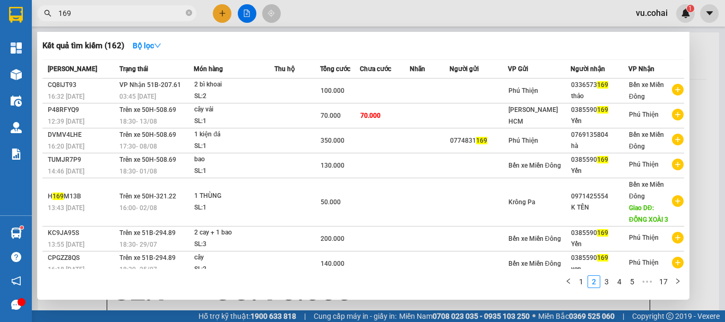
click at [238, 16] on div at bounding box center [362, 161] width 725 height 322
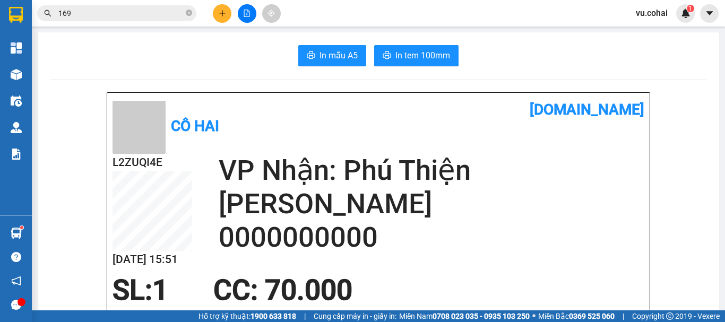
click at [245, 14] on icon "file-add" at bounding box center [246, 13] width 7 height 7
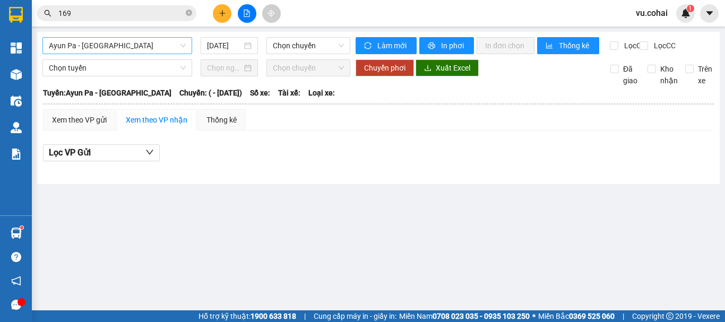
click at [161, 43] on span "Ayun Pa - [GEOGRAPHIC_DATA]" at bounding box center [117, 46] width 137 height 16
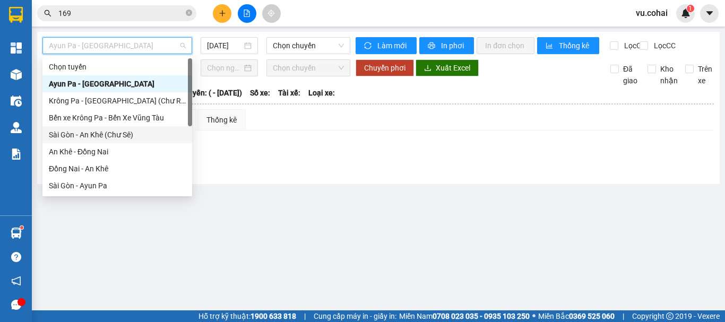
click at [122, 138] on div "Sài Gòn - An Khê (Chư Sê)" at bounding box center [117, 135] width 137 height 12
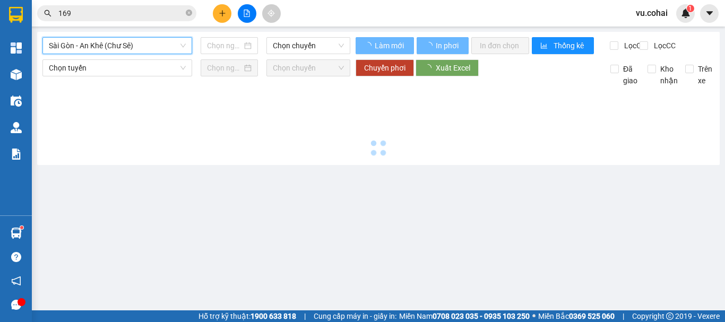
type input "[DATE]"
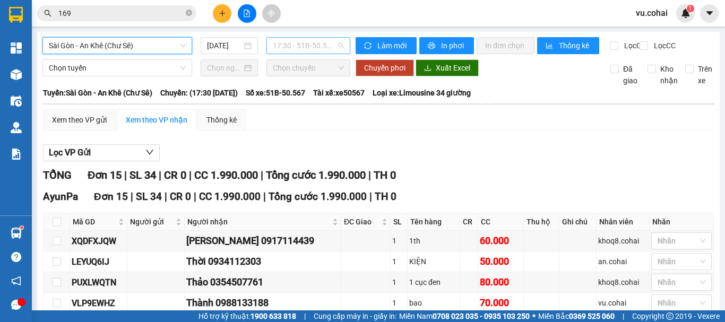
click at [293, 47] on span "17:30 - 51B-50.567" at bounding box center [308, 46] width 71 height 16
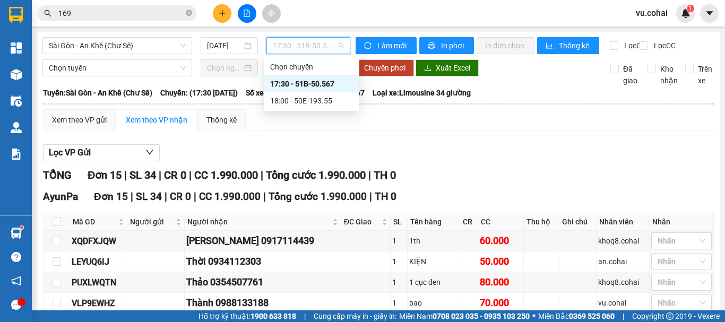
click at [317, 81] on div "17:30 - 51B-50.567" at bounding box center [311, 84] width 83 height 12
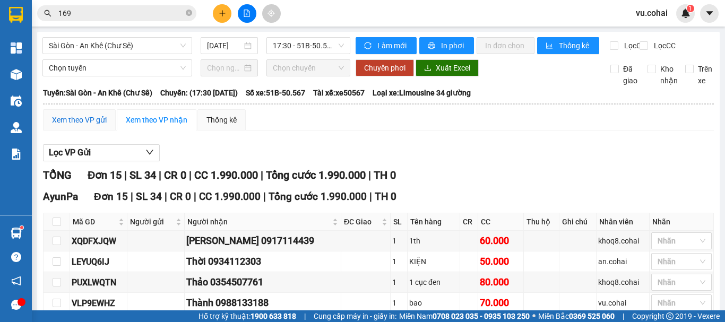
click at [97, 126] on div "Xem theo VP gửi" at bounding box center [79, 120] width 55 height 12
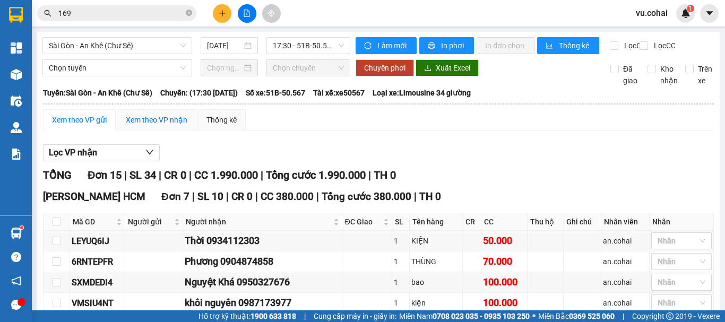
click at [138, 126] on div "Xem theo VP nhận" at bounding box center [157, 120] width 62 height 12
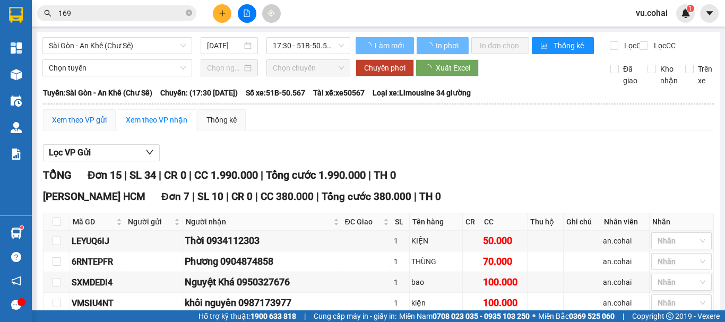
click at [94, 126] on div "Xem theo VP gửi" at bounding box center [79, 120] width 55 height 12
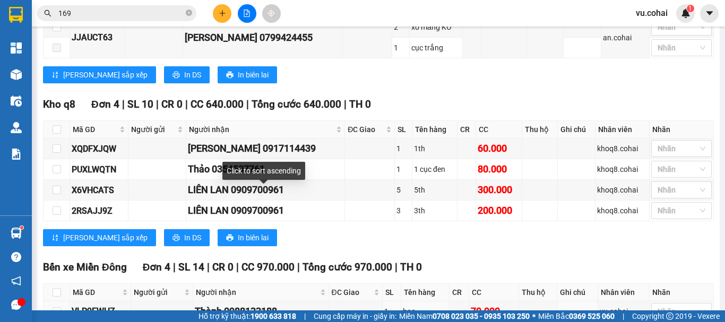
scroll to position [475, 0]
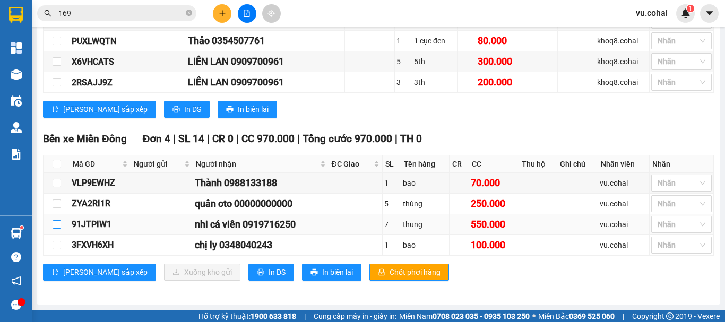
click at [58, 227] on input "checkbox" at bounding box center [57, 224] width 8 height 8
checkbox input "true"
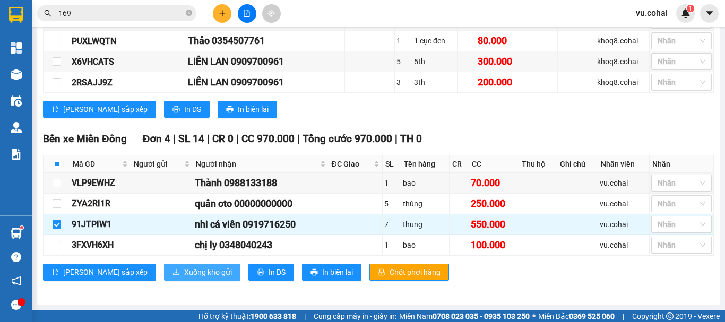
click at [184, 274] on span "Xuống kho gửi" at bounding box center [208, 272] width 48 height 12
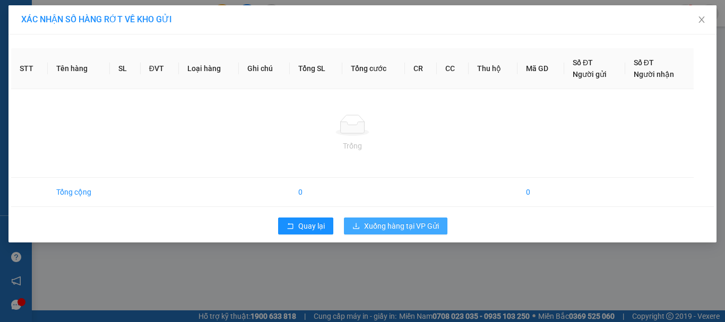
click at [396, 223] on span "Xuống hàng tại VP Gửi" at bounding box center [401, 226] width 75 height 12
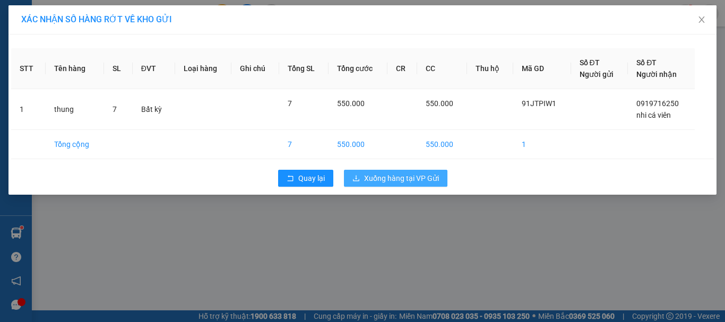
click at [403, 173] on span "Xuống hàng tại VP Gửi" at bounding box center [401, 178] width 75 height 12
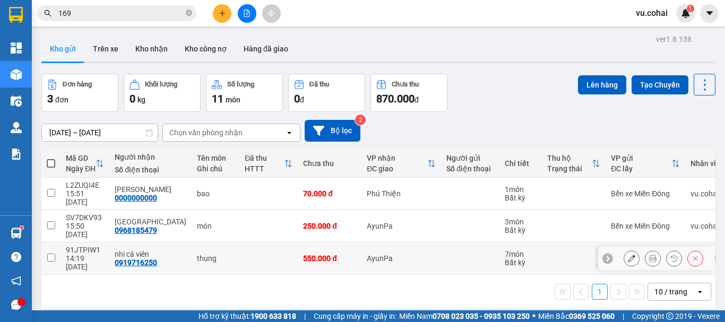
click at [628, 255] on icon at bounding box center [631, 258] width 7 height 7
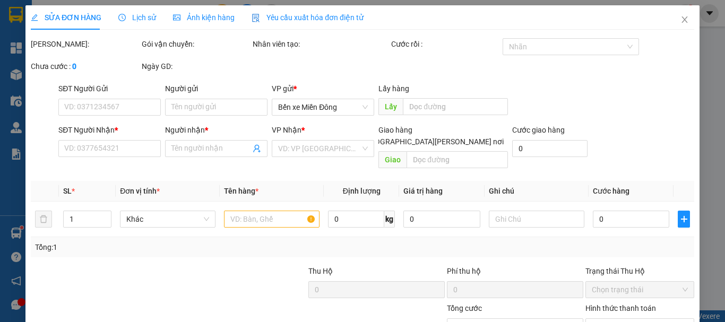
type input "0919716250"
type input "nhi cá viên"
type input "550.000"
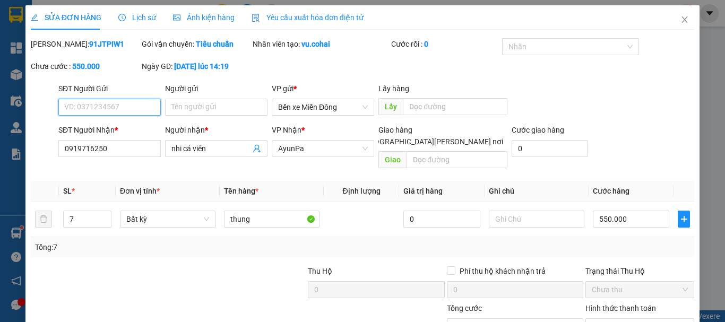
scroll to position [67, 0]
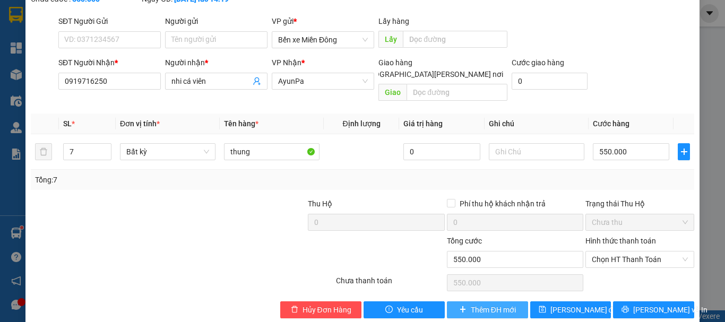
click at [487, 304] on span "Thêm ĐH mới" at bounding box center [493, 310] width 45 height 12
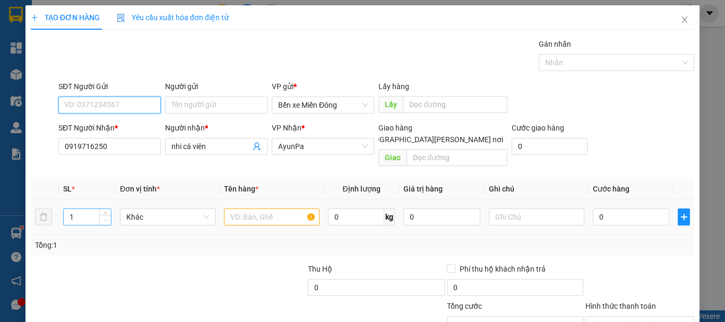
click at [107, 215] on span "Decrease Value" at bounding box center [105, 220] width 12 height 10
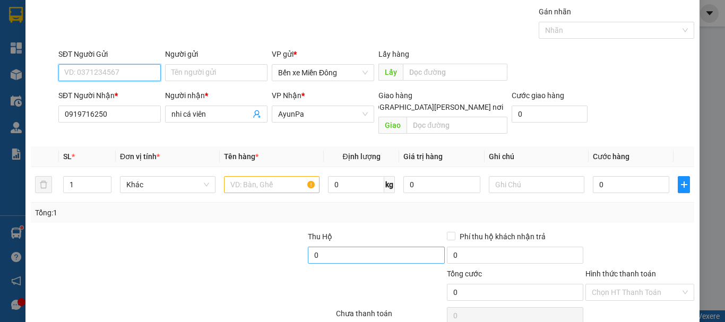
scroll to position [71, 0]
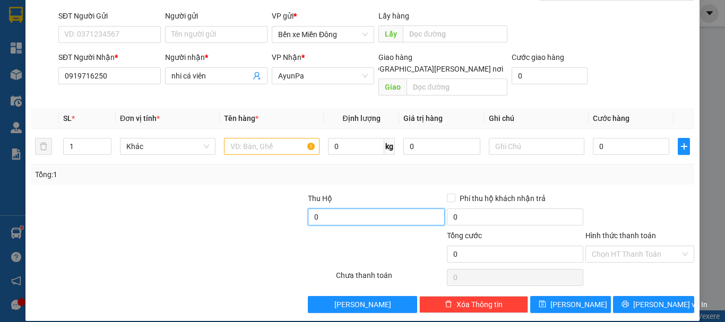
click at [324, 209] on input "0" at bounding box center [376, 217] width 136 height 17
click at [376, 209] on input "1.012.065.000" at bounding box center [376, 217] width 136 height 17
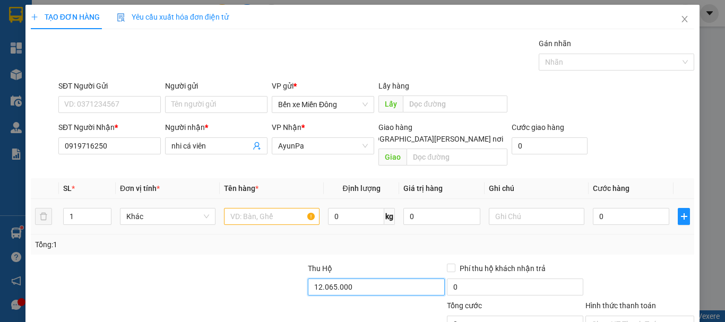
scroll to position [0, 0]
type input "12.065.000"
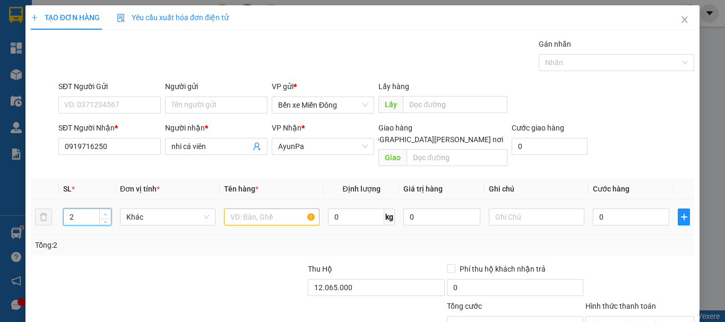
click at [103, 213] on icon "up" at bounding box center [105, 215] width 4 height 4
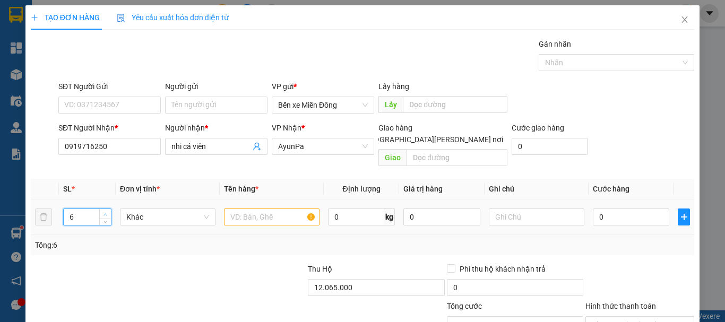
type input "7"
click at [103, 213] on icon "up" at bounding box center [105, 215] width 4 height 4
click at [266, 209] on input "text" at bounding box center [272, 217] width 96 height 17
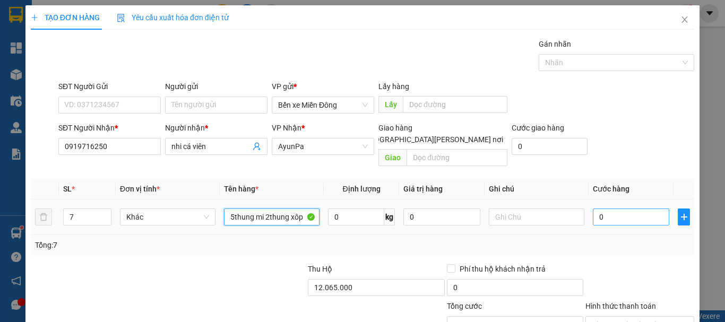
type input "5thung mi 2thung xôp"
click at [633, 209] on input "0" at bounding box center [631, 217] width 76 height 17
type input "005"
type input "5"
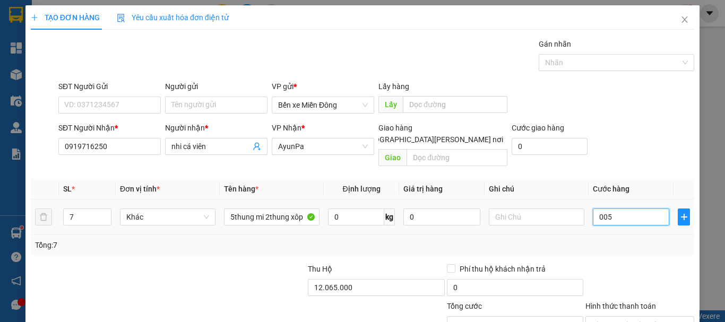
type input "0.050"
type input "50"
type input "00.500"
type input "500"
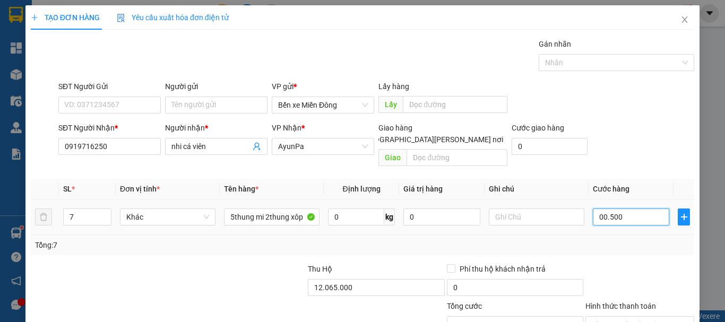
type input "500"
type input "00.050"
type input "50"
type input "0.005"
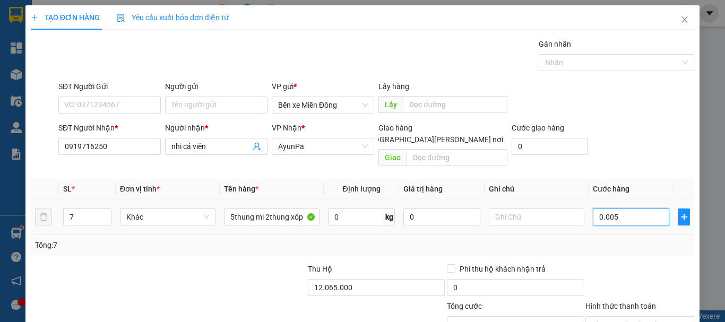
type input "5"
type input "000"
type input "0"
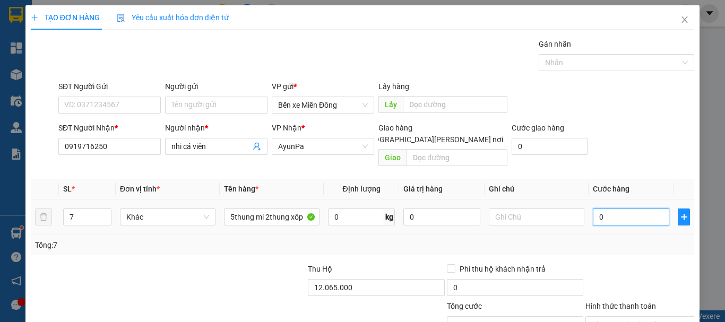
type input "005"
type input "5"
type input "0.055"
type input "55"
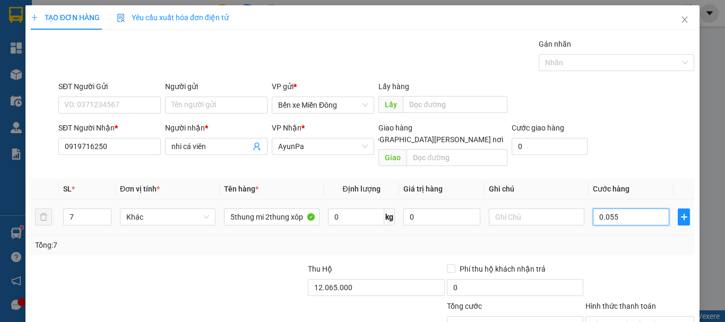
type input "55"
type input "00.550"
type input "550"
type input "000.550"
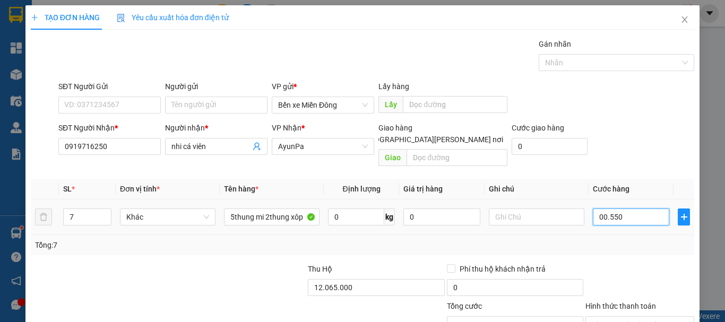
type input "550"
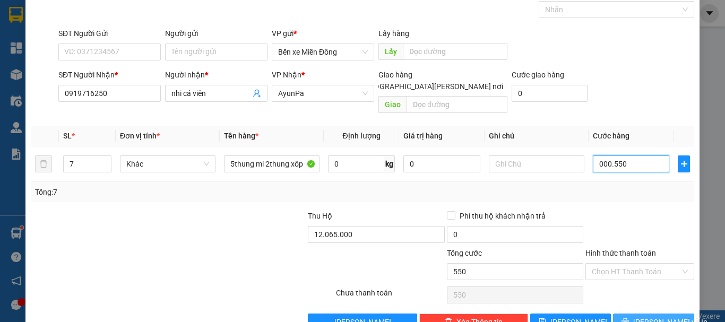
scroll to position [71, 0]
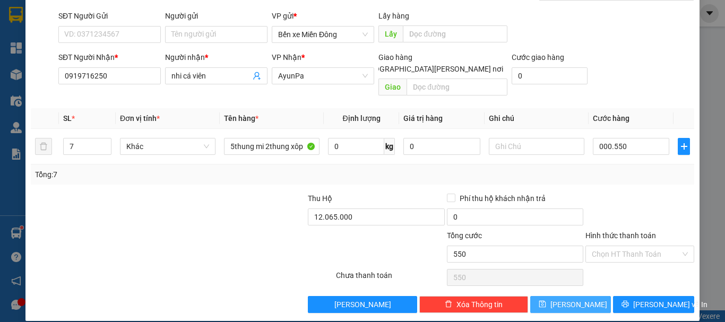
type input "550.000"
click at [579, 296] on button "[PERSON_NAME]" at bounding box center [570, 304] width 81 height 17
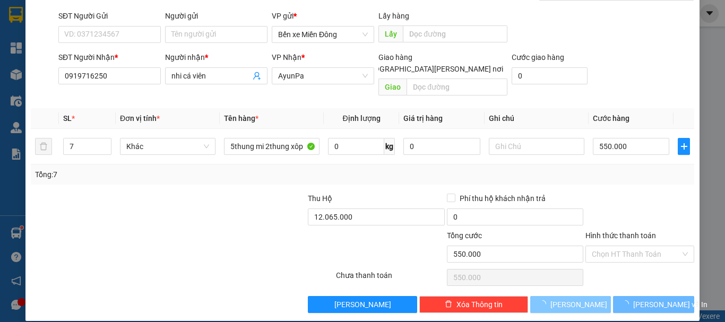
type input "1"
type input "0"
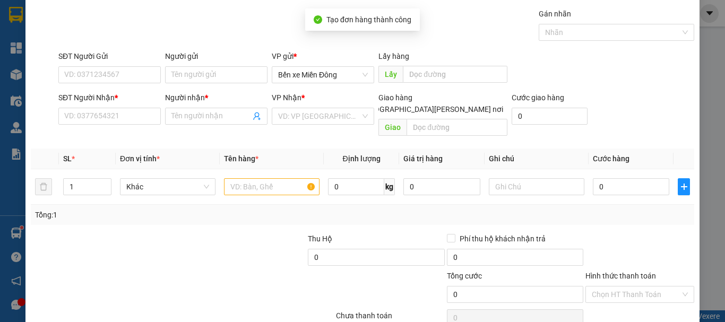
scroll to position [0, 0]
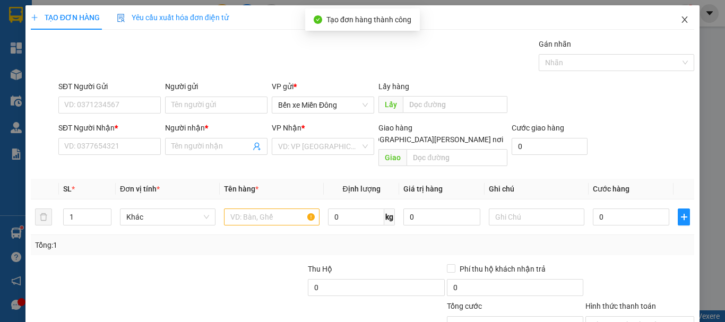
click at [672, 19] on span "Close" at bounding box center [685, 20] width 30 height 30
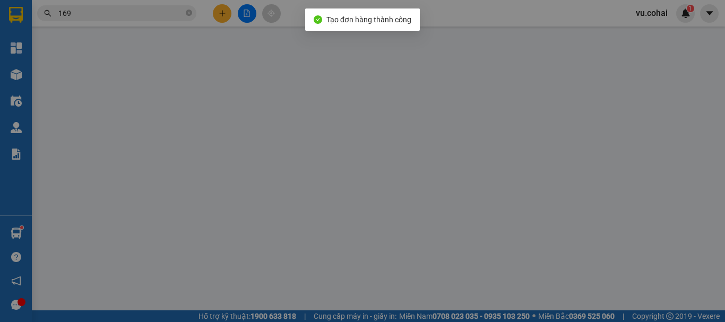
type input "0919716250"
type input "nhi cá viên"
type input "550.000"
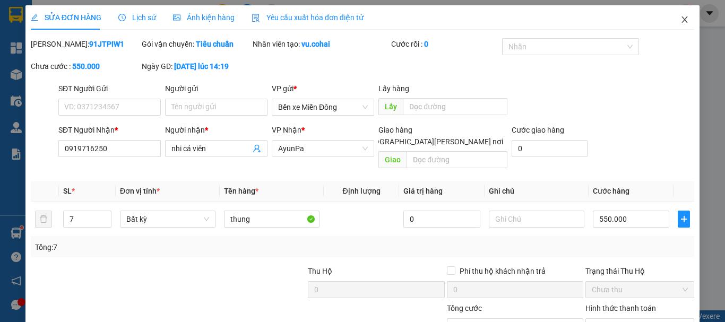
click at [676, 13] on span "Close" at bounding box center [685, 20] width 30 height 30
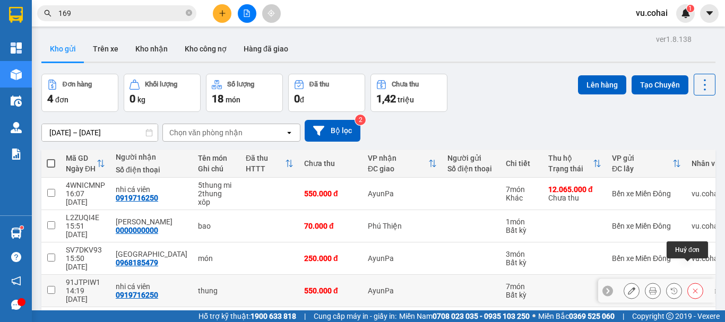
click at [691, 282] on button at bounding box center [695, 291] width 15 height 19
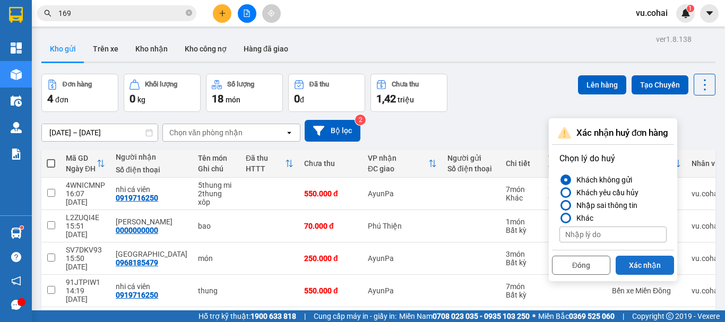
click at [644, 267] on button "Xác nhận" at bounding box center [644, 265] width 58 height 19
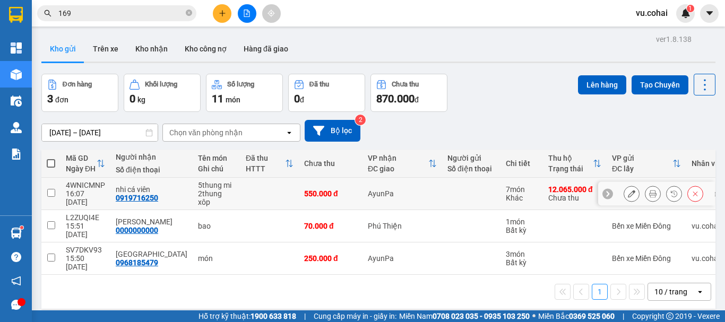
click at [46, 194] on td at bounding box center [50, 194] width 19 height 32
checkbox input "true"
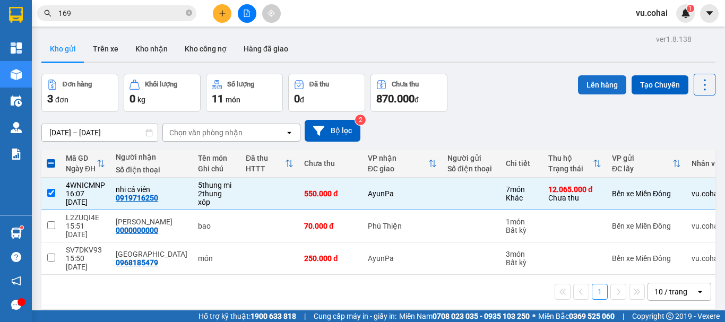
click at [582, 90] on button "Lên hàng" at bounding box center [602, 84] width 48 height 19
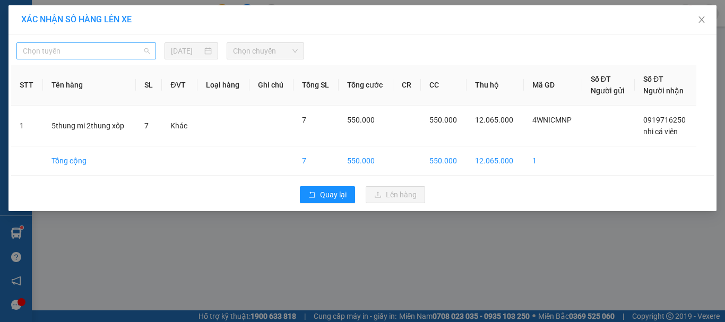
click at [66, 50] on span "Chọn tuyến" at bounding box center [86, 51] width 127 height 16
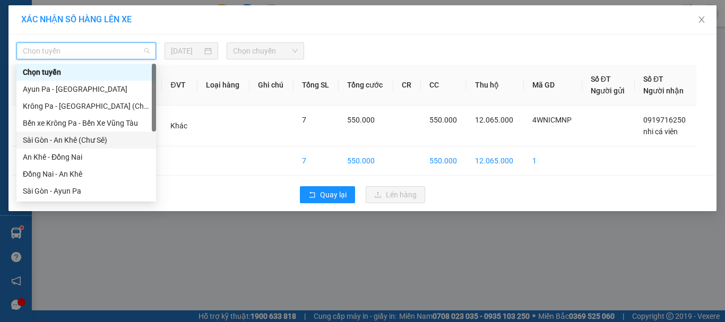
click at [83, 146] on div "Sài Gòn - An Khê (Chư Sê)" at bounding box center [86, 140] width 140 height 17
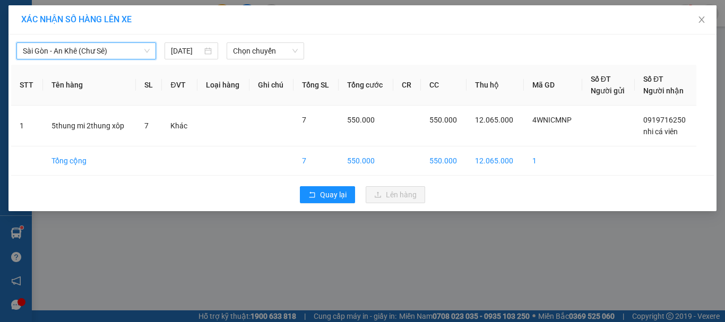
click at [242, 38] on div "Sài Gòn - An Khê (Chư Sê) Sài Gòn - An Khê (Chư Sê) 15/08/2025 Chọn chuyến" at bounding box center [362, 48] width 702 height 22
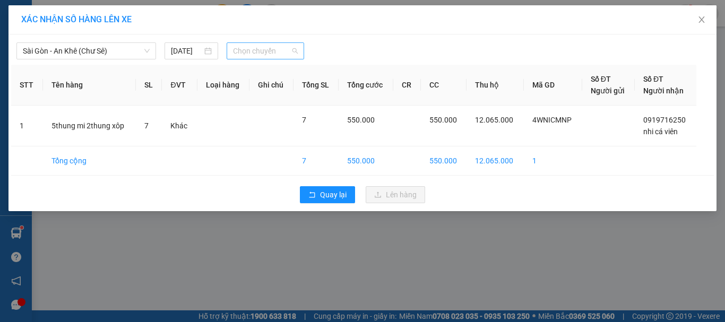
click at [242, 45] on span "Chọn chuyến" at bounding box center [265, 51] width 65 height 16
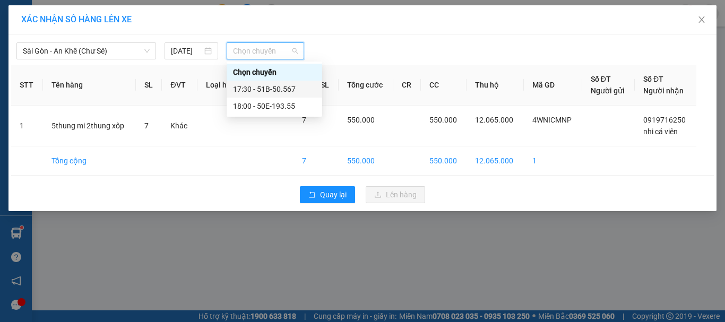
click at [279, 88] on div "17:30 - 51B-50.567" at bounding box center [274, 89] width 83 height 12
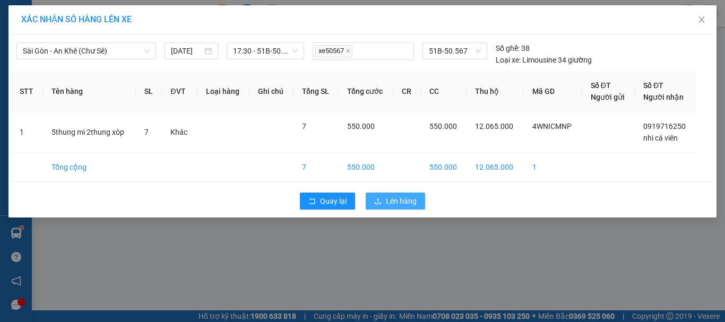
click at [394, 200] on span "Lên hàng" at bounding box center [401, 201] width 31 height 12
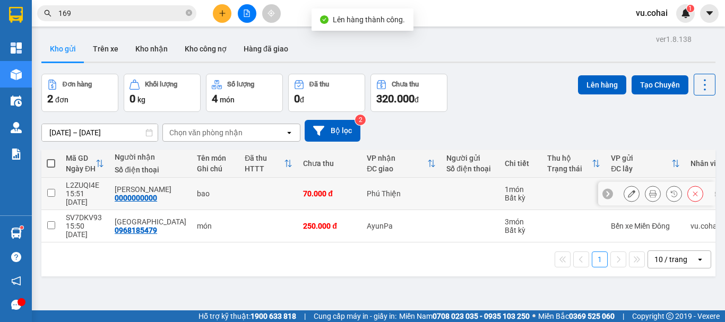
drag, startPoint x: 50, startPoint y: 191, endPoint x: 95, endPoint y: 175, distance: 47.8
click at [50, 190] on input "checkbox" at bounding box center [51, 193] width 8 height 8
checkbox input "true"
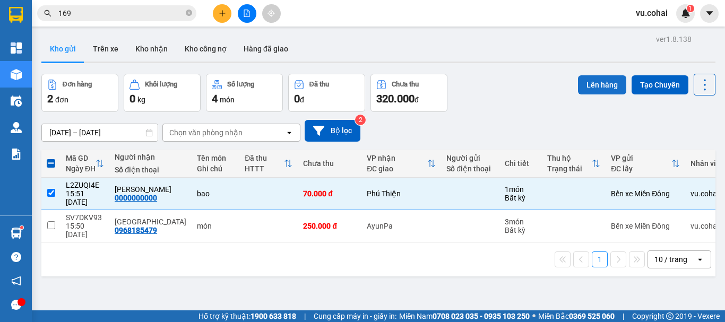
click at [585, 86] on button "Lên hàng" at bounding box center [602, 84] width 48 height 19
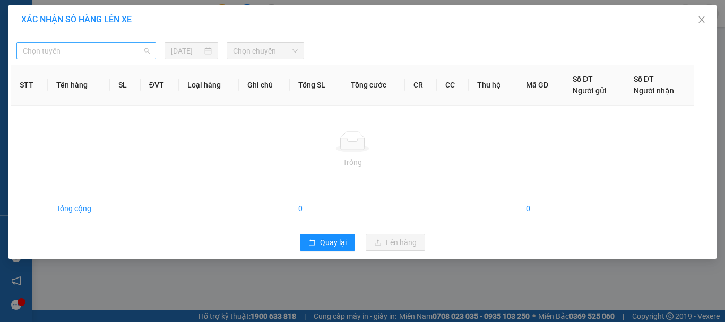
click at [83, 43] on span "Chọn tuyến" at bounding box center [86, 51] width 127 height 16
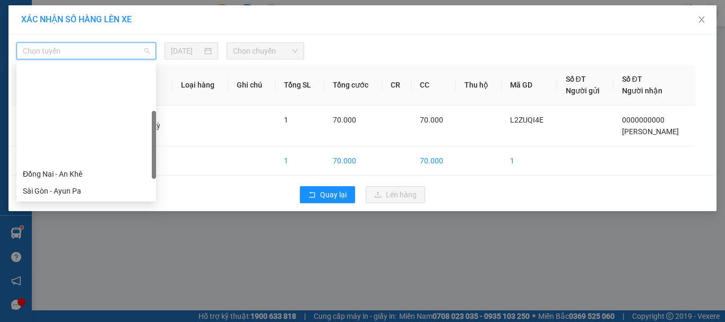
scroll to position [106, 0]
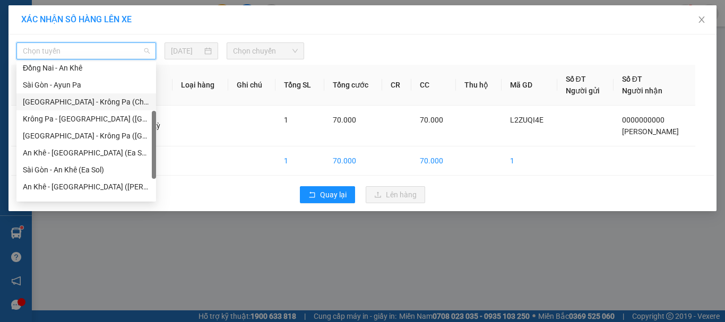
click at [105, 106] on div "[GEOGRAPHIC_DATA] - Krông Pa (Chư RCăm)" at bounding box center [86, 102] width 127 height 12
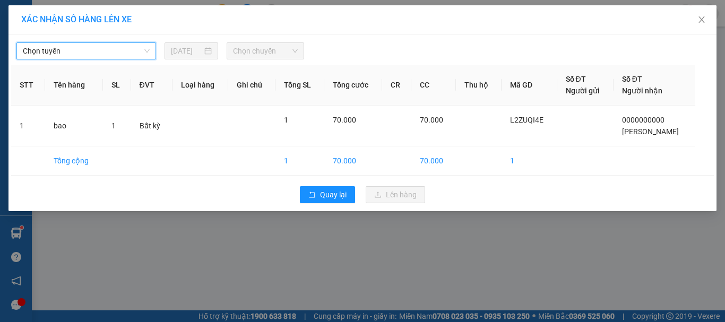
click at [243, 51] on span "Chọn chuyến" at bounding box center [265, 51] width 65 height 16
click at [104, 47] on span "Chọn tuyến" at bounding box center [86, 51] width 127 height 16
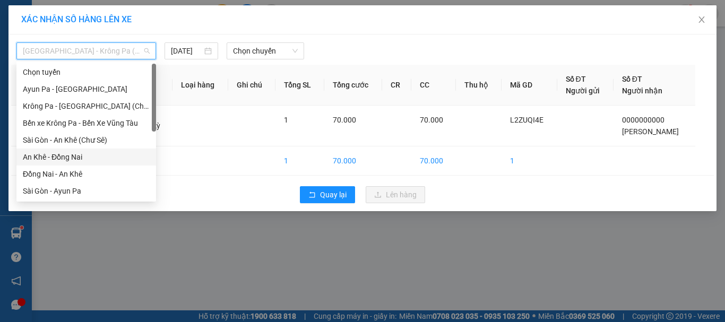
scroll to position [53, 0]
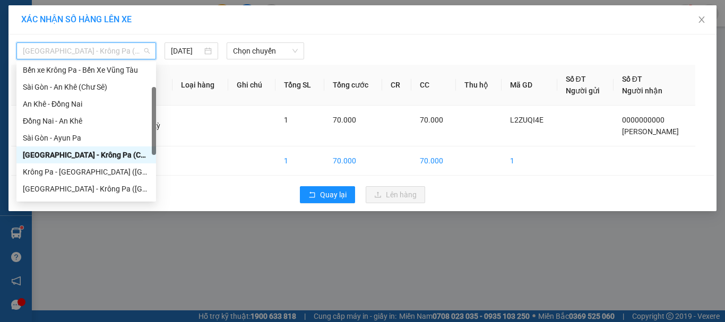
click at [112, 155] on div "[GEOGRAPHIC_DATA] - Krông Pa (Chư RCăm)" at bounding box center [86, 155] width 127 height 12
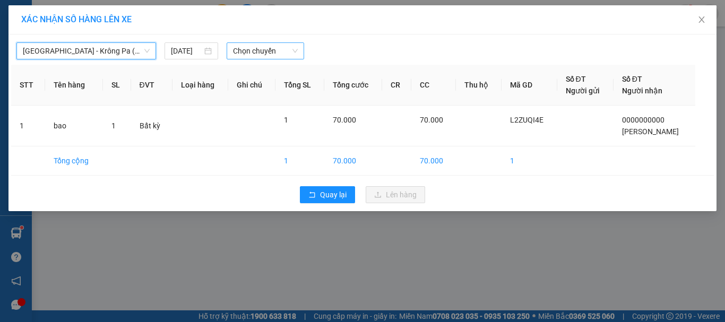
click at [273, 46] on span "Chọn chuyến" at bounding box center [265, 51] width 65 height 16
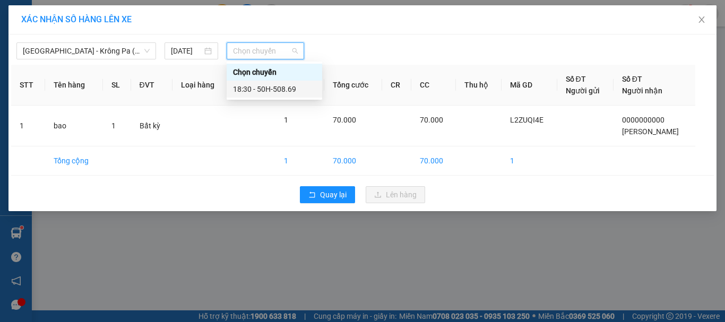
click at [288, 89] on div "18:30 - 50H-508.69" at bounding box center [274, 89] width 83 height 12
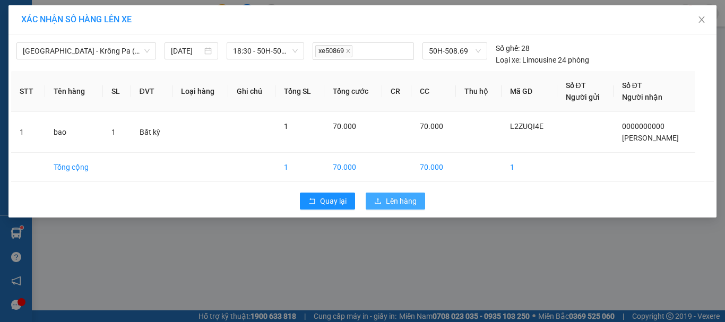
click at [386, 198] on span "Lên hàng" at bounding box center [401, 201] width 31 height 12
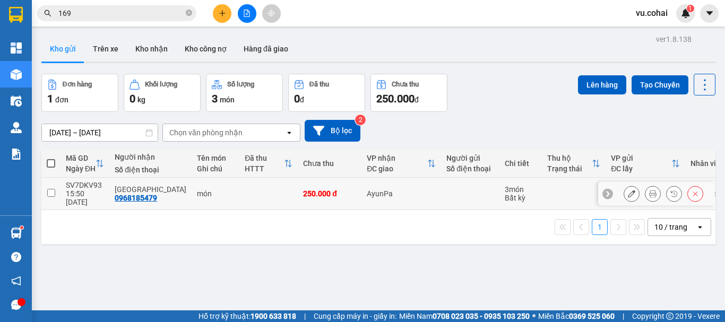
click at [51, 189] on input "checkbox" at bounding box center [51, 193] width 8 height 8
checkbox input "true"
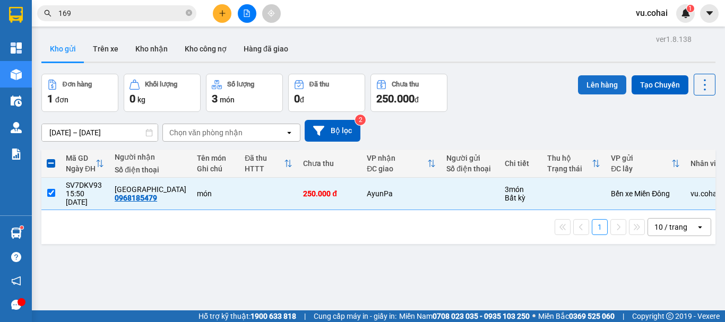
click at [599, 87] on button "Lên hàng" at bounding box center [602, 84] width 48 height 19
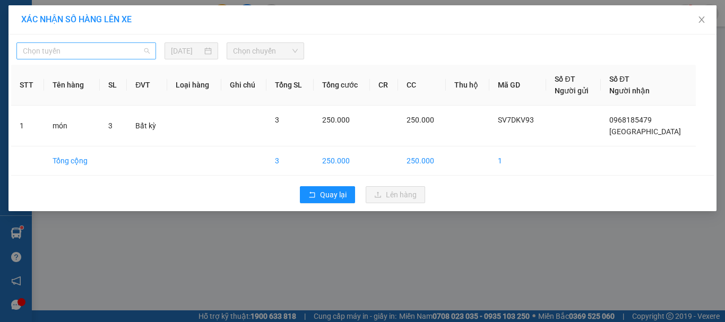
click at [92, 50] on span "Chọn tuyến" at bounding box center [86, 51] width 127 height 16
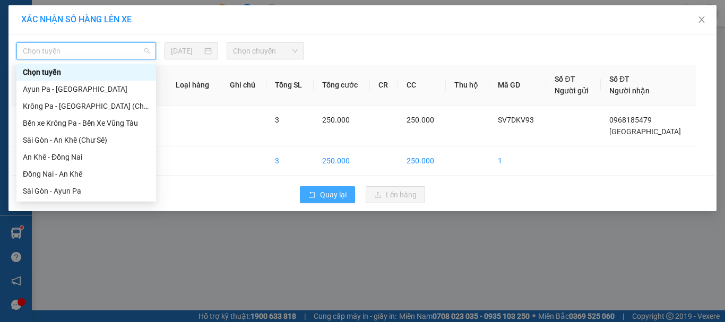
click at [328, 192] on span "Quay lại" at bounding box center [333, 195] width 27 height 12
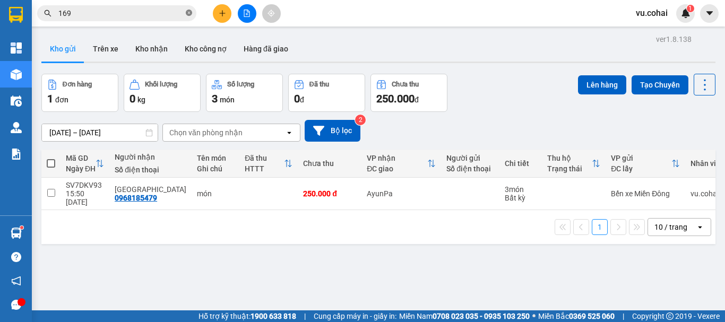
click at [187, 13] on icon "close-circle" at bounding box center [189, 13] width 6 height 6
click at [84, 11] on input "text" at bounding box center [120, 13] width 125 height 12
click at [88, 16] on input "text" at bounding box center [120, 13] width 125 height 12
drag, startPoint x: 47, startPoint y: 190, endPoint x: 90, endPoint y: 171, distance: 46.8
click at [48, 189] on input "checkbox" at bounding box center [51, 193] width 8 height 8
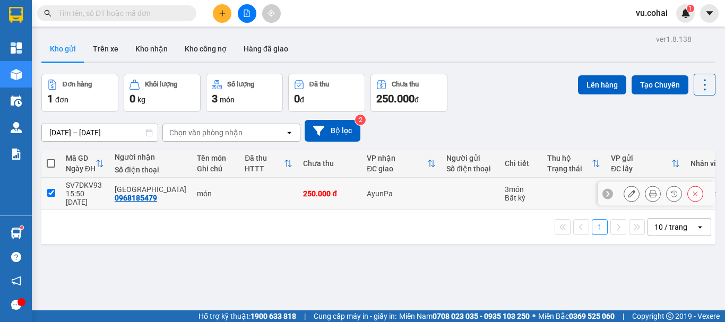
checkbox input "true"
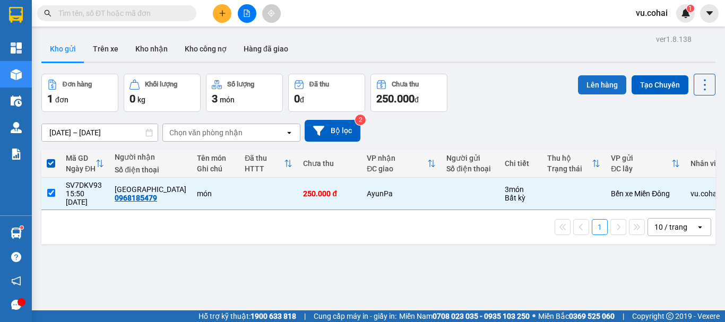
click at [582, 83] on button "Lên hàng" at bounding box center [602, 84] width 48 height 19
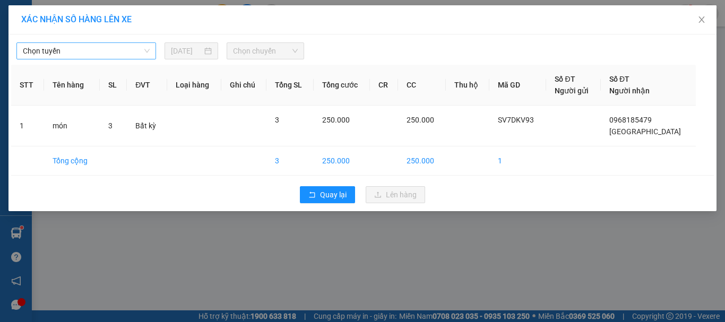
click at [90, 54] on span "Chọn tuyến" at bounding box center [86, 51] width 127 height 16
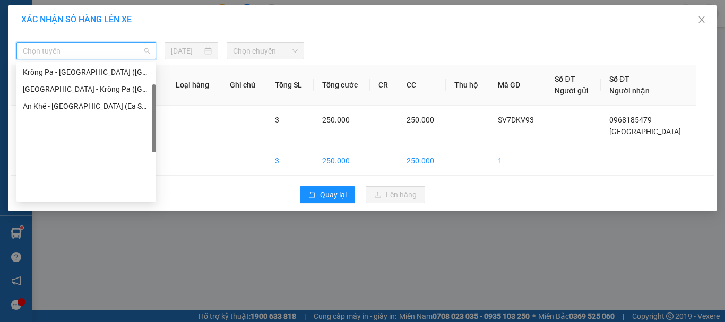
scroll to position [47, 0]
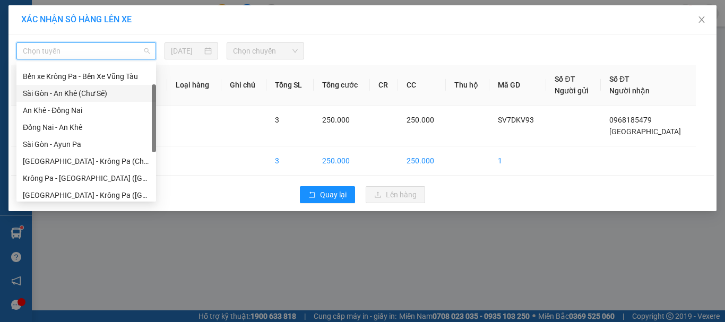
drag, startPoint x: 94, startPoint y: 94, endPoint x: 105, endPoint y: 90, distance: 11.9
click at [94, 94] on div "Sài Gòn - An Khê (Chư Sê)" at bounding box center [86, 94] width 127 height 12
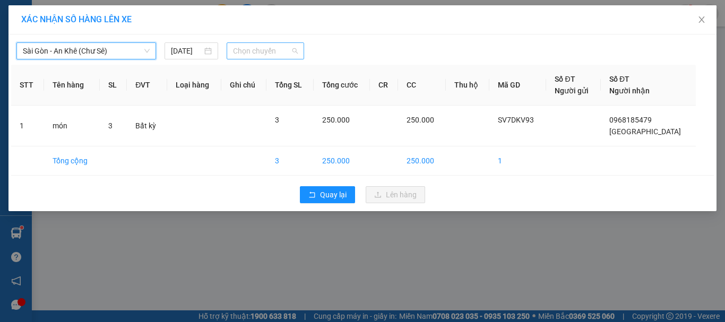
drag, startPoint x: 249, startPoint y: 49, endPoint x: 280, endPoint y: 72, distance: 38.3
click at [250, 49] on span "Chọn chuyến" at bounding box center [265, 51] width 65 height 16
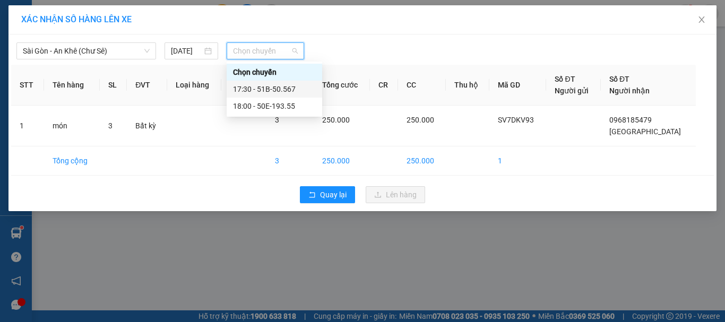
click at [275, 86] on div "17:30 - 51B-50.567" at bounding box center [274, 89] width 83 height 12
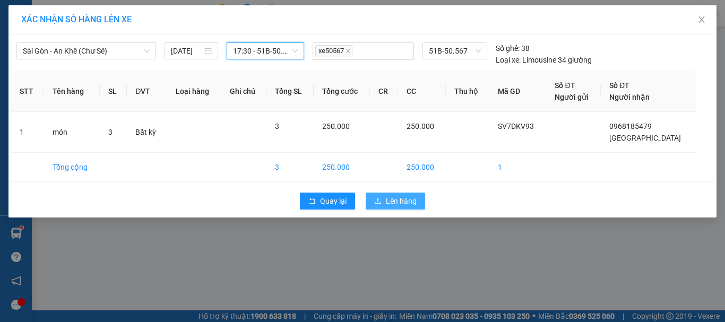
click at [398, 197] on span "Lên hàng" at bounding box center [401, 201] width 31 height 12
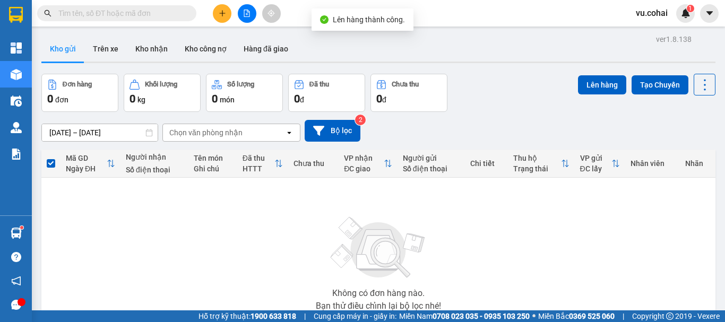
click at [129, 18] on input "text" at bounding box center [120, 13] width 125 height 12
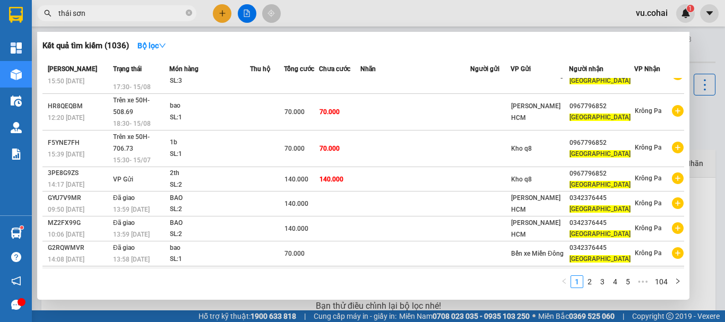
scroll to position [58, 0]
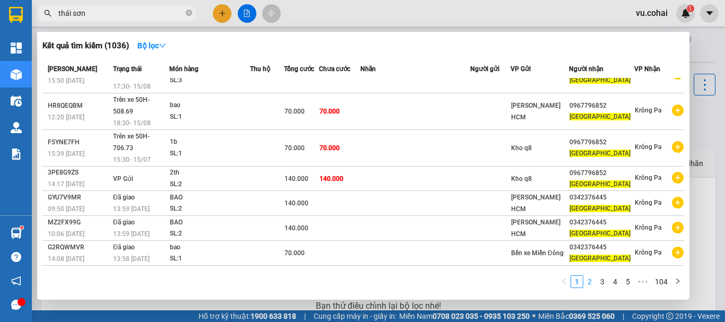
type input "thái sơn"
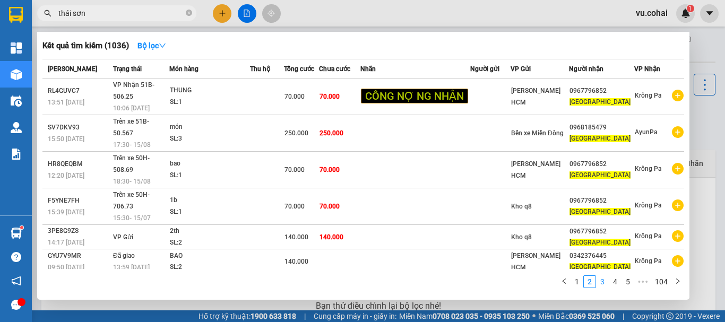
click at [604, 281] on link "3" at bounding box center [602, 282] width 12 height 12
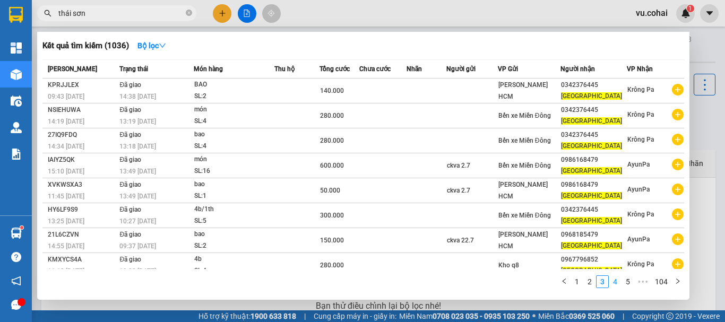
click at [614, 282] on link "4" at bounding box center [615, 282] width 12 height 12
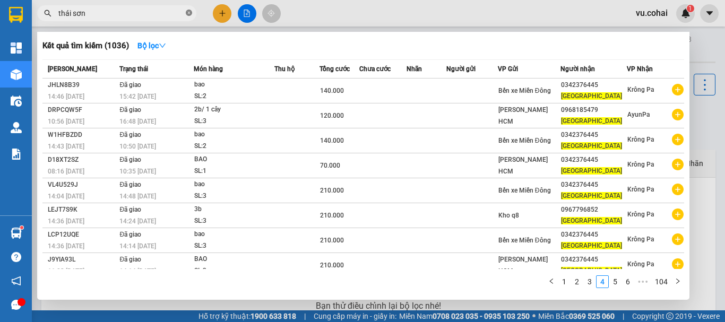
click at [189, 13] on icon "close-circle" at bounding box center [189, 13] width 6 height 6
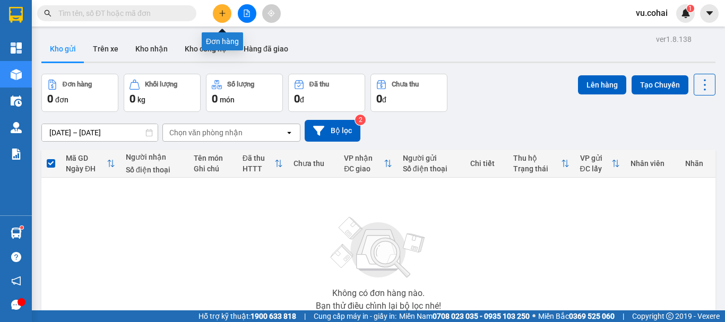
click at [223, 12] on icon "plus" at bounding box center [222, 13] width 7 height 7
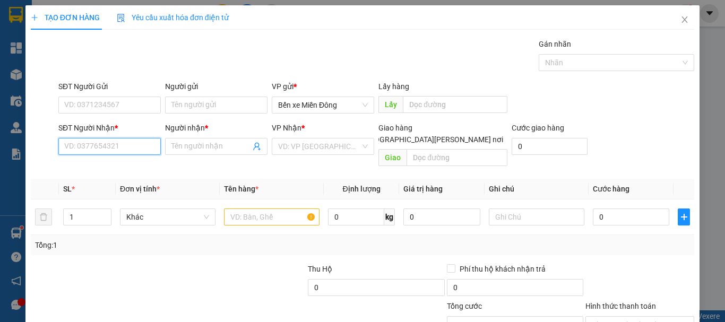
click at [124, 145] on input "SĐT Người Nhận *" at bounding box center [109, 146] width 102 height 17
click at [107, 145] on input "SĐT Người Nhận *" at bounding box center [109, 146] width 102 height 17
click at [96, 153] on input "0" at bounding box center [109, 146] width 102 height 17
type input "0"
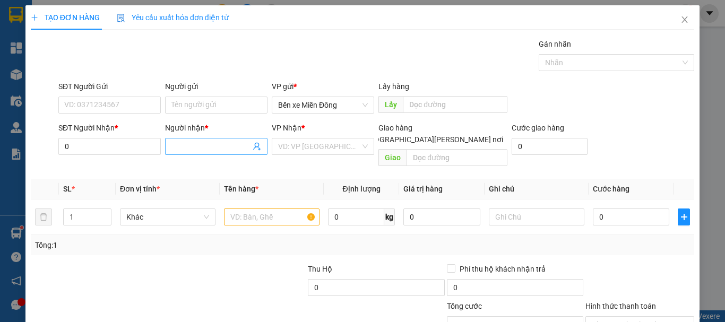
click at [195, 142] on input "Người nhận *" at bounding box center [210, 147] width 79 height 12
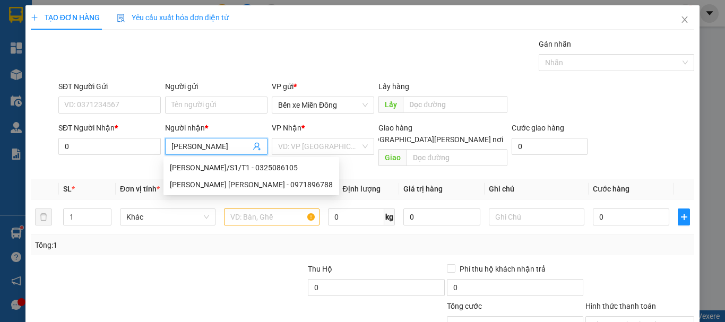
type input "tina lê"
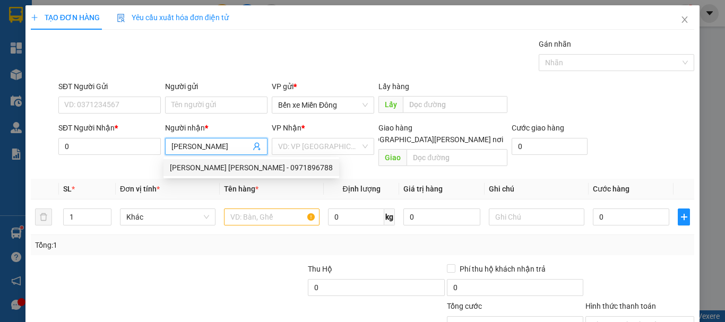
click at [245, 168] on div "TINA LÊ thành - 0971896788" at bounding box center [251, 168] width 163 height 12
type input "0971896788"
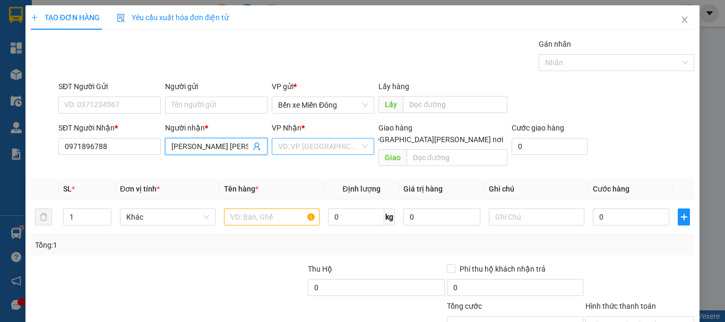
type input "TINA LÊ thành"
click at [314, 141] on input "search" at bounding box center [319, 146] width 82 height 16
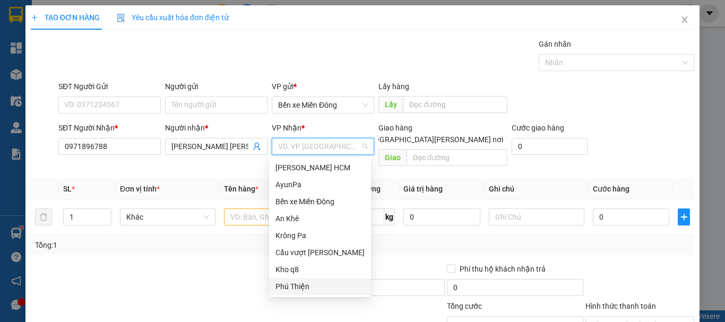
drag, startPoint x: 295, startPoint y: 288, endPoint x: 289, endPoint y: 245, distance: 42.9
click at [294, 286] on div "Phú Thiện" at bounding box center [319, 287] width 89 height 12
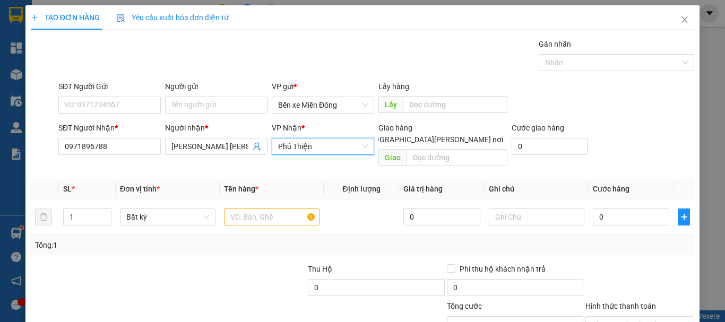
click at [317, 150] on span "Phú Thiện" at bounding box center [323, 146] width 90 height 16
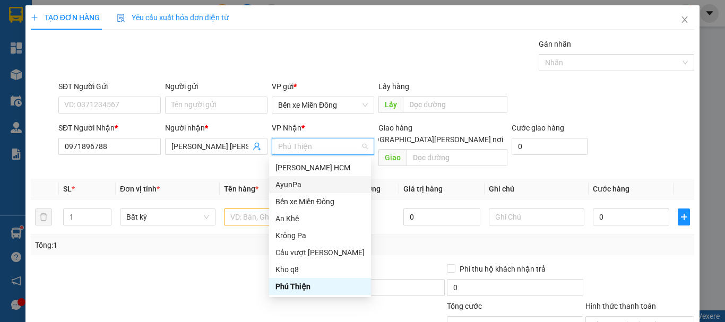
click at [298, 181] on div "AyunPa" at bounding box center [319, 185] width 89 height 12
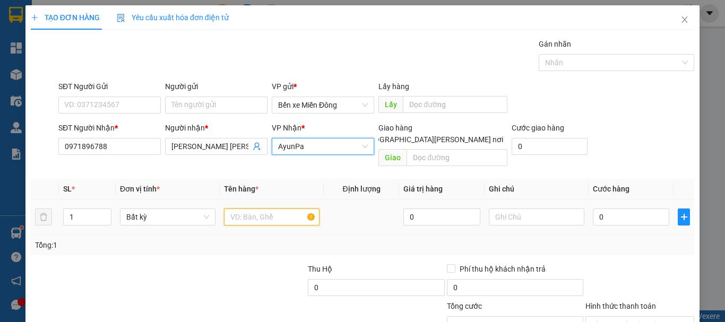
click at [244, 209] on input "text" at bounding box center [272, 217] width 96 height 17
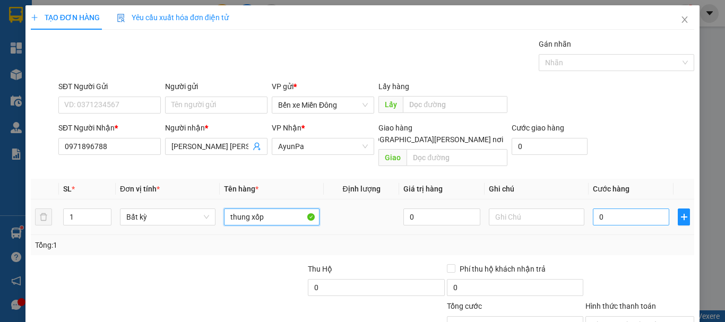
type input "thung xốp"
click at [639, 209] on input "0" at bounding box center [631, 217] width 76 height 17
type input "001"
type input "1"
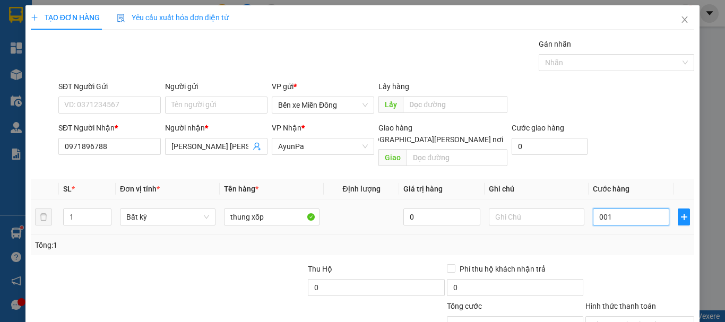
type input "0.015"
type input "15"
type input "00.150"
type input "150"
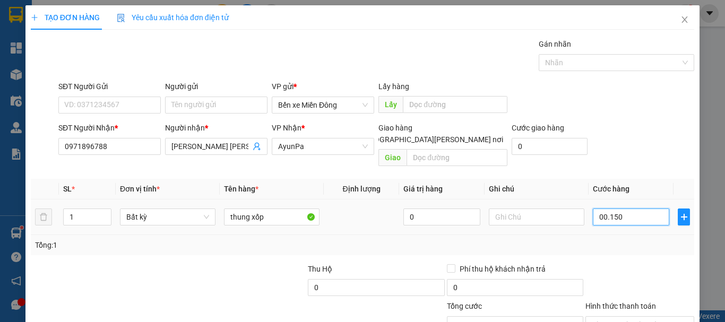
type input "150"
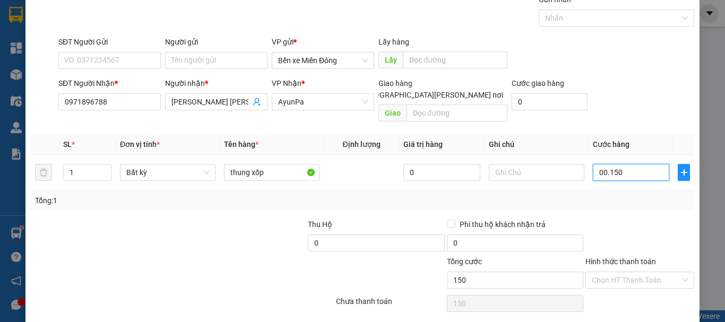
scroll to position [71, 0]
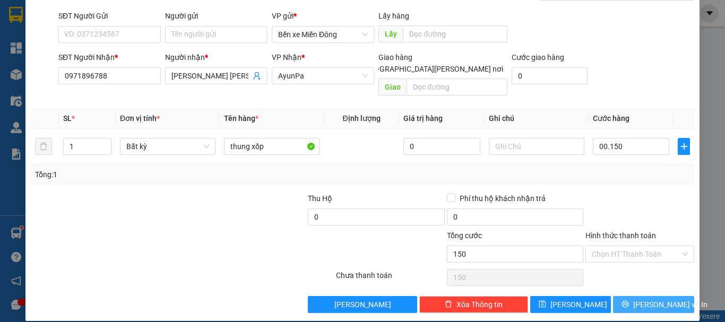
click at [658, 299] on span "[PERSON_NAME] và In" at bounding box center [670, 305] width 74 height 12
type input "150.000"
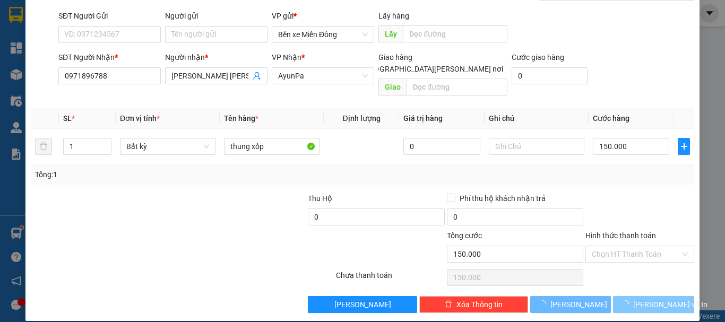
scroll to position [0, 0]
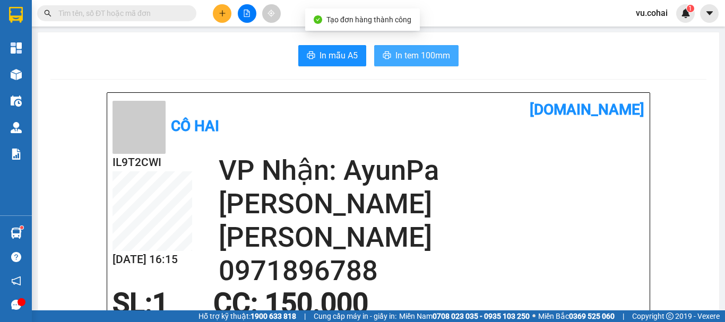
click at [397, 53] on span "In tem 100mm" at bounding box center [422, 55] width 55 height 13
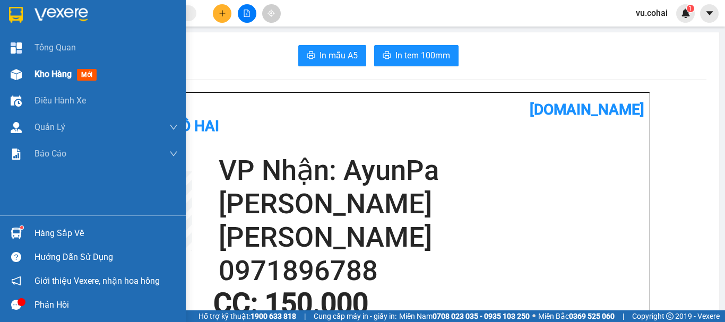
click at [51, 80] on div "Kho hàng mới" at bounding box center [67, 73] width 66 height 13
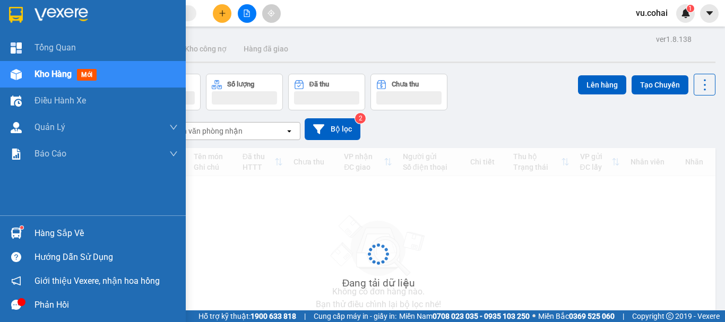
click at [51, 73] on span "Kho hàng" at bounding box center [52, 74] width 37 height 10
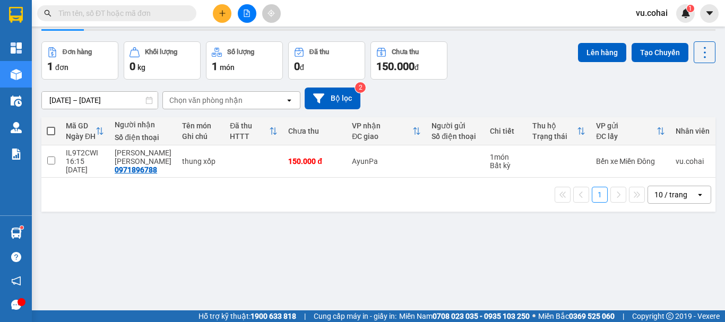
scroll to position [49, 0]
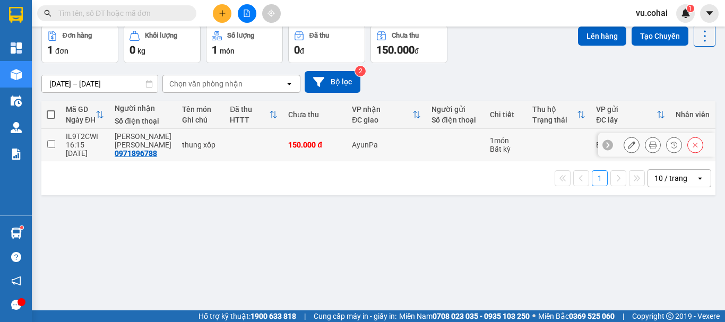
drag, startPoint x: 48, startPoint y: 139, endPoint x: 54, endPoint y: 135, distance: 6.5
click at [49, 140] on input "checkbox" at bounding box center [51, 144] width 8 height 8
checkbox input "true"
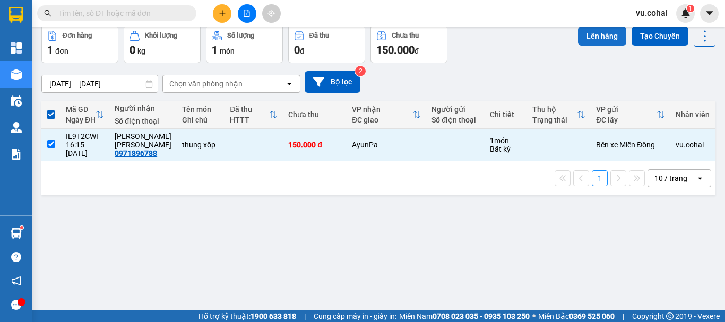
click at [582, 31] on button "Lên hàng" at bounding box center [602, 36] width 48 height 19
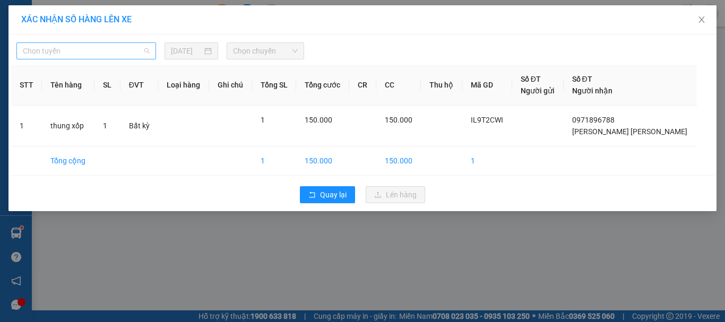
click at [86, 55] on span "Chọn tuyến" at bounding box center [86, 51] width 127 height 16
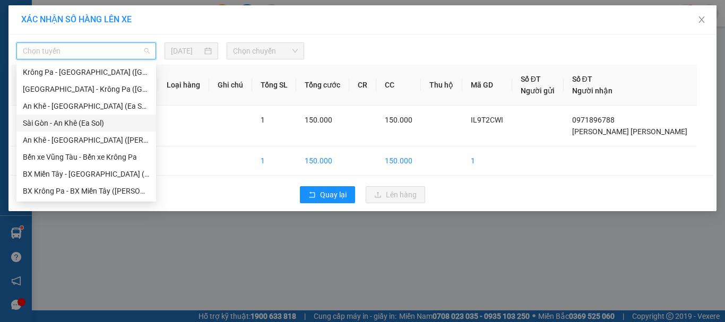
scroll to position [47, 0]
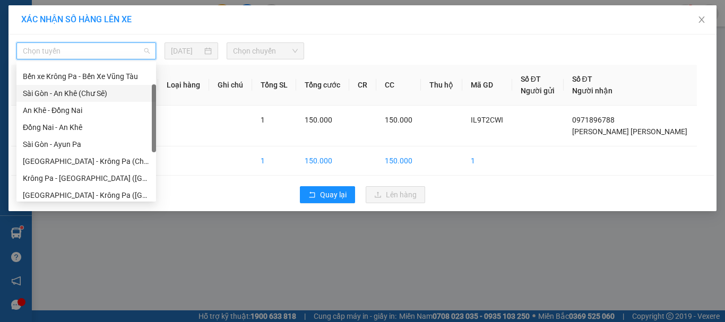
click at [98, 101] on div "Sài Gòn - An Khê (Chư Sê)" at bounding box center [86, 93] width 140 height 17
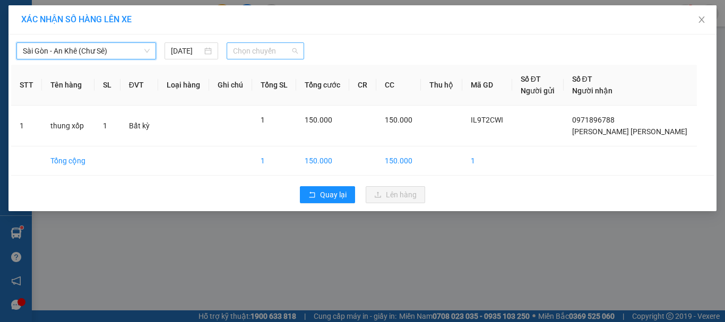
click at [267, 45] on span "Chọn chuyến" at bounding box center [265, 51] width 65 height 16
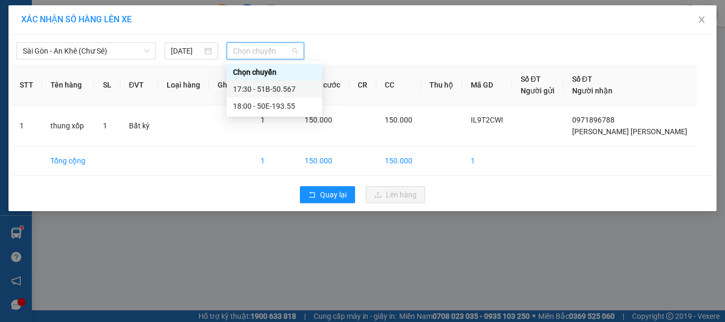
click at [282, 89] on div "17:30 - 51B-50.567" at bounding box center [274, 89] width 83 height 12
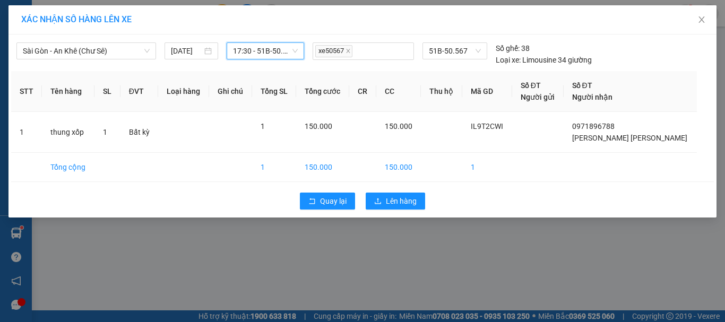
click at [272, 49] on span "17:30 - 51B-50.567" at bounding box center [265, 51] width 65 height 16
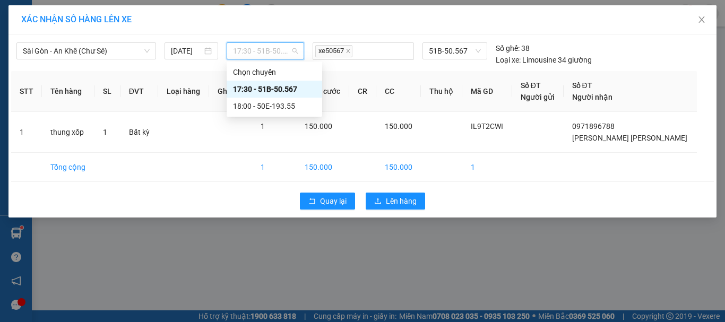
click at [277, 89] on div "17:30 - 51B-50.567" at bounding box center [274, 89] width 83 height 12
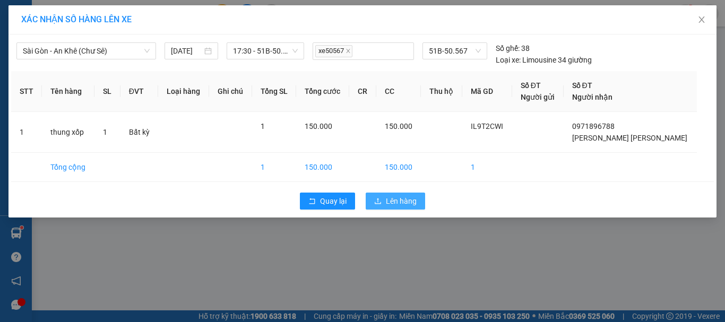
click at [398, 202] on span "Lên hàng" at bounding box center [401, 201] width 31 height 12
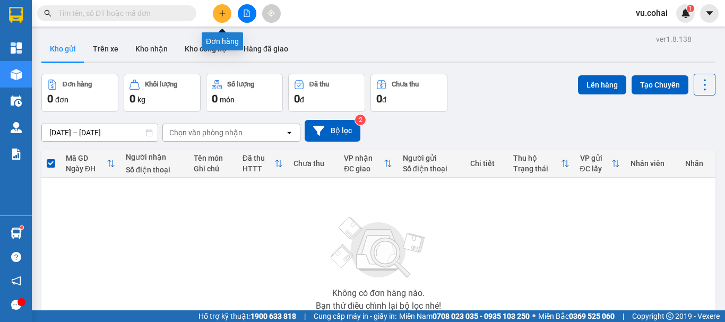
click at [221, 13] on icon "plus" at bounding box center [222, 13] width 7 height 7
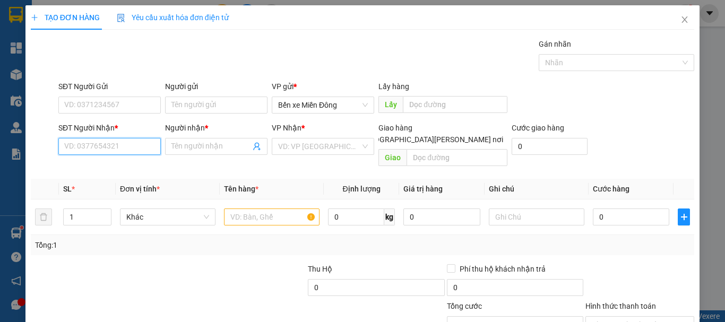
click at [103, 145] on input "SĐT Người Nhận *" at bounding box center [109, 146] width 102 height 17
click at [104, 150] on input "SĐT Người Nhận *" at bounding box center [109, 146] width 102 height 17
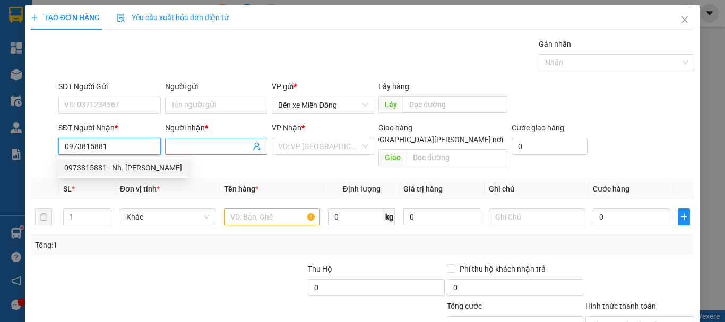
type input "0973815881"
click at [216, 149] on input "Người nhận *" at bounding box center [210, 147] width 79 height 12
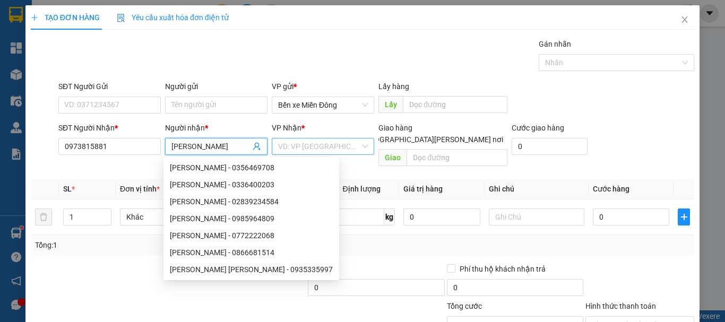
type input "huy hoang"
click at [340, 151] on input "search" at bounding box center [319, 146] width 82 height 16
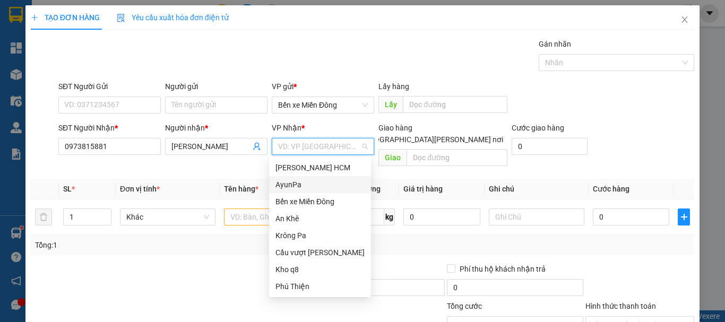
click at [287, 185] on div "AyunPa" at bounding box center [319, 185] width 89 height 12
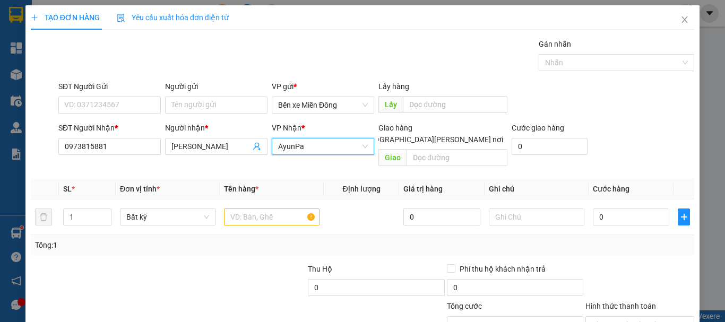
click at [310, 143] on span "AyunPa" at bounding box center [323, 146] width 90 height 16
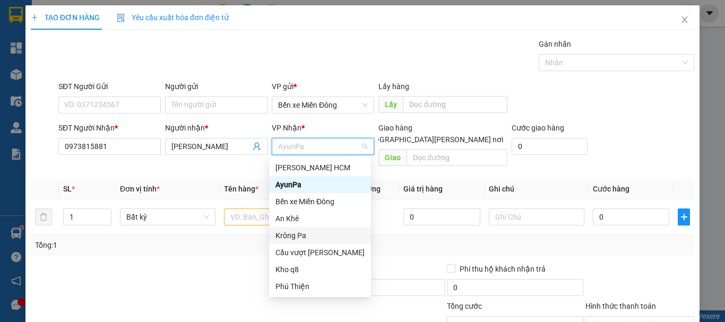
click at [307, 235] on div "Krông Pa" at bounding box center [319, 236] width 89 height 12
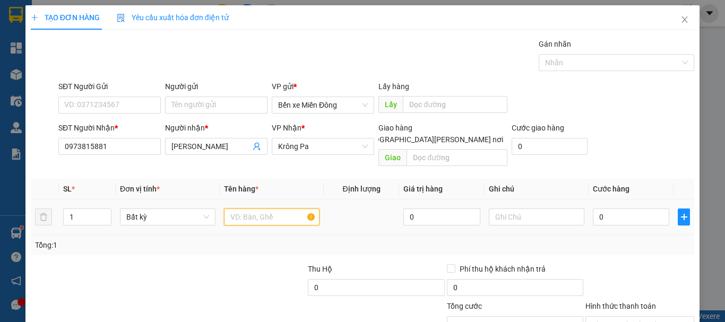
click at [265, 209] on input "text" at bounding box center [272, 217] width 96 height 17
type input "thùng"
drag, startPoint x: 626, startPoint y: 220, endPoint x: 627, endPoint y: 213, distance: 6.9
click at [626, 219] on td "0" at bounding box center [630, 217] width 85 height 36
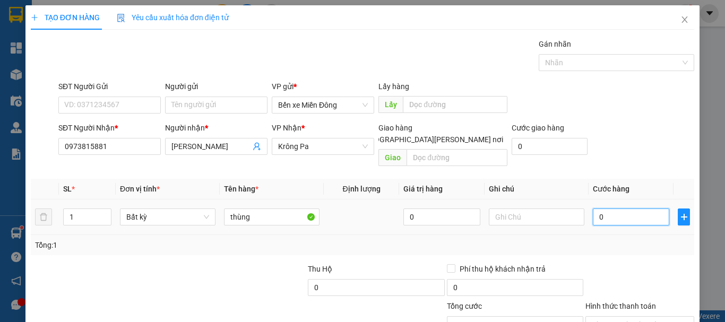
click at [629, 209] on input "0" at bounding box center [631, 217] width 76 height 17
type input "006"
type input "6"
type input "0.060"
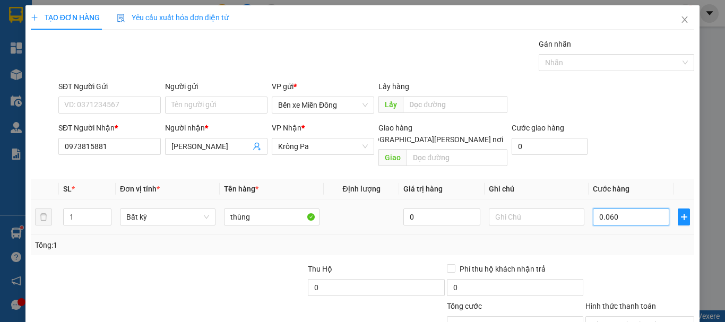
type input "60"
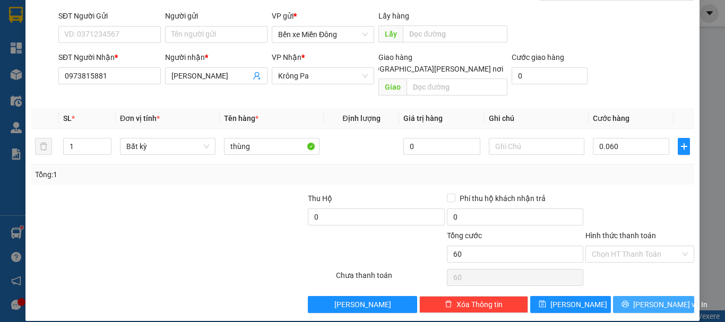
type input "60.000"
click at [655, 299] on span "[PERSON_NAME] và In" at bounding box center [670, 305] width 74 height 12
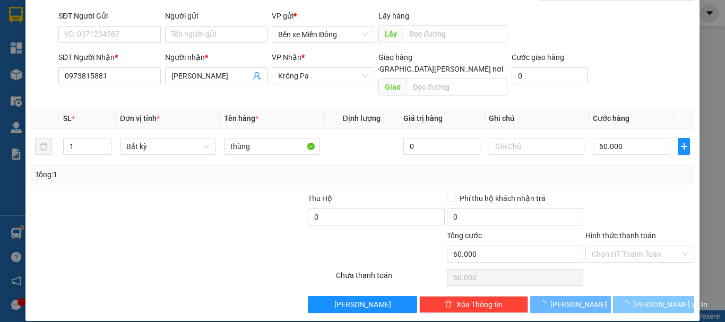
scroll to position [34, 0]
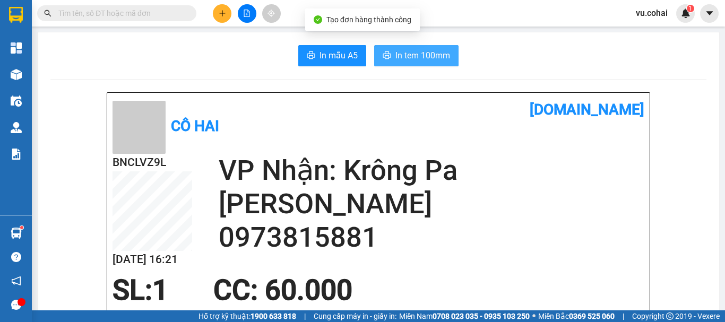
click at [418, 62] on span "In tem 100mm" at bounding box center [422, 55] width 55 height 13
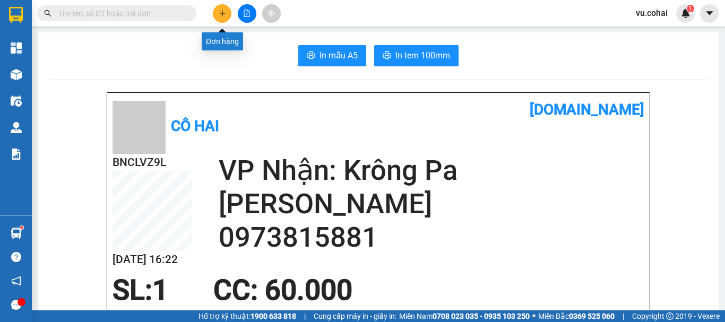
click at [222, 14] on icon "plus" at bounding box center [222, 13] width 1 height 6
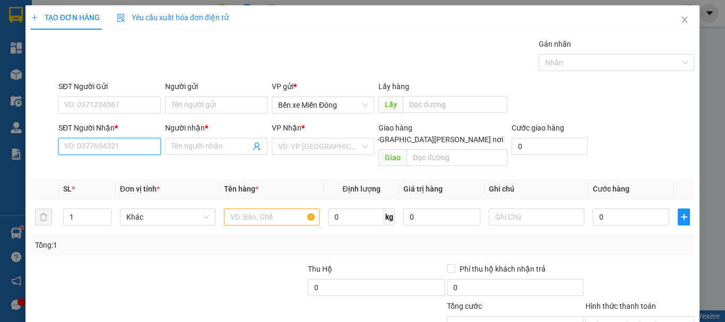
click at [108, 150] on input "SĐT Người Nhận *" at bounding box center [109, 146] width 102 height 17
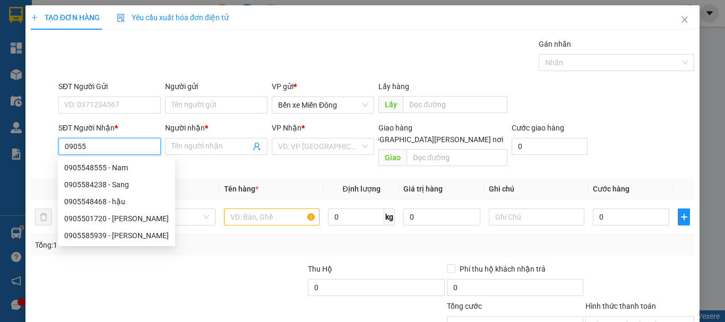
click at [118, 170] on div "0905548555 - Nam" at bounding box center [116, 168] width 105 height 12
type input "0905548555"
type input "Nam"
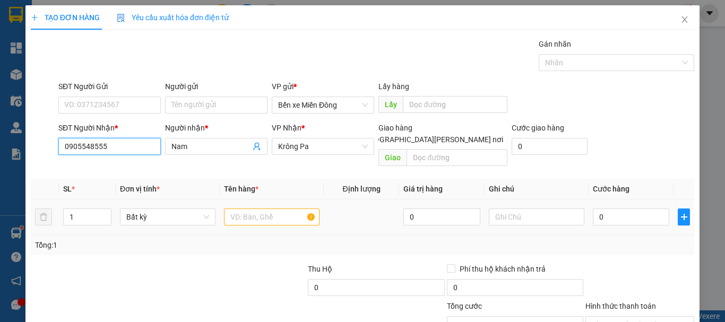
type input "0905548555"
click at [280, 211] on input "text" at bounding box center [272, 217] width 96 height 17
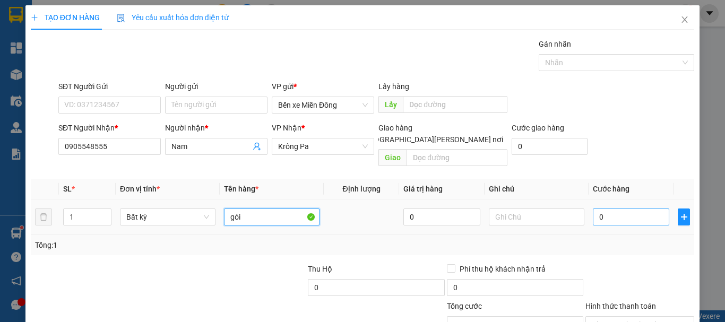
type input "gói"
click at [622, 209] on input "0" at bounding box center [631, 217] width 76 height 17
type input "005"
type input "5"
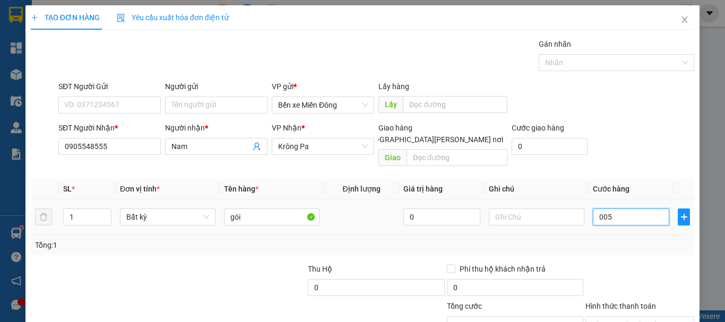
type input "0.050"
type input "50"
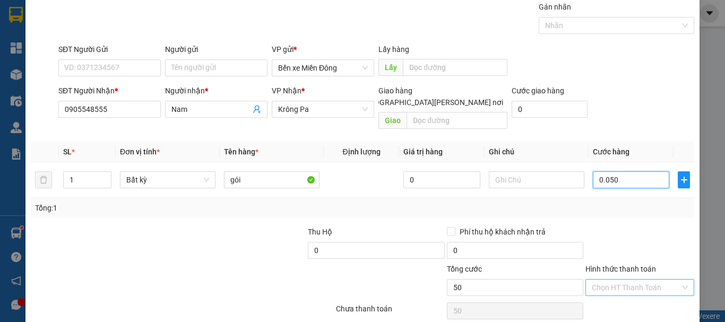
scroll to position [71, 0]
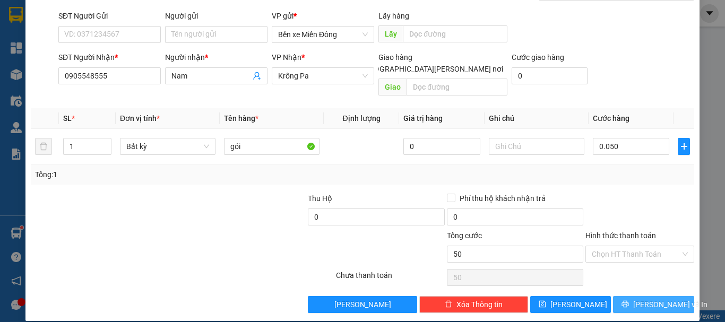
click at [650, 299] on span "[PERSON_NAME] và In" at bounding box center [670, 305] width 74 height 12
type input "50.000"
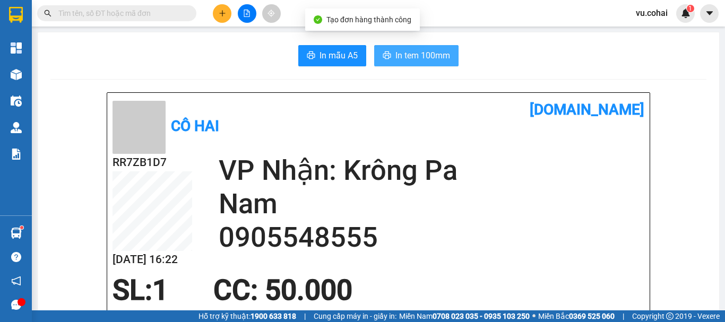
click at [421, 53] on span "In tem 100mm" at bounding box center [422, 55] width 55 height 13
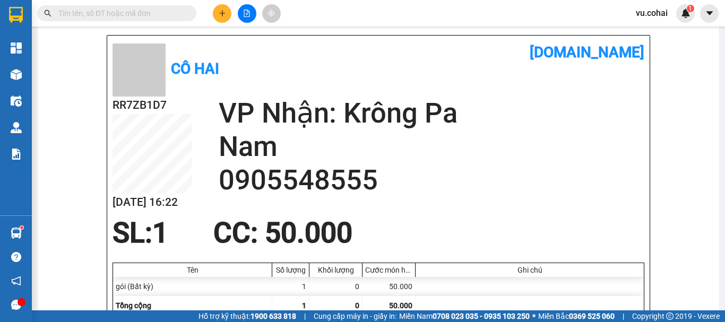
scroll to position [53, 0]
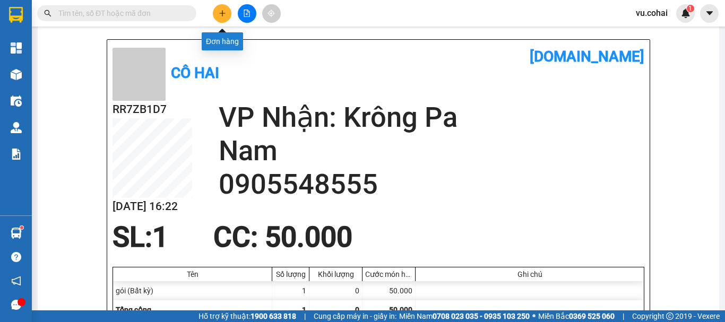
click at [216, 12] on button at bounding box center [222, 13] width 19 height 19
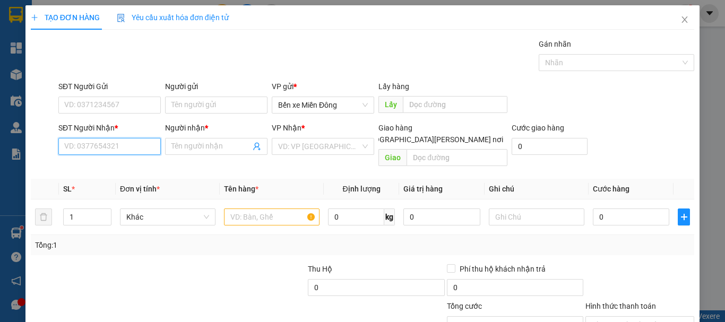
click at [104, 146] on input "SĐT Người Nhận *" at bounding box center [109, 146] width 102 height 17
type input "9"
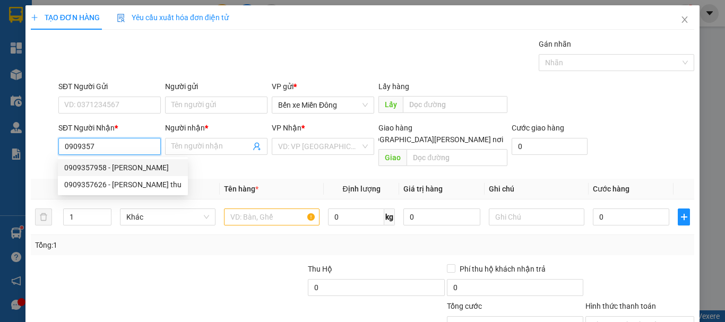
click at [112, 167] on div "0909357958 - ngọc" at bounding box center [122, 168] width 117 height 12
type input "0909357958"
type input "ngọc"
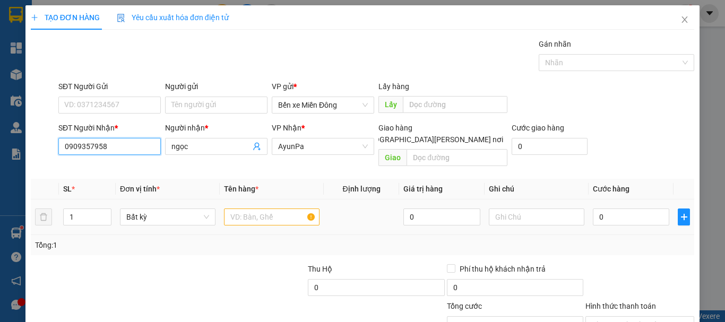
type input "0909357958"
drag, startPoint x: 261, startPoint y: 207, endPoint x: 253, endPoint y: 209, distance: 8.2
click at [254, 209] on input "text" at bounding box center [272, 217] width 96 height 17
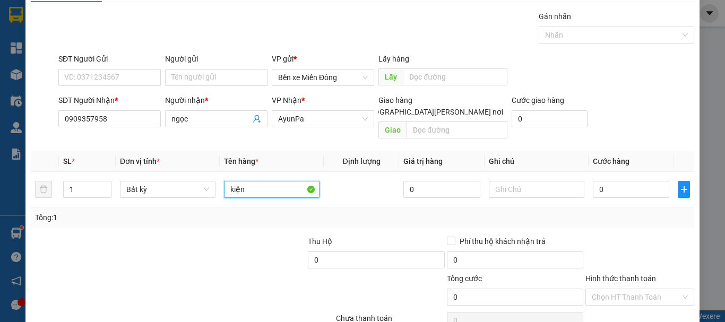
scroll to position [71, 0]
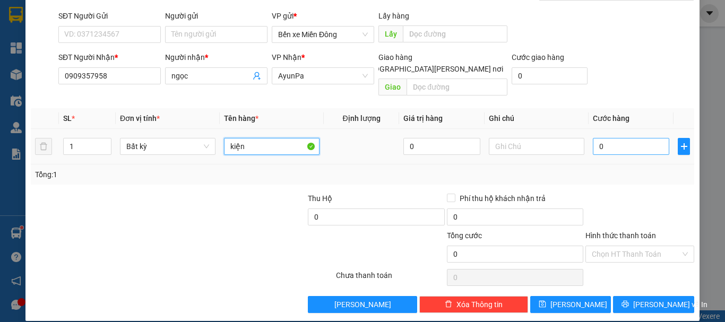
type input "kiện"
click at [611, 138] on input "0" at bounding box center [631, 146] width 76 height 17
type input "001"
type input "1"
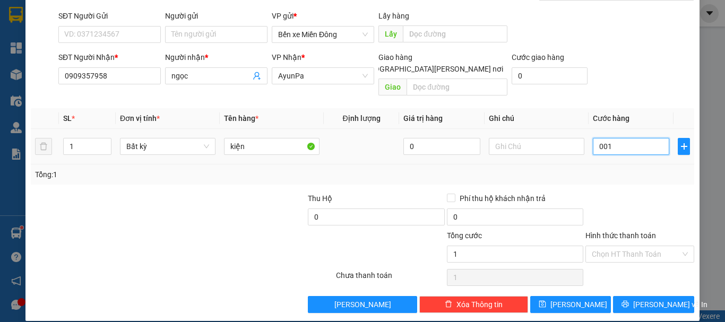
type input "0.015"
type input "15"
type input "00.150"
type input "150"
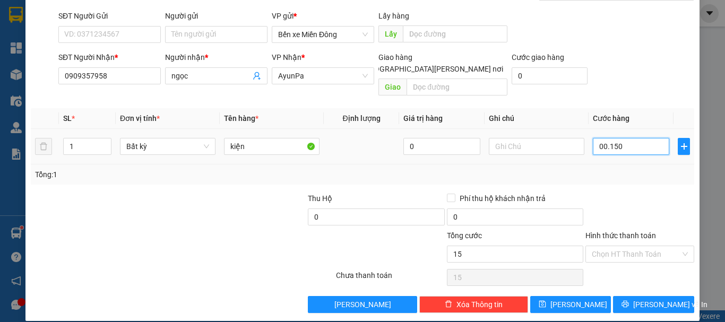
type input "150"
click at [658, 299] on span "[PERSON_NAME] và In" at bounding box center [670, 305] width 74 height 12
type input "150.000"
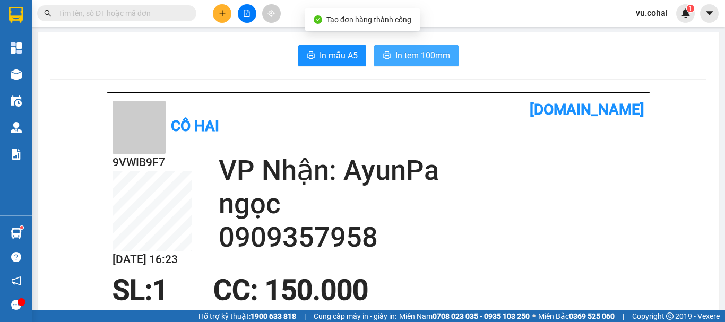
click at [423, 45] on button "In tem 100mm" at bounding box center [416, 55] width 84 height 21
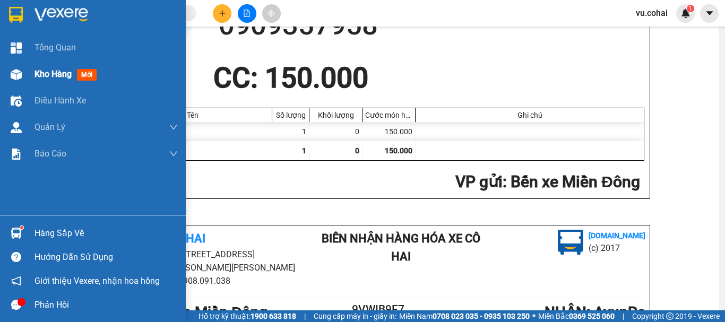
click at [48, 74] on span "Kho hàng" at bounding box center [52, 74] width 37 height 10
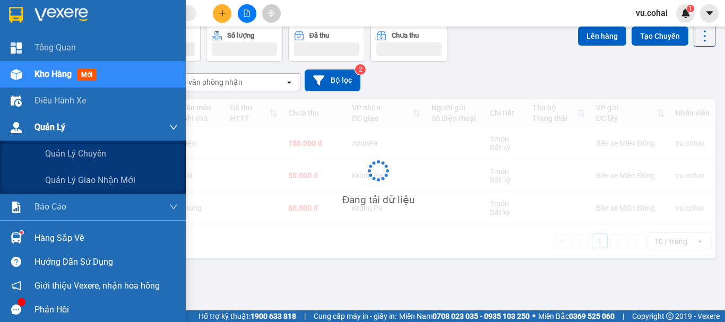
scroll to position [49, 0]
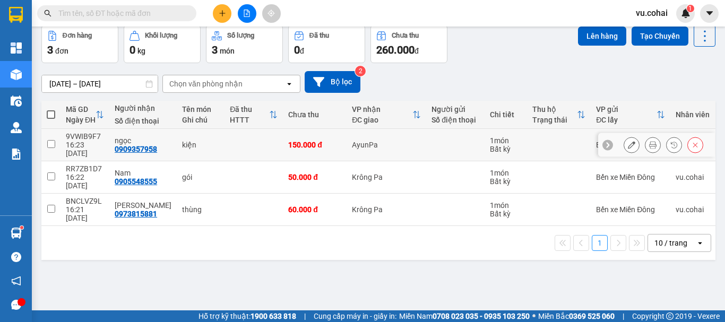
click at [46, 140] on td at bounding box center [50, 145] width 19 height 32
checkbox input "true"
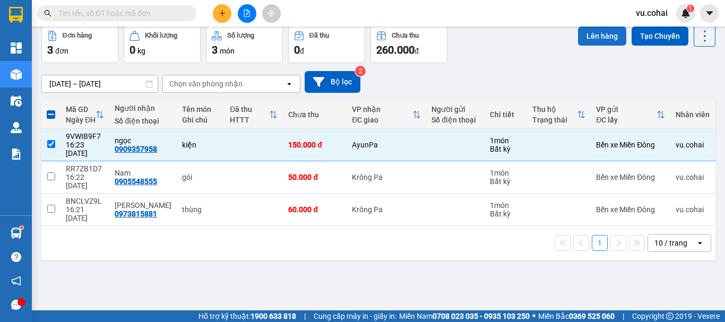
drag, startPoint x: 593, startPoint y: 34, endPoint x: 587, endPoint y: 37, distance: 6.9
click at [588, 37] on button "Lên hàng" at bounding box center [602, 36] width 48 height 19
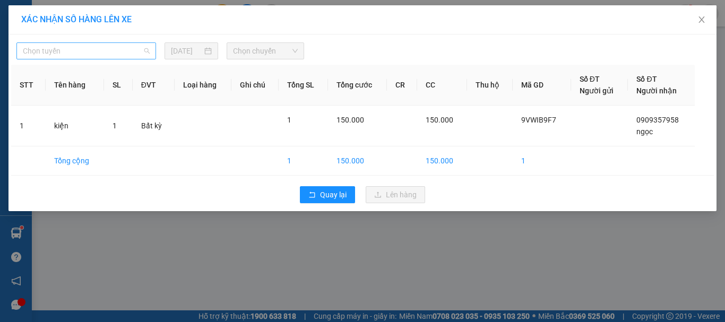
click at [110, 52] on span "Chọn tuyến" at bounding box center [86, 51] width 127 height 16
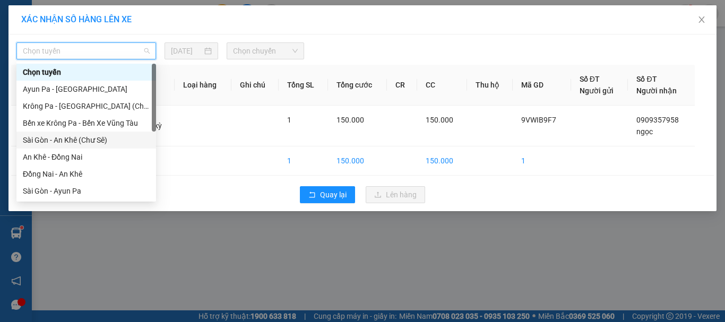
click at [101, 142] on div "Sài Gòn - An Khê (Chư Sê)" at bounding box center [86, 140] width 127 height 12
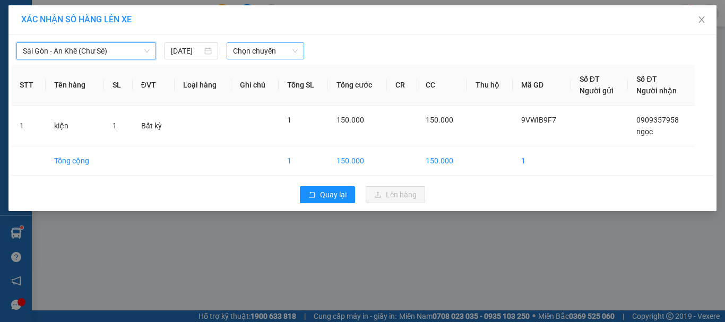
click at [271, 55] on span "Chọn chuyến" at bounding box center [265, 51] width 65 height 16
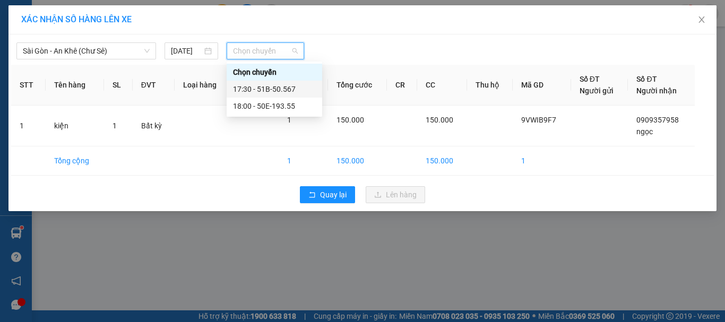
drag, startPoint x: 272, startPoint y: 88, endPoint x: 292, endPoint y: 109, distance: 29.3
click at [272, 89] on div "17:30 - 51B-50.567" at bounding box center [274, 89] width 83 height 12
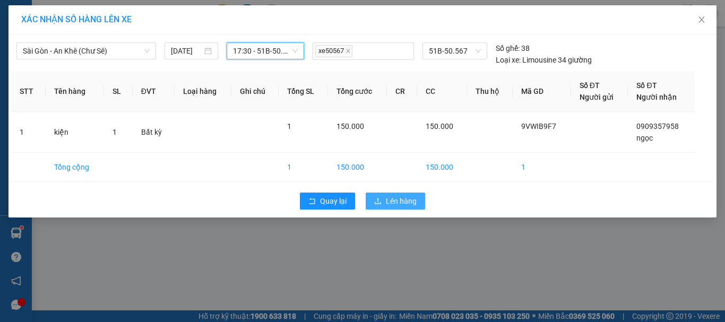
drag, startPoint x: 400, startPoint y: 199, endPoint x: 393, endPoint y: 198, distance: 6.4
click at [399, 199] on span "Lên hàng" at bounding box center [401, 201] width 31 height 12
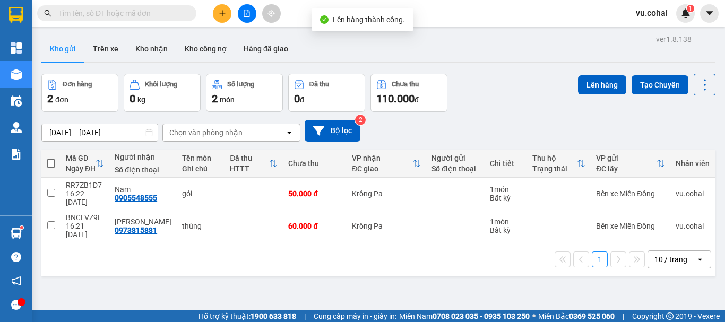
click at [50, 164] on span at bounding box center [51, 163] width 8 height 8
click at [51, 158] on input "checkbox" at bounding box center [51, 158] width 0 height 0
checkbox input "true"
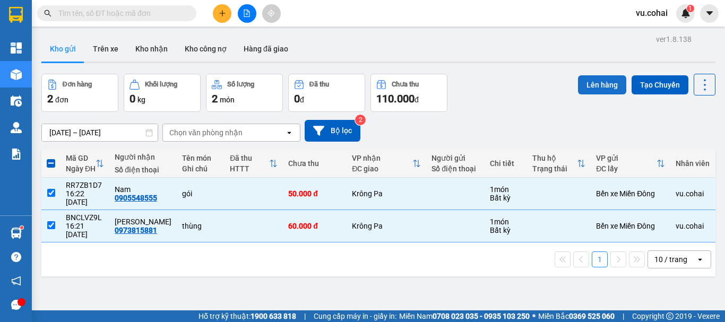
drag, startPoint x: 579, startPoint y: 88, endPoint x: 574, endPoint y: 90, distance: 5.5
click at [578, 89] on button "Lên hàng" at bounding box center [602, 84] width 48 height 19
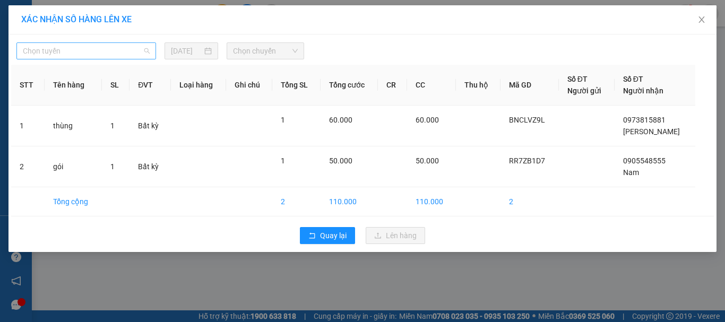
click at [102, 56] on span "Chọn tuyến" at bounding box center [86, 51] width 127 height 16
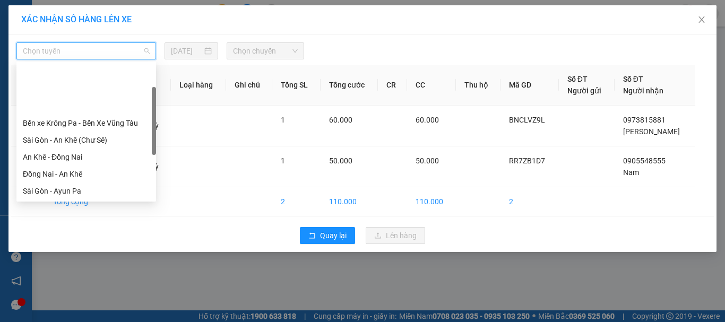
scroll to position [53, 0]
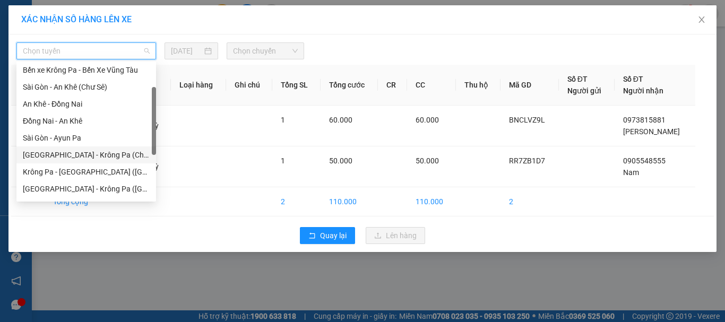
click at [121, 150] on div "[GEOGRAPHIC_DATA] - Krông Pa (Chư RCăm)" at bounding box center [86, 155] width 127 height 12
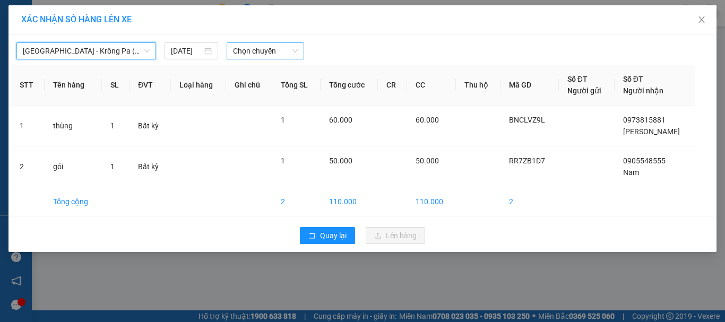
click at [272, 49] on span "Chọn chuyến" at bounding box center [265, 51] width 65 height 16
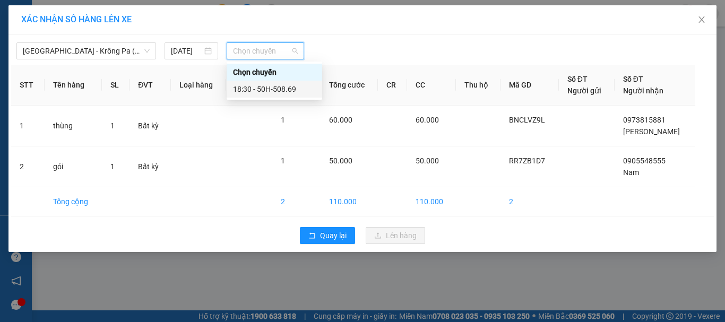
click at [286, 90] on div "18:30 - 50H-508.69" at bounding box center [274, 89] width 83 height 12
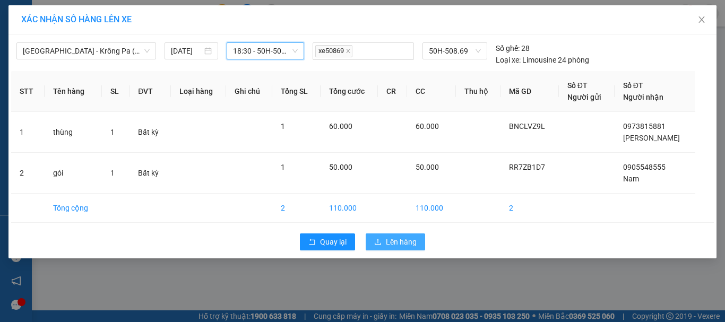
click at [400, 237] on span "Lên hàng" at bounding box center [401, 242] width 31 height 12
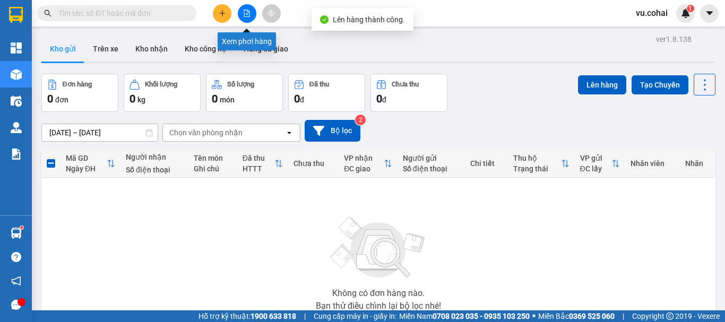
click at [247, 14] on icon "file-add" at bounding box center [247, 13] width 6 height 7
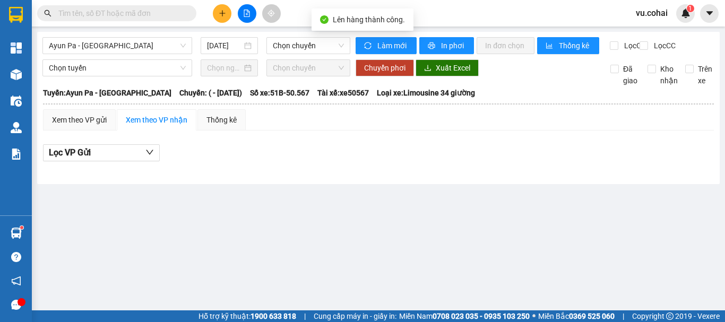
click at [120, 37] on div "Ayun Pa - Sài Gòn 15/08/2025 Chọn chuyến Làm mới In phơi In đơn chọn Thống kê L…" at bounding box center [378, 108] width 682 height 152
click at [103, 42] on span "Ayun Pa - [GEOGRAPHIC_DATA]" at bounding box center [117, 46] width 137 height 16
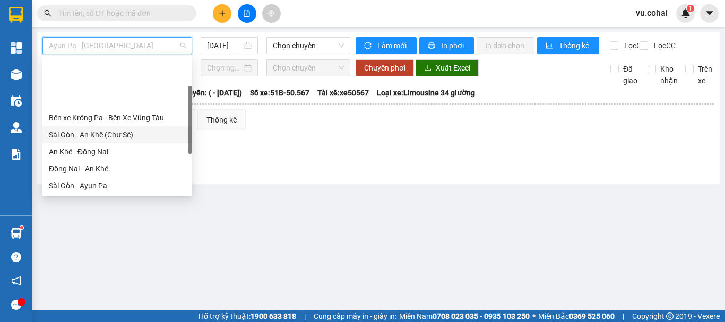
scroll to position [53, 0]
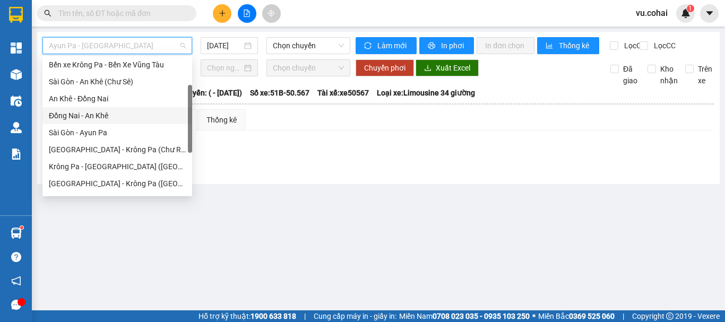
click at [98, 117] on div "Đồng Nai - An Khê" at bounding box center [117, 116] width 137 height 12
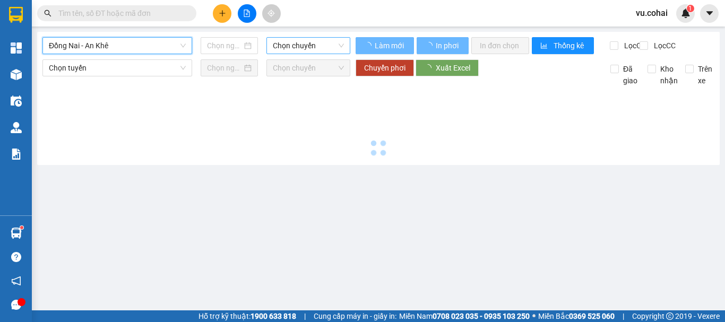
click at [299, 47] on span "Chọn chuyến" at bounding box center [308, 46] width 71 height 16
type input "[DATE]"
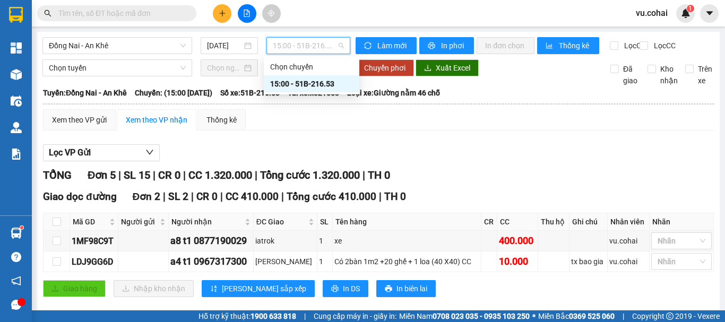
click at [316, 86] on div "15:00 - 51B-216.53" at bounding box center [311, 84] width 83 height 12
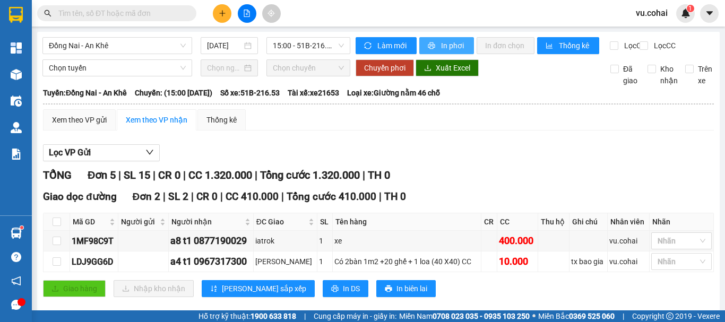
click at [432, 50] on span "printer" at bounding box center [432, 46] width 9 height 8
checkbox input "true"
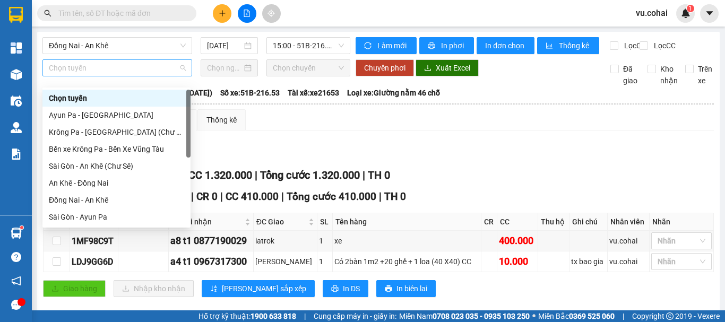
click at [116, 76] on div "Chọn tuyến" at bounding box center [117, 67] width 150 height 17
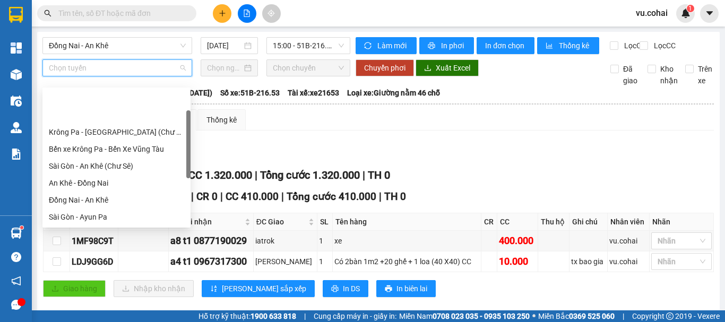
click at [135, 228] on div "[GEOGRAPHIC_DATA] - Krông Pa (Chư RCăm)" at bounding box center [116, 234] width 135 height 12
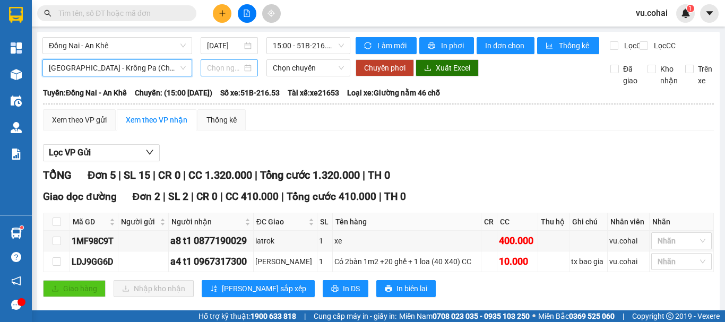
drag, startPoint x: 216, startPoint y: 73, endPoint x: 223, endPoint y: 75, distance: 7.4
click at [217, 73] on input at bounding box center [224, 68] width 35 height 12
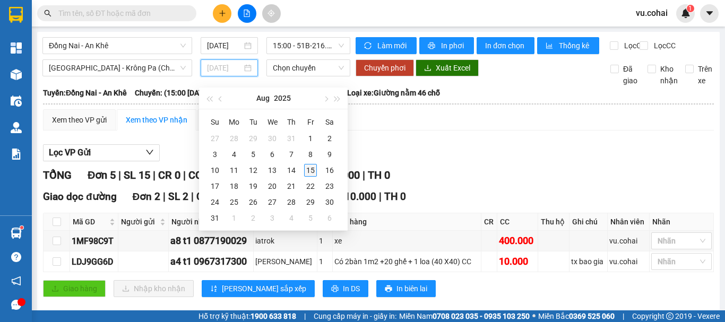
type input "[DATE]"
click at [313, 170] on div "15" at bounding box center [310, 170] width 13 height 13
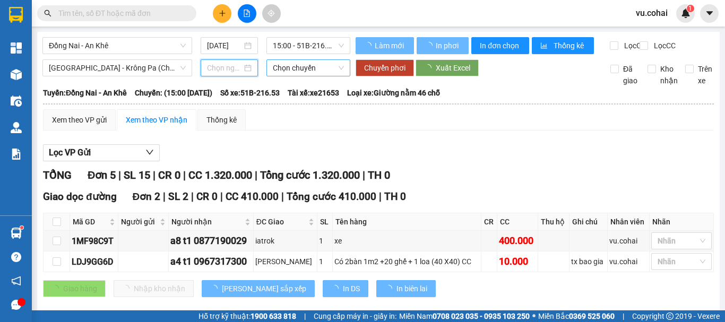
click at [308, 76] on span "Chọn chuyến" at bounding box center [308, 68] width 71 height 16
type input "[DATE]"
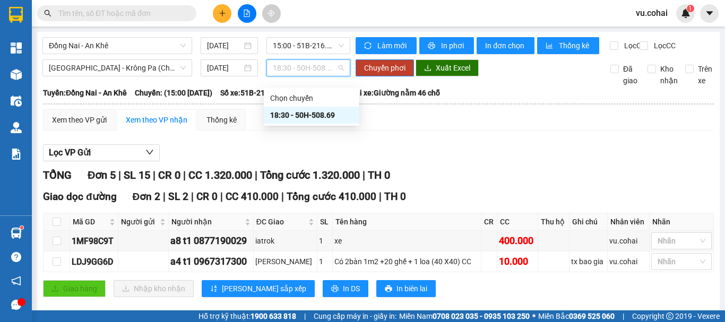
click at [317, 116] on div "18:30 - 50H-508.69" at bounding box center [311, 115] width 83 height 12
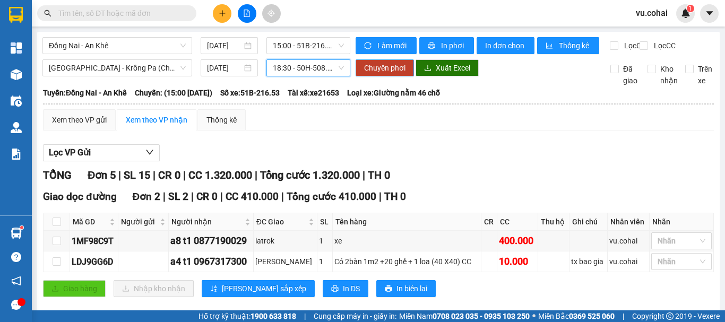
click at [370, 76] on button "Chuyển phơi" at bounding box center [384, 67] width 58 height 17
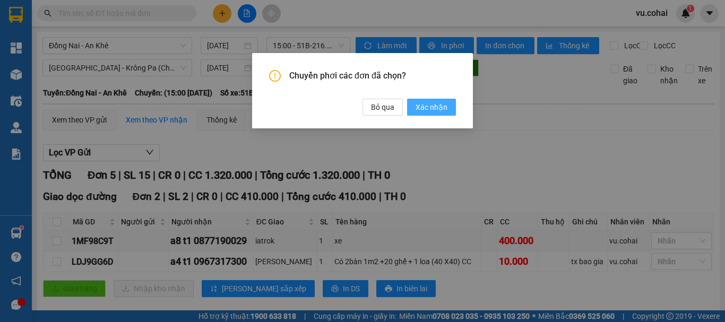
click at [442, 107] on span "Xác nhận" at bounding box center [431, 107] width 32 height 12
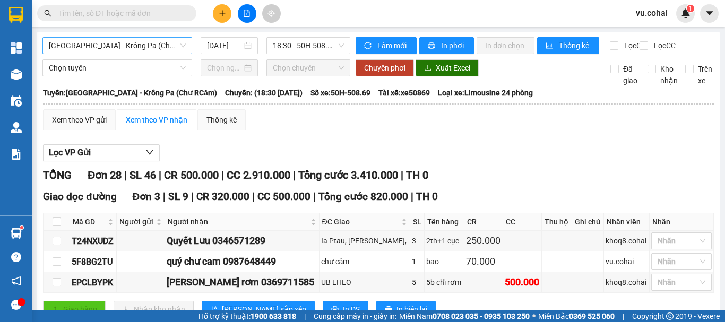
click at [100, 48] on span "[GEOGRAPHIC_DATA] - Krông Pa (Chư RCăm)" at bounding box center [117, 46] width 137 height 16
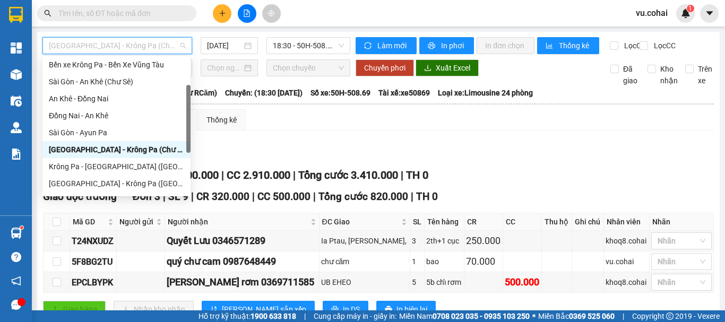
click at [122, 152] on div "[GEOGRAPHIC_DATA] - Krông Pa (Chư RCăm)" at bounding box center [116, 150] width 135 height 12
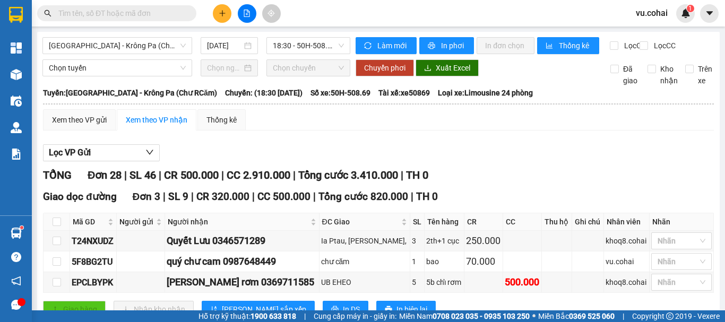
drag, startPoint x: 112, startPoint y: 94, endPoint x: 69, endPoint y: 102, distance: 44.3
drag, startPoint x: 99, startPoint y: 16, endPoint x: 98, endPoint y: 11, distance: 5.9
click at [98, 15] on input "text" at bounding box center [120, 13] width 125 height 12
paste input "M74QGIFB"
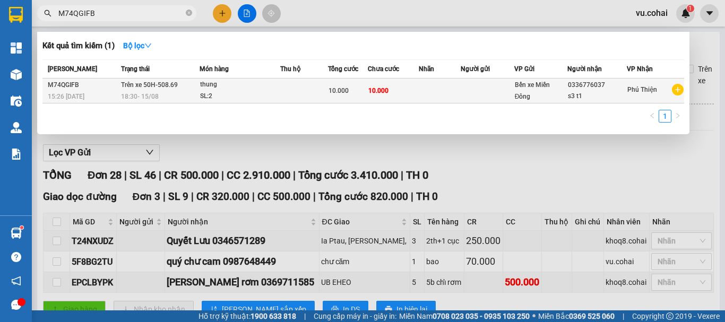
type input "M74QGIFB"
click at [431, 86] on td at bounding box center [440, 91] width 42 height 25
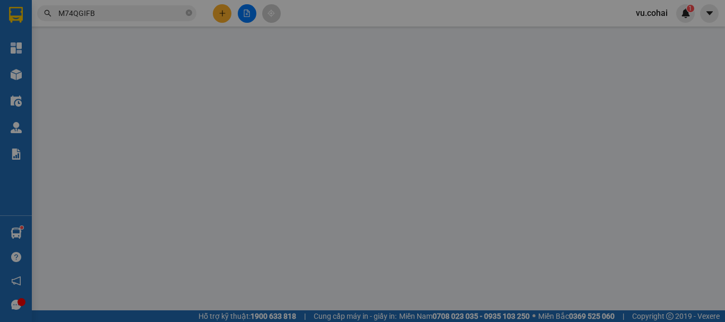
type input "0336776037"
type input "s3 t1"
type input "10.000"
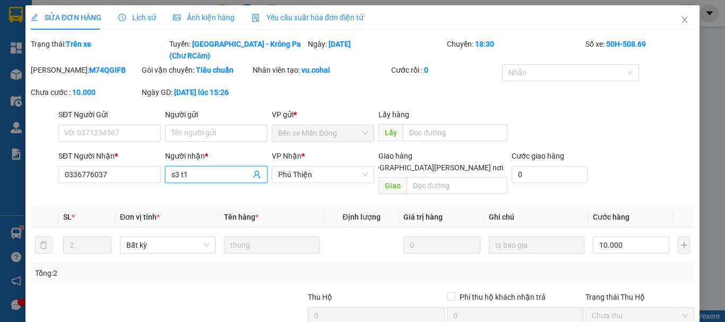
click at [178, 169] on input "s3 t1" at bounding box center [210, 175] width 79 height 12
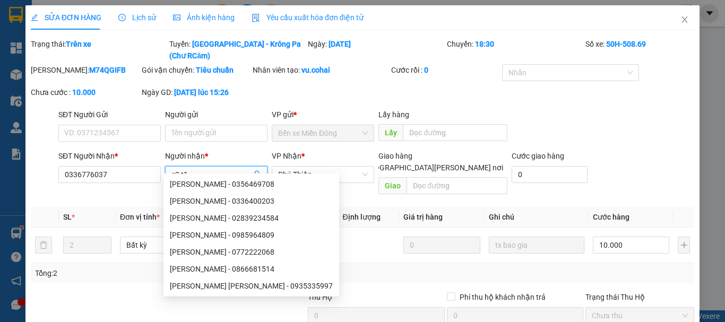
click at [175, 169] on input "s3 t1" at bounding box center [210, 175] width 79 height 12
click at [177, 169] on input "s3 t1" at bounding box center [210, 175] width 79 height 12
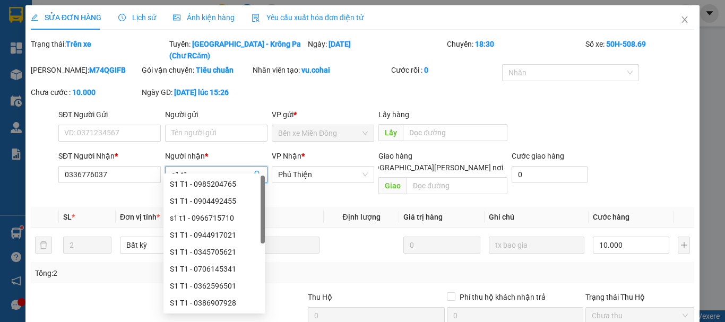
click at [201, 169] on input "s1 t1" at bounding box center [210, 175] width 79 height 12
type input "s1 t6"
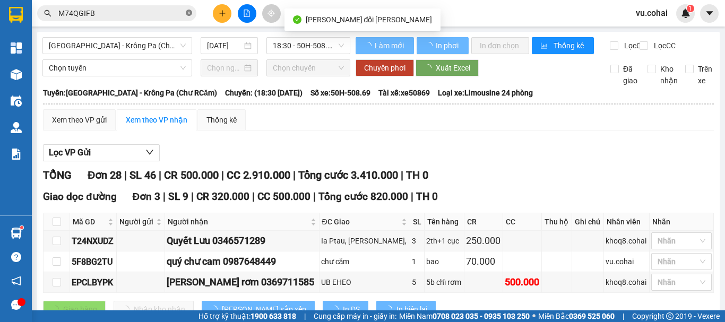
click at [190, 14] on icon "close-circle" at bounding box center [189, 13] width 6 height 6
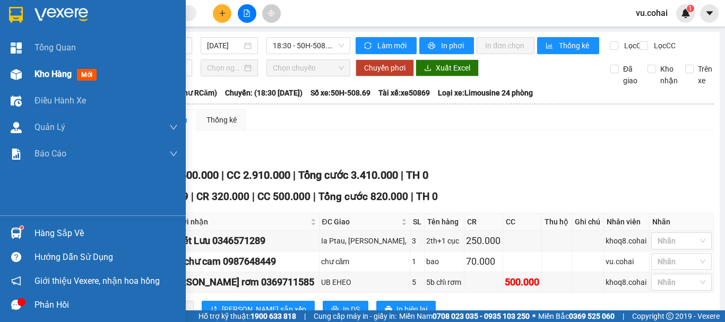
click at [50, 75] on span "Kho hàng" at bounding box center [52, 74] width 37 height 10
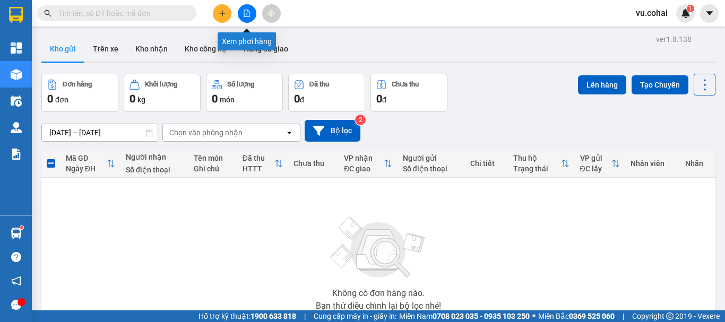
click at [243, 15] on icon "file-add" at bounding box center [246, 13] width 7 height 7
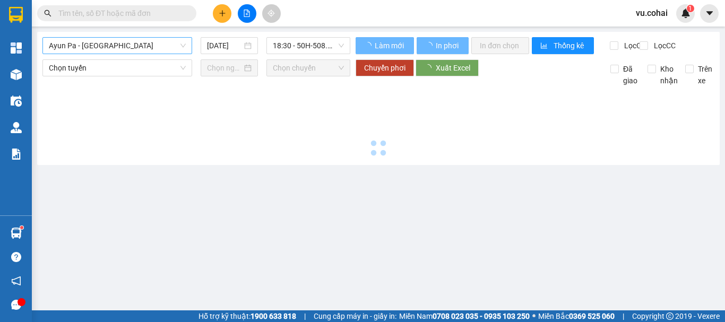
click at [114, 46] on span "Ayun Pa - [GEOGRAPHIC_DATA]" at bounding box center [117, 46] width 137 height 16
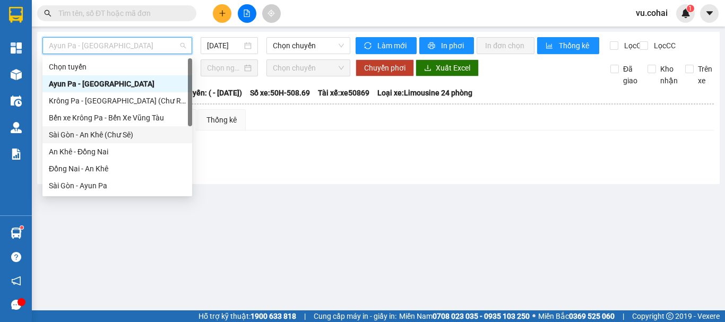
click at [121, 134] on div "Sài Gòn - An Khê (Chư Sê)" at bounding box center [117, 135] width 137 height 12
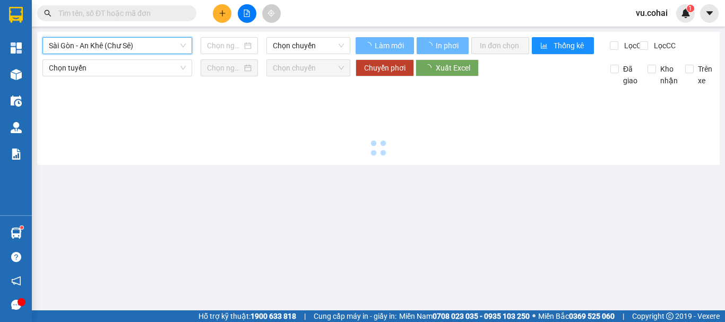
type input "[DATE]"
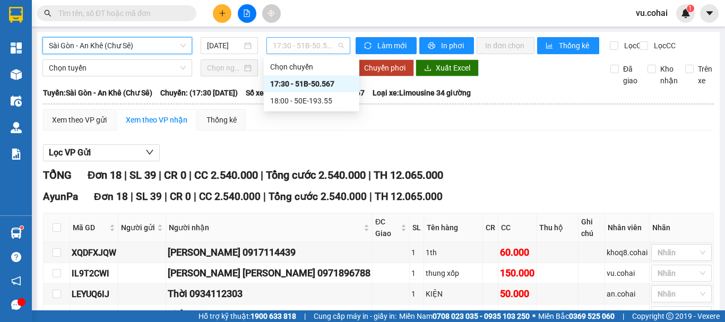
click at [296, 45] on span "17:30 - 51B-50.567" at bounding box center [308, 46] width 71 height 16
click at [316, 84] on div "17:30 - 51B-50.567" at bounding box center [311, 84] width 83 height 12
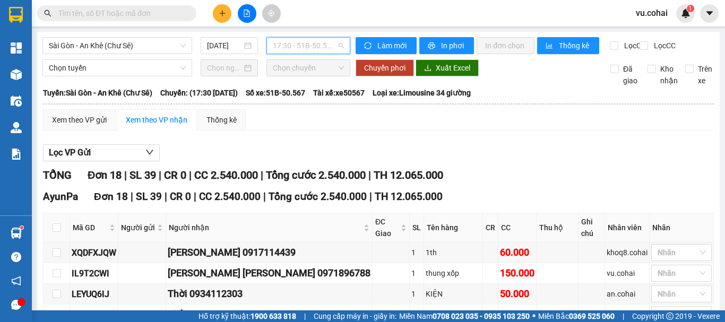
click at [296, 45] on span "17:30 - 51B-50.567" at bounding box center [308, 46] width 71 height 16
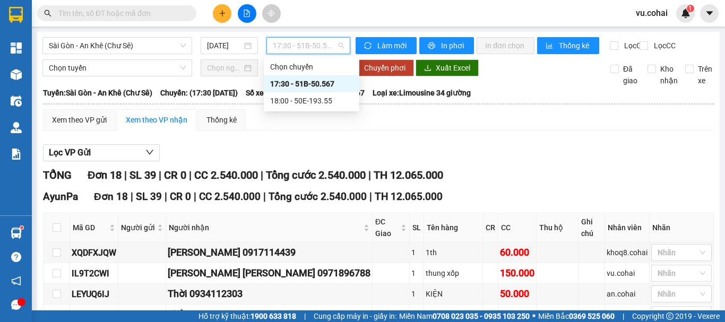
click at [299, 80] on div "17:30 - 51B-50.567" at bounding box center [311, 84] width 83 height 12
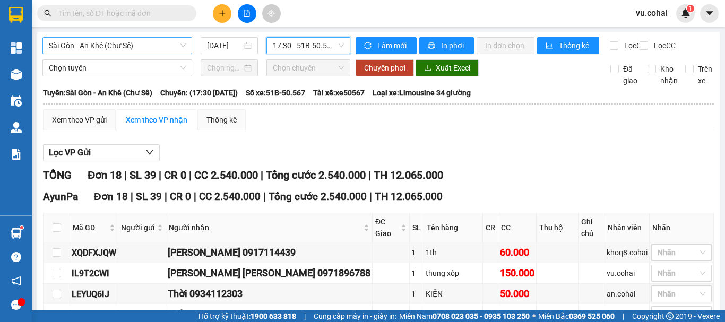
click at [127, 46] on span "Sài Gòn - An Khê (Chư Sê)" at bounding box center [117, 46] width 137 height 16
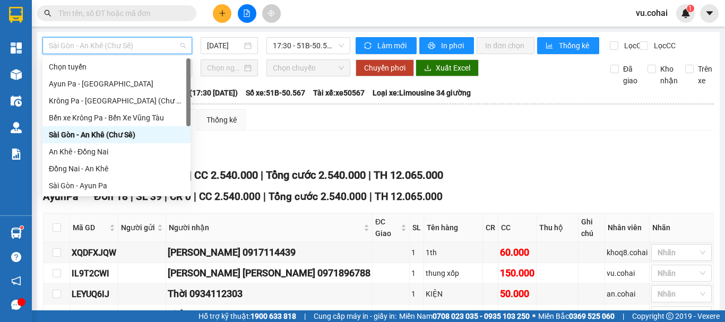
click at [128, 137] on div "Sài Gòn - An Khê (Chư Sê)" at bounding box center [116, 135] width 135 height 12
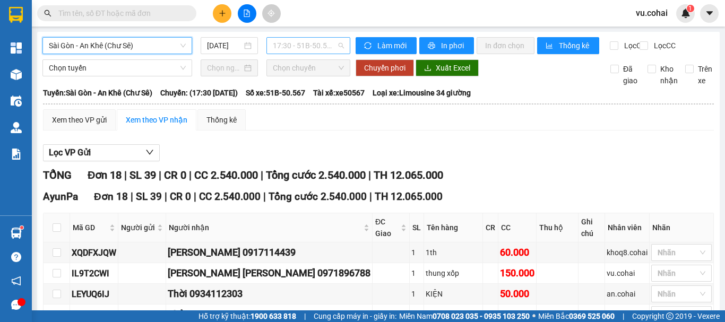
click at [312, 41] on span "17:30 - 51B-50.567" at bounding box center [308, 46] width 71 height 16
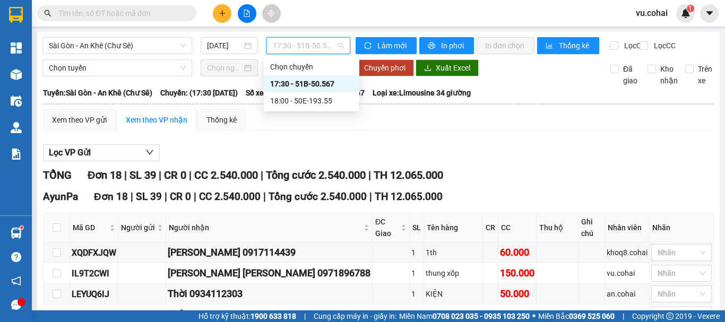
click at [322, 85] on div "17:30 - 51B-50.567" at bounding box center [311, 84] width 83 height 12
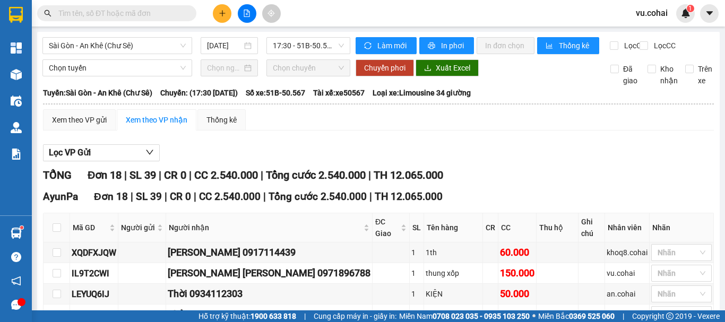
drag, startPoint x: 116, startPoint y: 139, endPoint x: 70, endPoint y: 139, distance: 46.7
click at [132, 10] on input "text" at bounding box center [120, 13] width 125 height 12
paste input "9VWIB9F7"
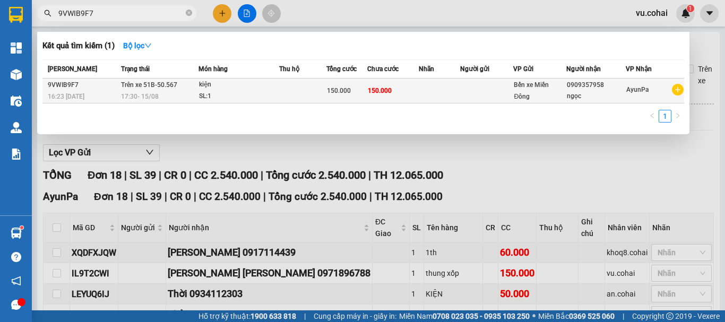
type input "9VWIB9F7"
click at [502, 93] on td at bounding box center [486, 91] width 53 height 25
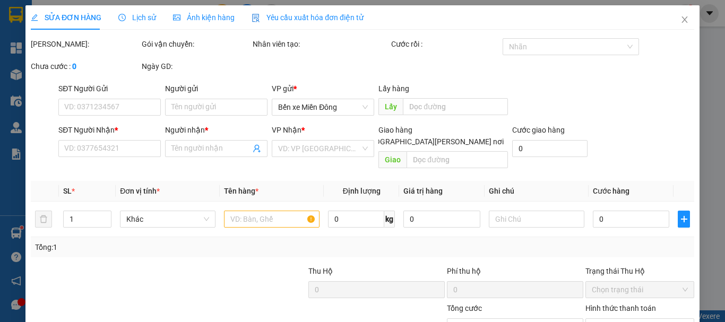
type input "0909357958"
type input "ngọc"
type input "150.000"
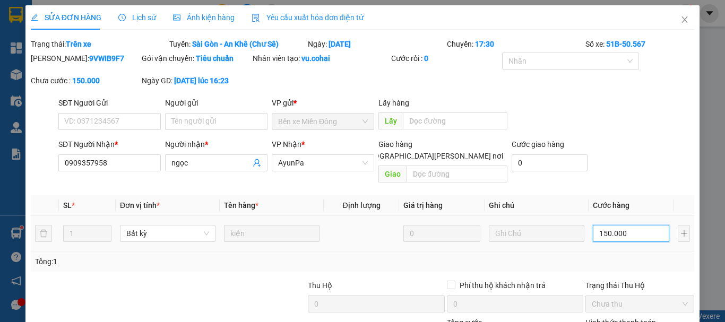
click at [628, 225] on input "150.000" at bounding box center [631, 233] width 76 height 17
type input "0"
type input "001"
type input "1"
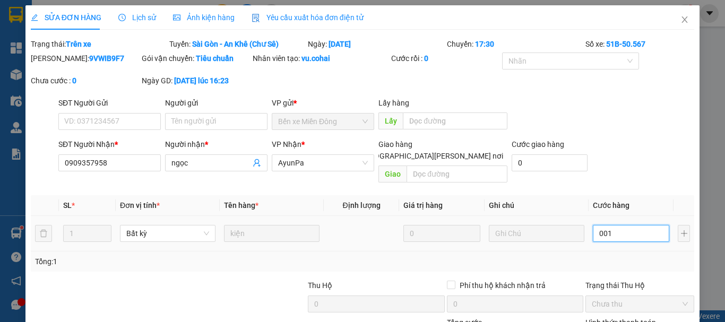
type input "1"
type input "0.010"
type input "10"
type input "00.100"
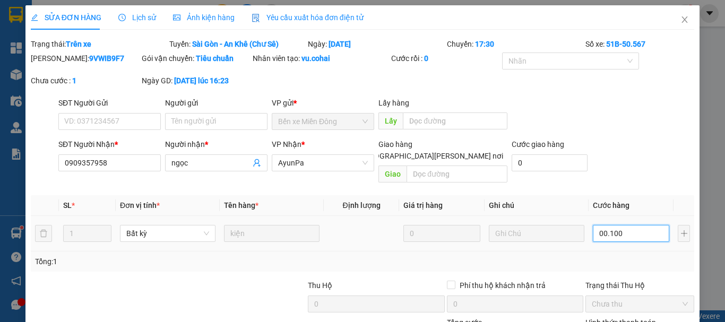
type input "100"
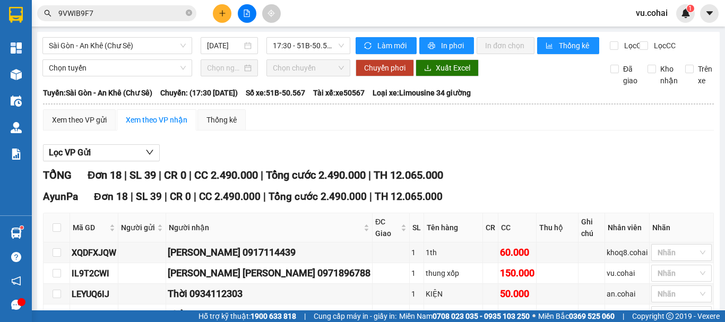
click at [70, 6] on span "9VWIB9F7" at bounding box center [116, 13] width 159 height 16
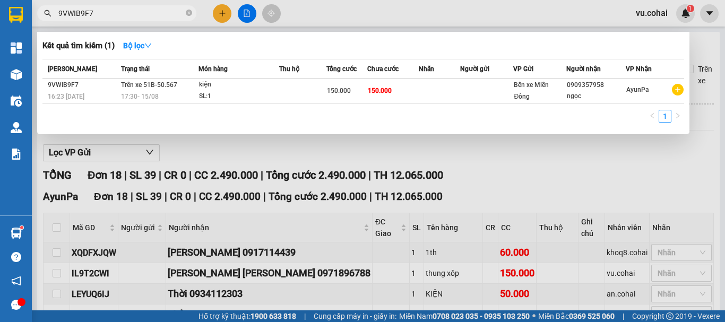
drag, startPoint x: 144, startPoint y: 169, endPoint x: 4, endPoint y: 148, distance: 141.6
click at [143, 169] on div at bounding box center [362, 161] width 725 height 322
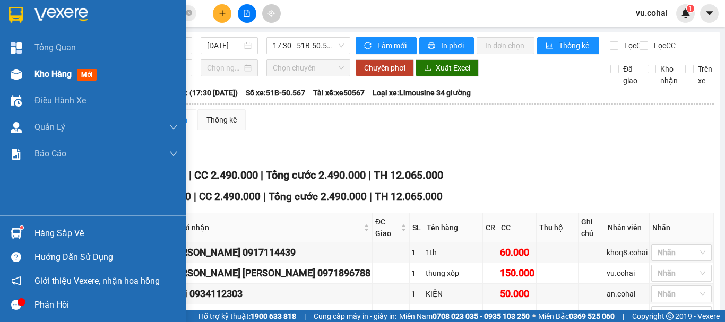
click at [54, 72] on span "Kho hàng" at bounding box center [52, 74] width 37 height 10
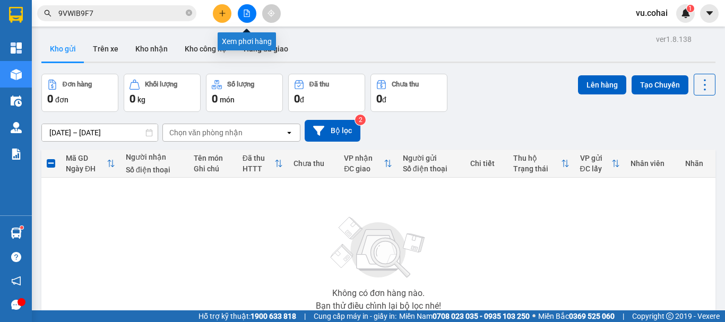
click at [244, 15] on icon "file-add" at bounding box center [247, 13] width 6 height 7
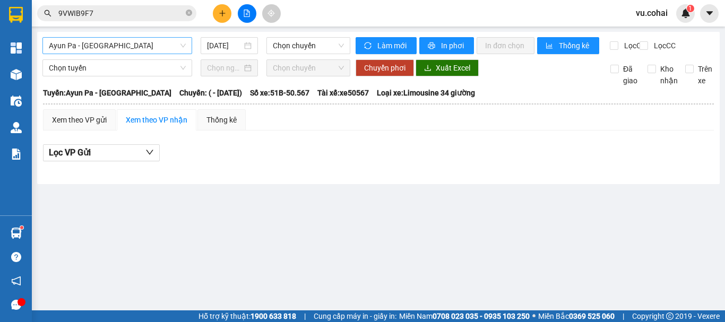
click at [140, 46] on span "Ayun Pa - [GEOGRAPHIC_DATA]" at bounding box center [117, 46] width 137 height 16
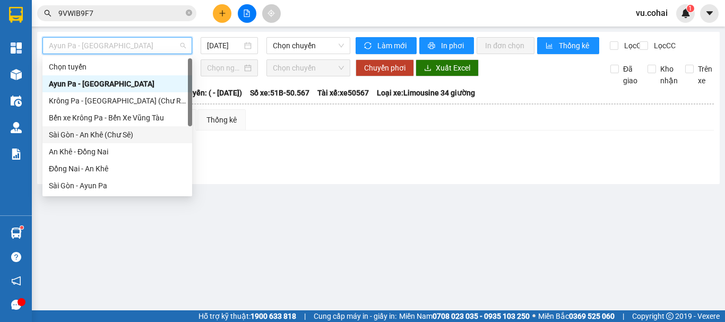
click at [117, 137] on div "Sài Gòn - An Khê (Chư Sê)" at bounding box center [117, 135] width 137 height 12
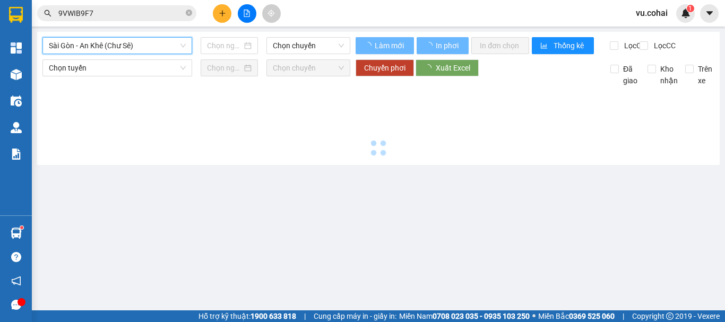
type input "[DATE]"
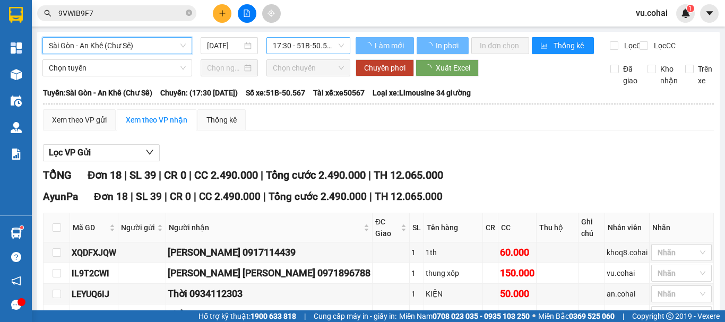
click at [303, 49] on span "17:30 - 51B-50.567" at bounding box center [308, 46] width 71 height 16
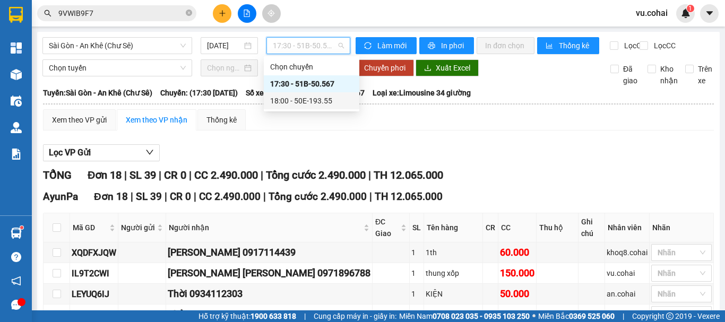
click at [318, 104] on div "18:00 - 50E-193.55" at bounding box center [311, 101] width 83 height 12
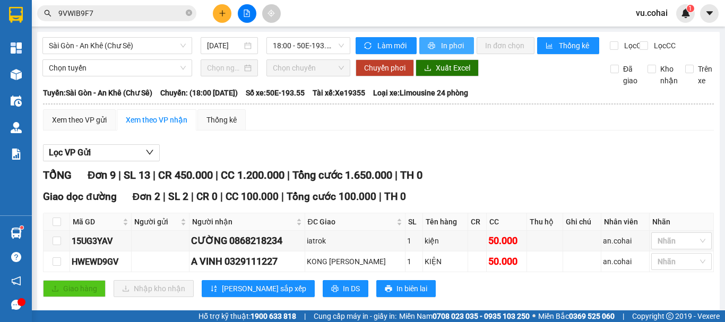
click at [434, 44] on button "In phơi" at bounding box center [446, 45] width 55 height 17
click at [298, 45] on span "18:00 - 50E-193.55" at bounding box center [308, 46] width 71 height 16
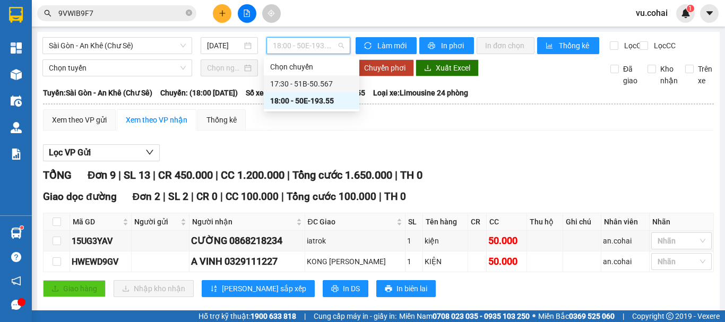
click at [318, 85] on div "17:30 - 51B-50.567" at bounding box center [311, 84] width 83 height 12
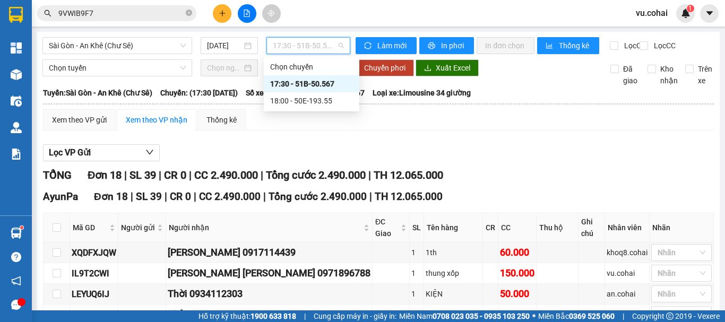
click at [317, 44] on span "17:30 - 51B-50.567" at bounding box center [308, 46] width 71 height 16
click at [327, 83] on div "17:30 - 51B-50.567" at bounding box center [311, 84] width 83 height 12
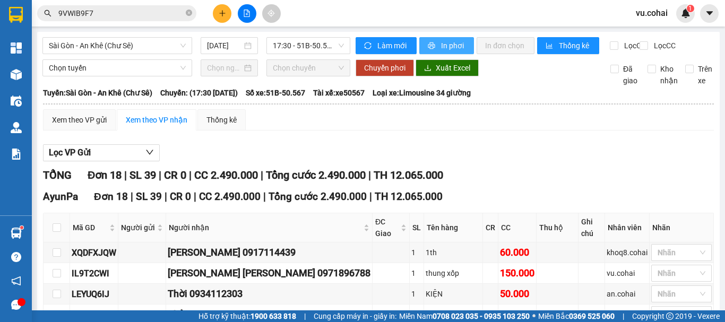
drag, startPoint x: 448, startPoint y: 48, endPoint x: 448, endPoint y: 34, distance: 13.8
click at [450, 42] on span "In phơi" at bounding box center [453, 46] width 24 height 12
click at [218, 12] on button at bounding box center [222, 13] width 19 height 19
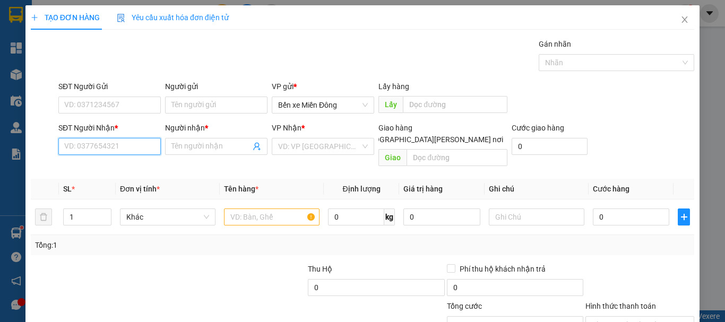
click at [112, 142] on input "SĐT Người Nhận *" at bounding box center [109, 146] width 102 height 17
drag, startPoint x: 116, startPoint y: 137, endPoint x: 118, endPoint y: 37, distance: 100.8
click at [118, 36] on div "TẠO ĐƠN HÀNG Yêu cầu xuất hóa đơn điện tử Transit Pickup Surcharge Ids Transit …" at bounding box center [362, 194] width 663 height 378
click at [91, 143] on input "SĐT Người Nhận *" at bounding box center [109, 146] width 102 height 17
paste input "9VWIB9F7"
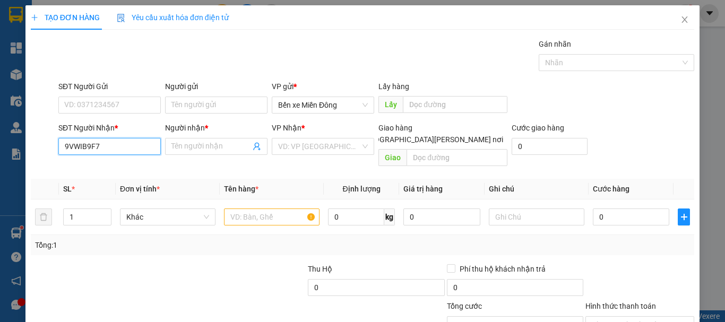
drag, startPoint x: 126, startPoint y: 146, endPoint x: 121, endPoint y: 138, distance: 9.7
click at [125, 144] on input "9VWIB9F7" at bounding box center [109, 146] width 102 height 17
type input "9"
click at [80, 147] on input "SĐT Người Nhận *" at bounding box center [109, 146] width 102 height 17
paste input "0976020734"
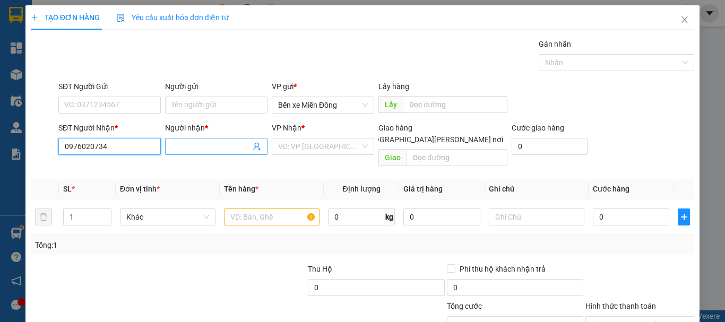
type input "0976020734"
click at [229, 144] on input "Người nhận *" at bounding box center [210, 147] width 79 height 12
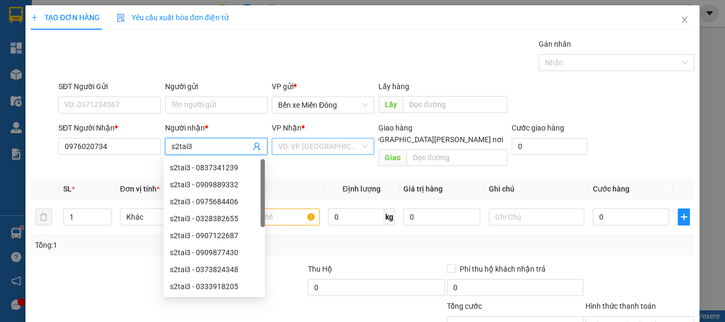
type input "s2tai3"
click at [340, 146] on input "search" at bounding box center [319, 146] width 82 height 16
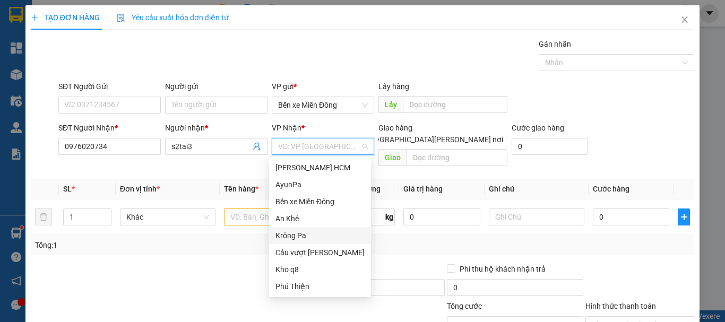
click at [305, 237] on div "Krông Pa" at bounding box center [319, 236] width 89 height 12
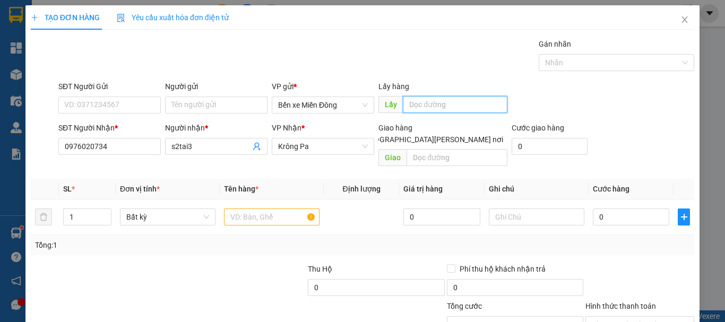
click at [433, 106] on input "text" at bounding box center [455, 104] width 105 height 17
type input "n4 hoa lân"
click at [275, 209] on input "text" at bounding box center [272, 217] width 96 height 17
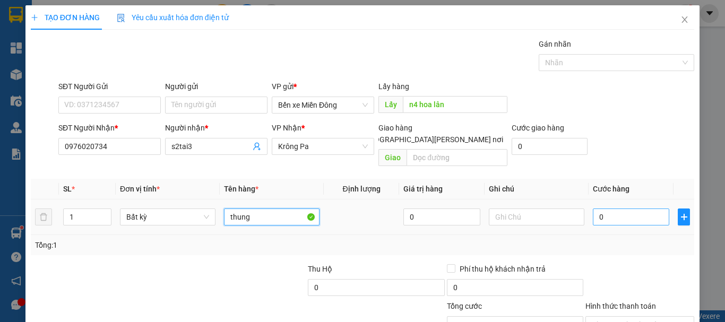
type input "thung"
click at [616, 209] on input "0" at bounding box center [631, 217] width 76 height 17
type input "001"
type input "1"
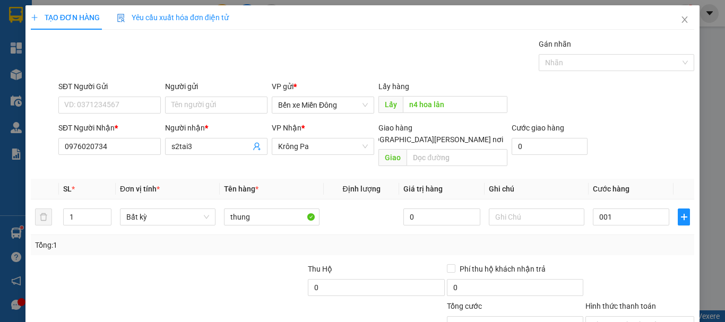
type input "1.000"
type input "0"
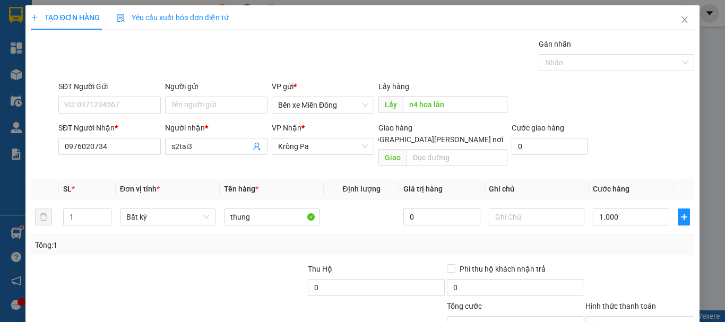
type input "0"
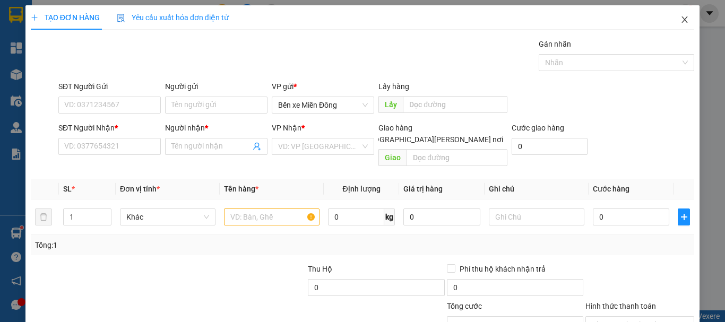
click at [682, 20] on icon "close" at bounding box center [685, 19] width 6 height 6
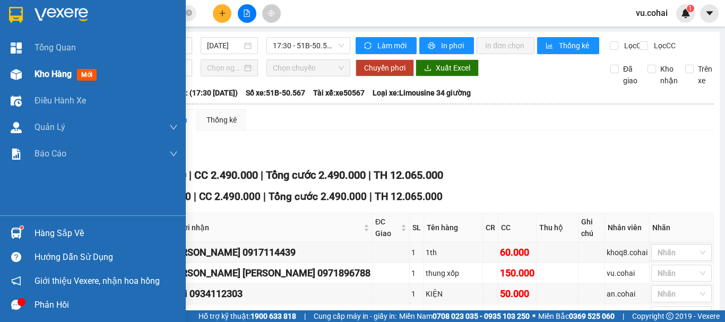
click at [53, 74] on span "Kho hàng" at bounding box center [52, 74] width 37 height 10
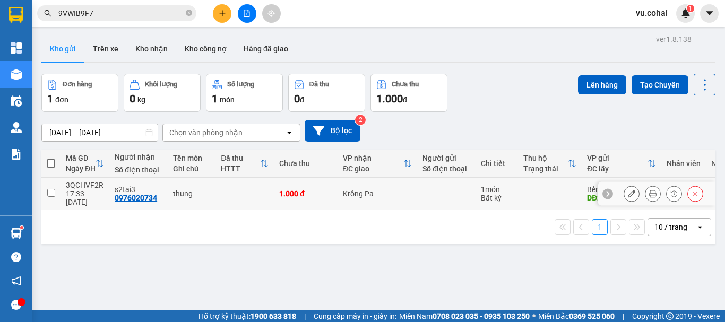
click at [48, 189] on input "checkbox" at bounding box center [51, 193] width 8 height 8
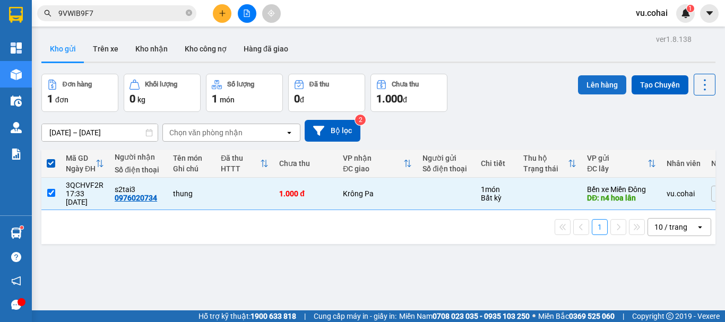
click at [590, 75] on button "Lên hàng" at bounding box center [602, 84] width 48 height 19
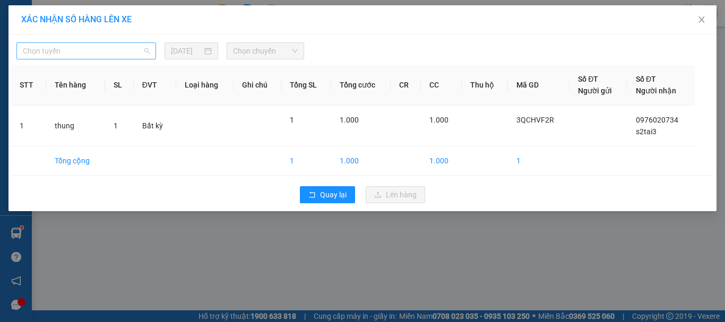
click at [102, 50] on span "Chọn tuyến" at bounding box center [86, 51] width 127 height 16
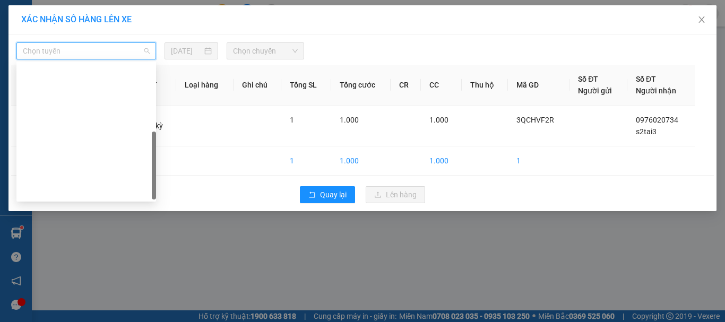
click at [79, 321] on div "BX Miền Tây - [GEOGRAPHIC_DATA] ([GEOGRAPHIC_DATA] - [GEOGRAPHIC_DATA])" at bounding box center [86, 327] width 127 height 12
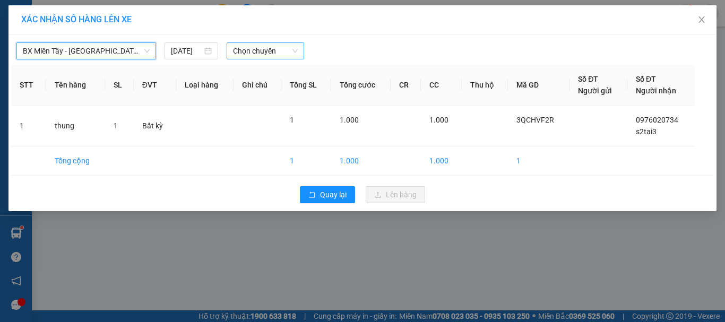
click at [276, 58] on span "Chọn chuyến" at bounding box center [265, 51] width 65 height 16
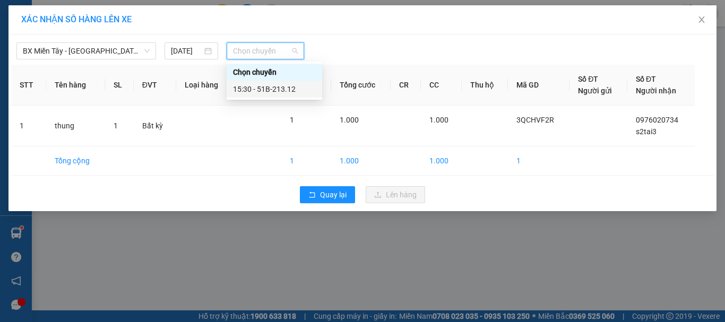
click at [272, 86] on div "15:30 - 51B-213.12" at bounding box center [274, 89] width 83 height 12
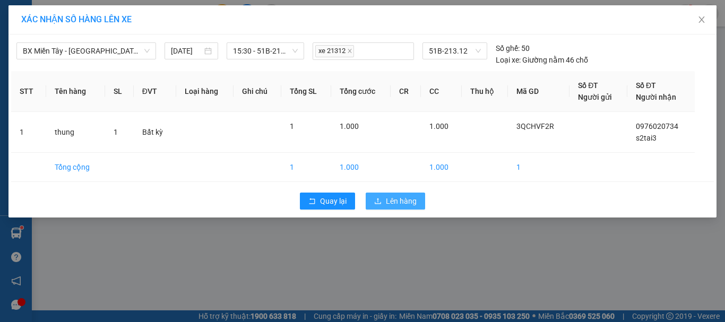
click at [393, 204] on span "Lên hàng" at bounding box center [401, 201] width 31 height 12
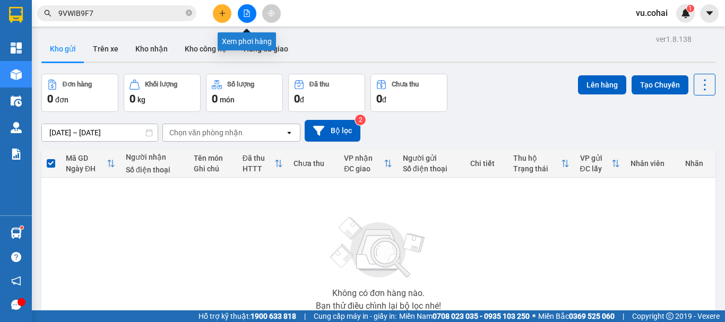
click at [245, 14] on icon "file-add" at bounding box center [246, 13] width 7 height 7
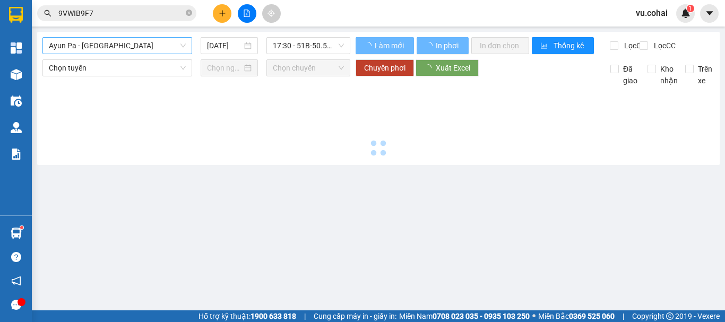
click at [131, 38] on span "Ayun Pa - [GEOGRAPHIC_DATA]" at bounding box center [117, 46] width 137 height 16
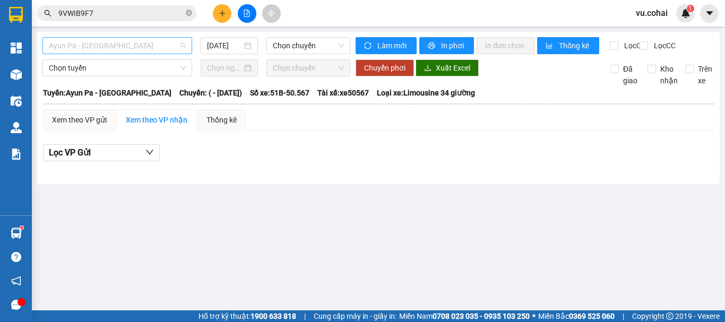
click at [132, 48] on span "Ayun Pa - [GEOGRAPHIC_DATA]" at bounding box center [117, 46] width 137 height 16
click at [136, 45] on span "Ayun Pa - [GEOGRAPHIC_DATA]" at bounding box center [117, 46] width 137 height 16
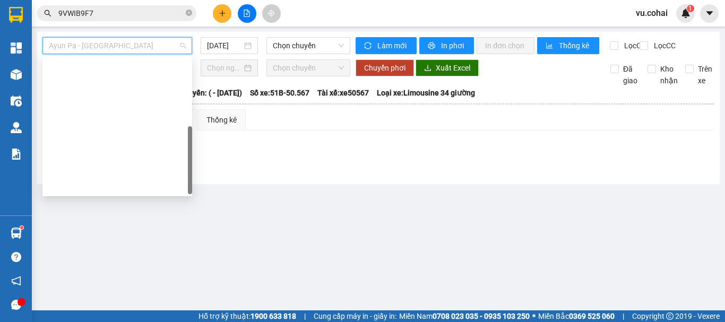
click at [123, 231] on div "[GEOGRAPHIC_DATA] - Krông Pa ([GEOGRAPHIC_DATA])" at bounding box center [117, 237] width 137 height 12
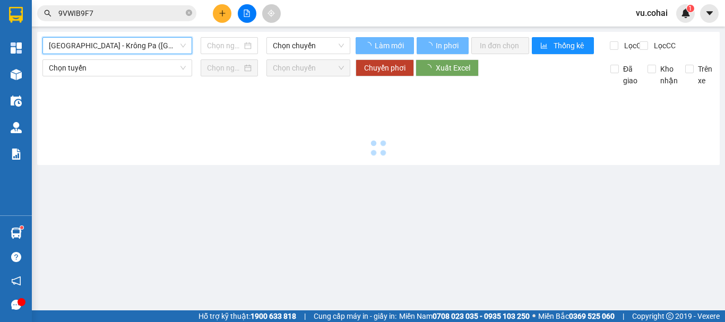
type input "[DATE]"
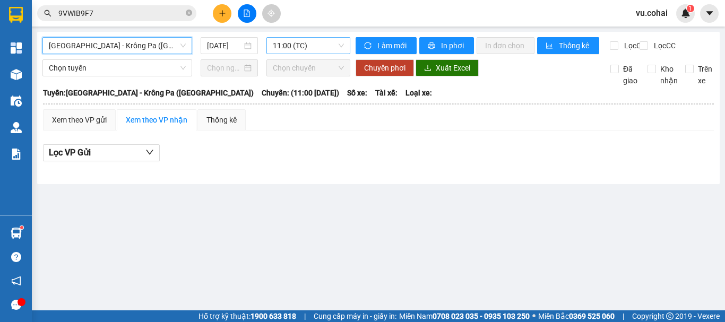
click at [296, 40] on span "11:00 (TC)" at bounding box center [308, 46] width 71 height 16
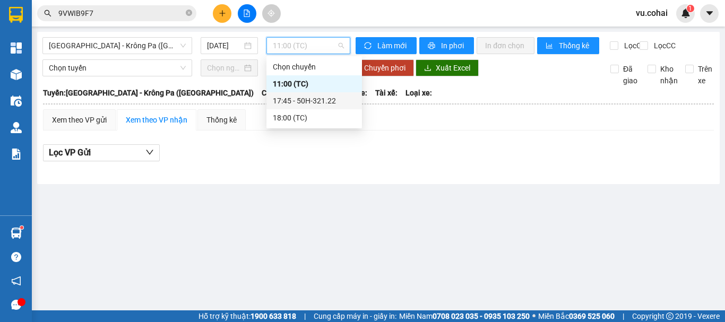
click at [318, 104] on div "17:45 - 50H-321.22" at bounding box center [314, 101] width 83 height 12
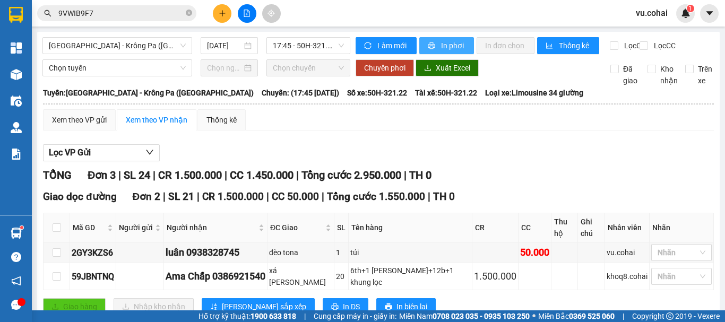
click at [446, 46] on span "In phơi" at bounding box center [453, 46] width 24 height 12
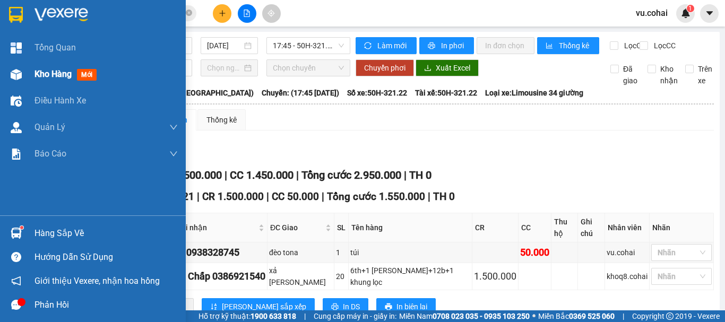
click at [45, 74] on span "Kho hàng" at bounding box center [52, 74] width 37 height 10
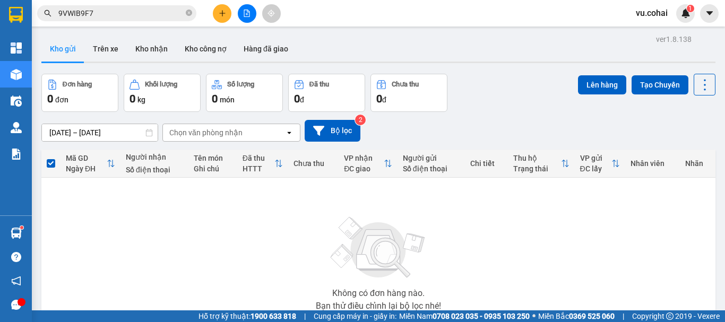
click at [238, 10] on button at bounding box center [247, 13] width 19 height 19
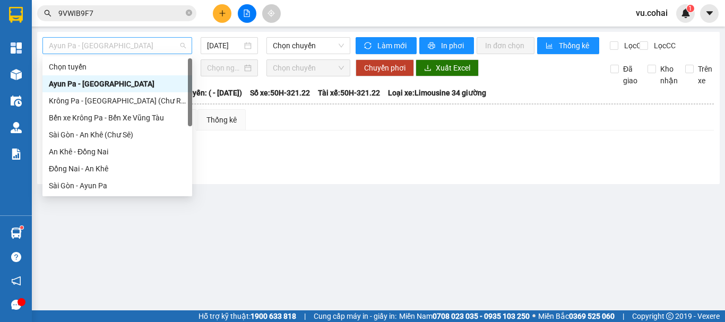
click at [123, 47] on span "Ayun Pa - [GEOGRAPHIC_DATA]" at bounding box center [117, 46] width 137 height 16
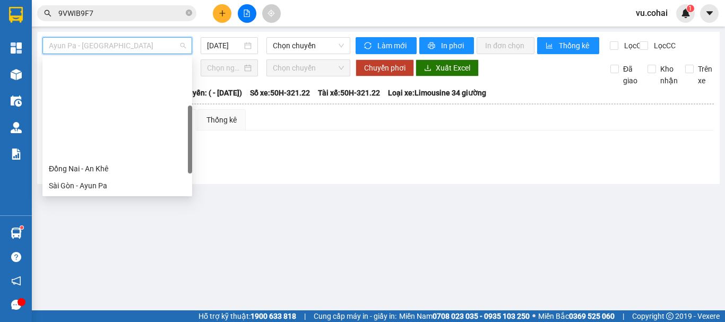
click at [116, 231] on div "[GEOGRAPHIC_DATA] - Krông Pa ([GEOGRAPHIC_DATA])" at bounding box center [117, 237] width 137 height 12
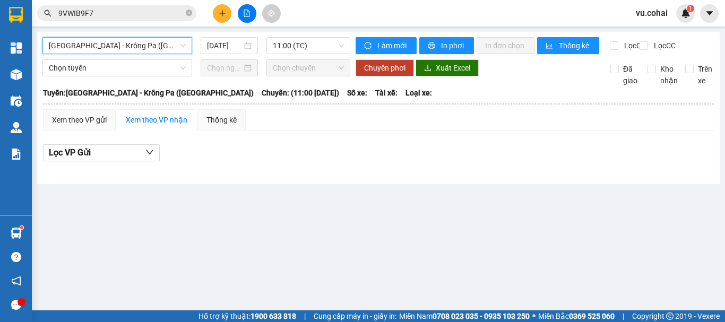
click at [153, 48] on span "[GEOGRAPHIC_DATA] - Krông Pa ([GEOGRAPHIC_DATA])" at bounding box center [117, 46] width 137 height 16
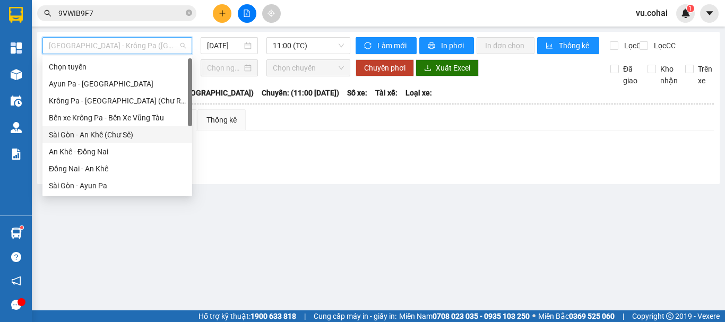
click at [123, 138] on div "Sài Gòn - An Khê (Chư Sê)" at bounding box center [117, 135] width 137 height 12
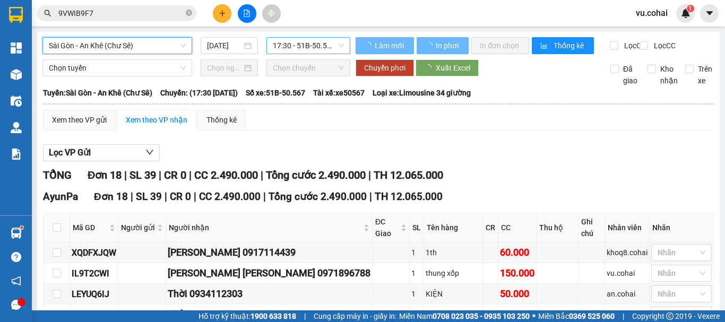
click at [306, 52] on span "17:30 - 51B-50.567" at bounding box center [308, 46] width 71 height 16
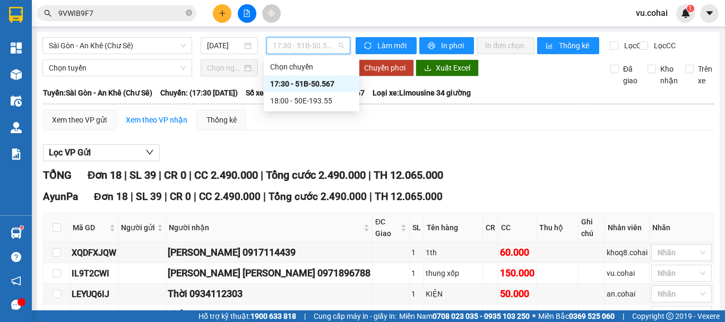
click at [307, 83] on div "17:30 - 51B-50.567" at bounding box center [311, 84] width 83 height 12
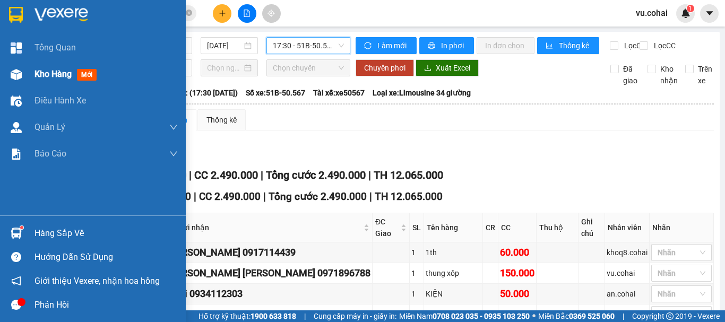
click at [56, 71] on span "Kho hàng" at bounding box center [52, 74] width 37 height 10
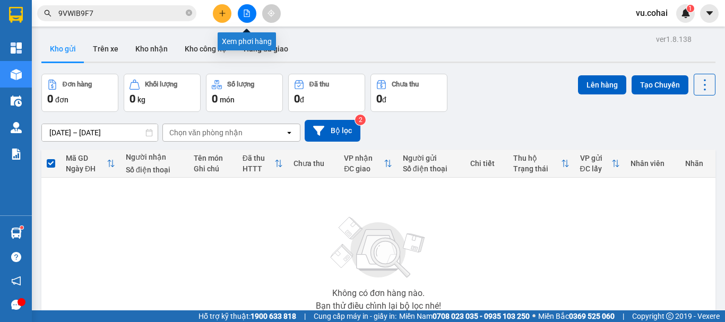
click at [242, 11] on button at bounding box center [247, 13] width 19 height 19
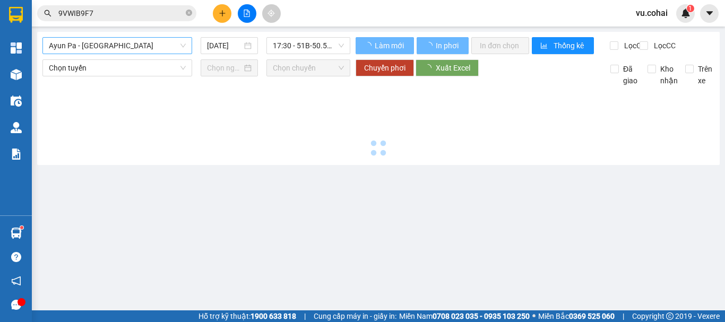
click at [129, 49] on span "Ayun Pa - [GEOGRAPHIC_DATA]" at bounding box center [117, 46] width 137 height 16
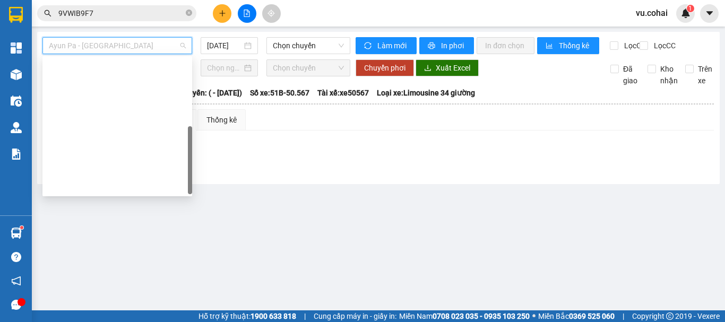
click at [105, 316] on div "BX Miền Tây - [GEOGRAPHIC_DATA] ([GEOGRAPHIC_DATA] - [GEOGRAPHIC_DATA])" at bounding box center [117, 322] width 137 height 12
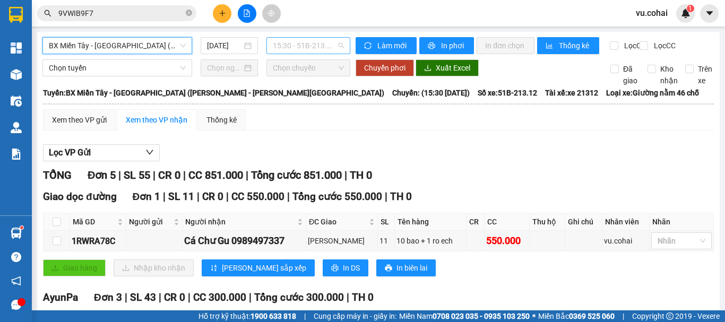
click at [320, 41] on span "15:30 - 51B-213.12" at bounding box center [308, 46] width 71 height 16
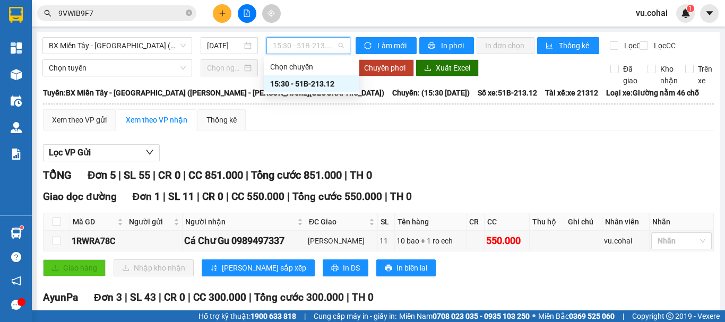
drag, startPoint x: 322, startPoint y: 86, endPoint x: 378, endPoint y: 79, distance: 56.7
click at [323, 86] on div "15:30 - 51B-213.12" at bounding box center [311, 84] width 83 height 12
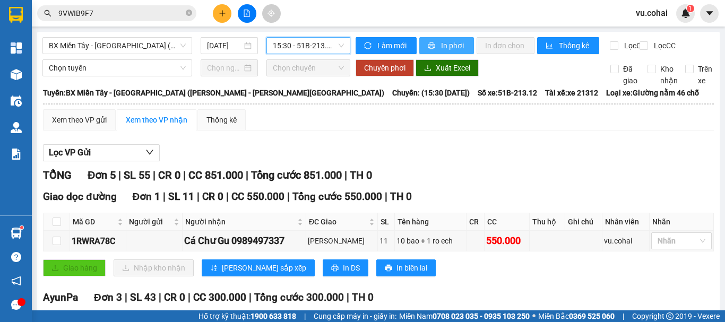
click at [448, 49] on span "In phơi" at bounding box center [453, 46] width 24 height 12
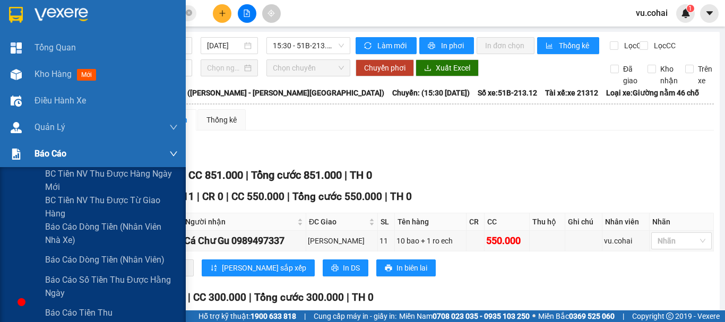
click at [36, 154] on span "Báo cáo" at bounding box center [50, 153] width 32 height 13
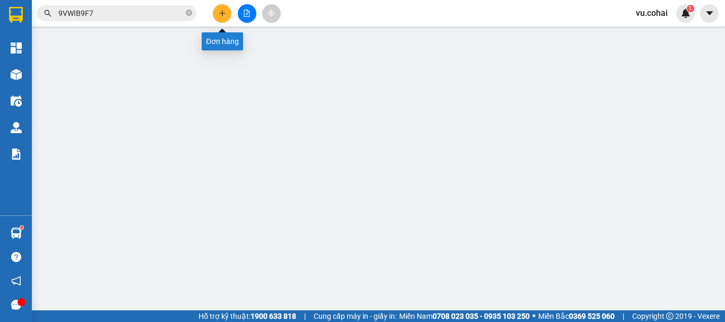
click at [222, 15] on icon "plus" at bounding box center [222, 13] width 1 height 6
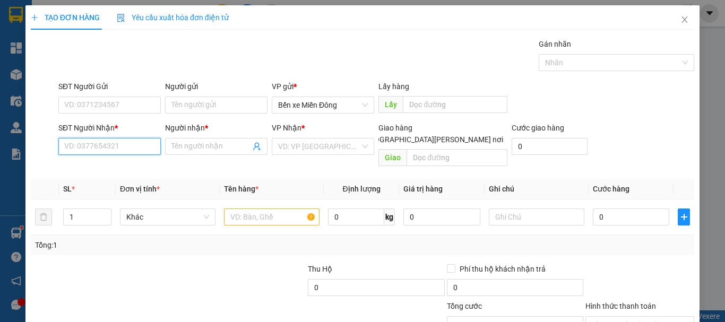
click at [100, 147] on input "SĐT Người Nhận *" at bounding box center [109, 146] width 102 height 17
click at [99, 166] on div "0389815897 - loan" at bounding box center [108, 168] width 89 height 12
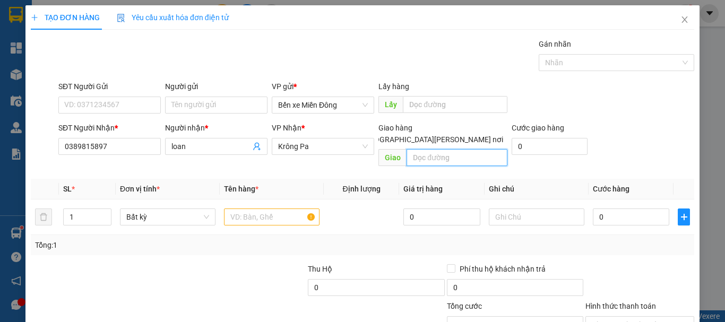
click at [438, 149] on input "text" at bounding box center [456, 157] width 101 height 17
click at [409, 149] on input "íuom" at bounding box center [456, 157] width 101 height 17
click at [425, 149] on input "íuom" at bounding box center [456, 157] width 101 height 17
drag, startPoint x: 436, startPoint y: 143, endPoint x: 431, endPoint y: 137, distance: 6.8
click at [433, 149] on input "íuom" at bounding box center [456, 157] width 101 height 17
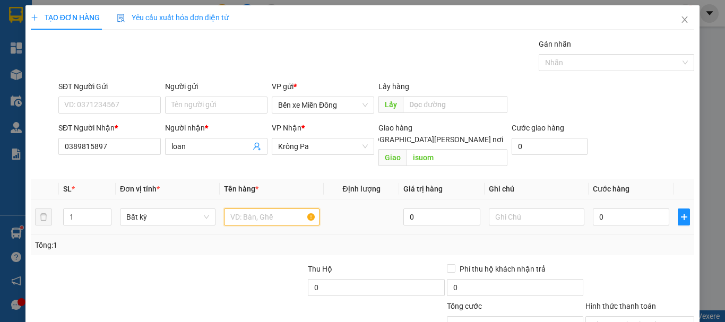
click at [249, 209] on input "text" at bounding box center [272, 217] width 96 height 17
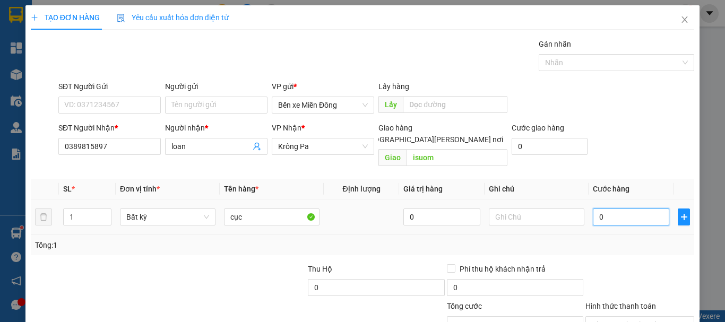
click at [632, 210] on input "0" at bounding box center [631, 217] width 76 height 17
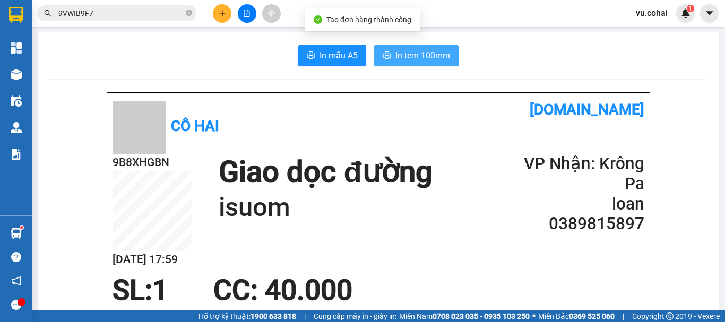
click at [405, 65] on button "In tem 100mm" at bounding box center [416, 55] width 84 height 21
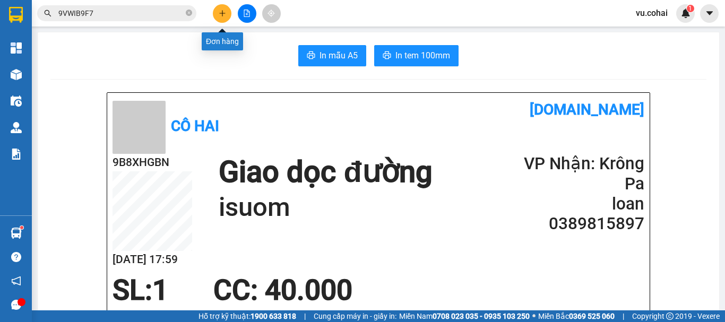
click at [217, 13] on button at bounding box center [222, 13] width 19 height 19
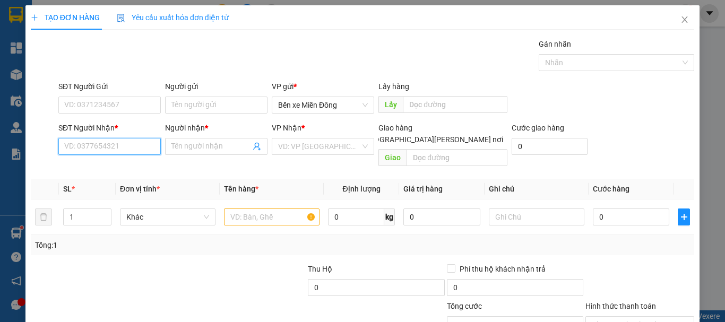
click at [114, 145] on input "SĐT Người Nhận *" at bounding box center [109, 146] width 102 height 17
click at [106, 171] on div "0911083108 - ĐEN" at bounding box center [108, 168] width 89 height 12
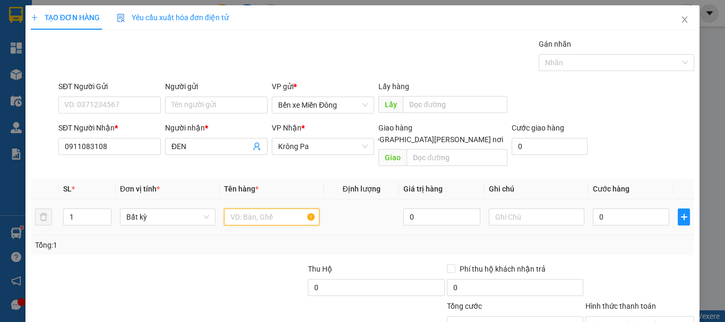
click at [250, 209] on input "text" at bounding box center [272, 217] width 96 height 17
click at [264, 212] on input "text" at bounding box center [272, 217] width 96 height 17
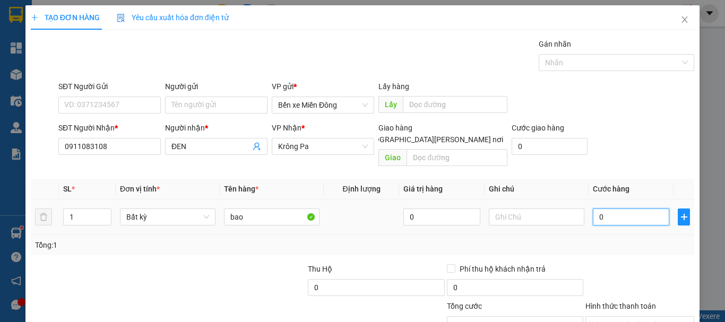
click at [615, 209] on input "0" at bounding box center [631, 217] width 76 height 17
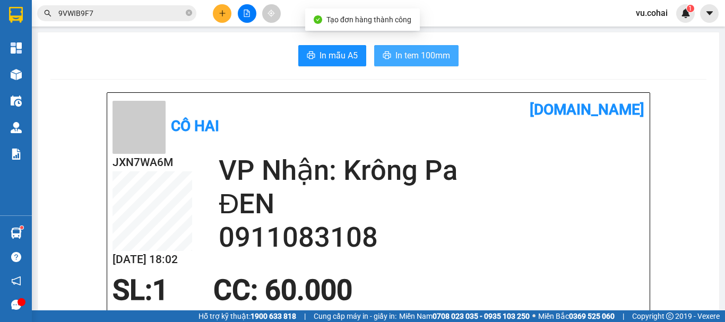
click at [419, 51] on span "In tem 100mm" at bounding box center [422, 55] width 55 height 13
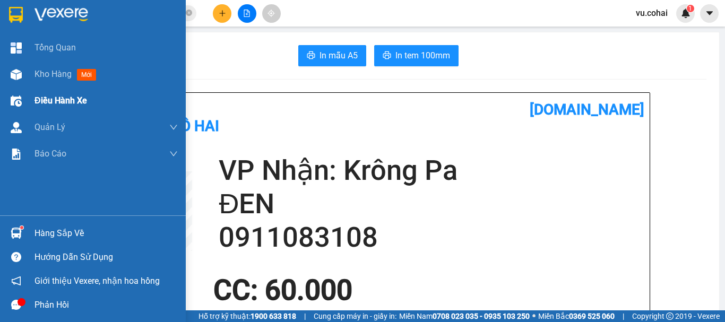
drag, startPoint x: 55, startPoint y: 77, endPoint x: 136, endPoint y: 107, distance: 87.1
click at [56, 77] on span "Kho hàng" at bounding box center [52, 74] width 37 height 10
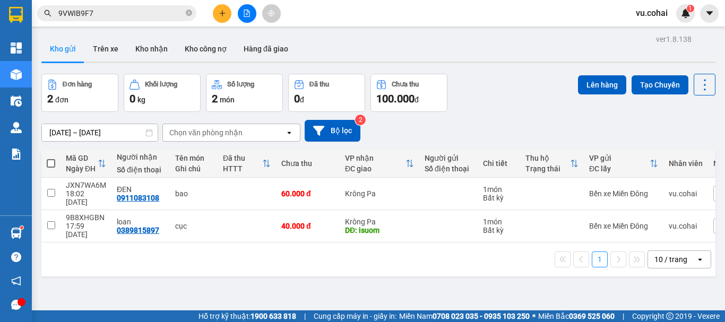
click at [49, 159] on span at bounding box center [51, 163] width 8 height 8
click at [51, 158] on input "checkbox" at bounding box center [51, 158] width 0 height 0
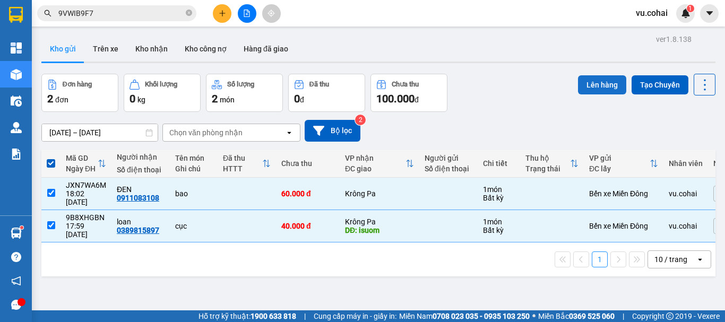
click at [598, 75] on button "Lên hàng" at bounding box center [602, 84] width 48 height 19
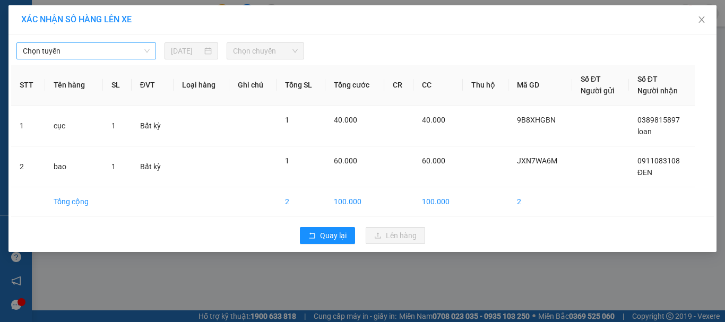
click at [127, 51] on span "Chọn tuyến" at bounding box center [86, 51] width 127 height 16
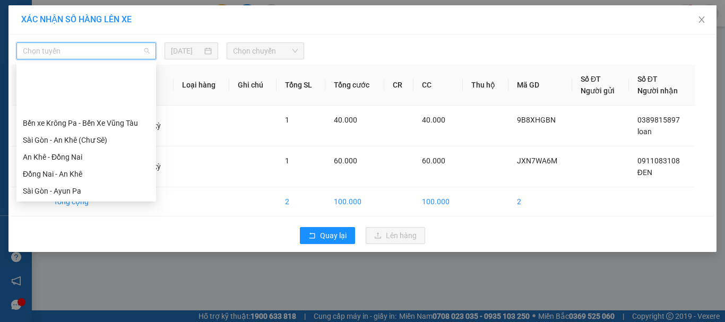
click at [113, 202] on div "[GEOGRAPHIC_DATA] - Krông Pa (Chư RCăm)" at bounding box center [86, 208] width 127 height 12
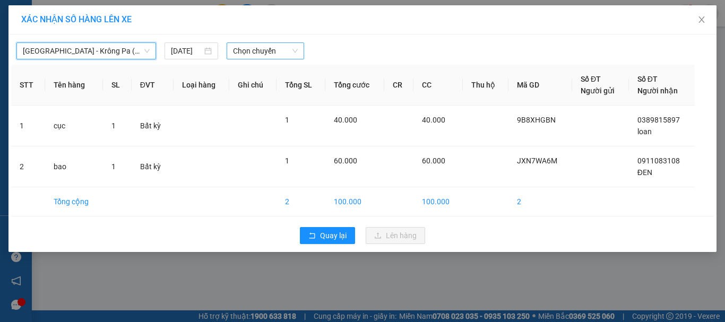
click at [241, 50] on span "Chọn chuyến" at bounding box center [265, 51] width 65 height 16
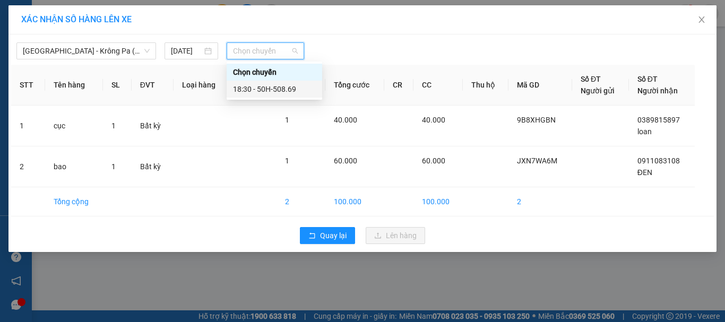
click at [284, 91] on div "18:30 - 50H-508.69" at bounding box center [274, 89] width 83 height 12
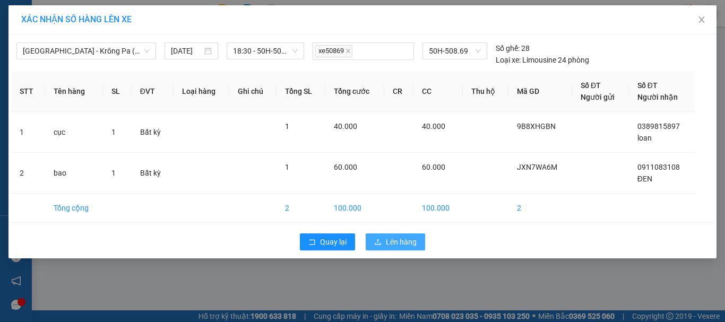
drag, startPoint x: 401, startPoint y: 242, endPoint x: 396, endPoint y: 231, distance: 11.9
click at [400, 242] on span "Lên hàng" at bounding box center [401, 242] width 31 height 12
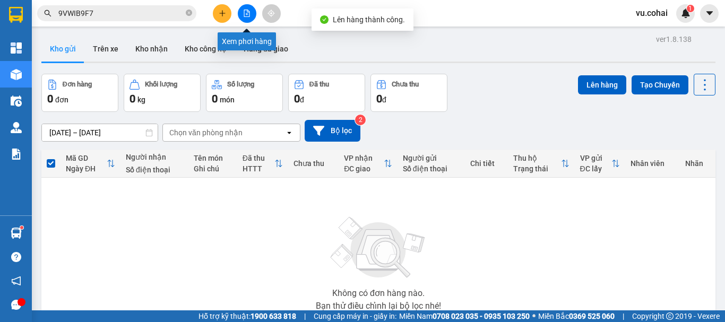
click at [251, 16] on button at bounding box center [247, 13] width 19 height 19
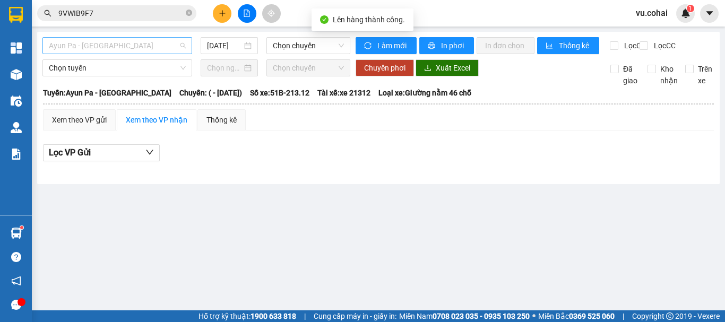
click at [124, 46] on span "Ayun Pa - [GEOGRAPHIC_DATA]" at bounding box center [117, 46] width 137 height 16
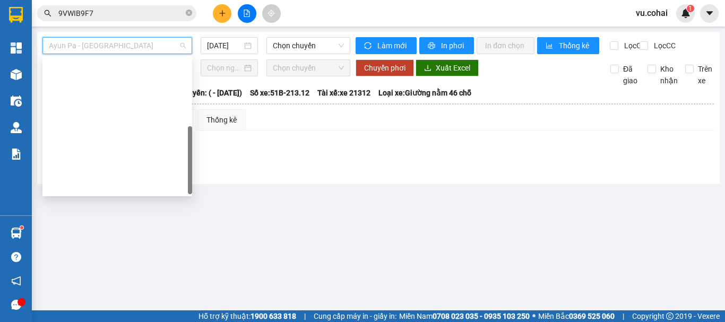
click at [135, 299] on div "Bến xe Vũng Tàu - Bến xe Krông Pa" at bounding box center [117, 305] width 137 height 12
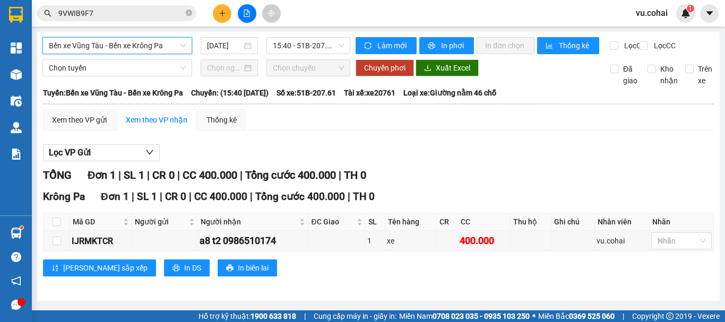
click at [134, 42] on span "Bến xe Vũng Tàu - Bến xe Krông Pa" at bounding box center [117, 46] width 137 height 16
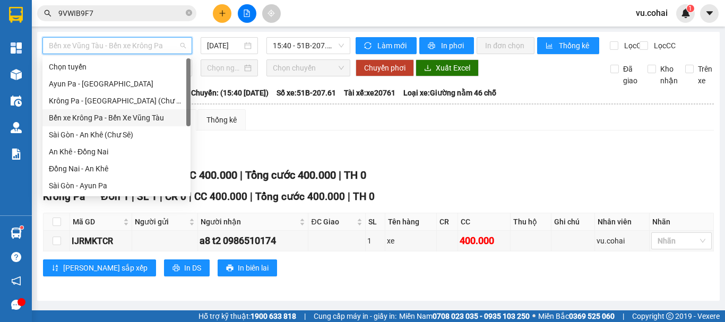
click at [138, 121] on div "Bến xe Krông Pa - Bến Xe Vũng Tàu" at bounding box center [116, 118] width 135 height 12
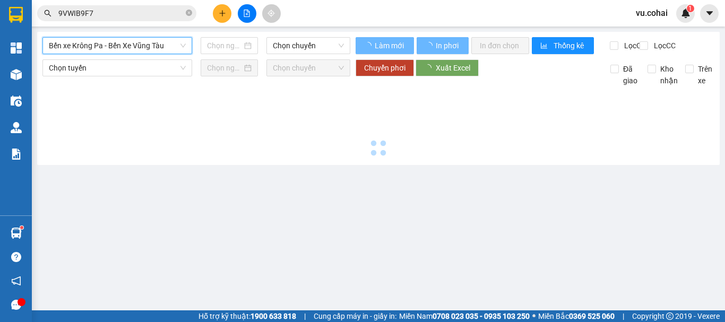
click at [137, 46] on span "Bến xe Krông Pa - Bến Xe Vũng Tàu" at bounding box center [117, 46] width 137 height 16
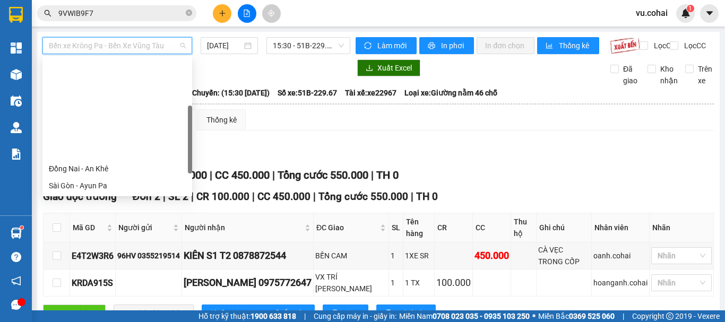
drag, startPoint x: 142, startPoint y: 100, endPoint x: 186, endPoint y: 92, distance: 44.1
click at [143, 197] on div "[GEOGRAPHIC_DATA] - Krông Pa (Chư RCăm)" at bounding box center [117, 203] width 137 height 12
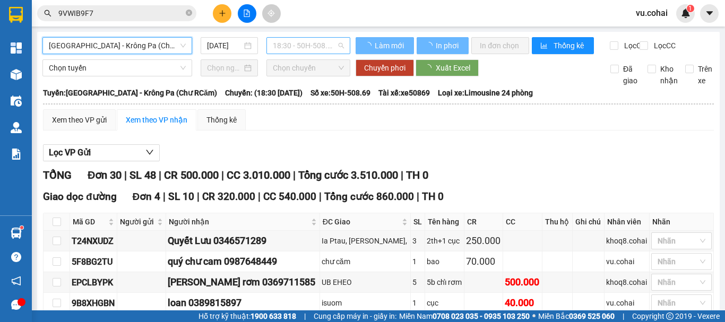
click at [315, 44] on span "18:30 - 50H-508.69" at bounding box center [308, 46] width 71 height 16
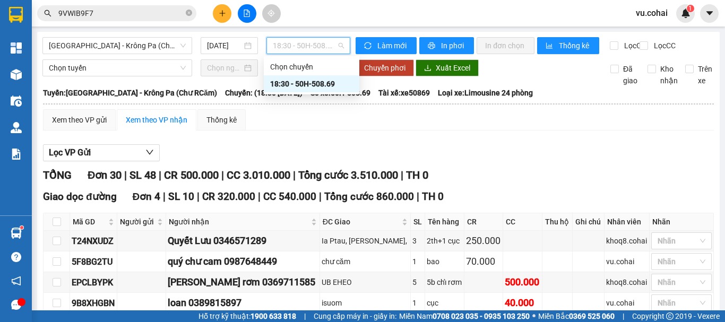
click at [325, 84] on div "18:30 - 50H-508.69" at bounding box center [311, 84] width 83 height 12
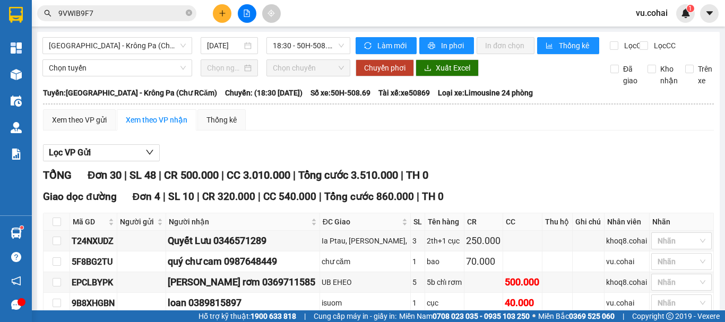
click at [446, 45] on span "In phơi" at bounding box center [453, 46] width 24 height 12
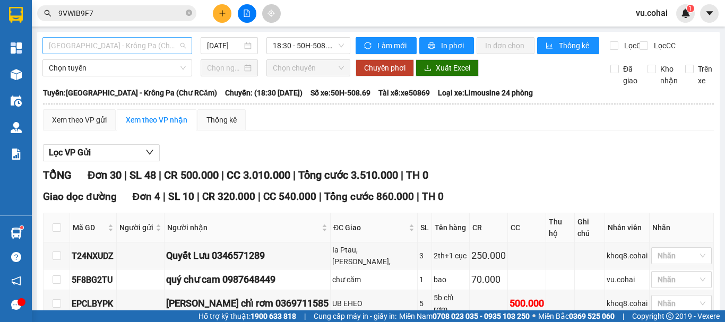
click at [152, 45] on span "[GEOGRAPHIC_DATA] - Krông Pa (Chư RCăm)" at bounding box center [117, 46] width 137 height 16
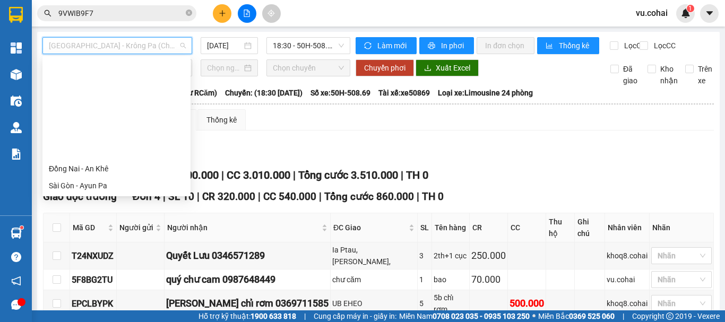
click at [106, 282] on div "An Khê - [GEOGRAPHIC_DATA] (Chư Sê)" at bounding box center [116, 288] width 135 height 12
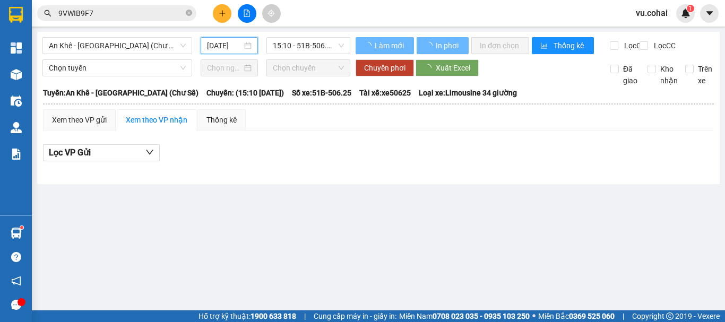
click at [224, 50] on input "[DATE]" at bounding box center [224, 46] width 35 height 12
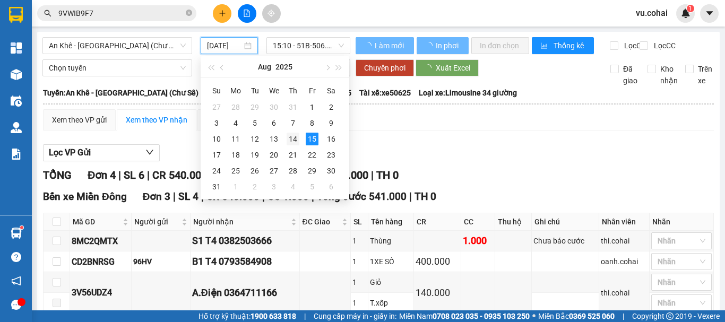
click at [290, 139] on div "14" at bounding box center [293, 139] width 13 height 13
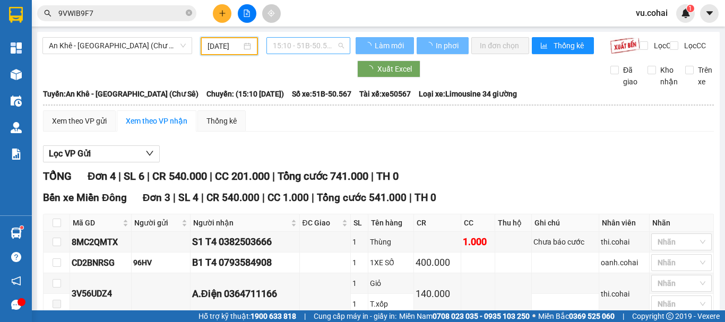
type input "[DATE]"
click at [309, 49] on span "15:10 - 51B-50.567" at bounding box center [308, 46] width 71 height 16
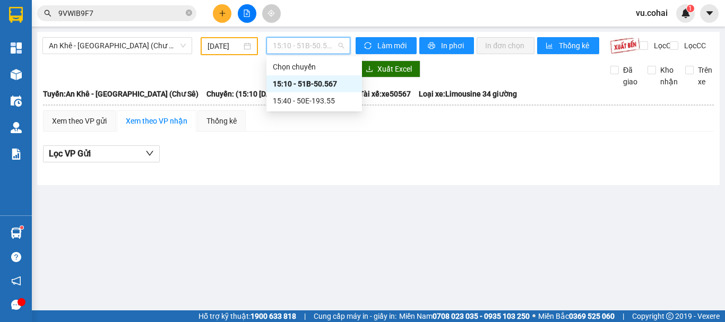
click at [320, 85] on div "15:10 - 51B-50.567" at bounding box center [314, 84] width 83 height 12
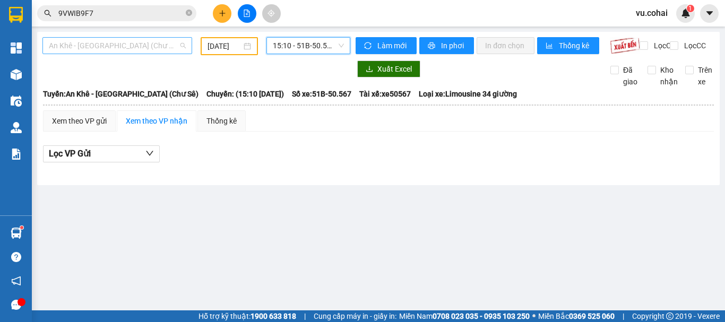
click at [127, 42] on span "An Khê - [GEOGRAPHIC_DATA] (Chư Sê)" at bounding box center [117, 46] width 137 height 16
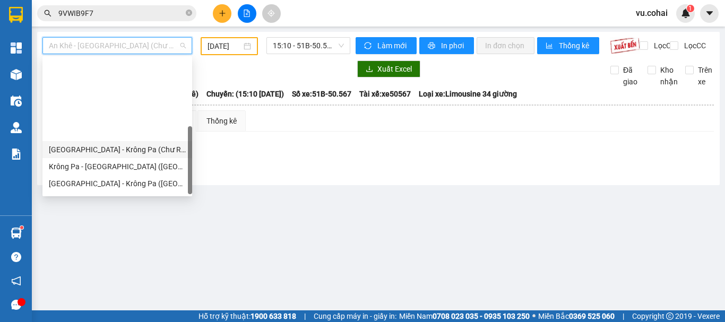
scroll to position [153, 0]
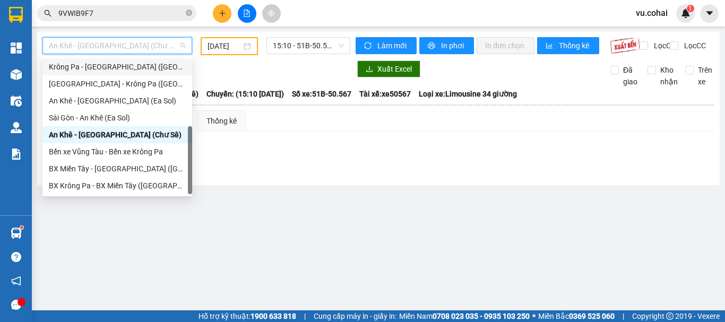
drag, startPoint x: 118, startPoint y: 69, endPoint x: 119, endPoint y: 58, distance: 11.3
click at [118, 66] on div "Krông Pa - [GEOGRAPHIC_DATA] ([GEOGRAPHIC_DATA])" at bounding box center [117, 67] width 137 height 12
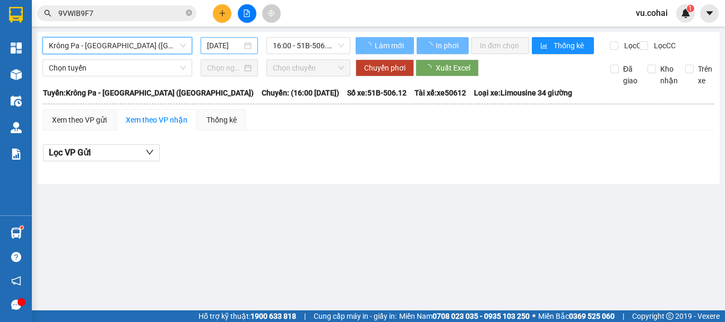
click at [233, 41] on input "[DATE]" at bounding box center [224, 46] width 35 height 12
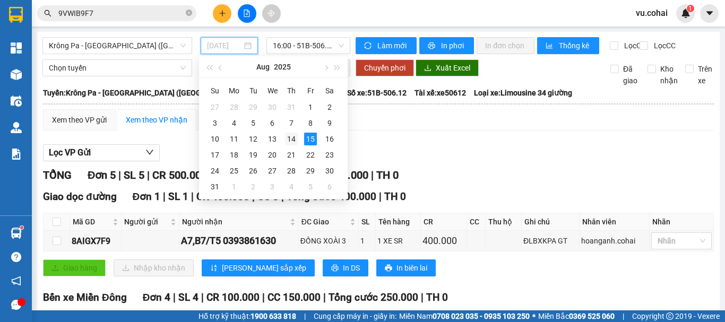
click at [288, 139] on div "14" at bounding box center [291, 139] width 13 height 13
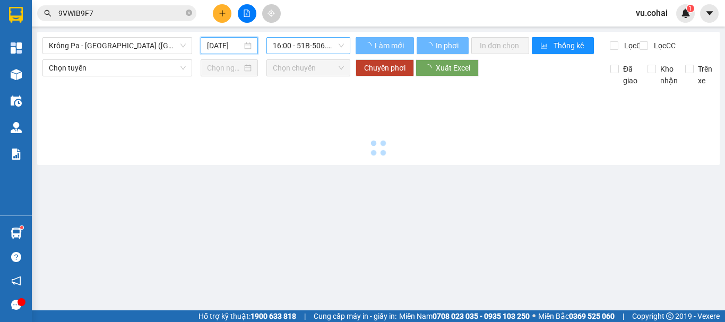
type input "[DATE]"
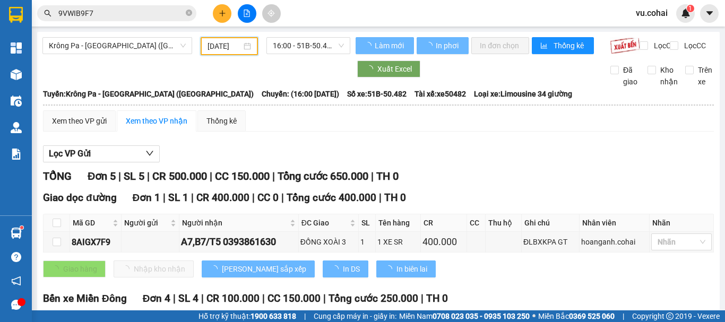
click at [295, 48] on span "16:00 - 51B-50.482" at bounding box center [308, 46] width 71 height 16
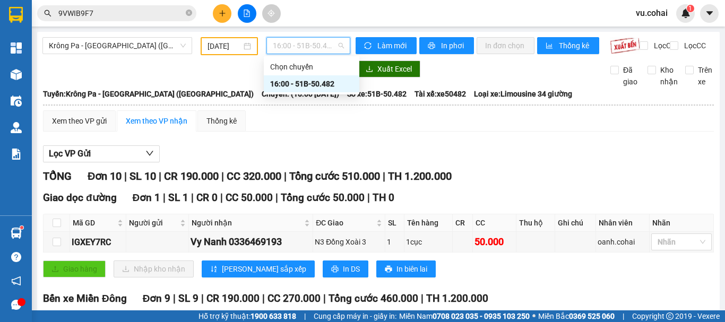
drag, startPoint x: 317, startPoint y: 80, endPoint x: 303, endPoint y: 134, distance: 55.3
click at [318, 80] on div "16:00 - 51B-50.482" at bounding box center [311, 84] width 83 height 12
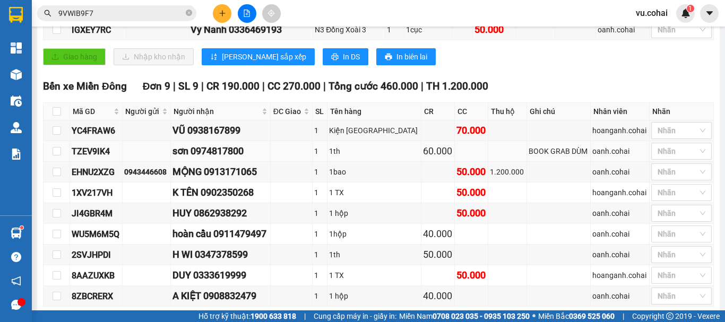
scroll to position [265, 0]
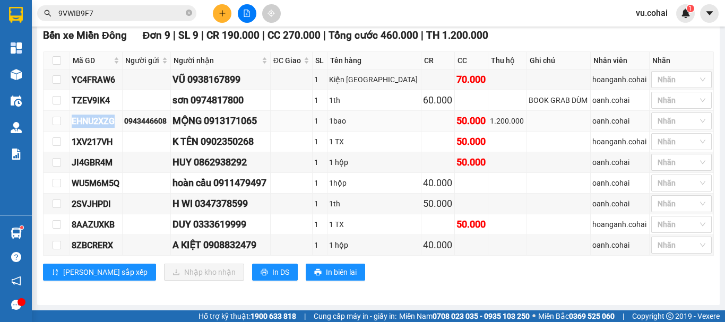
drag, startPoint x: 113, startPoint y: 126, endPoint x: 73, endPoint y: 129, distance: 39.9
click at [73, 128] on div "EHNU2XZG" at bounding box center [96, 121] width 49 height 13
copy div "EHNU2XZG"
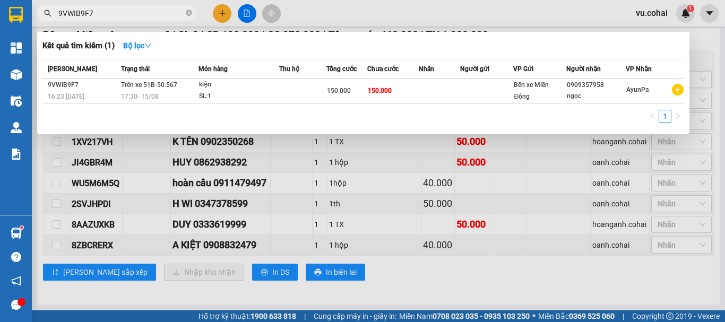
drag, startPoint x: 188, startPoint y: 10, endPoint x: 154, endPoint y: 12, distance: 34.0
click at [187, 11] on icon "close-circle" at bounding box center [189, 13] width 6 height 6
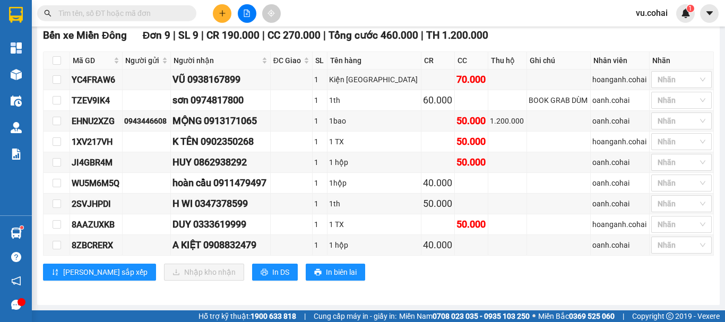
click at [141, 11] on input "text" at bounding box center [120, 13] width 125 height 12
paste input "EHNU2XZG"
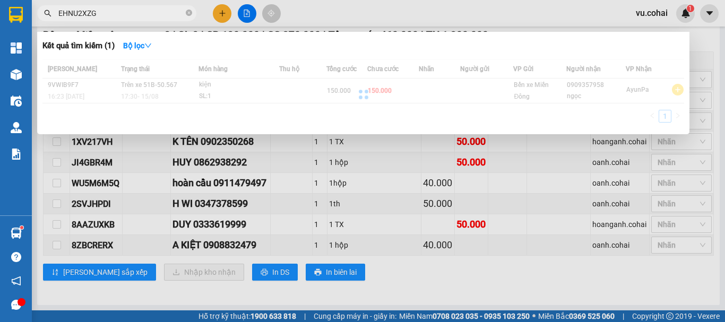
type input "EHNU2XZG"
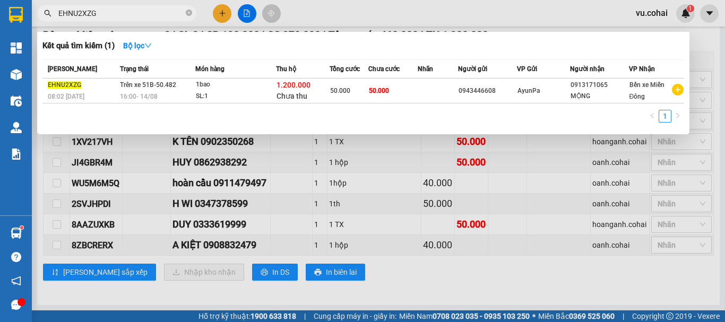
click at [427, 81] on td at bounding box center [438, 91] width 40 height 25
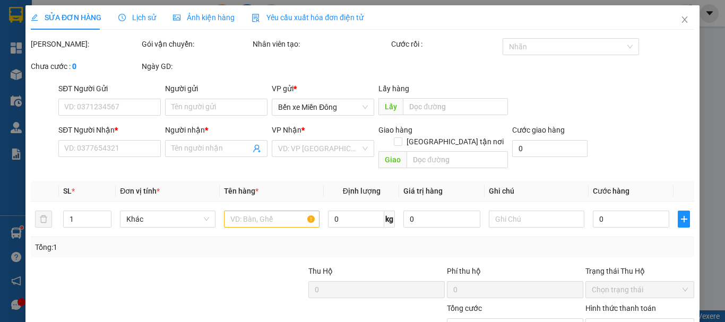
type input "0943446608"
type input "0913171065"
type input "MỘNG"
type input "1.200.000"
type input "50.000"
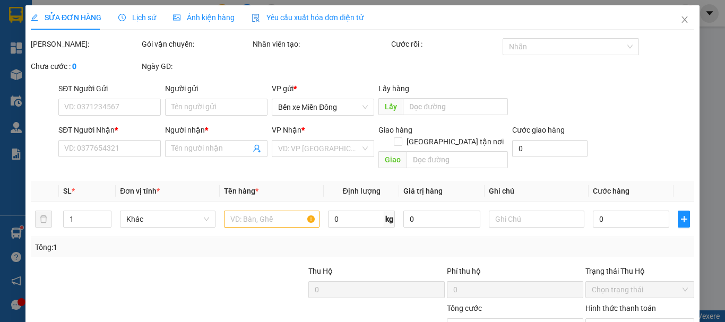
type input "50.000"
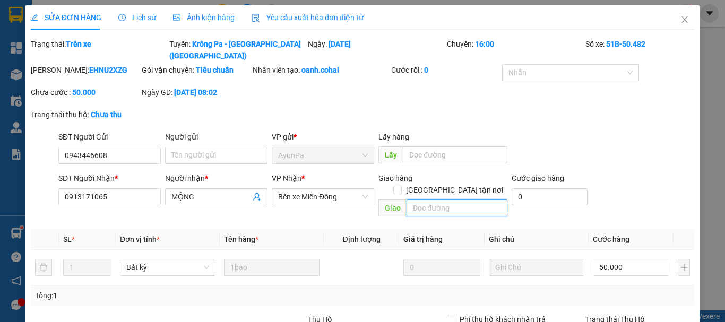
drag, startPoint x: 437, startPoint y: 180, endPoint x: 444, endPoint y: 172, distance: 10.1
click at [437, 199] on input "text" at bounding box center [456, 207] width 101 height 17
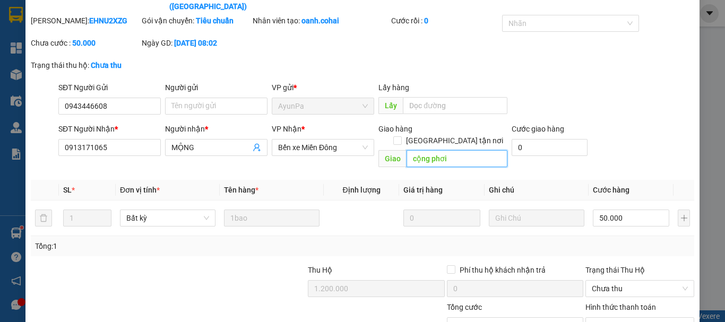
scroll to position [109, 0]
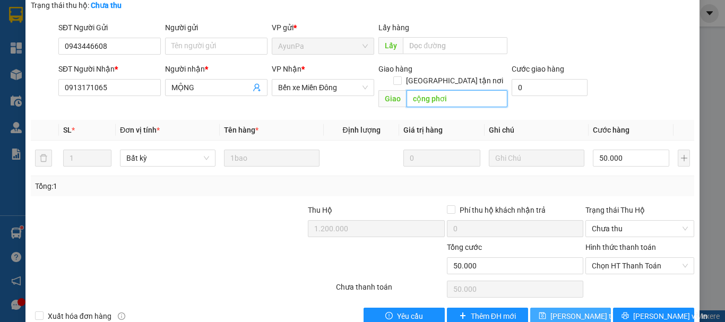
type input "cộng phơi"
click at [584, 310] on span "[PERSON_NAME] thay đổi" at bounding box center [592, 316] width 85 height 12
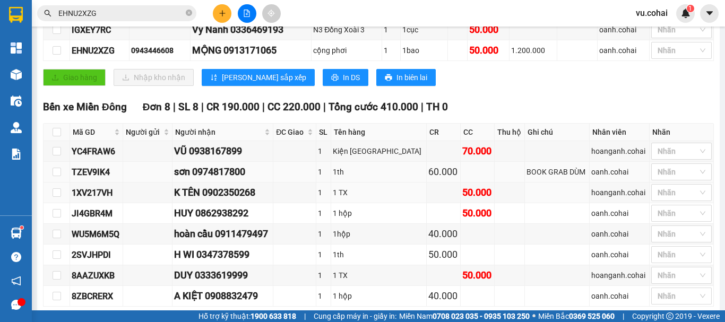
scroll to position [265, 0]
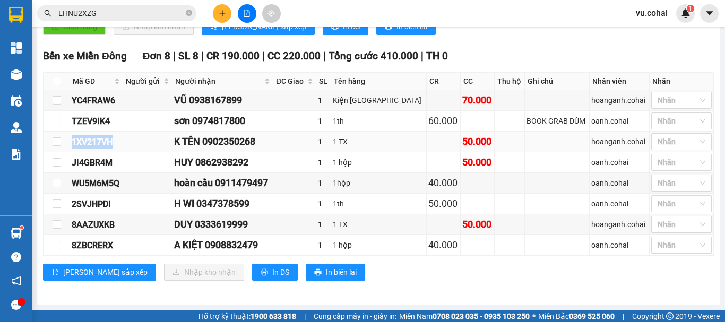
drag, startPoint x: 118, startPoint y: 145, endPoint x: 70, endPoint y: 151, distance: 48.6
click at [70, 151] on tr "1XV217VH K TÊN 0902350268 1 1 TX 50.000 hoanganh.cohai Nhãn" at bounding box center [379, 142] width 670 height 21
copy tr "1XV217VH"
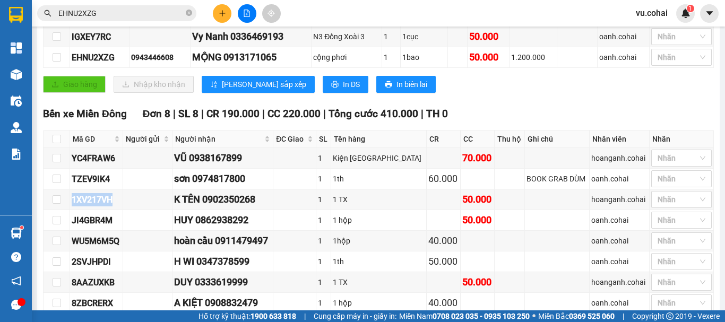
scroll to position [53, 0]
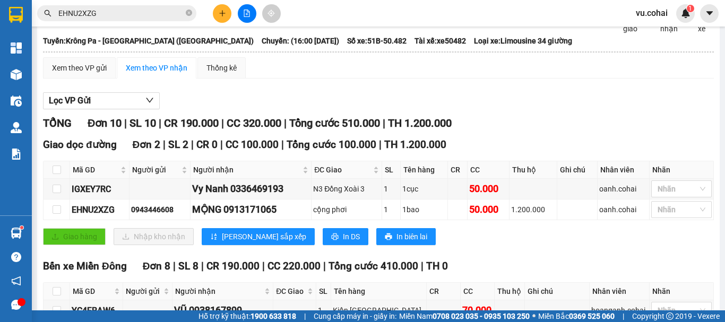
click at [188, 12] on icon "close-circle" at bounding box center [189, 13] width 6 height 6
click at [149, 15] on input "text" at bounding box center [120, 13] width 125 height 12
paste input "1XV217VH"
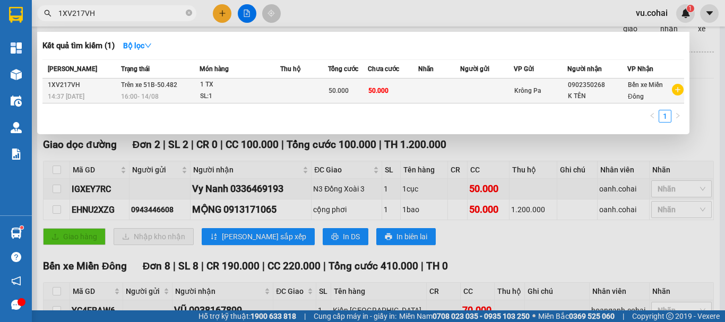
type input "1XV217VH"
click at [419, 91] on td at bounding box center [439, 91] width 42 height 25
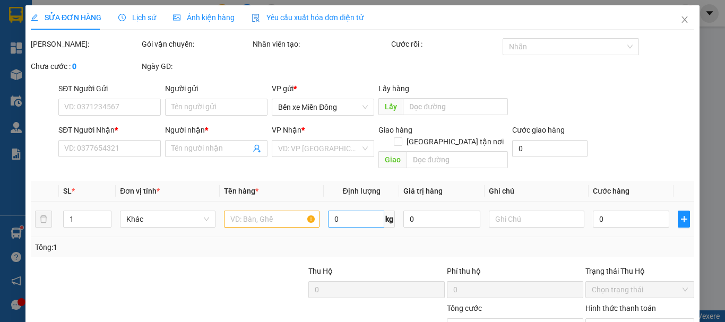
type input "0902350268"
type input "K TÊN"
type input "50.000"
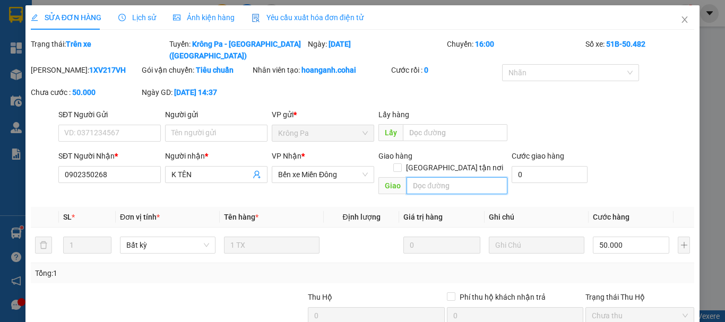
click at [438, 177] on input "text" at bounding box center [456, 185] width 101 height 17
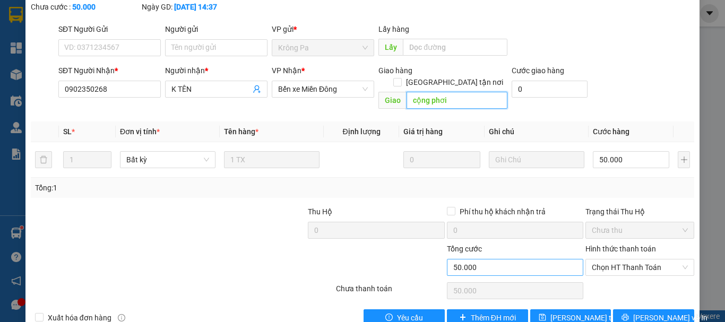
scroll to position [87, 0]
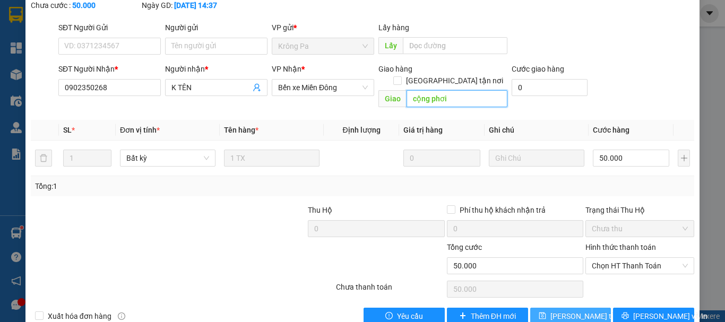
type input "cộng phơi"
click at [580, 310] on span "[PERSON_NAME] thay đổi" at bounding box center [592, 316] width 85 height 12
